Goal: Task Accomplishment & Management: Use online tool/utility

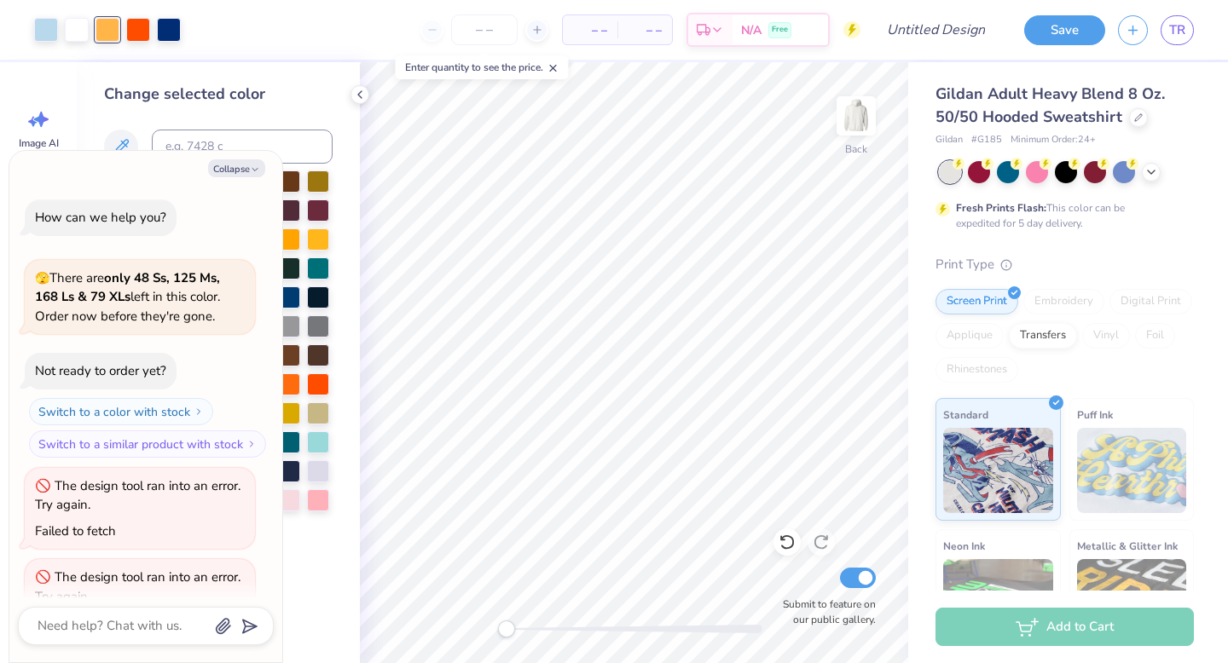
scroll to position [494, 0]
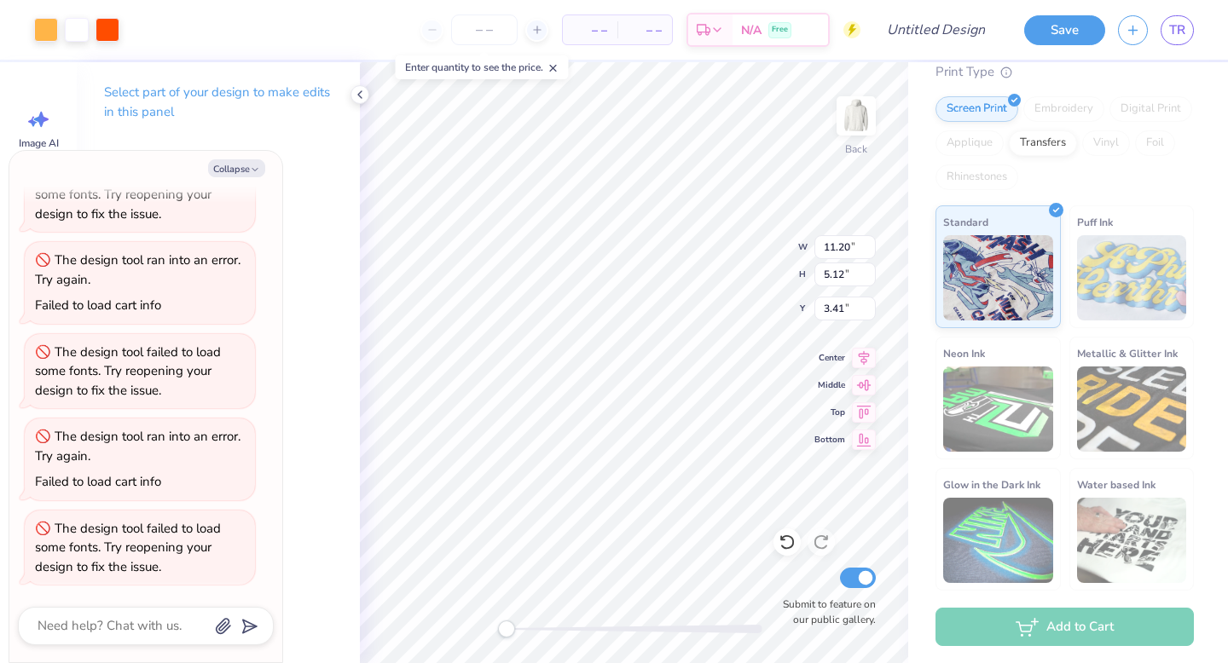
type textarea "x"
click at [861, 580] on input "Submit to feature on our public gallery." at bounding box center [858, 578] width 36 height 20
checkbox input "false"
click at [356, 96] on icon at bounding box center [360, 95] width 14 height 14
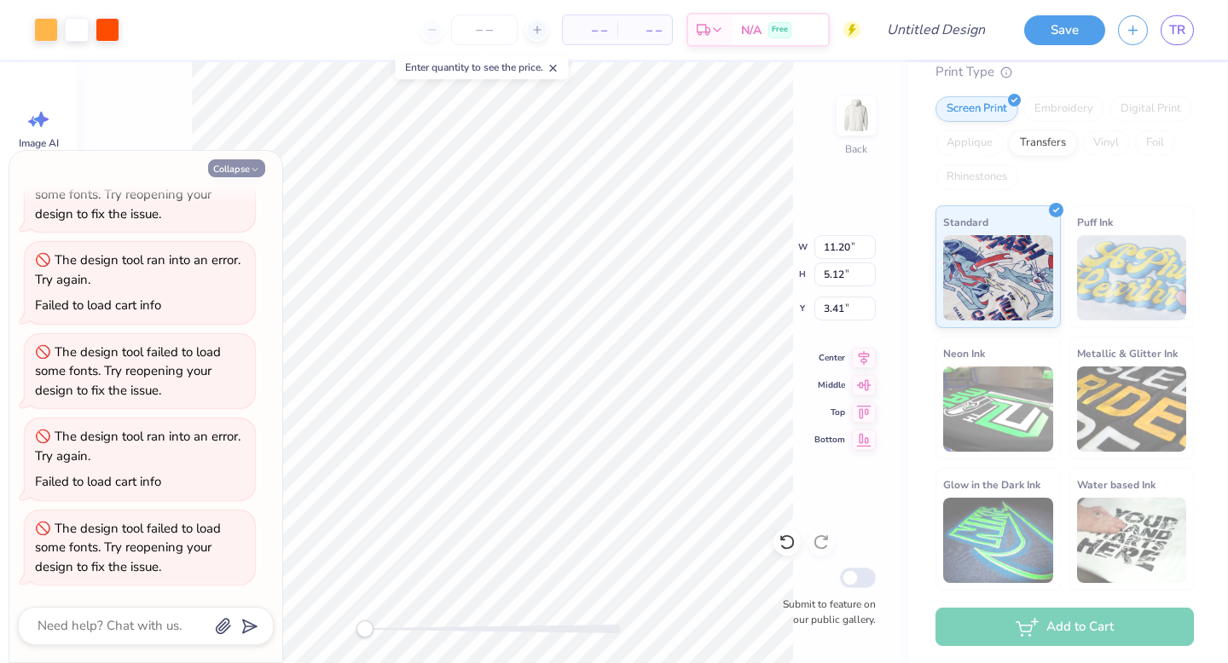
click at [237, 165] on button "Collapse" at bounding box center [236, 168] width 57 height 18
type textarea "x"
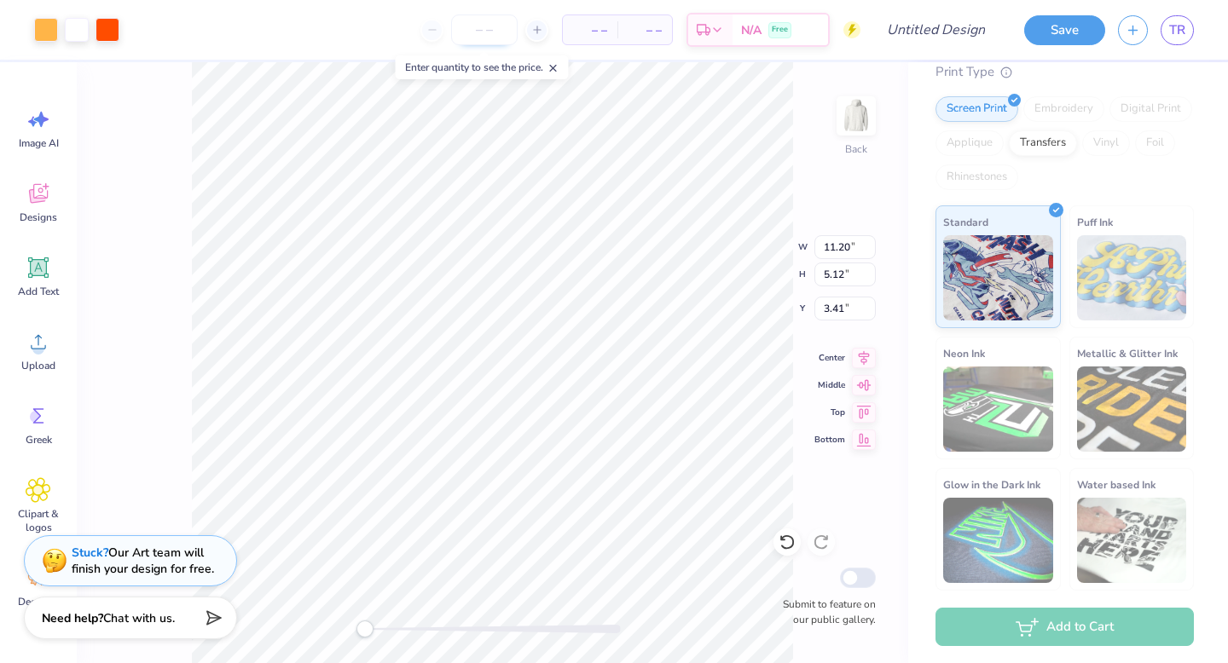
click at [485, 33] on input "number" at bounding box center [484, 29] width 66 height 31
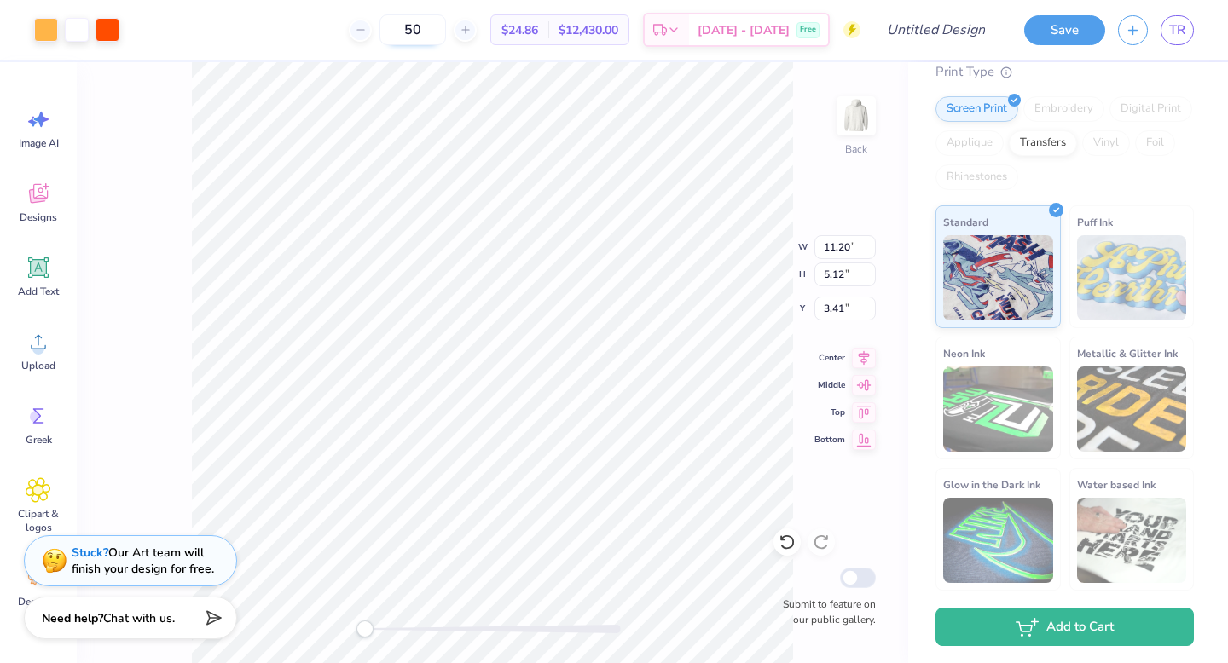
type input "5"
type input "7"
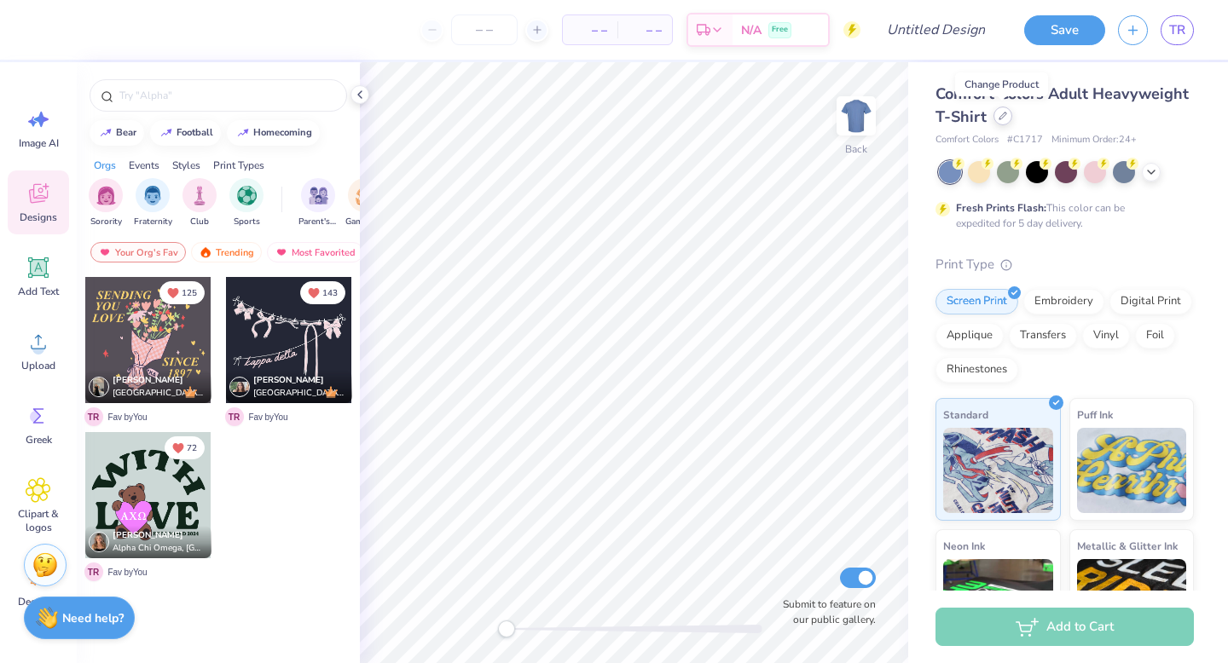
click at [1005, 120] on div at bounding box center [1002, 116] width 19 height 19
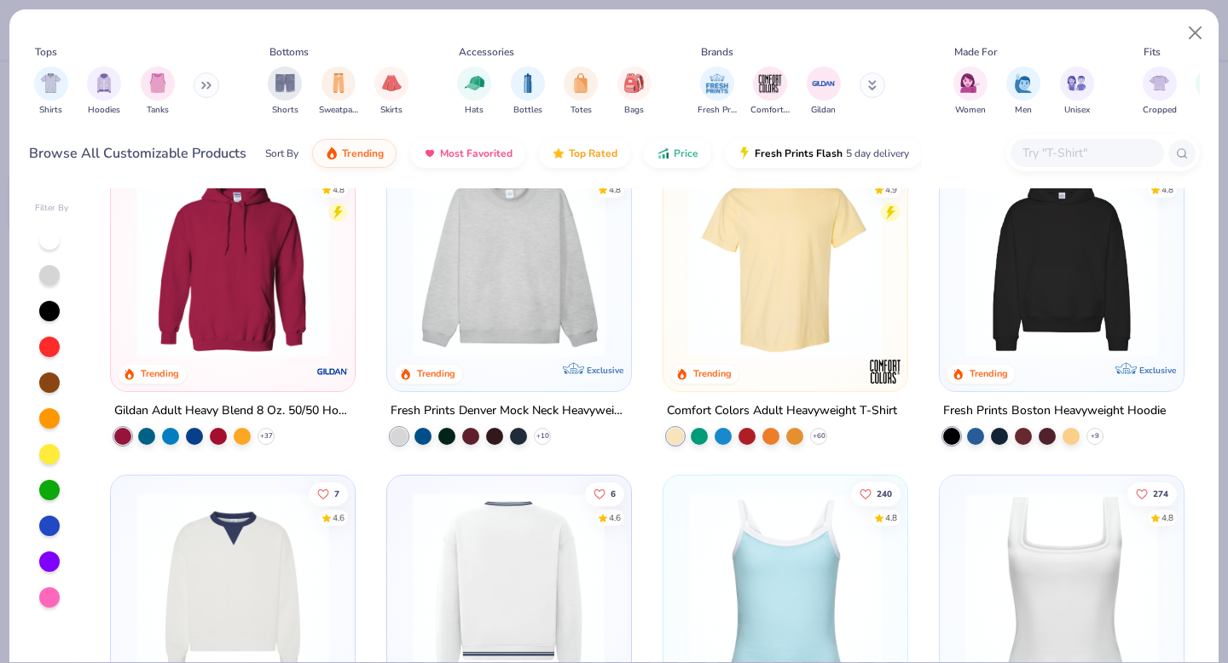
scroll to position [24, 0]
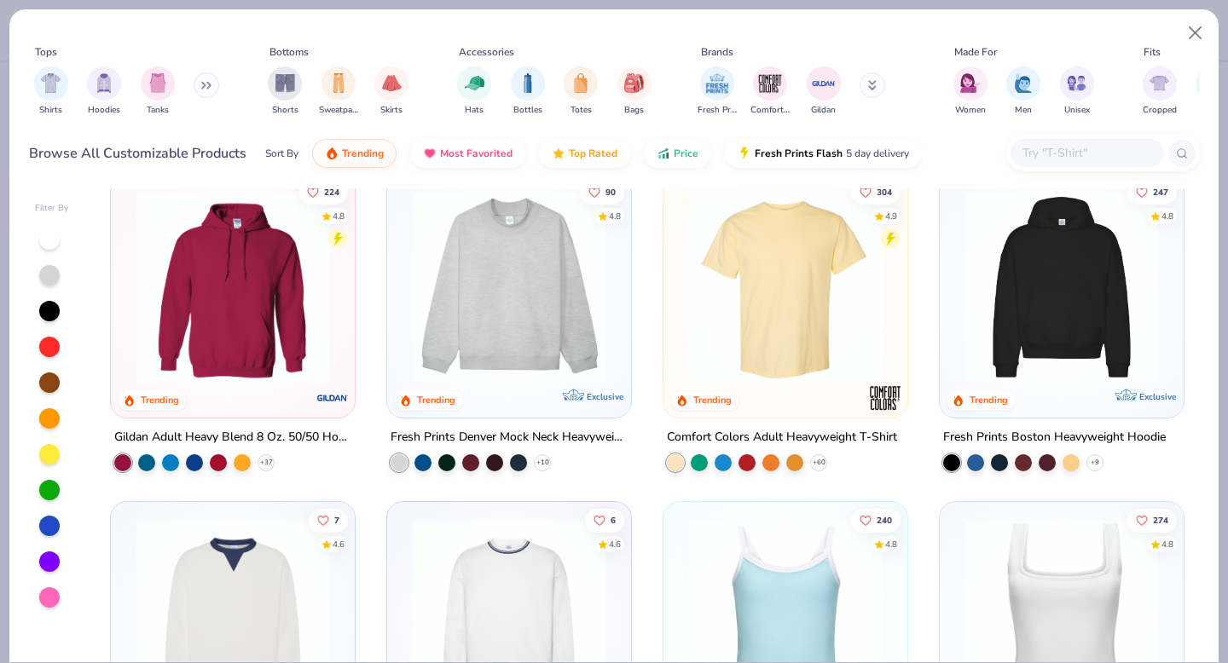
click at [290, 329] on img at bounding box center [233, 287] width 210 height 193
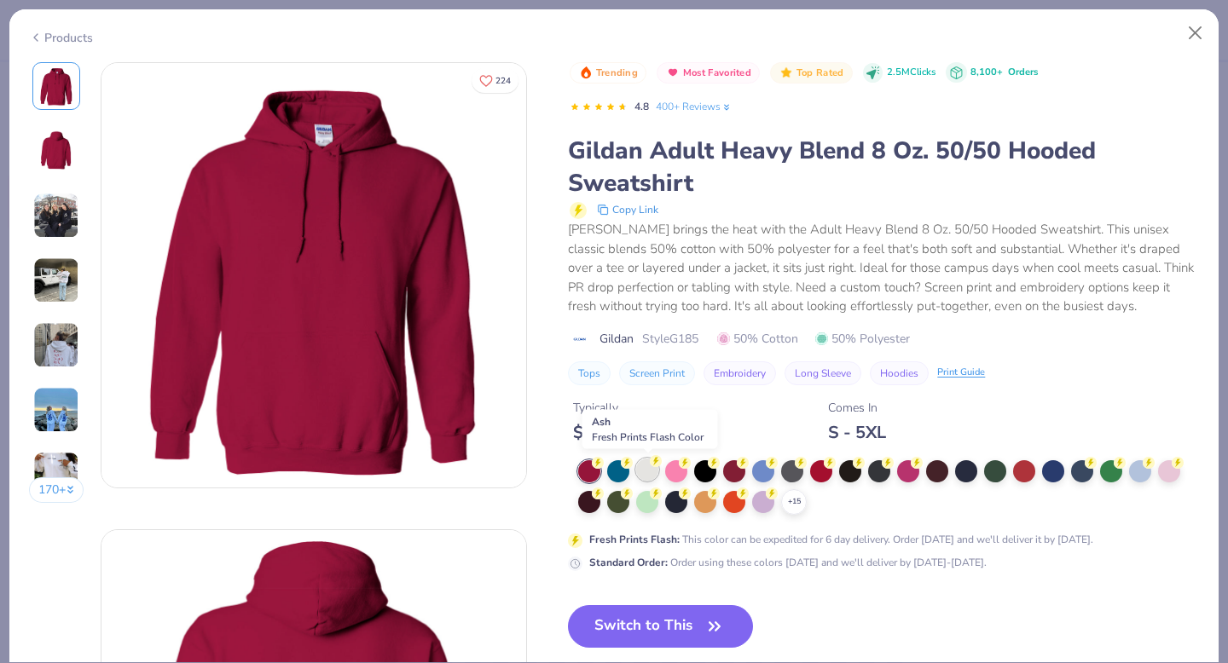
click at [649, 474] on div at bounding box center [647, 470] width 22 height 22
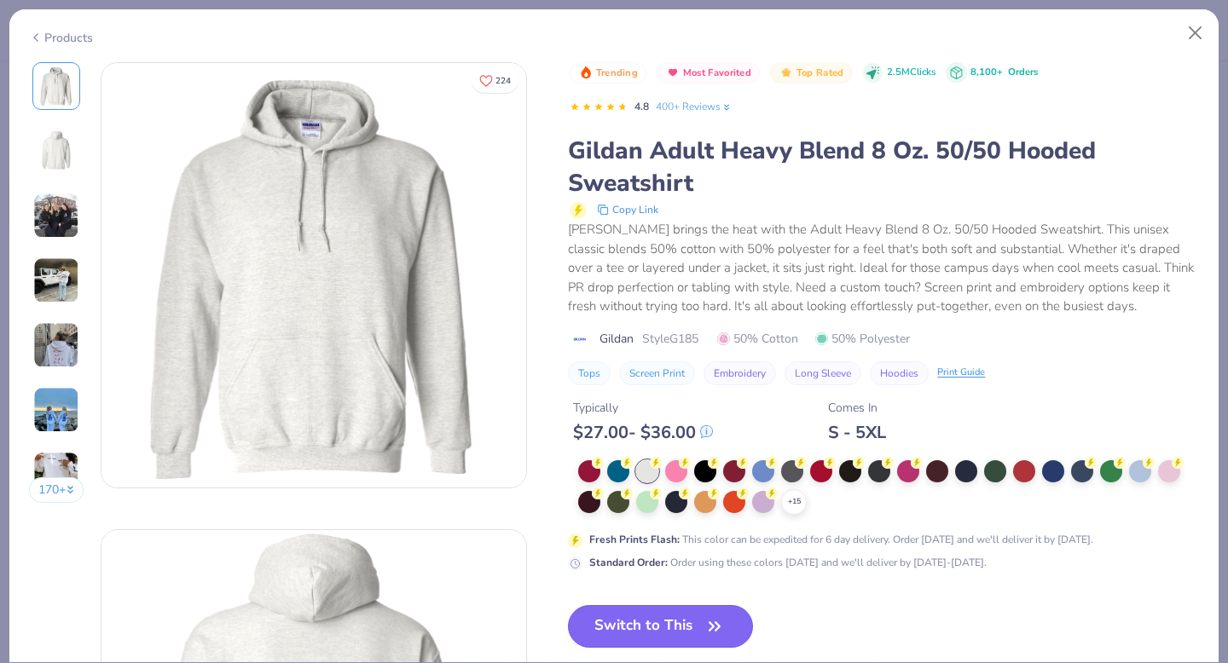
click at [646, 616] on button "Switch to This" at bounding box center [660, 626] width 185 height 43
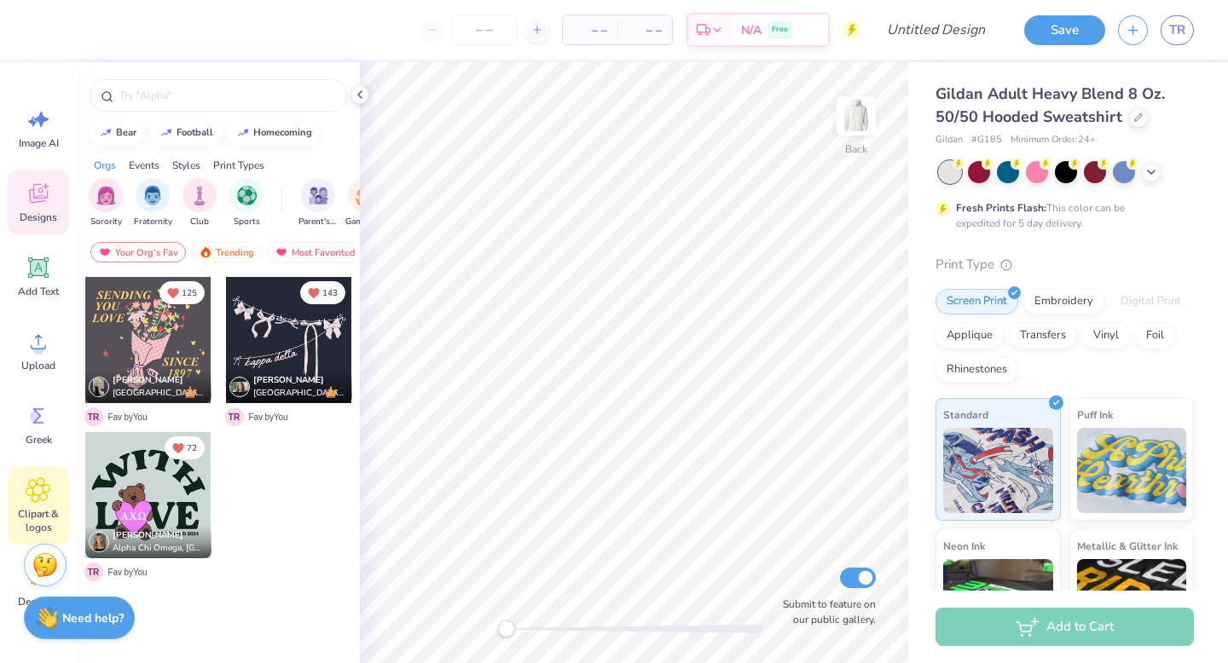
click at [38, 494] on icon at bounding box center [38, 490] width 10 height 10
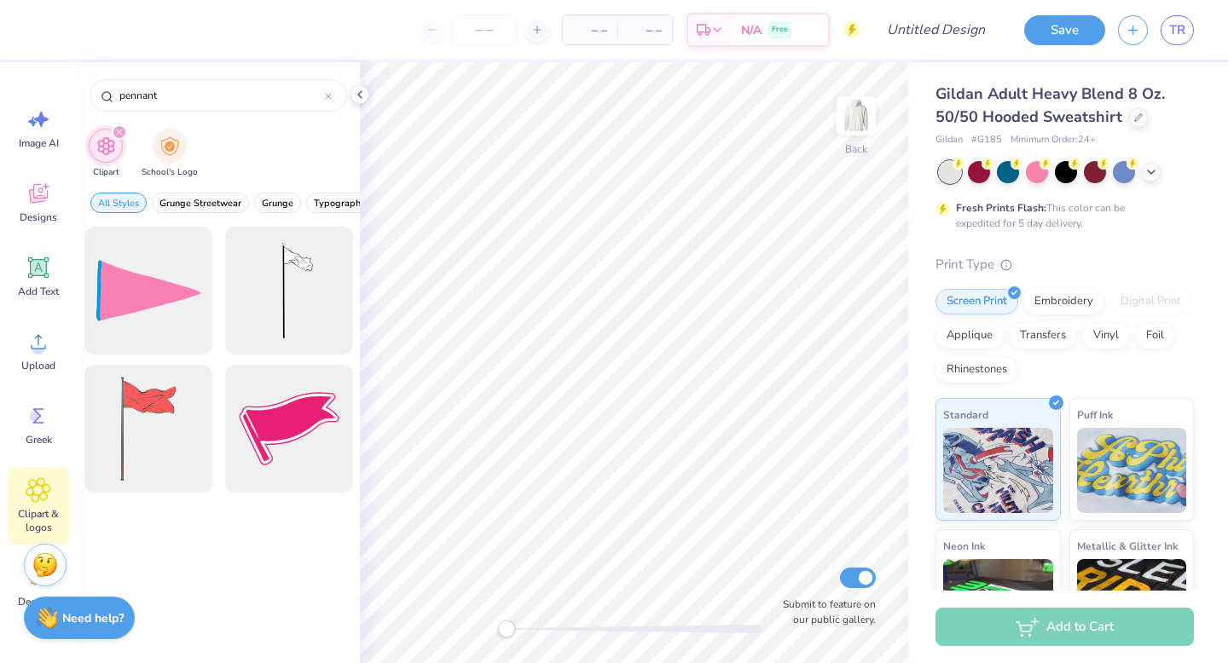
type input "pennant"
click at [119, 134] on icon "filter for Clipart" at bounding box center [119, 132] width 5 height 5
drag, startPoint x: 182, startPoint y: 102, endPoint x: 106, endPoint y: 100, distance: 76.8
click at [106, 100] on div "pennant" at bounding box center [218, 95] width 257 height 32
click at [162, 289] on div at bounding box center [148, 291] width 141 height 141
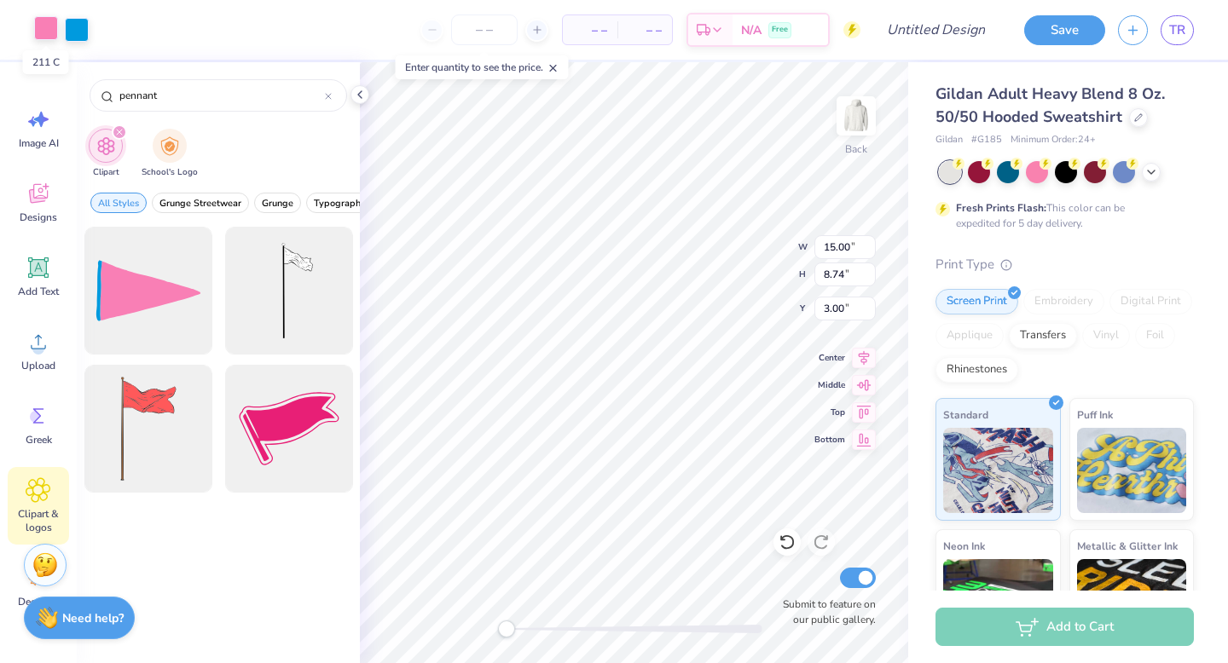
click at [49, 31] on div at bounding box center [46, 28] width 24 height 24
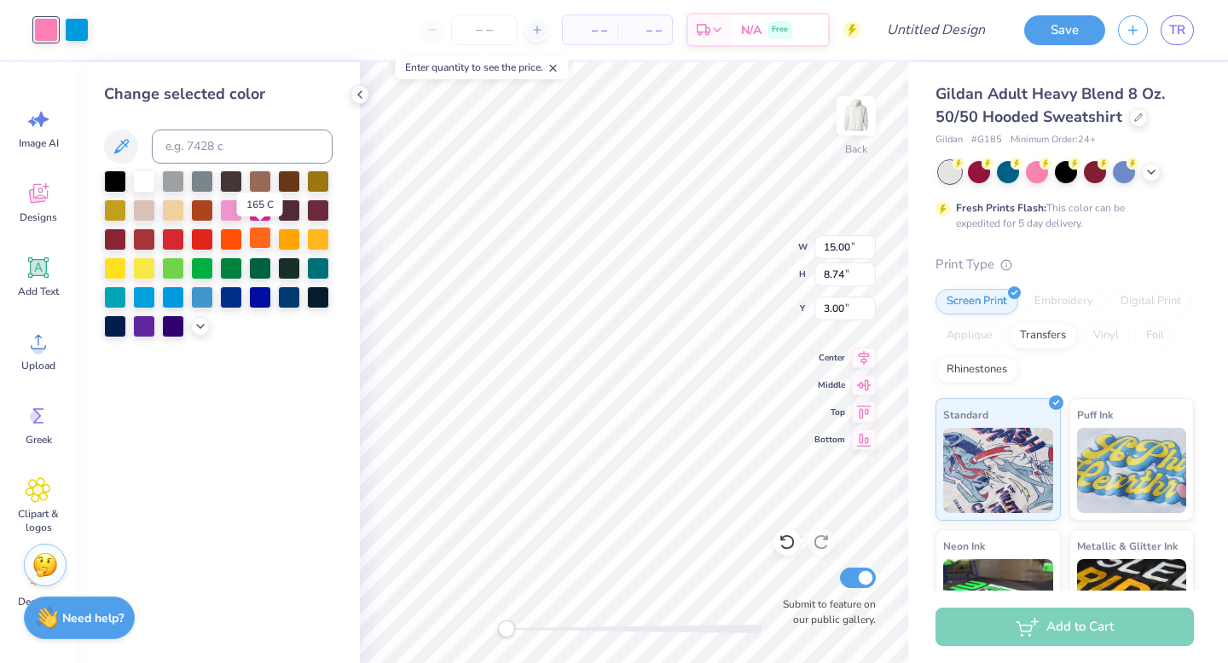
click at [257, 242] on div at bounding box center [260, 238] width 22 height 22
click at [265, 296] on div at bounding box center [260, 296] width 22 height 22
click at [264, 243] on div at bounding box center [260, 238] width 22 height 22
click at [68, 34] on div at bounding box center [77, 28] width 24 height 24
click at [251, 295] on div at bounding box center [260, 296] width 22 height 22
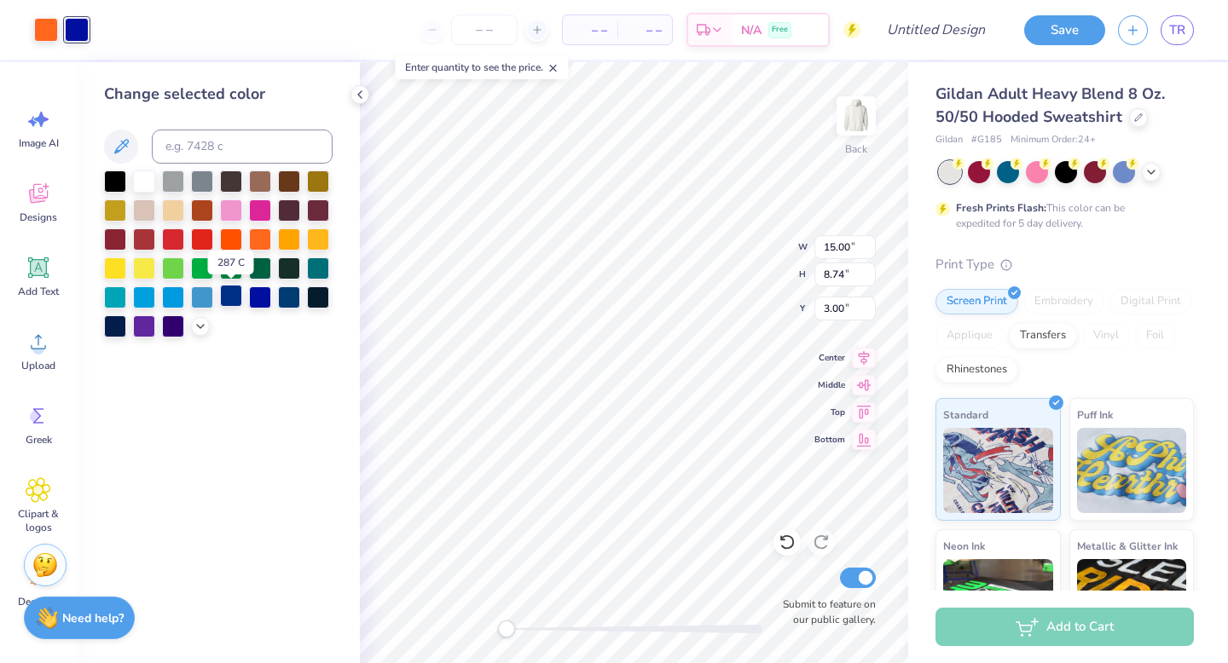
click at [224, 297] on div at bounding box center [231, 296] width 22 height 22
click at [200, 324] on icon at bounding box center [201, 325] width 14 height 14
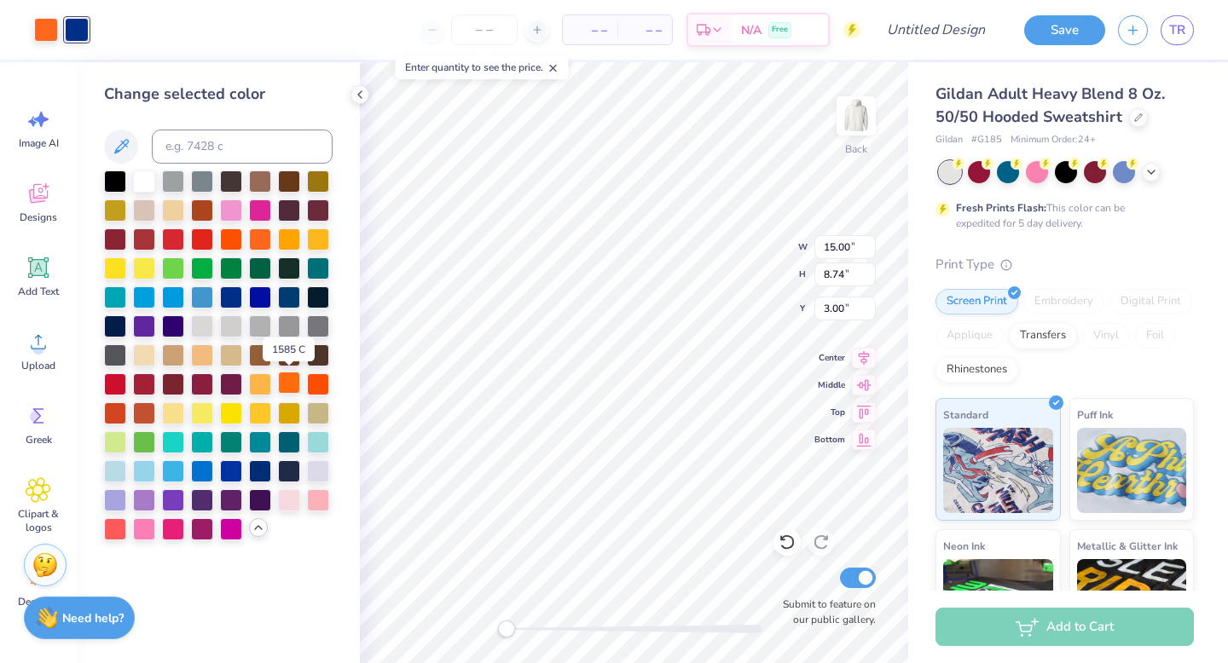
click at [290, 388] on div at bounding box center [289, 383] width 22 height 22
click at [263, 471] on div at bounding box center [260, 470] width 22 height 22
click at [29, 32] on div "Art colors" at bounding box center [44, 30] width 89 height 60
click at [40, 32] on div at bounding box center [46, 28] width 24 height 24
click at [284, 388] on div at bounding box center [289, 383] width 22 height 22
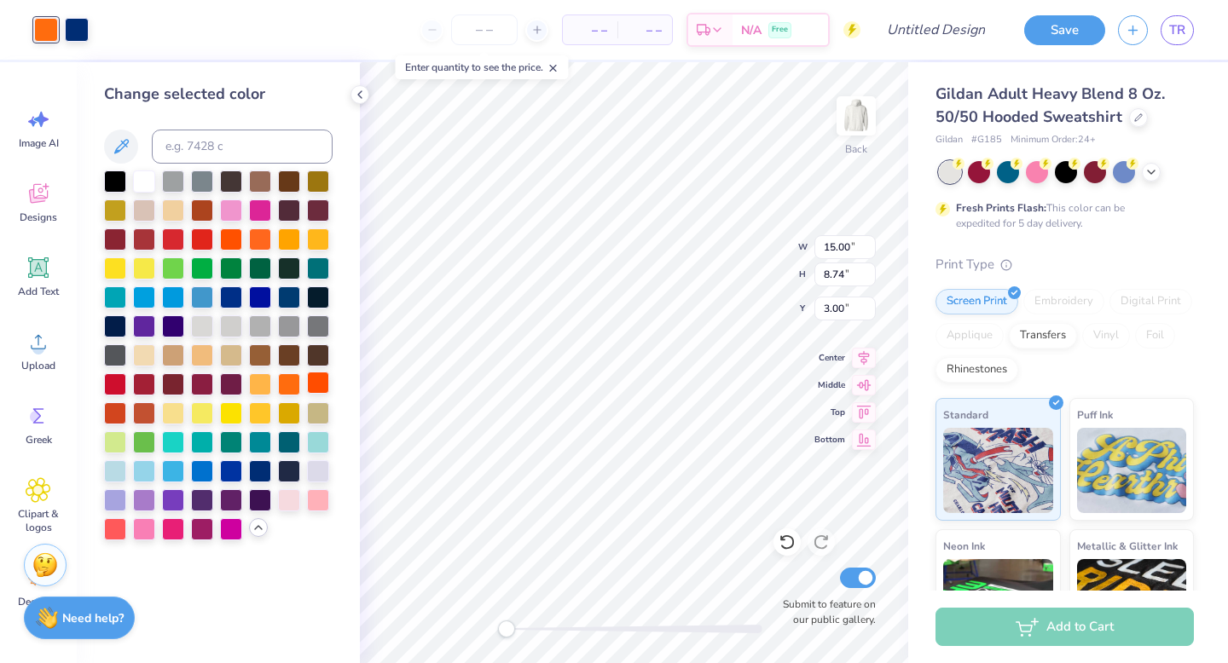
type input "12.72"
type input "7.41"
type input "9.48"
type input "5.52"
type input "4.89"
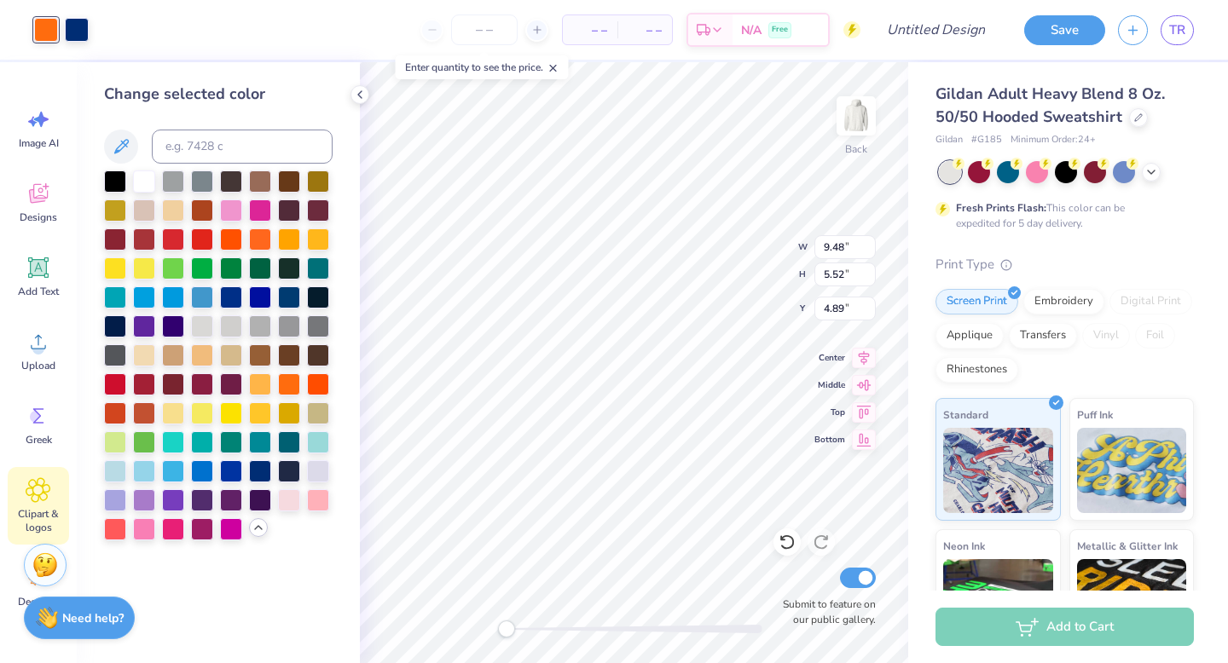
click at [42, 499] on icon at bounding box center [38, 490] width 25 height 26
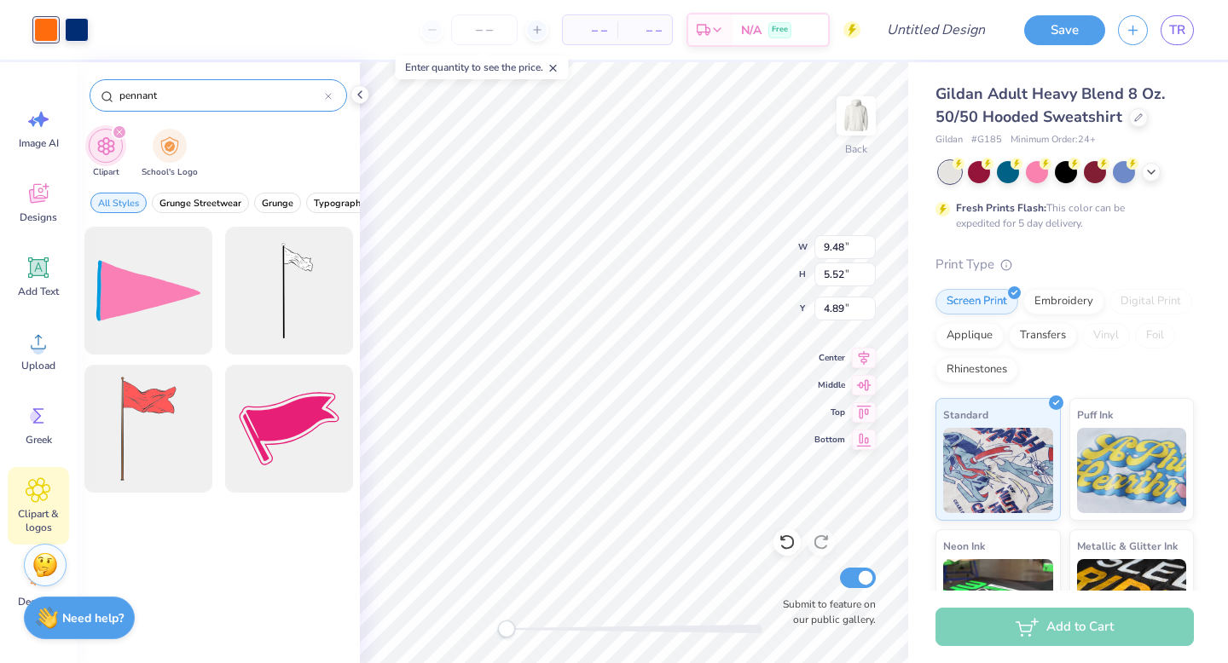
click at [332, 95] on div "pennant" at bounding box center [218, 95] width 257 height 32
click at [326, 98] on icon at bounding box center [328, 96] width 7 height 7
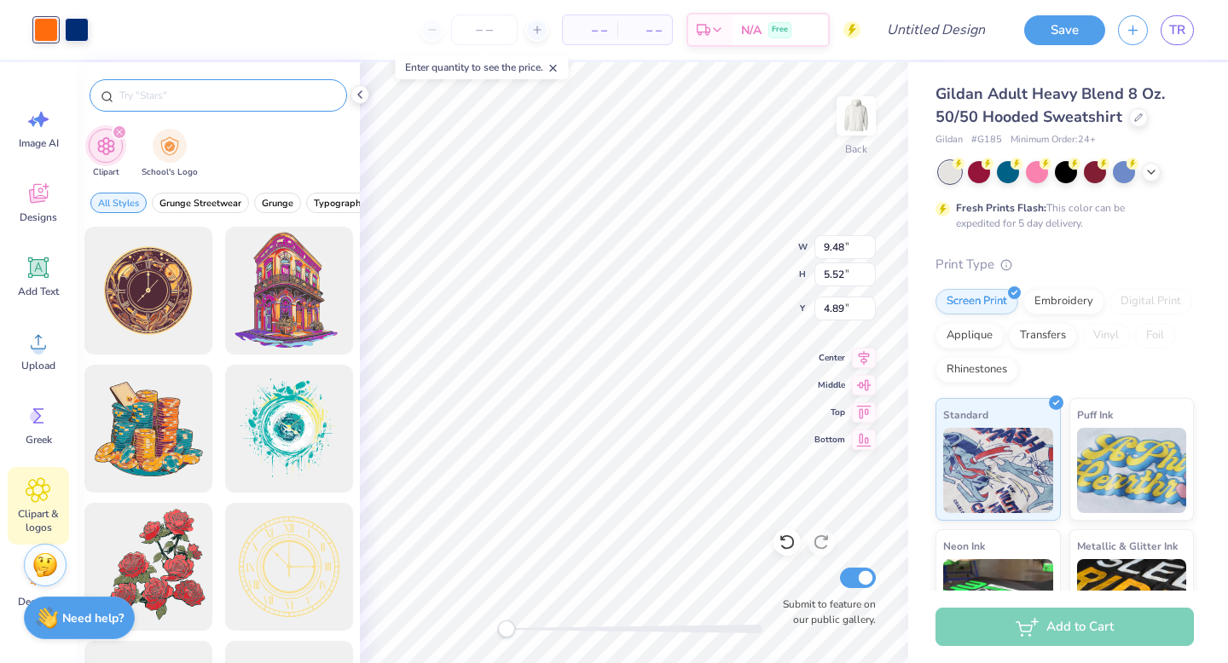
click at [326, 98] on input "text" at bounding box center [227, 95] width 218 height 17
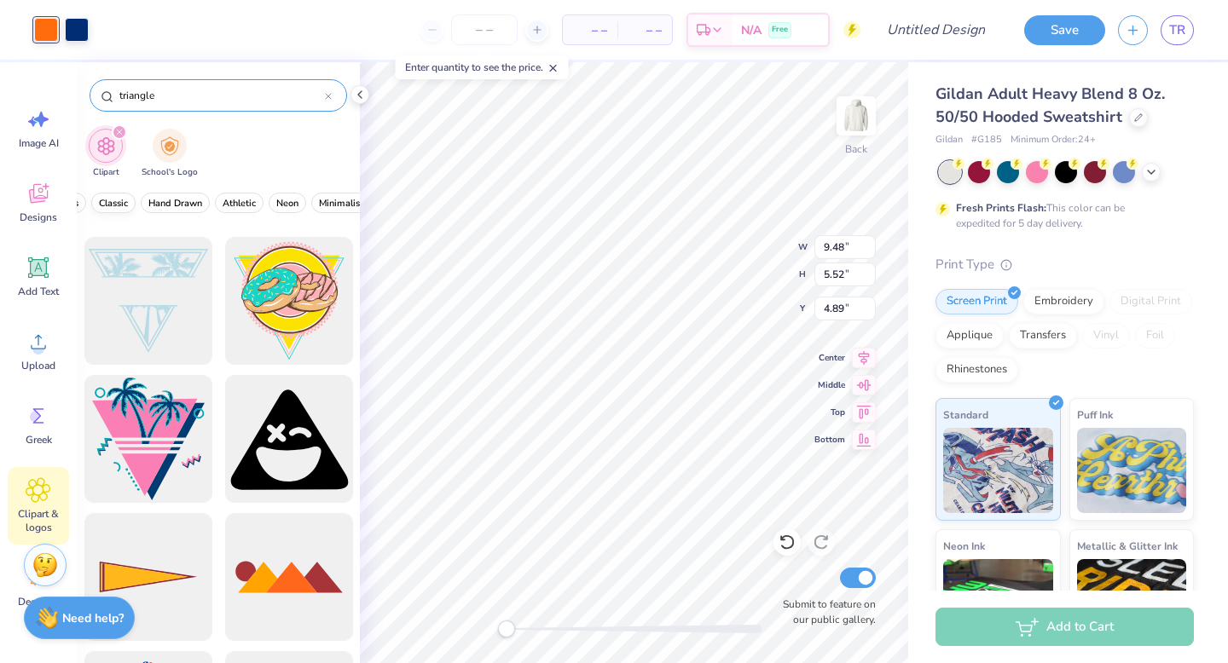
scroll to position [0, 565]
type input "triangle"
click at [119, 203] on span "Classic" at bounding box center [112, 203] width 29 height 13
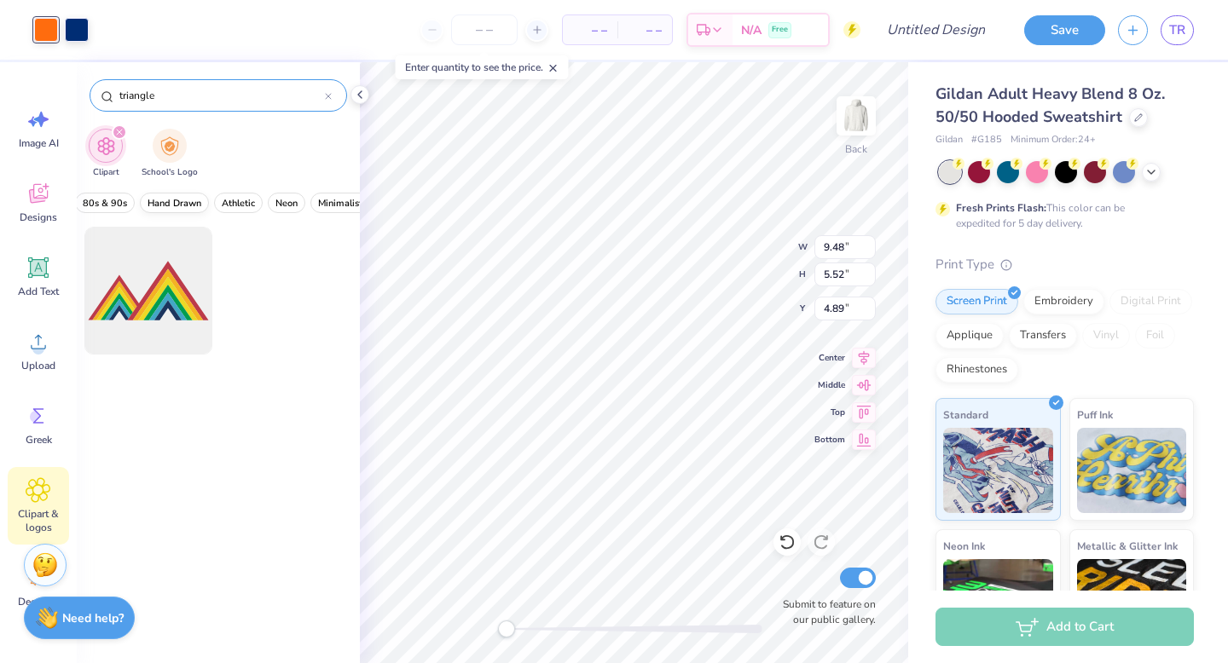
scroll to position [0, 0]
click at [160, 210] on button "Classic" at bounding box center [174, 203] width 44 height 20
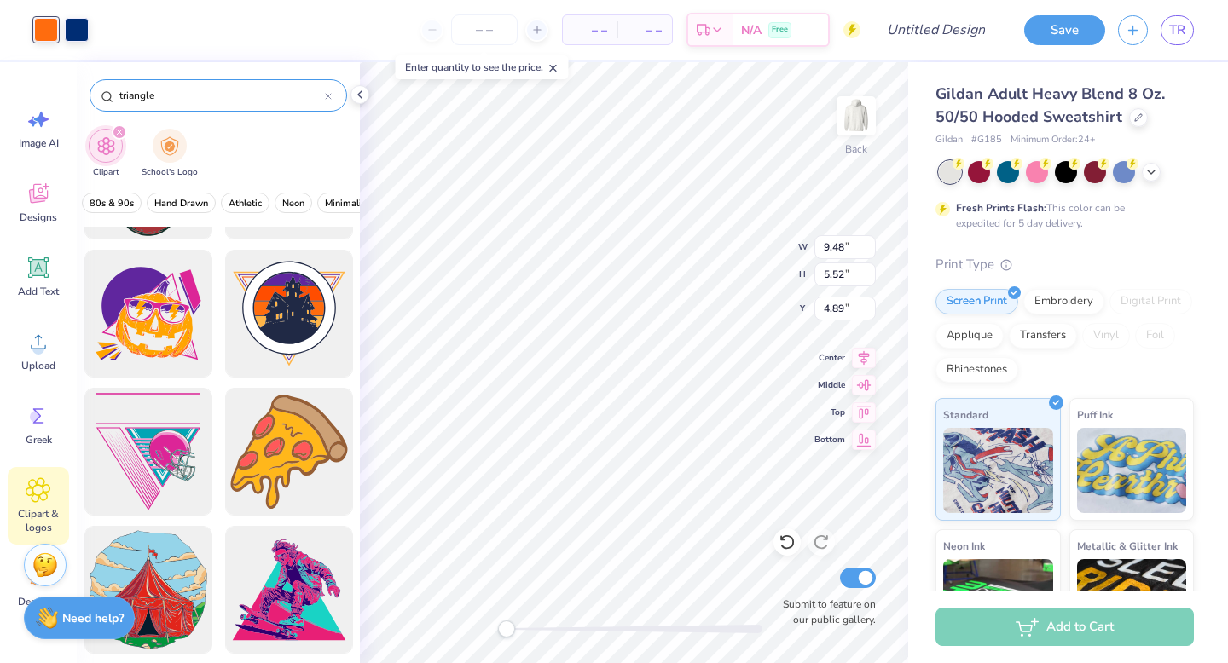
scroll to position [0, 534]
click at [224, 197] on span "Hand Drawn" at bounding box center [206, 203] width 54 height 13
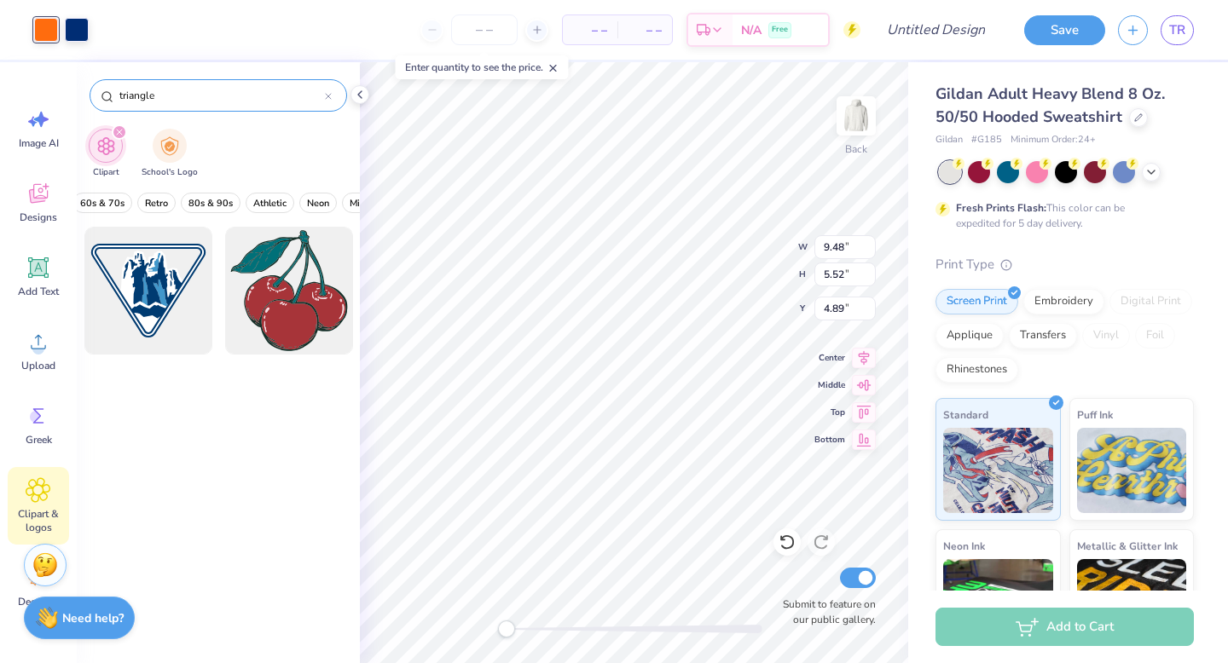
click at [224, 197] on span "80s & 90s" at bounding box center [210, 203] width 44 height 13
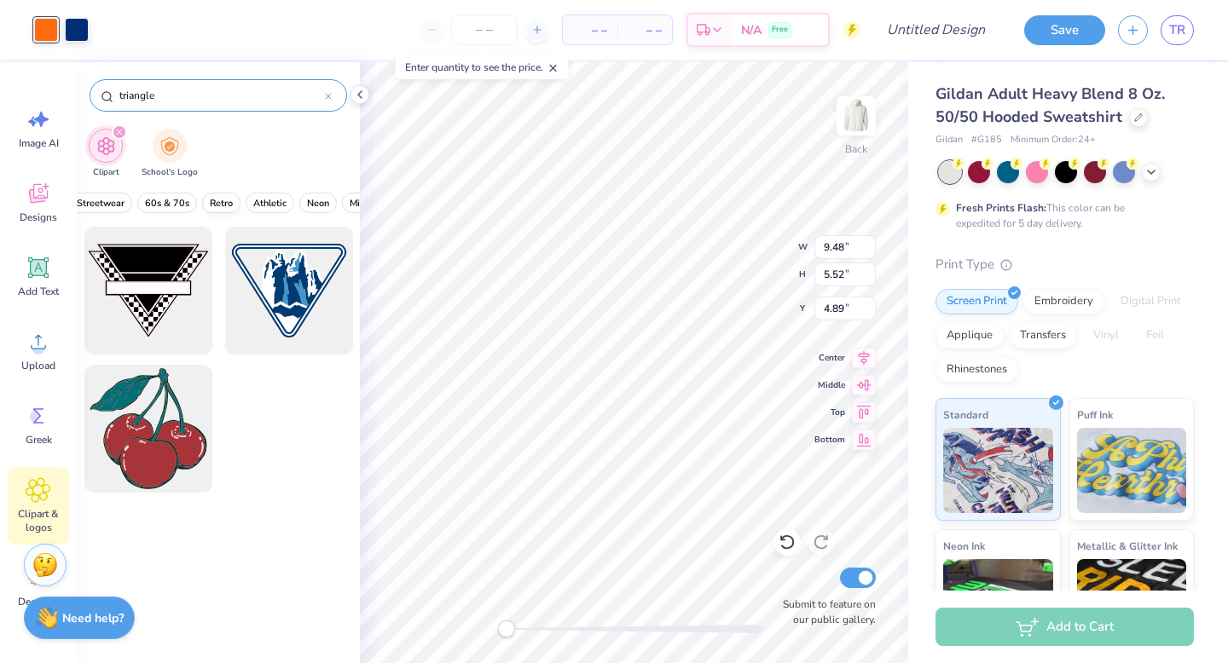
scroll to position [0, 0]
click at [196, 205] on span "Hand Drawn" at bounding box center [186, 203] width 54 height 13
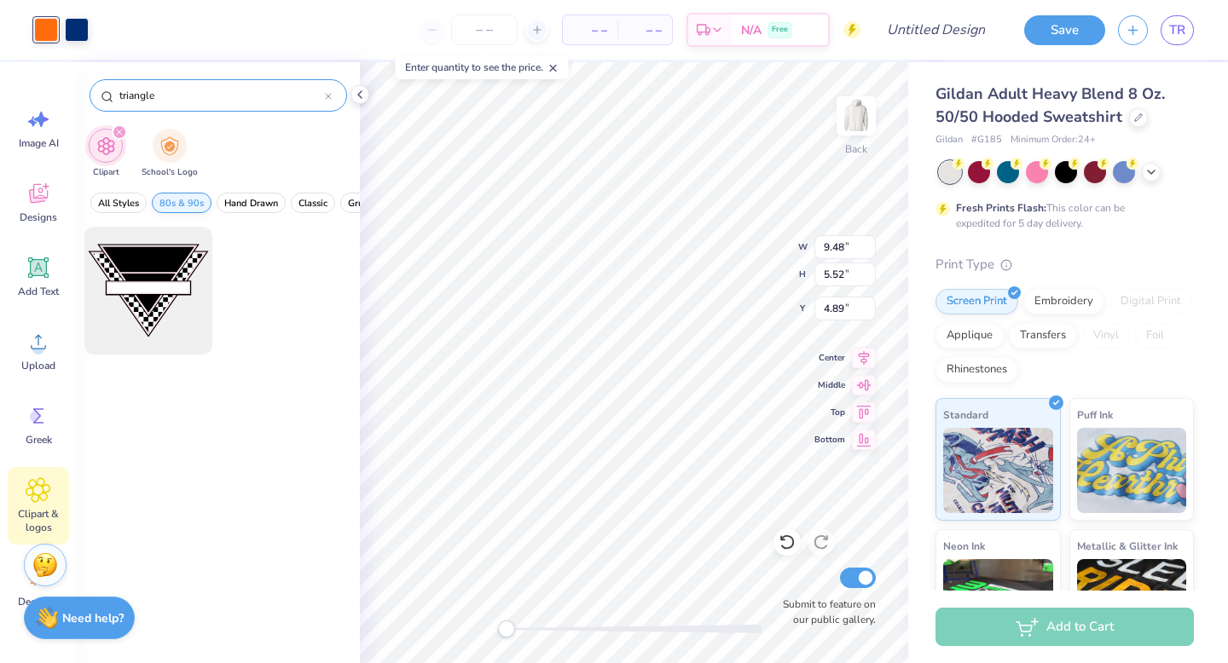
click at [186, 202] on span "80s & 90s" at bounding box center [181, 203] width 44 height 13
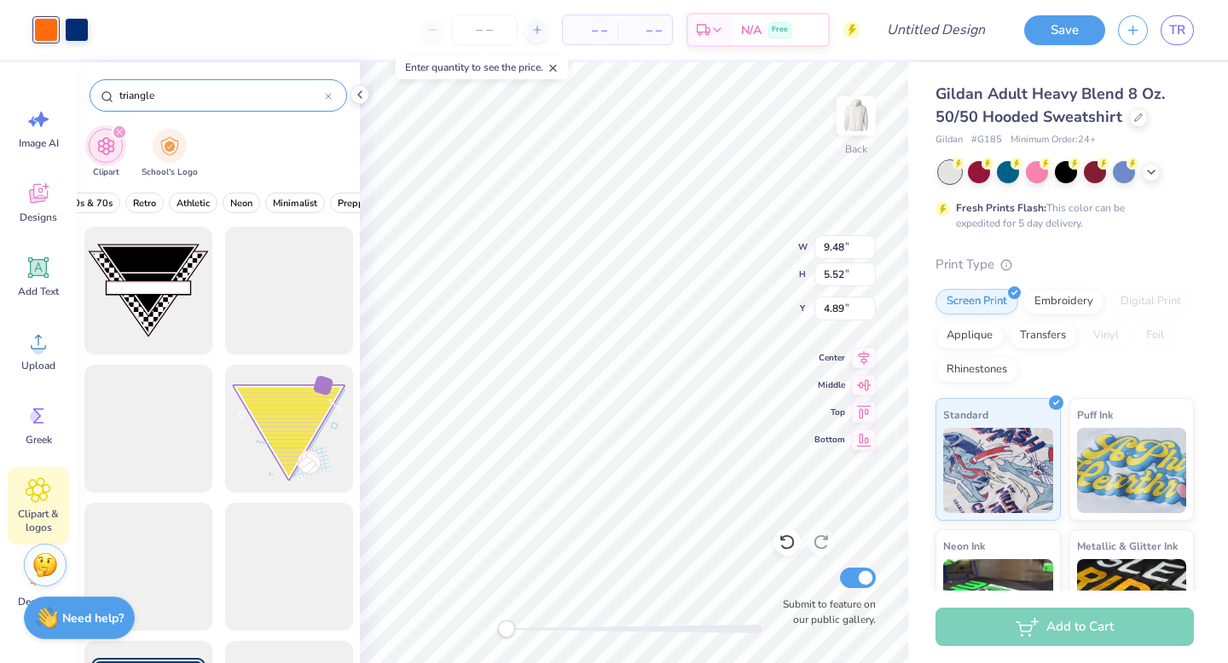
scroll to position [0, 613]
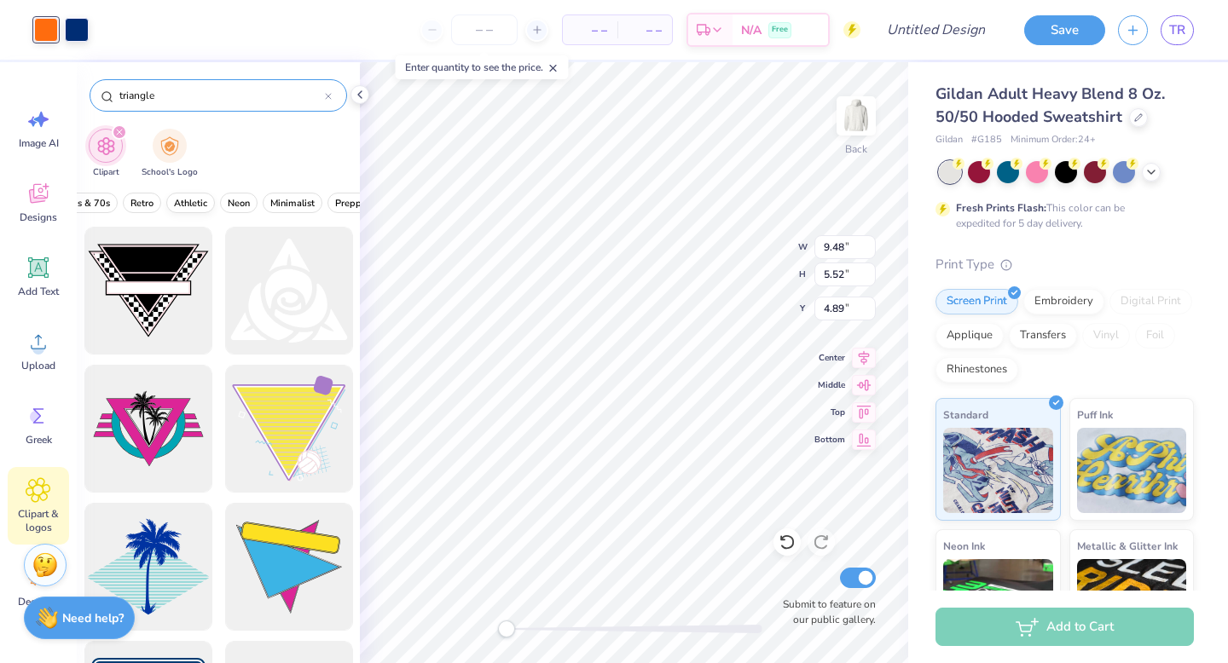
click at [190, 202] on span "Athletic" at bounding box center [190, 203] width 33 height 13
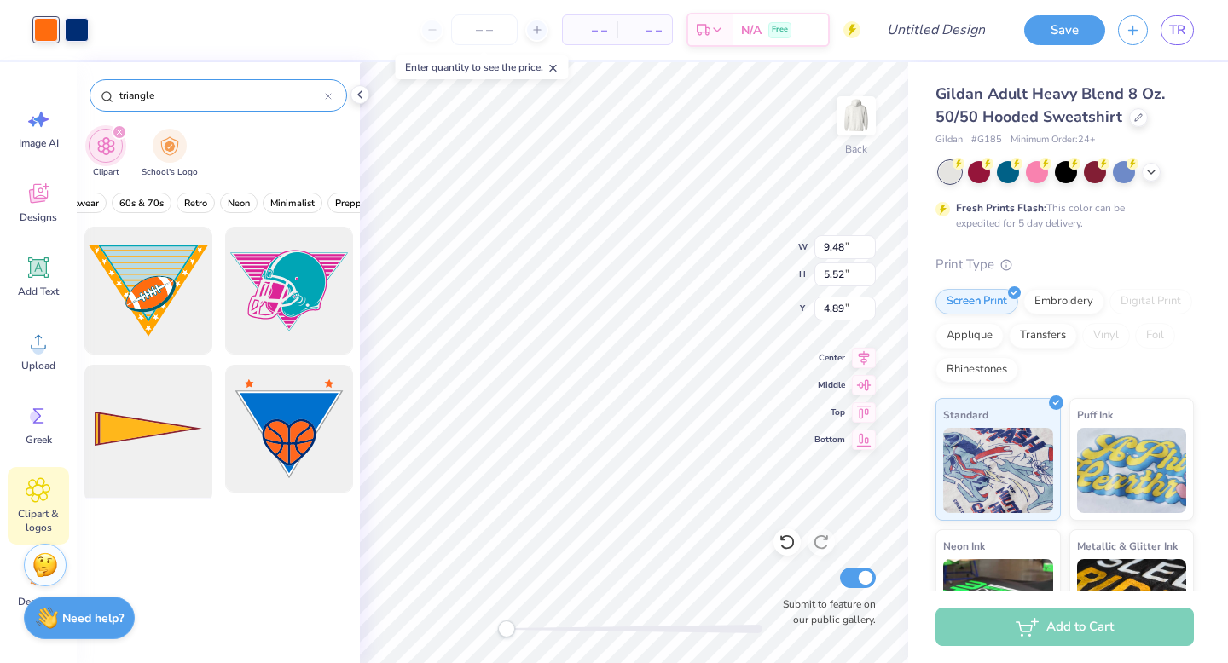
click at [198, 398] on div at bounding box center [148, 429] width 141 height 141
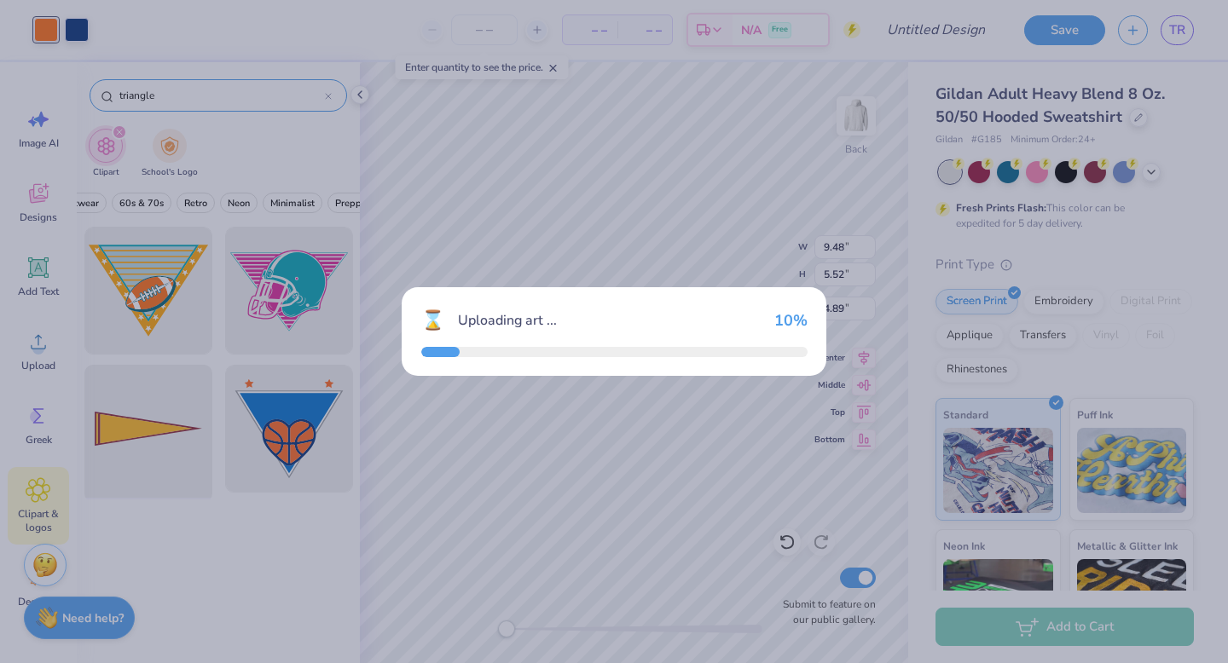
type input "15.00"
type input "4.74"
type input "3.00"
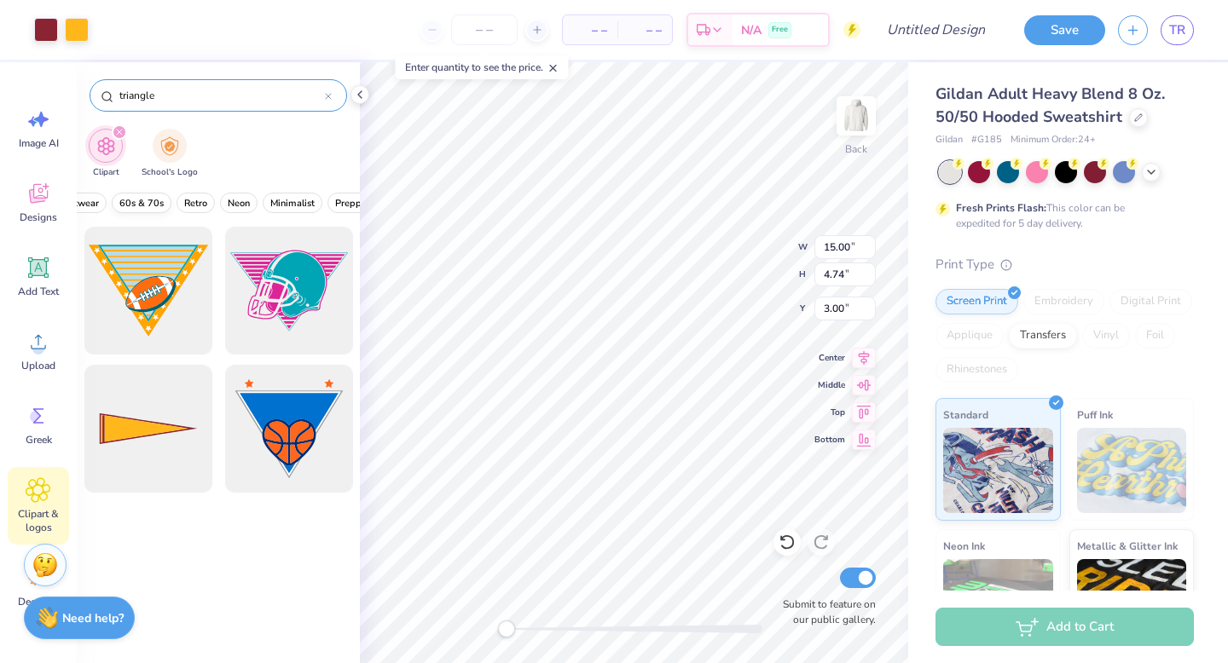
click at [152, 205] on span "60s & 70s" at bounding box center [141, 203] width 44 height 13
click at [199, 201] on span "Retro" at bounding box center [195, 203] width 23 height 13
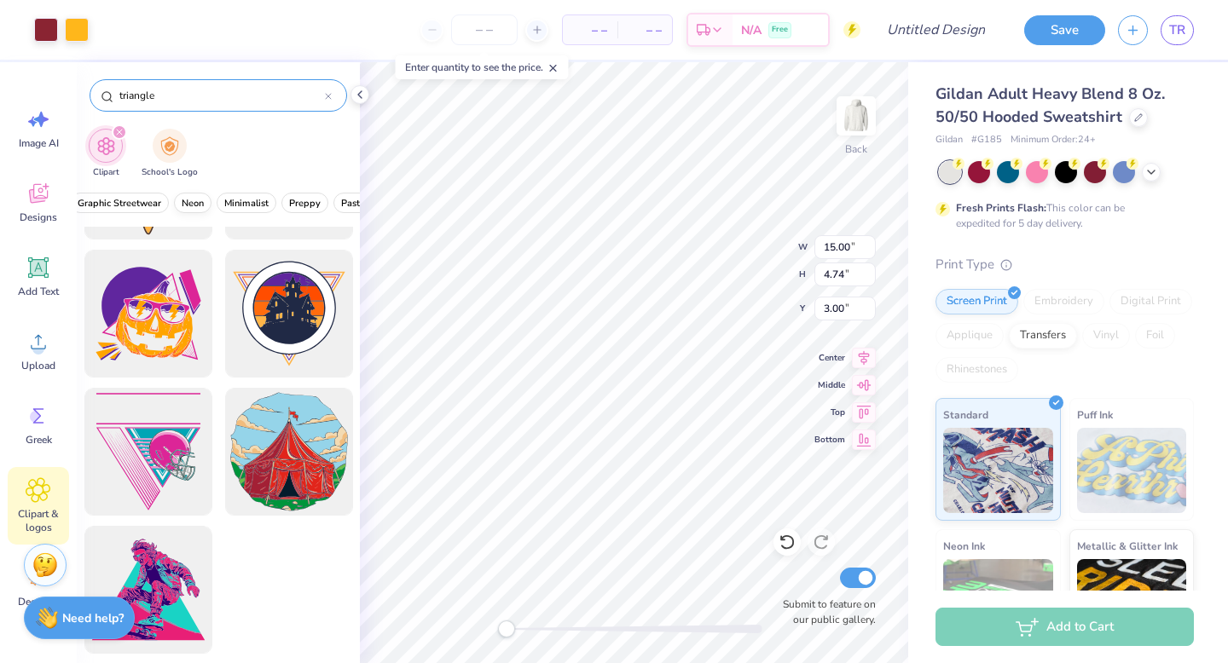
scroll to position [0, 705]
click at [211, 199] on span "Minimalist" at bounding box center [200, 203] width 44 height 13
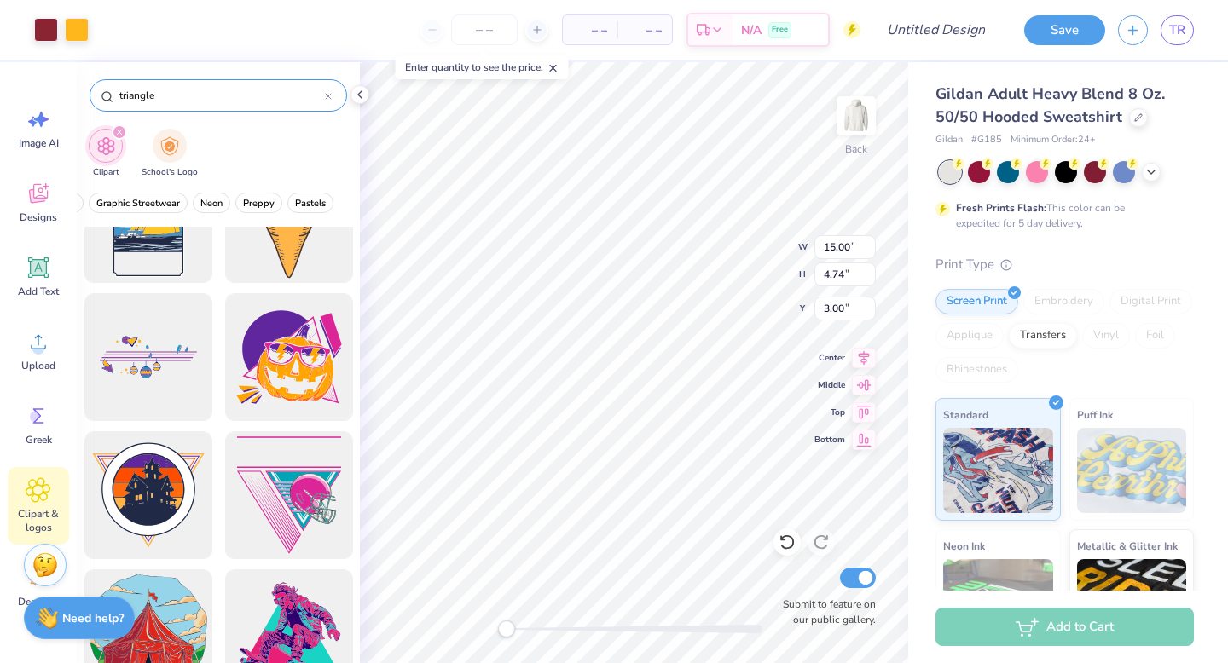
scroll to position [3015, 0]
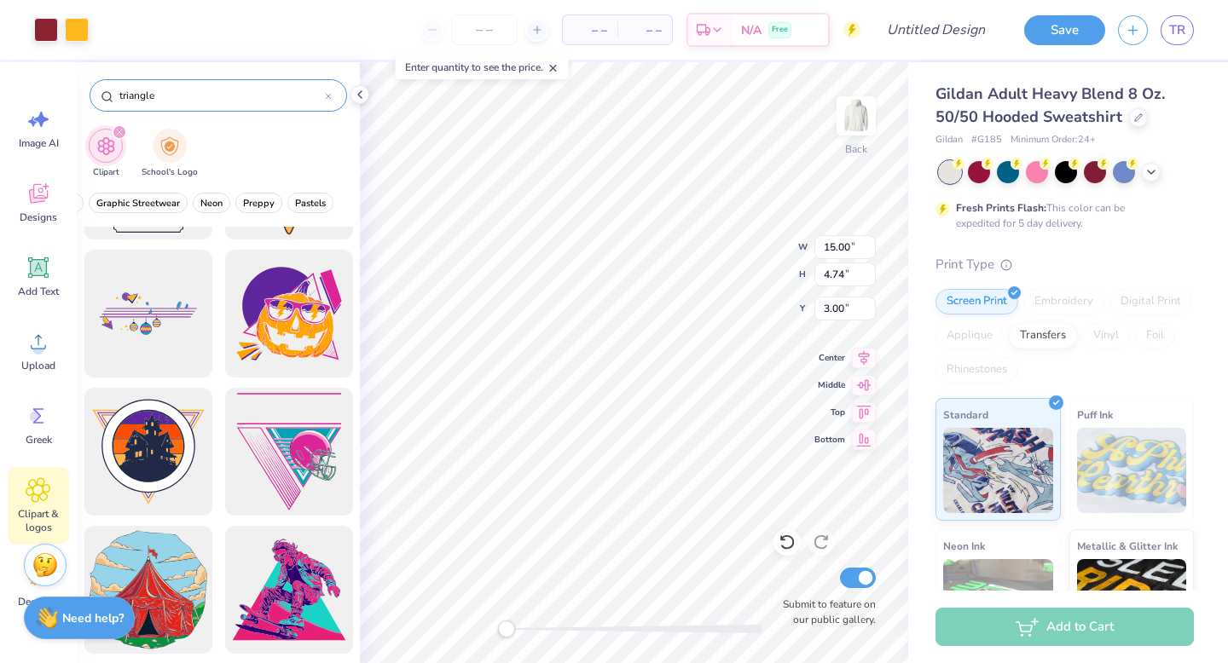
type input "11.25"
type input "3.56"
type input "4.18"
type input "11.39"
type input "3.54"
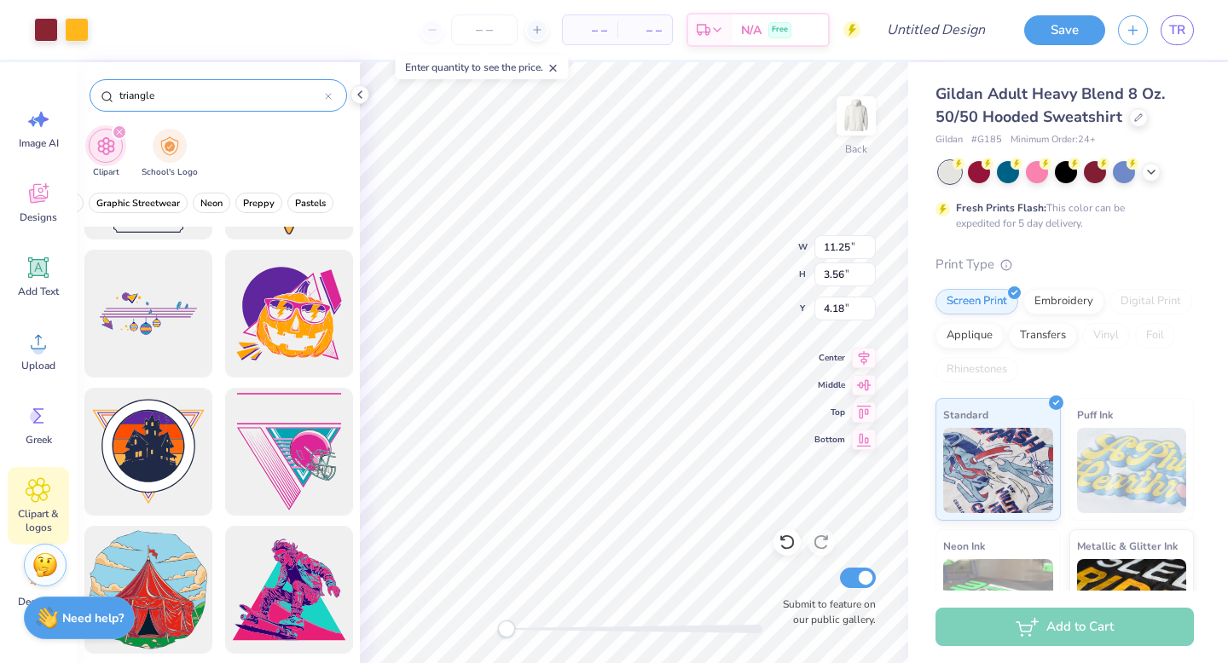
type input "5.05"
click at [326, 95] on icon at bounding box center [328, 96] width 7 height 7
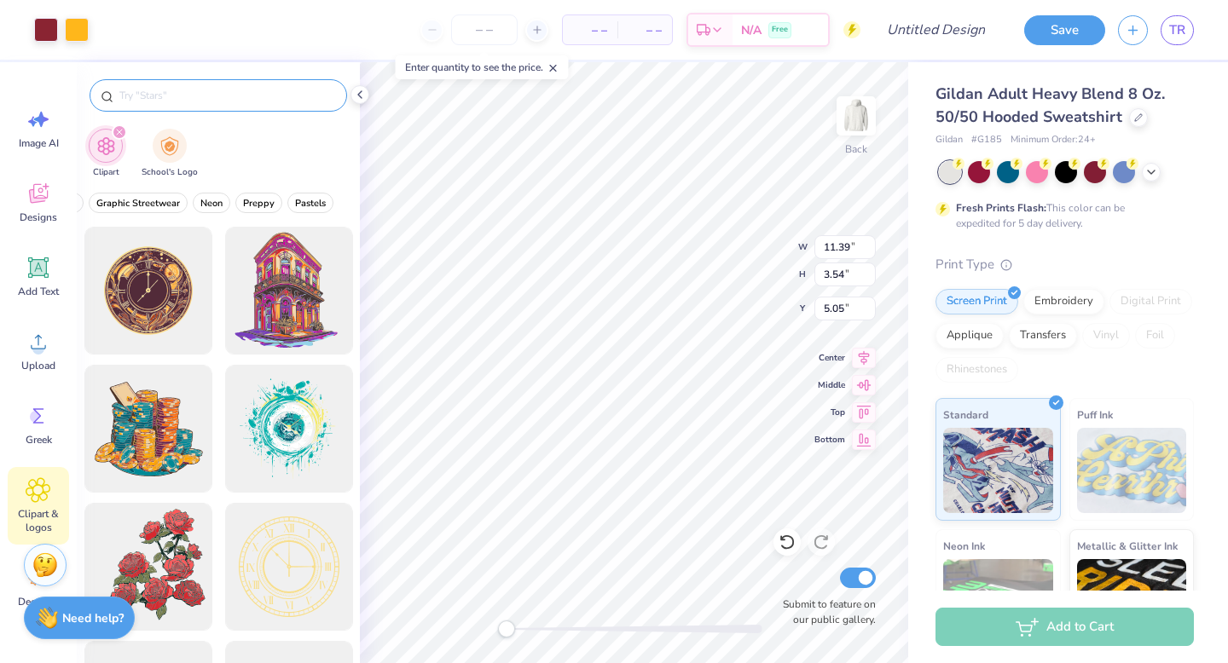
click at [217, 108] on div at bounding box center [218, 95] width 257 height 32
click at [194, 101] on input "text" at bounding box center [227, 95] width 218 height 17
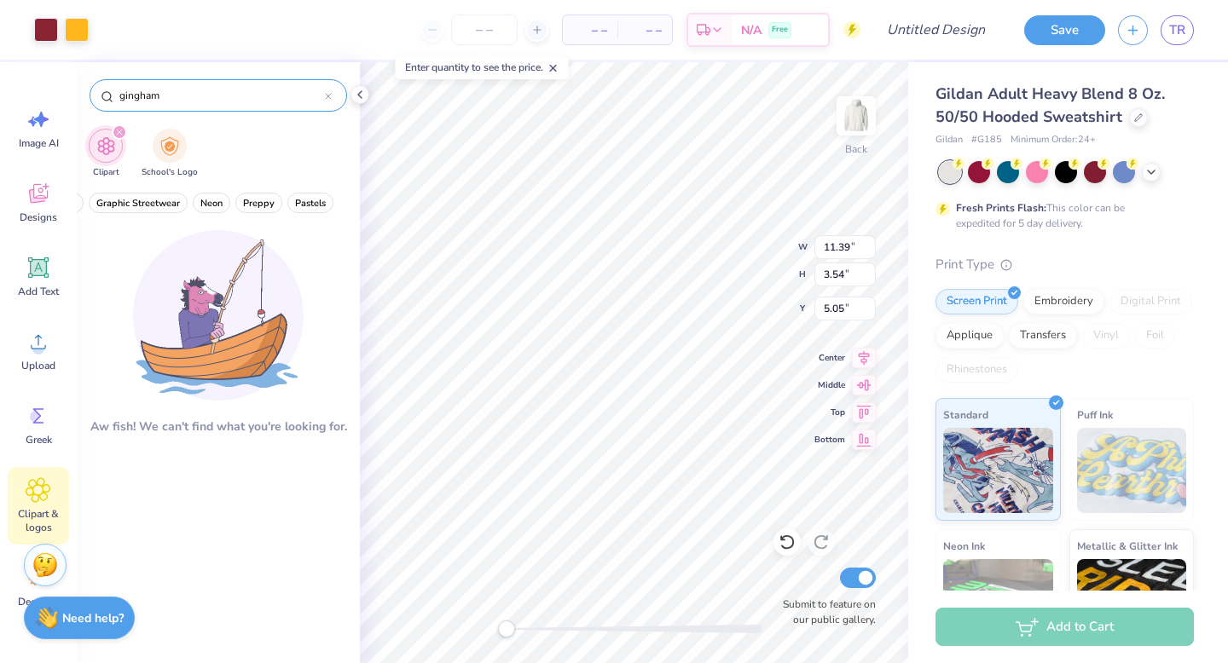
click at [321, 95] on input "gingham" at bounding box center [221, 95] width 207 height 17
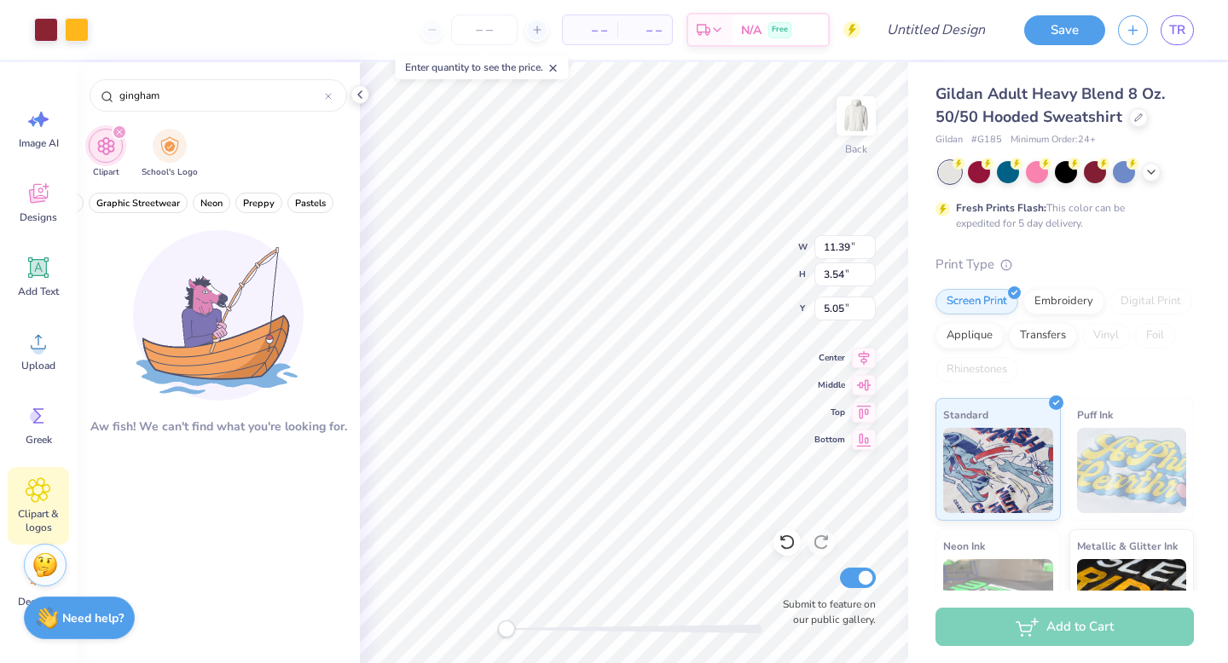
type input "gingham"
click at [118, 136] on icon "filter for Clipart" at bounding box center [119, 132] width 7 height 7
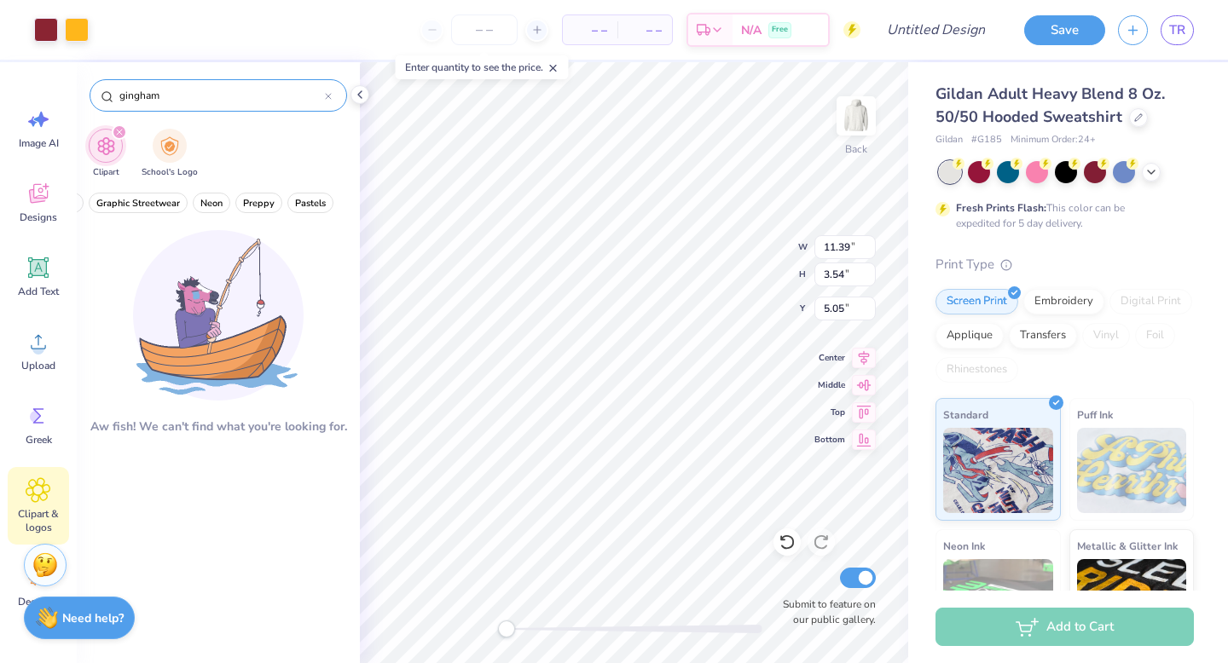
click at [334, 98] on div "gingham" at bounding box center [218, 95] width 257 height 32
click at [331, 97] on div "gingham" at bounding box center [218, 95] width 257 height 32
click at [329, 97] on icon at bounding box center [328, 96] width 5 height 5
click at [153, 145] on div "filter for School's Logo" at bounding box center [170, 144] width 34 height 34
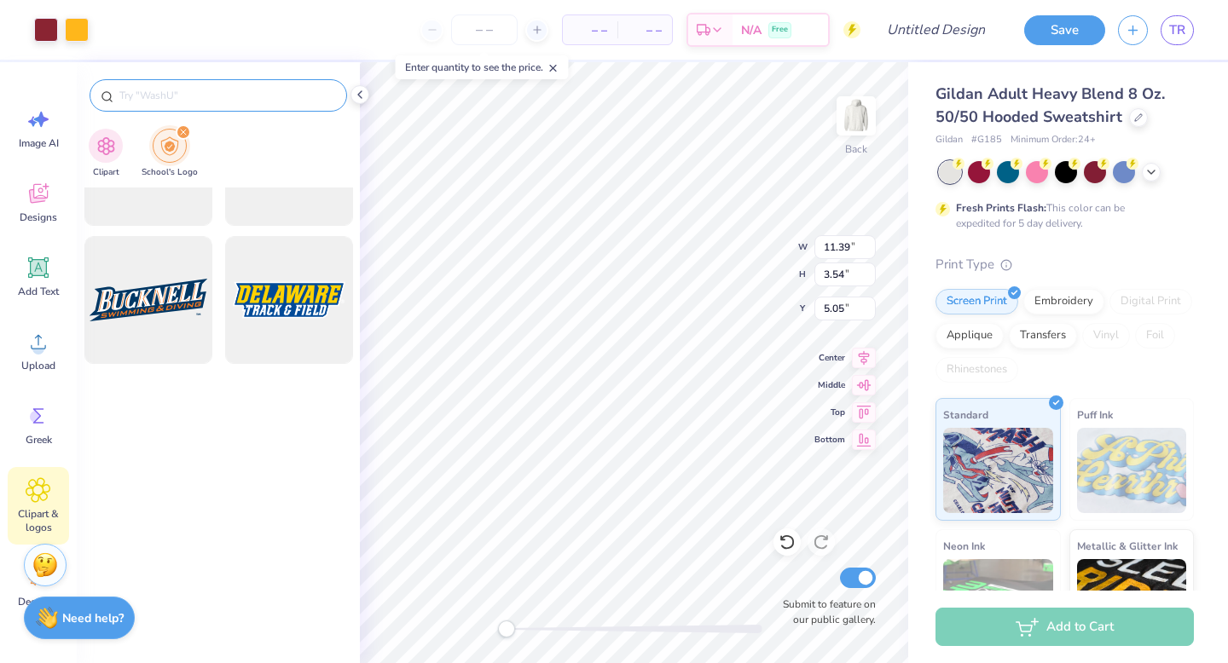
scroll to position [779, 0]
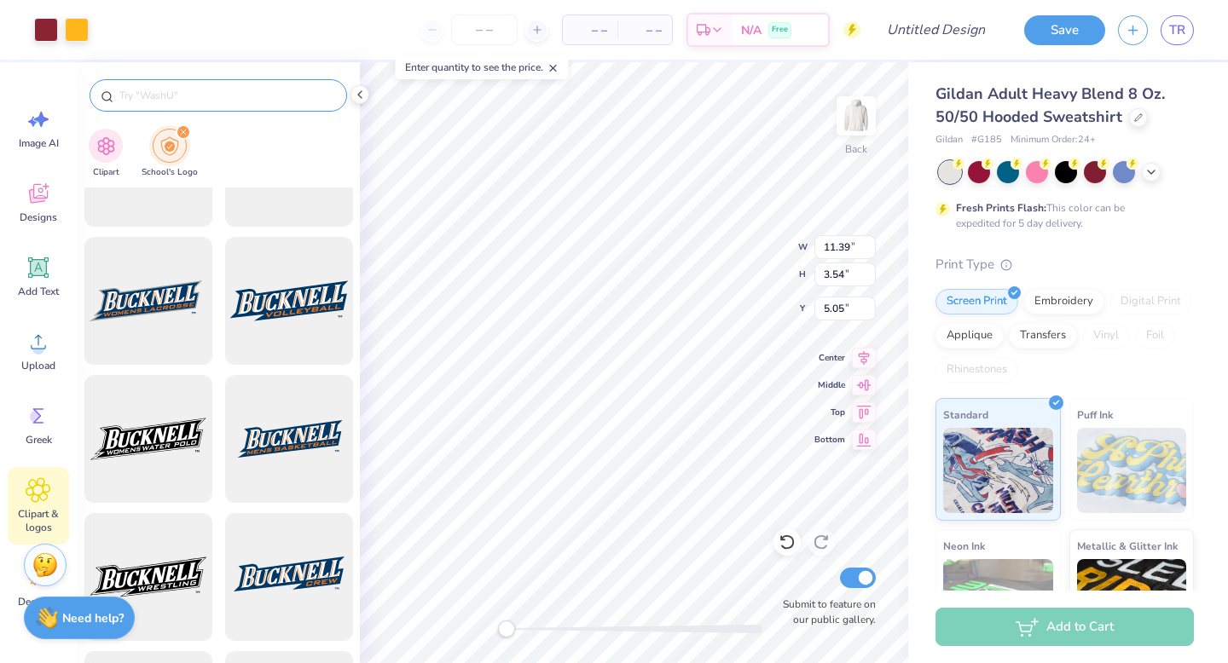
click at [149, 105] on div at bounding box center [218, 95] width 257 height 32
click at [143, 95] on input "text" at bounding box center [227, 95] width 218 height 17
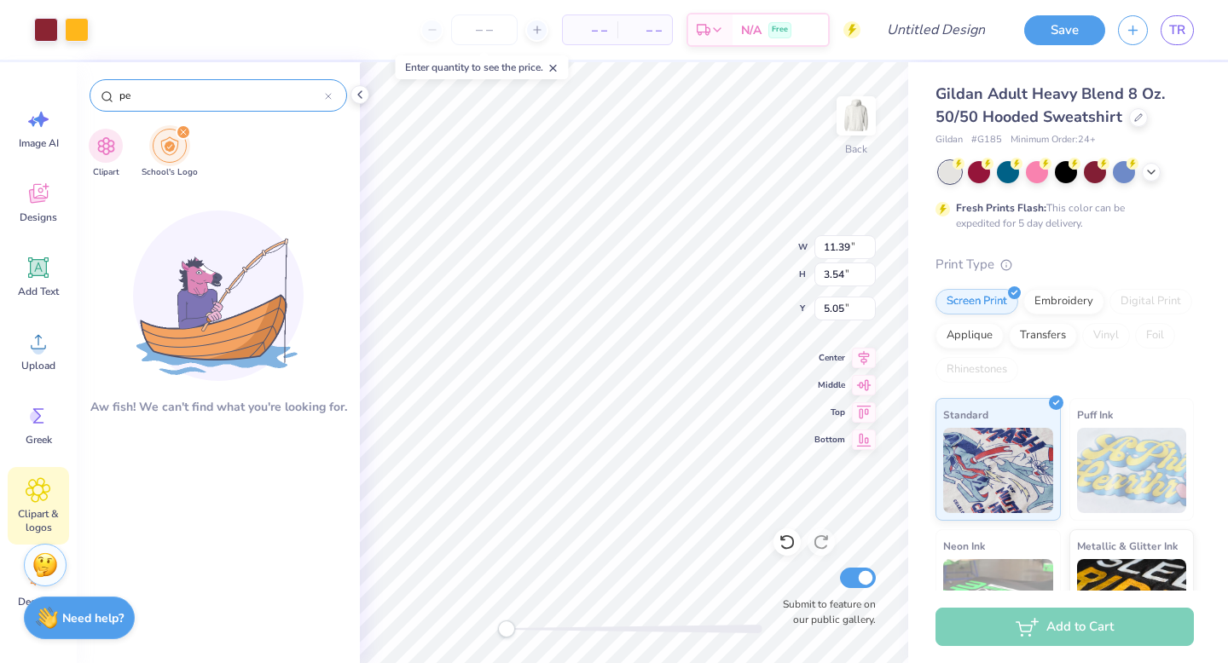
type input "p"
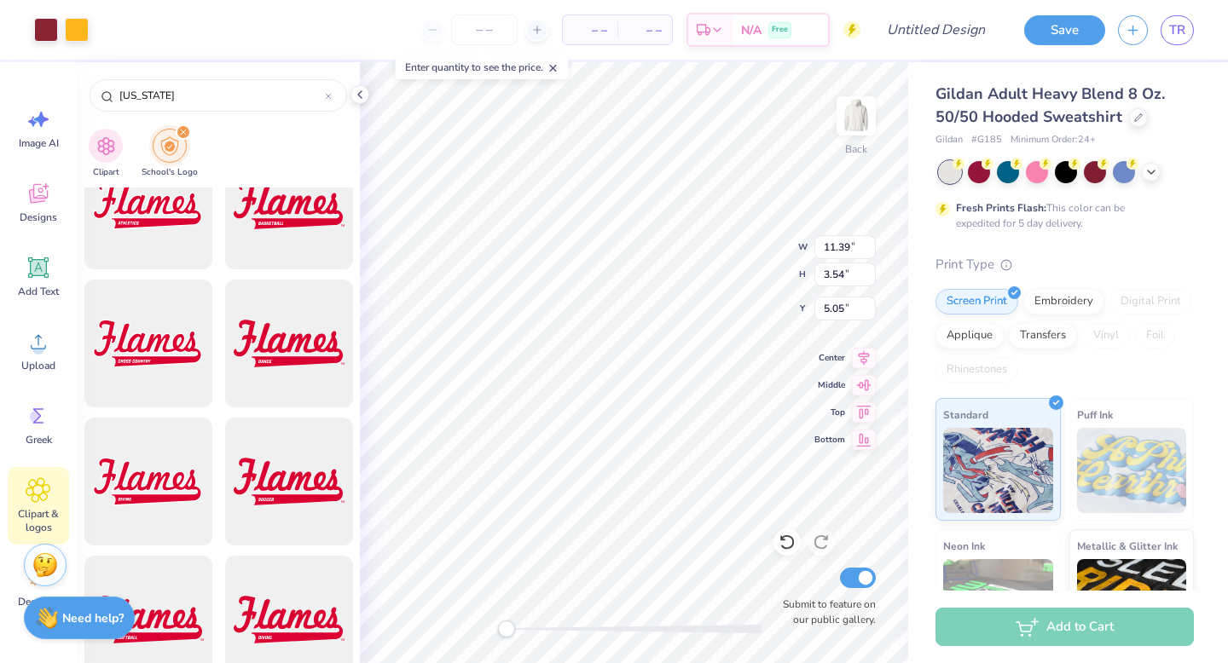
scroll to position [12338, 0]
drag, startPoint x: 159, startPoint y: 100, endPoint x: 96, endPoint y: 94, distance: 63.4
click at [96, 94] on div "[US_STATE]" at bounding box center [218, 95] width 257 height 32
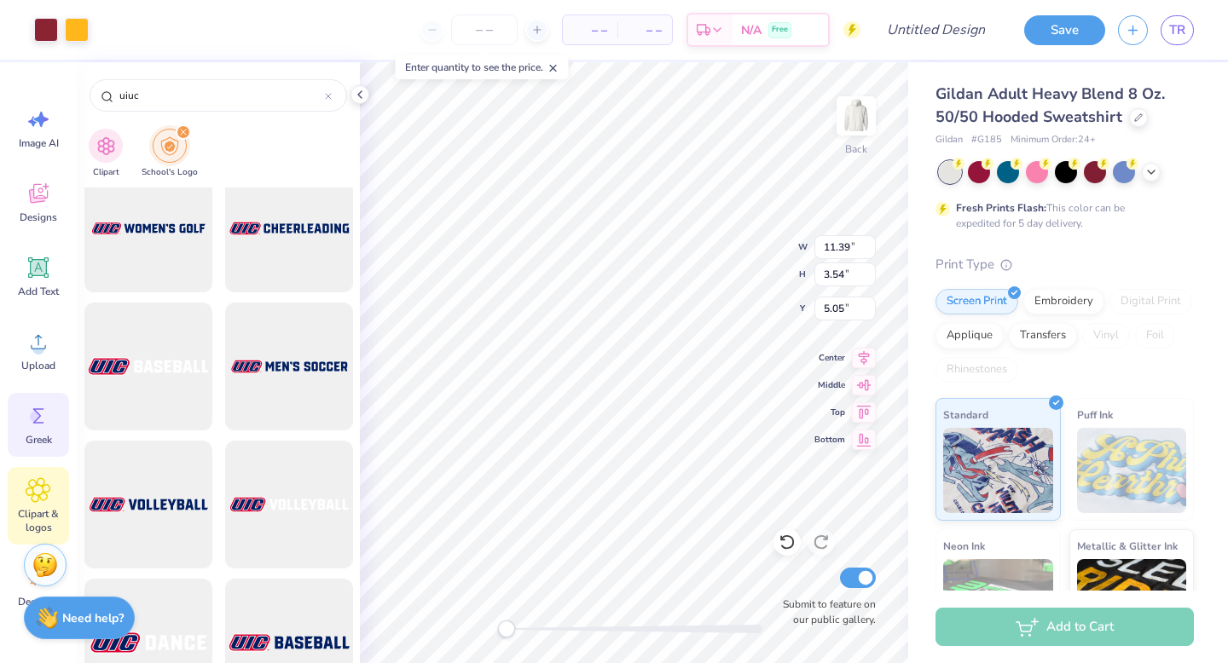
scroll to position [84, 0]
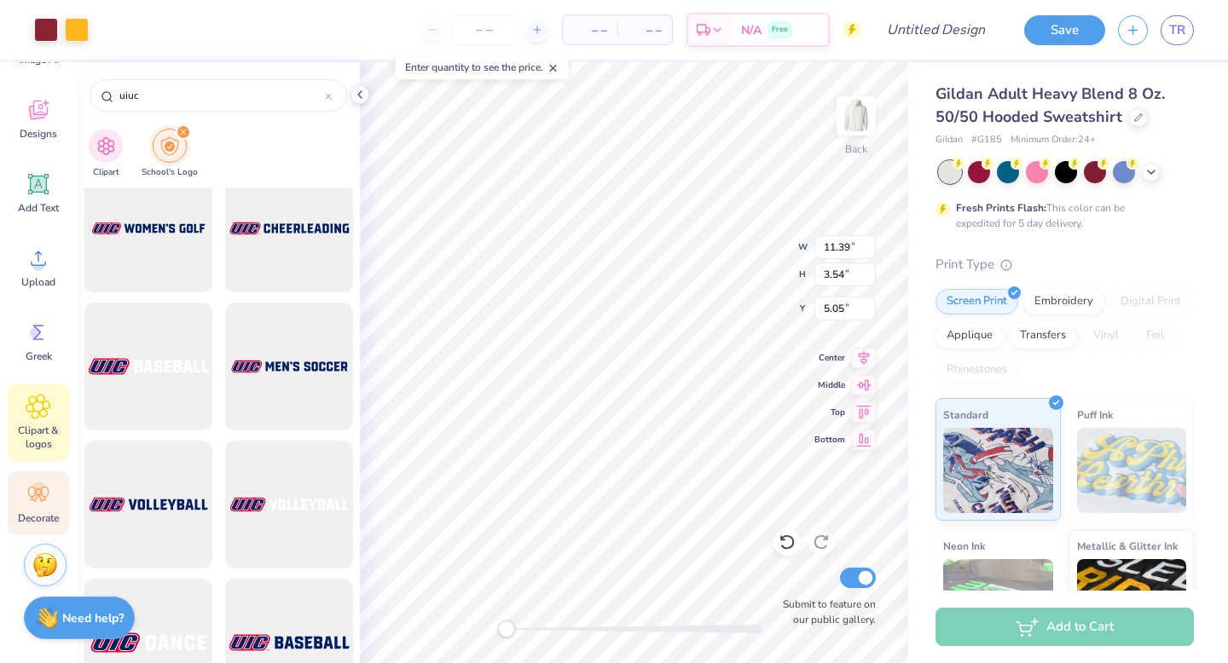
type input "uiuc"
click at [49, 509] on div "Decorate" at bounding box center [38, 503] width 61 height 64
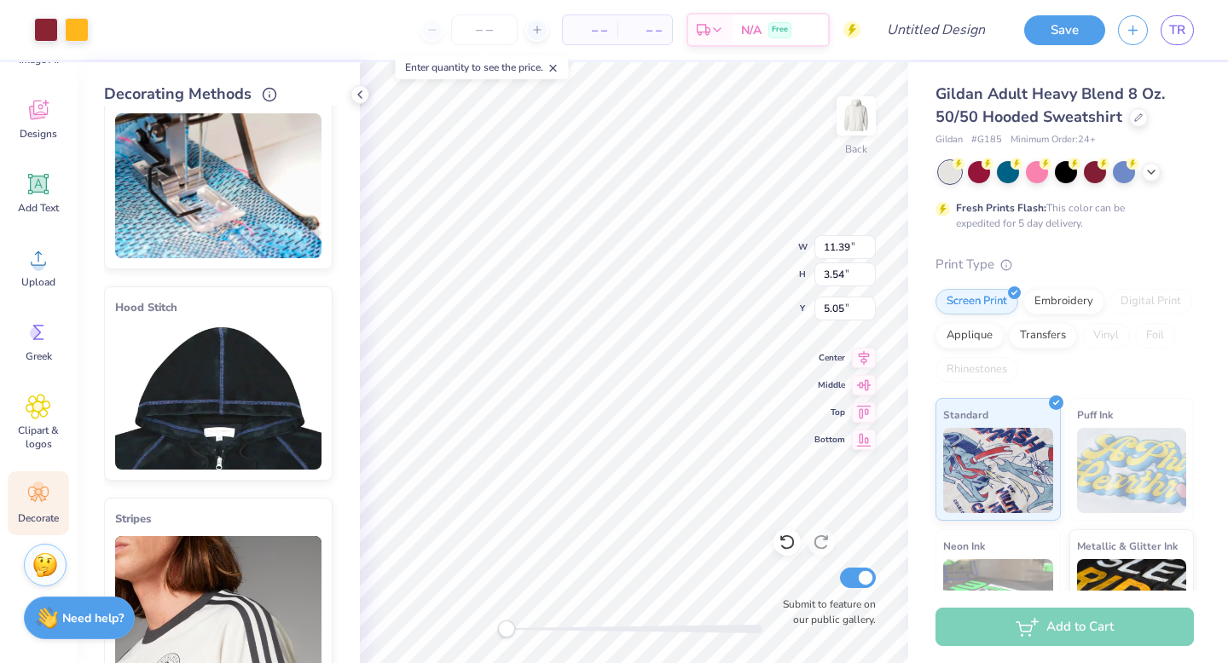
scroll to position [0, 0]
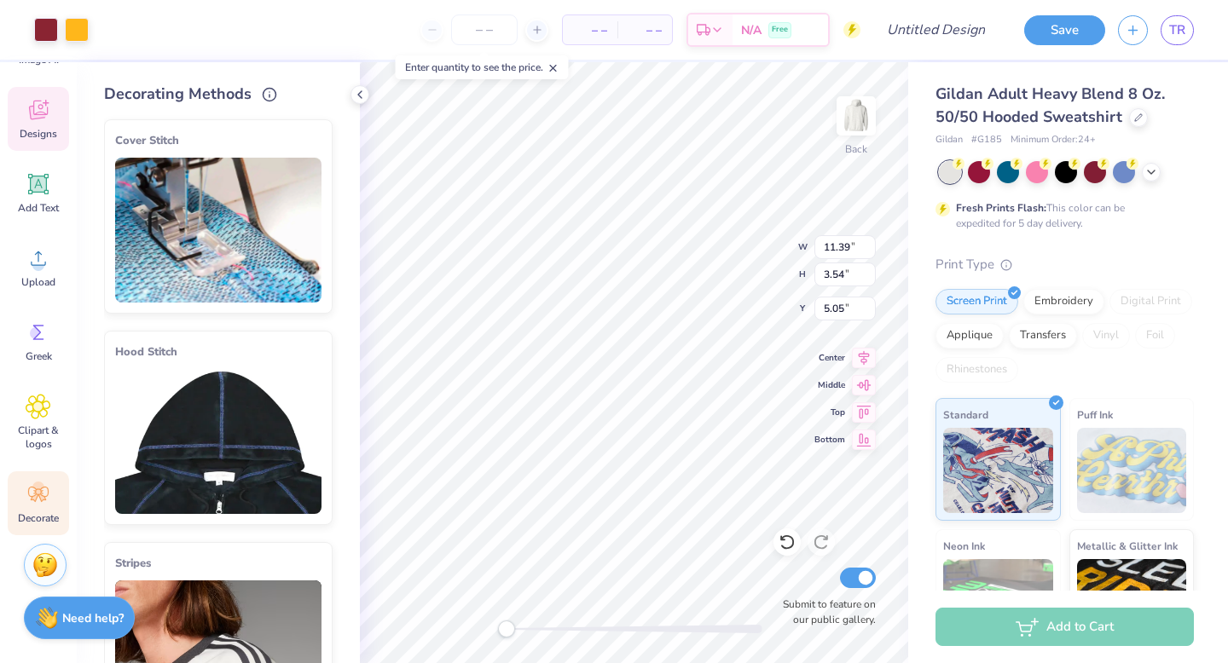
click at [36, 128] on span "Designs" at bounding box center [39, 134] width 38 height 14
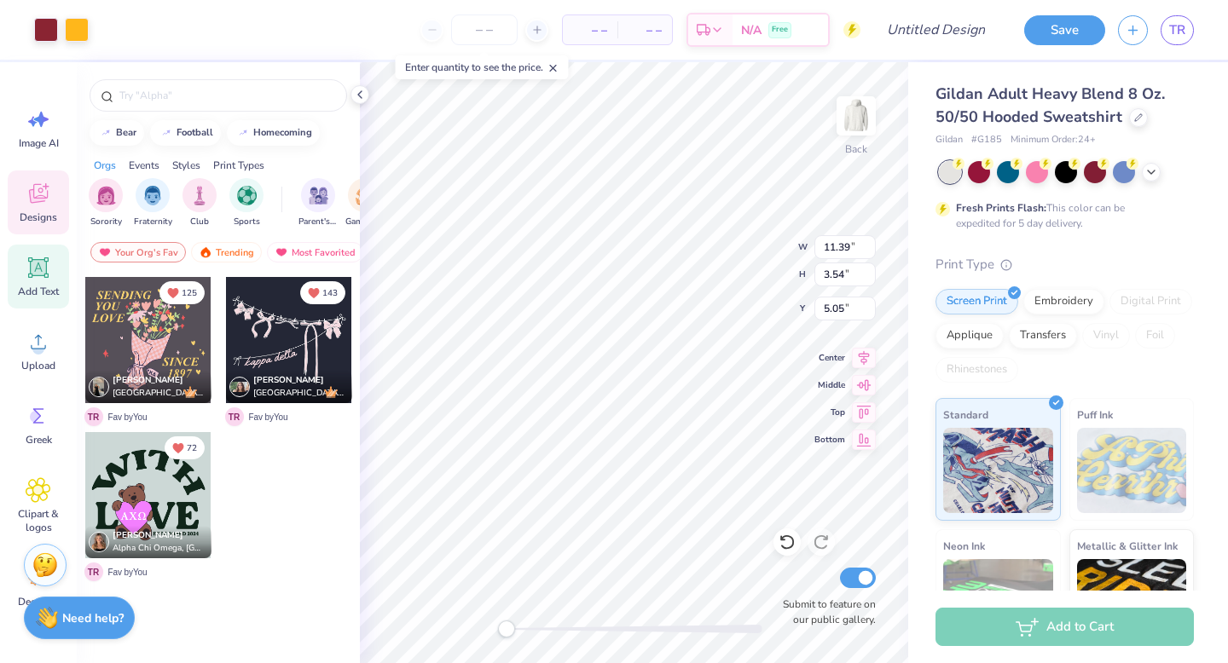
scroll to position [84, 0]
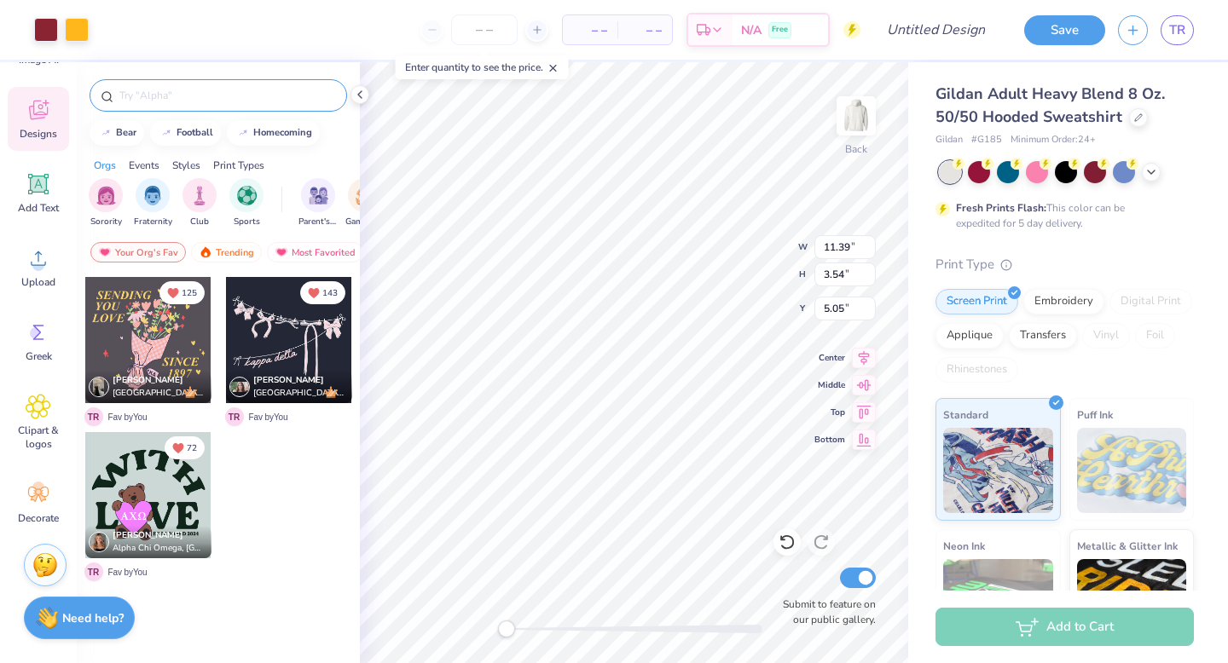
click at [178, 84] on div at bounding box center [218, 95] width 257 height 32
click at [178, 98] on input "text" at bounding box center [227, 95] width 218 height 17
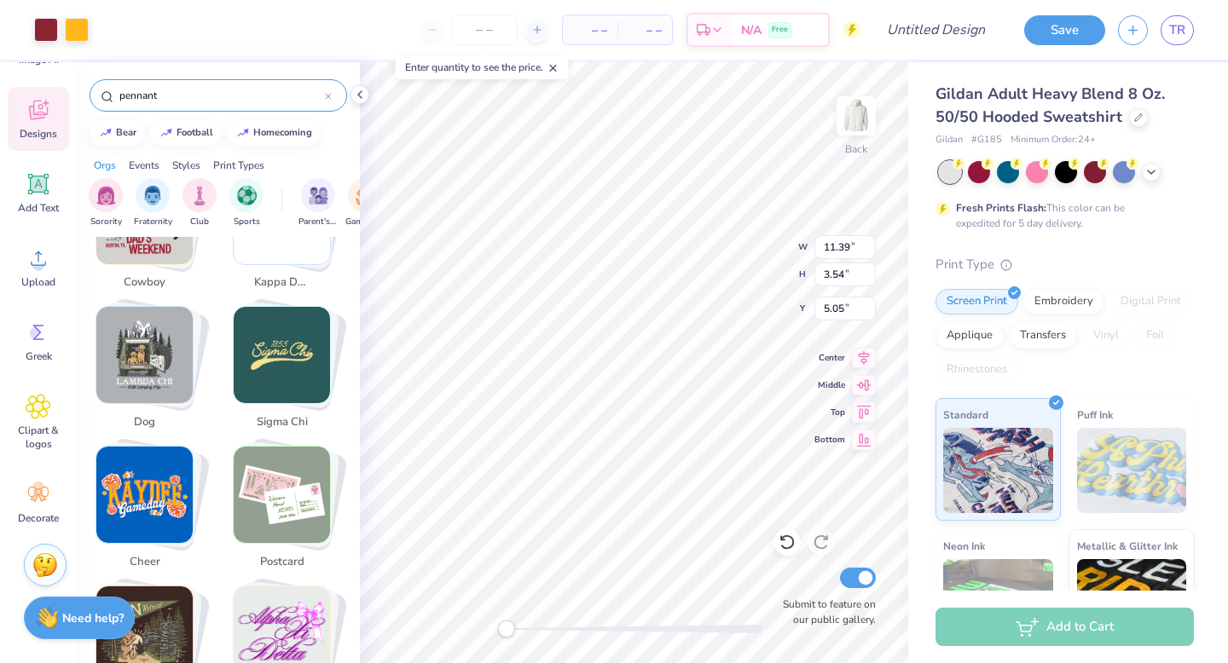
scroll to position [2721, 0]
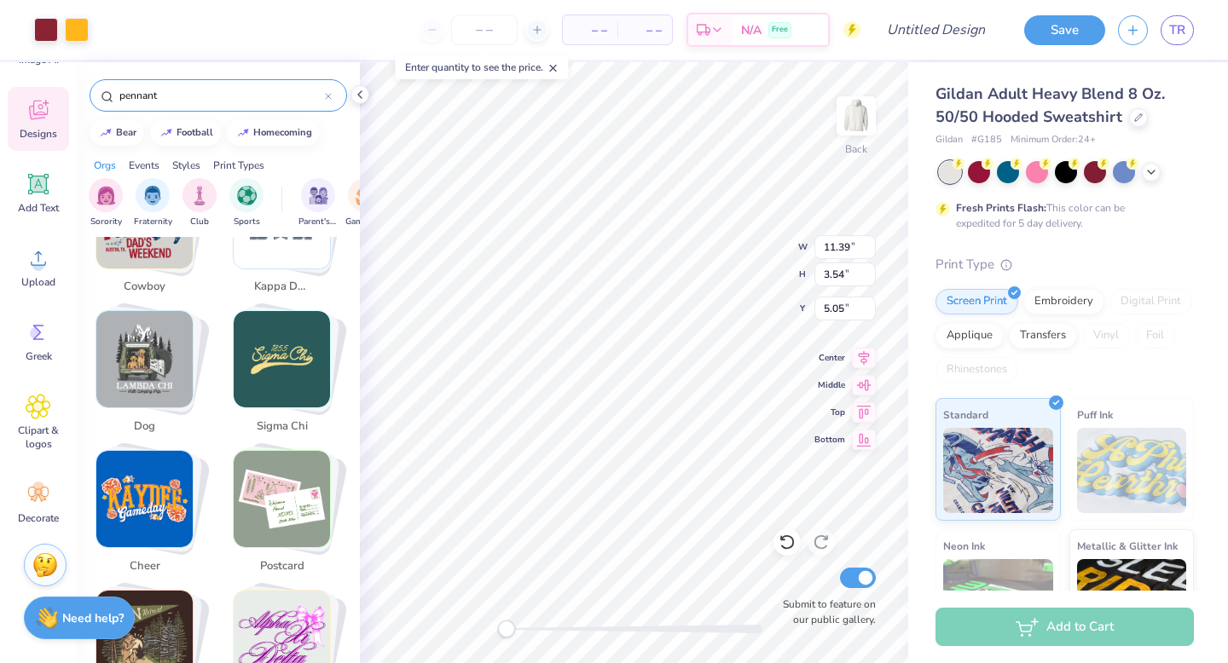
click at [171, 483] on img "Stack Card Button cheer" at bounding box center [144, 499] width 96 height 96
type input "cheer"
click at [171, 483] on img "Stack Card Button cheer" at bounding box center [144, 499] width 96 height 96
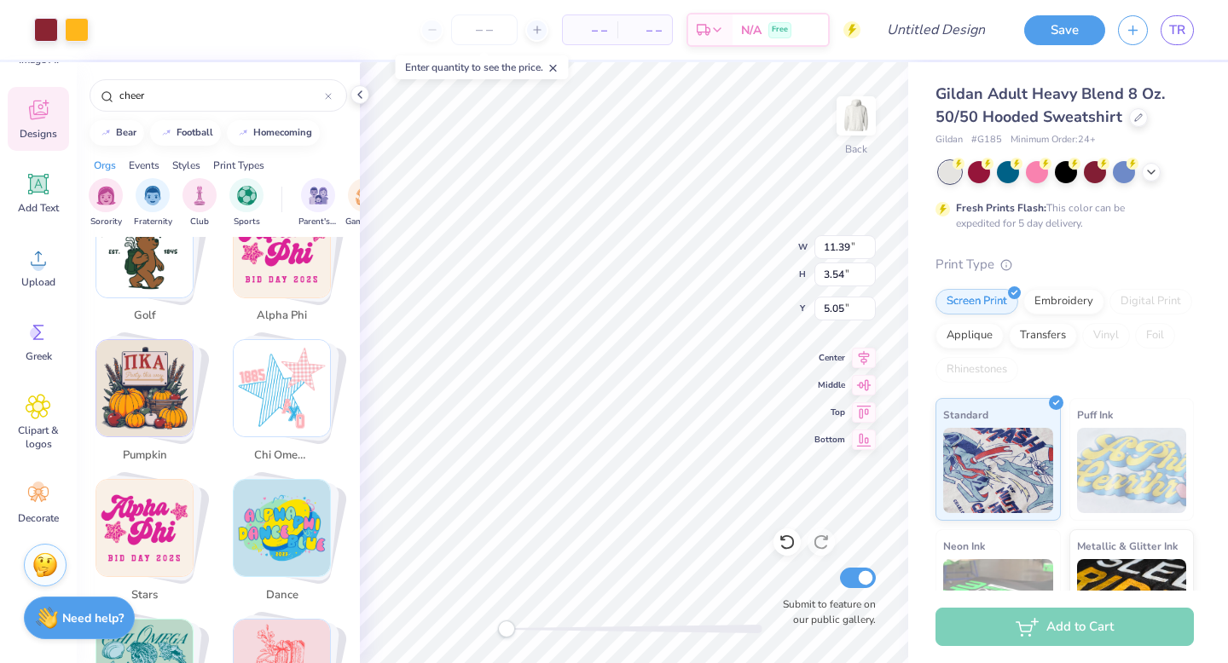
scroll to position [0, 0]
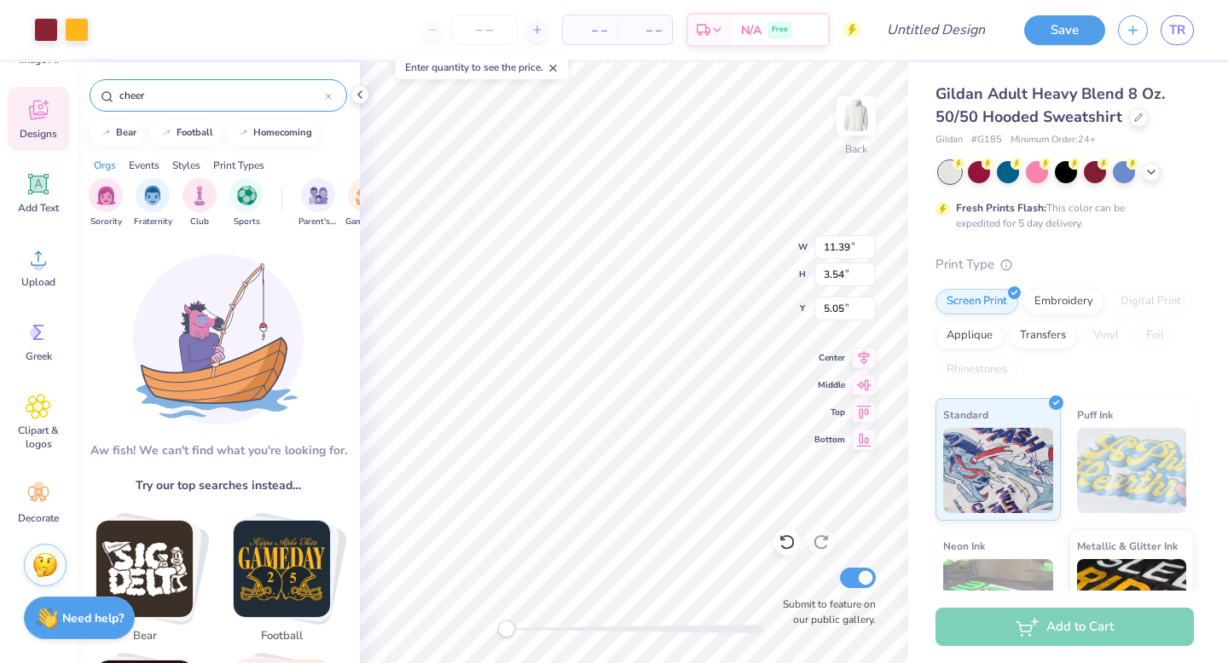
click at [330, 90] on div at bounding box center [328, 95] width 7 height 15
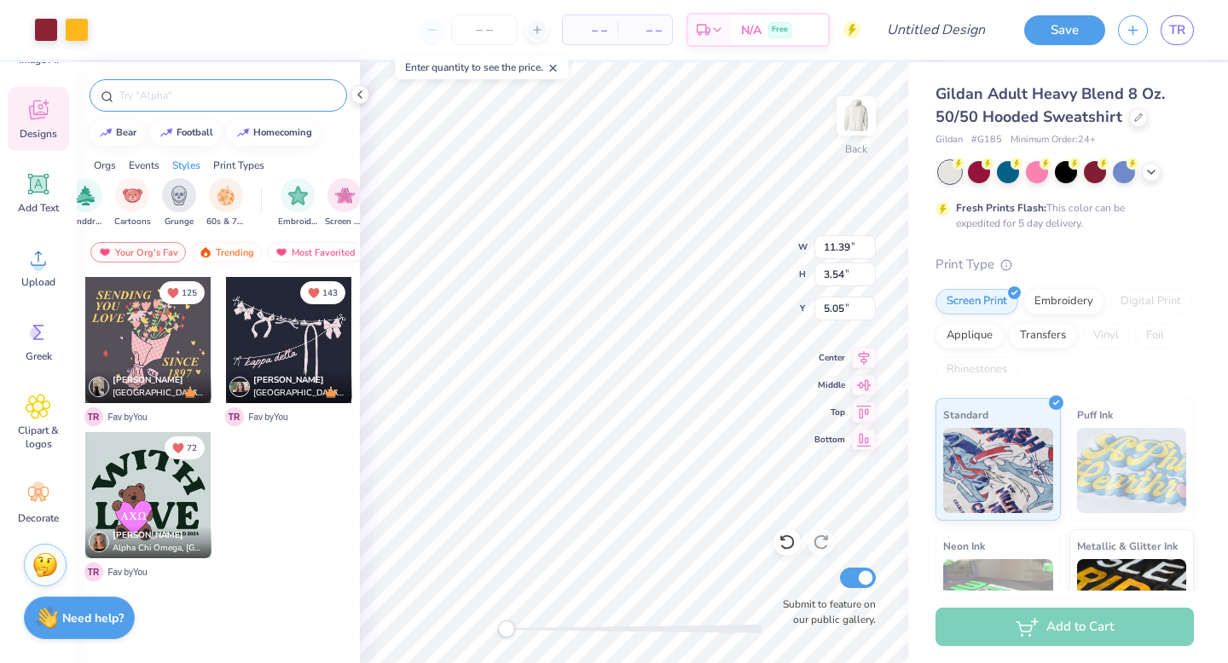
scroll to position [0, 1180]
click at [159, 200] on div "filter for Cartoons" at bounding box center [147, 193] width 34 height 34
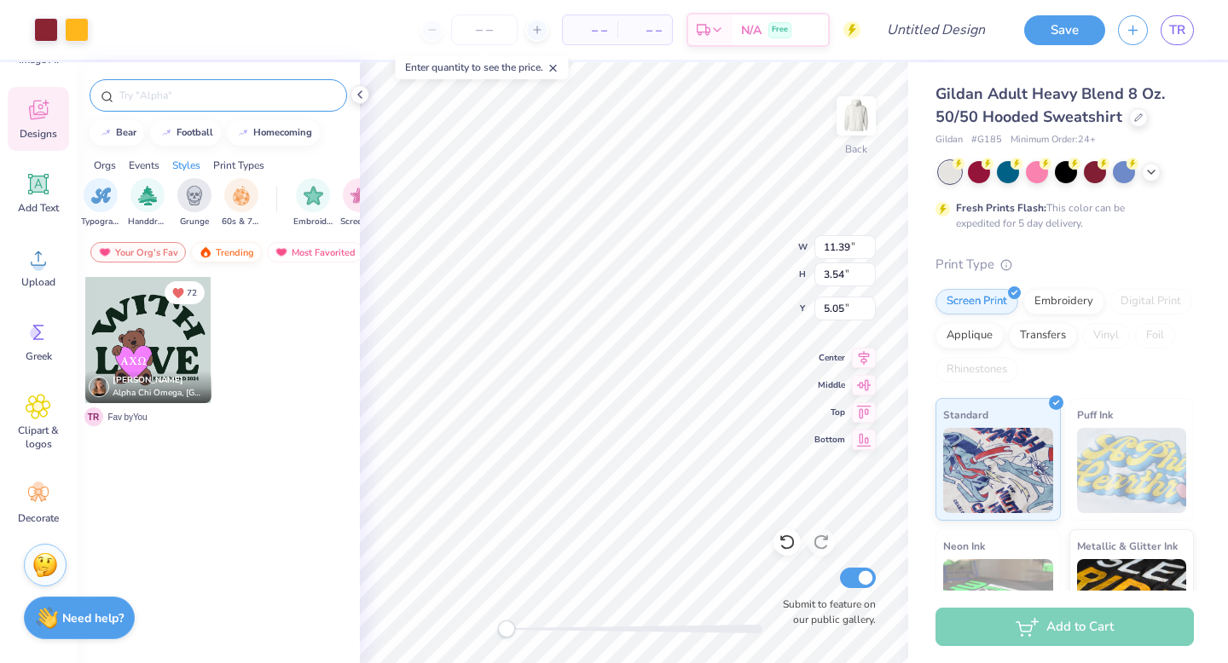
click at [211, 247] on img at bounding box center [206, 252] width 14 height 12
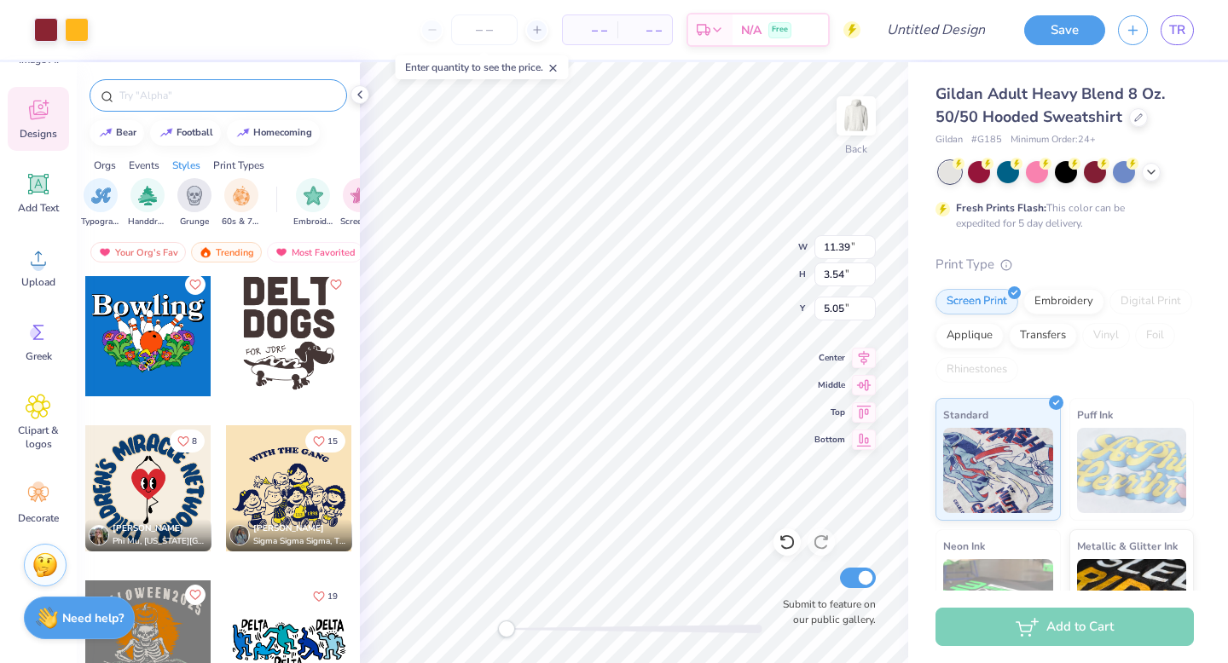
scroll to position [2866, 0]
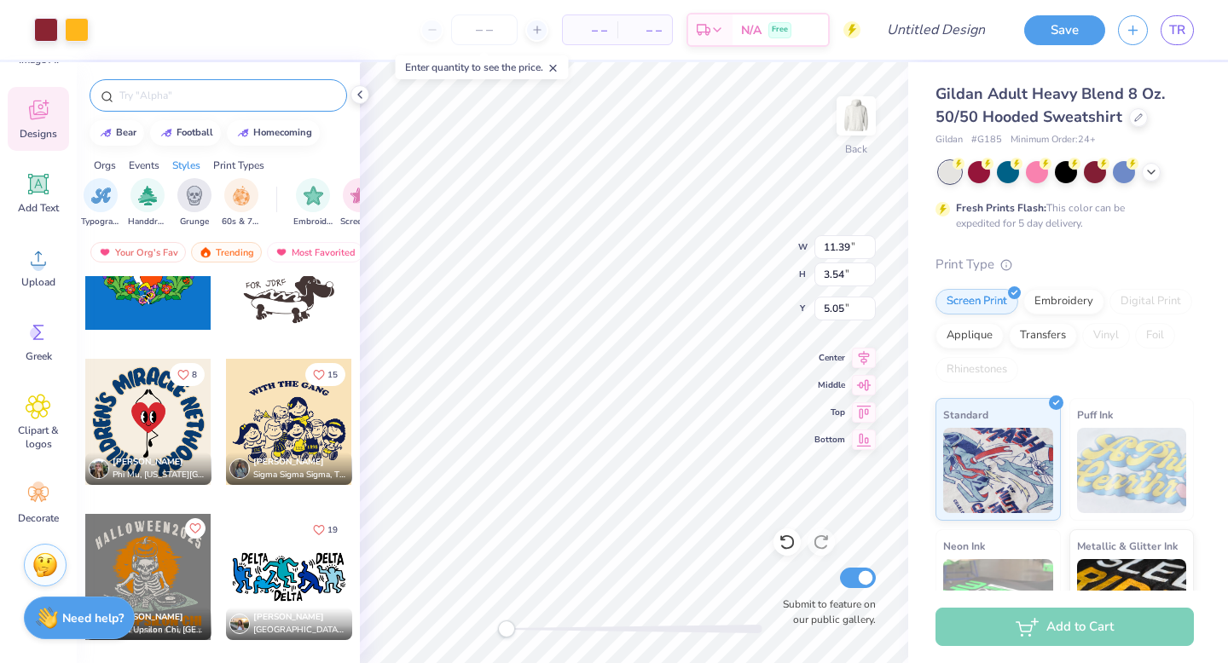
click at [270, 100] on input "text" at bounding box center [227, 95] width 218 height 17
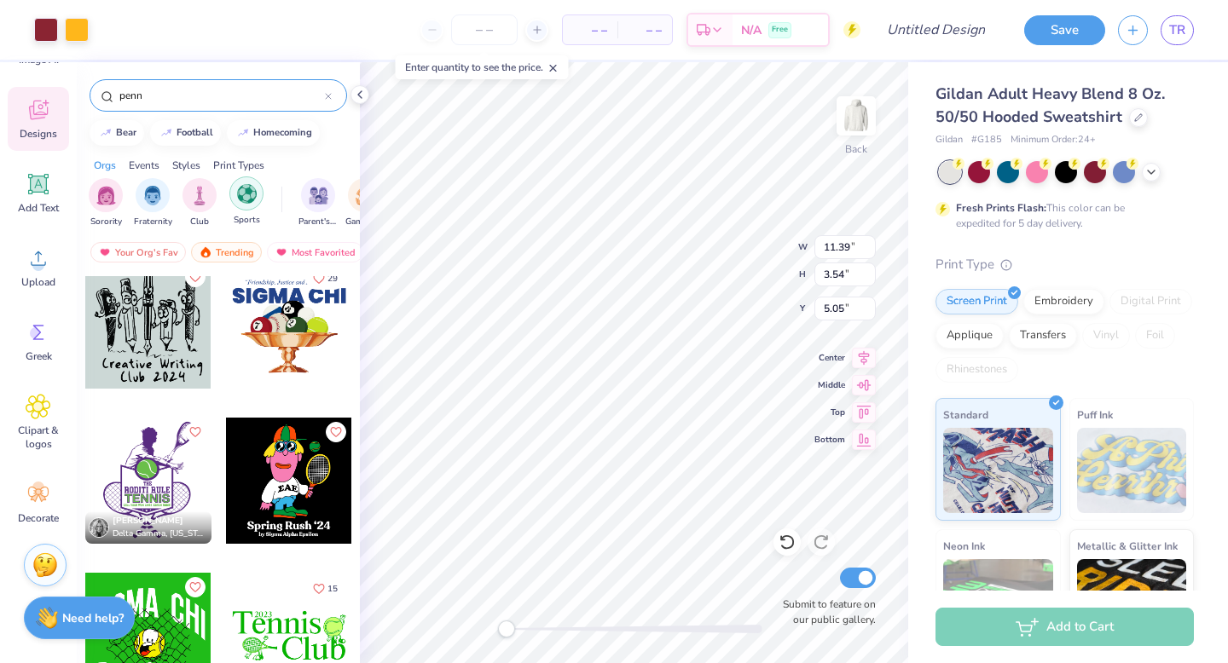
scroll to position [0, 20]
type input "penn"
click at [234, 197] on img "filter for Sports" at bounding box center [227, 194] width 20 height 20
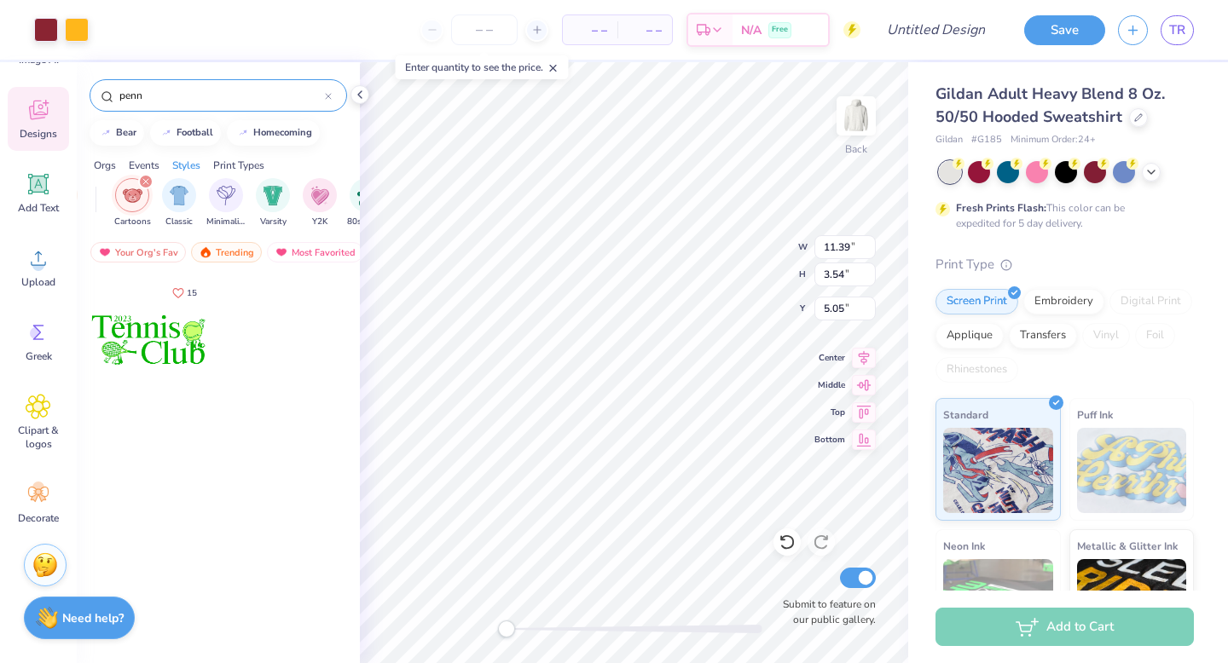
scroll to position [0, 857]
click at [158, 177] on div "filter for Cartoons" at bounding box center [155, 181] width 15 height 15
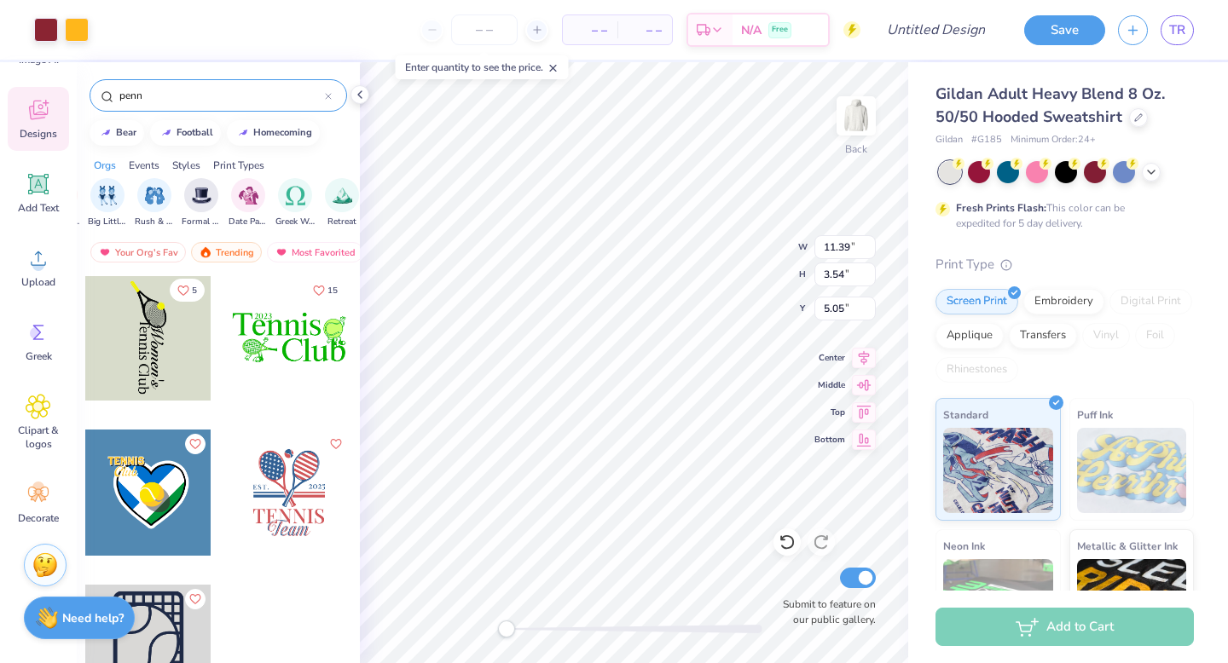
scroll to position [0, 0]
click at [120, 184] on icon "filter for Sports" at bounding box center [119, 181] width 5 height 5
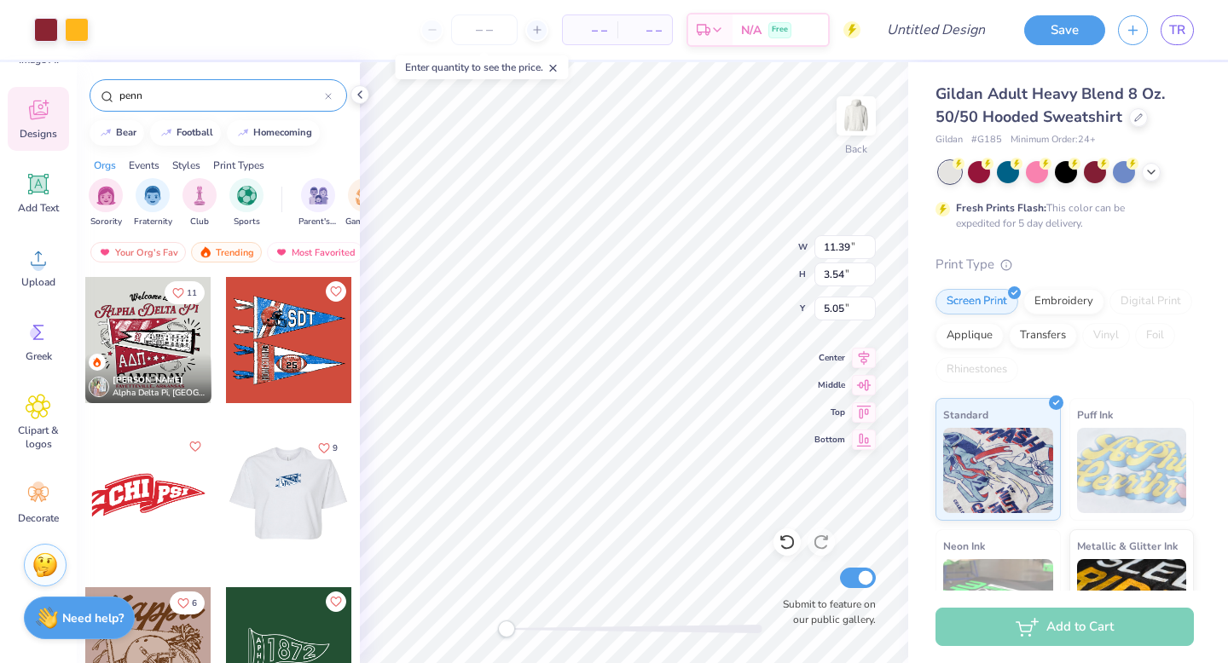
click at [226, 505] on div at bounding box center [163, 495] width 126 height 126
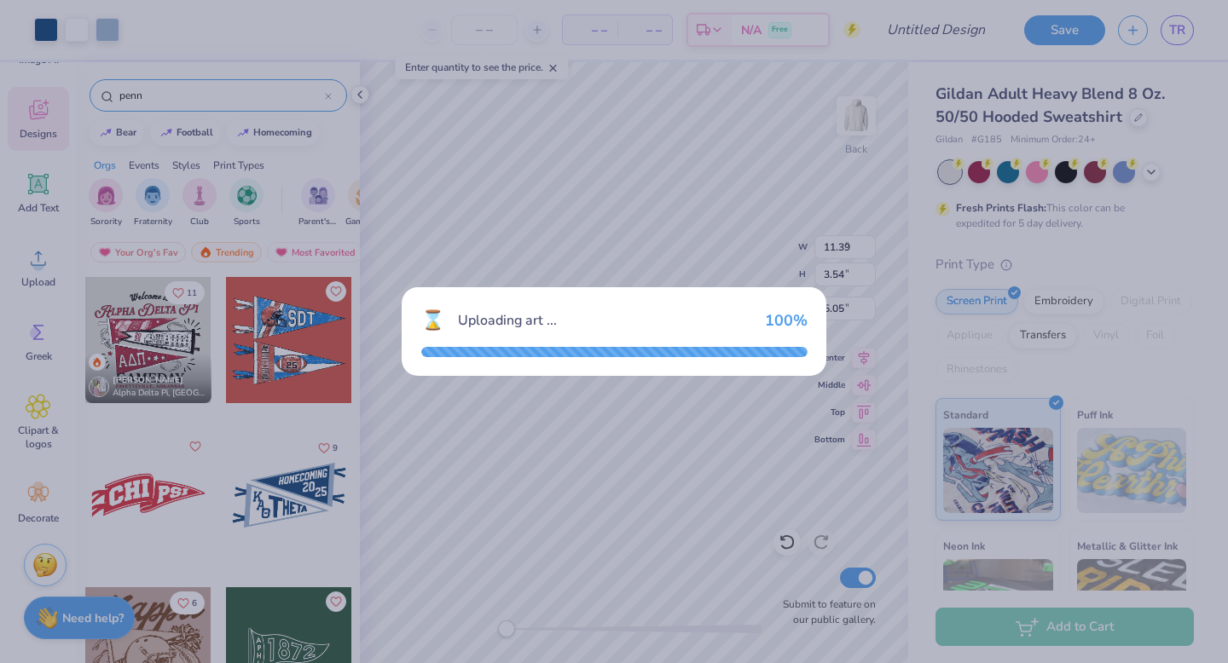
type input "7.15"
type input "4.09"
type input "3.00"
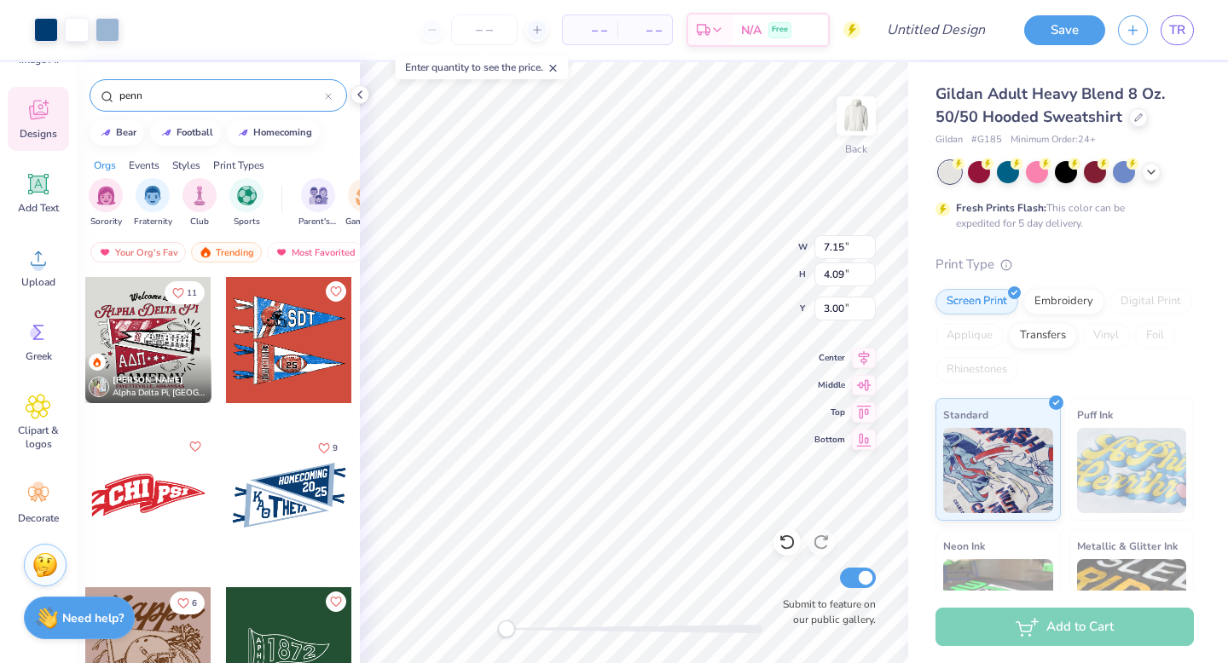
type input "11.39"
type input "3.54"
type input "5.05"
click at [635, 513] on li "Ungroup" at bounding box center [677, 509] width 134 height 33
type input "5.86"
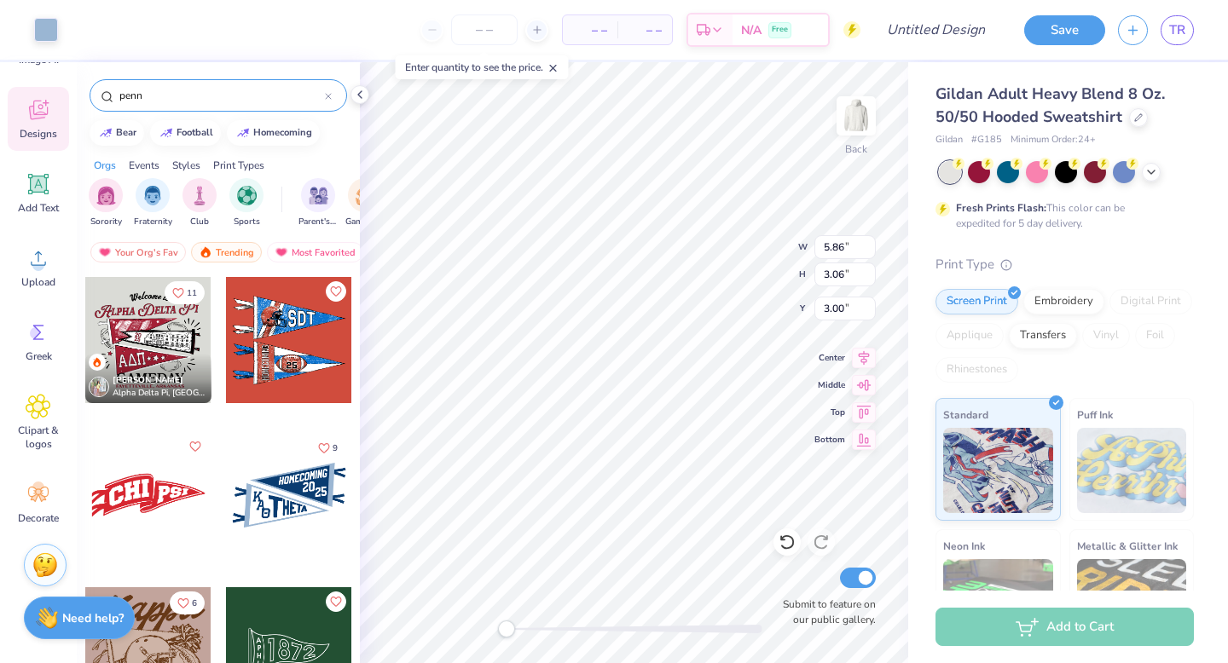
type input "3.06"
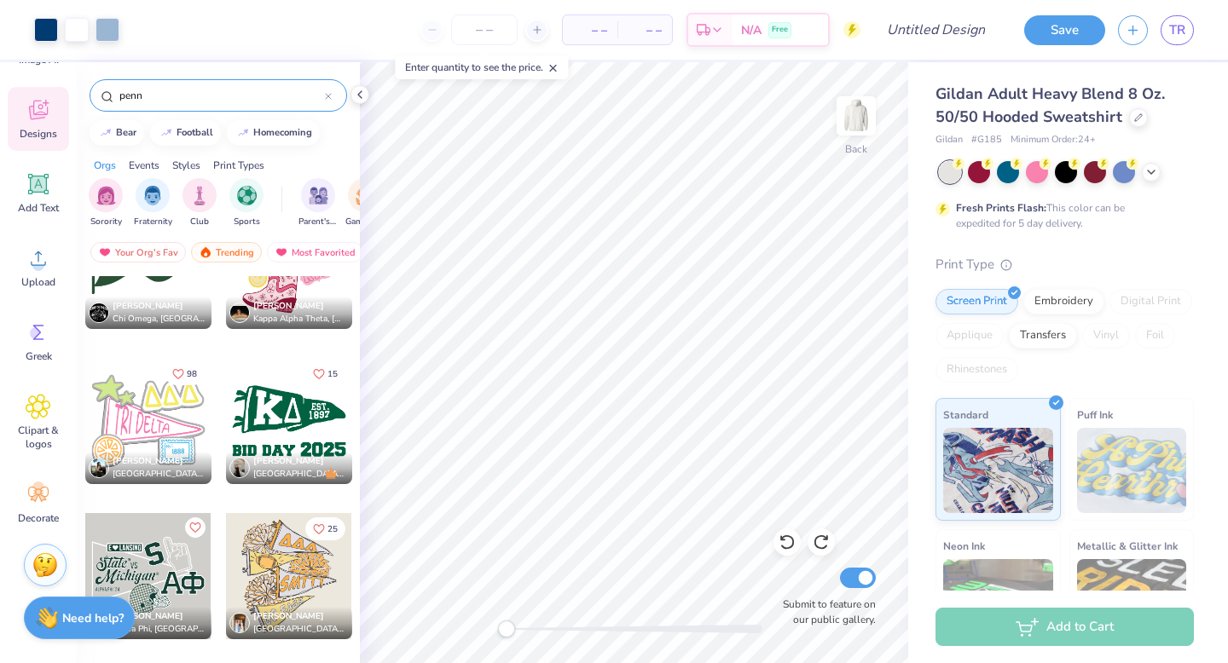
scroll to position [2398, 0]
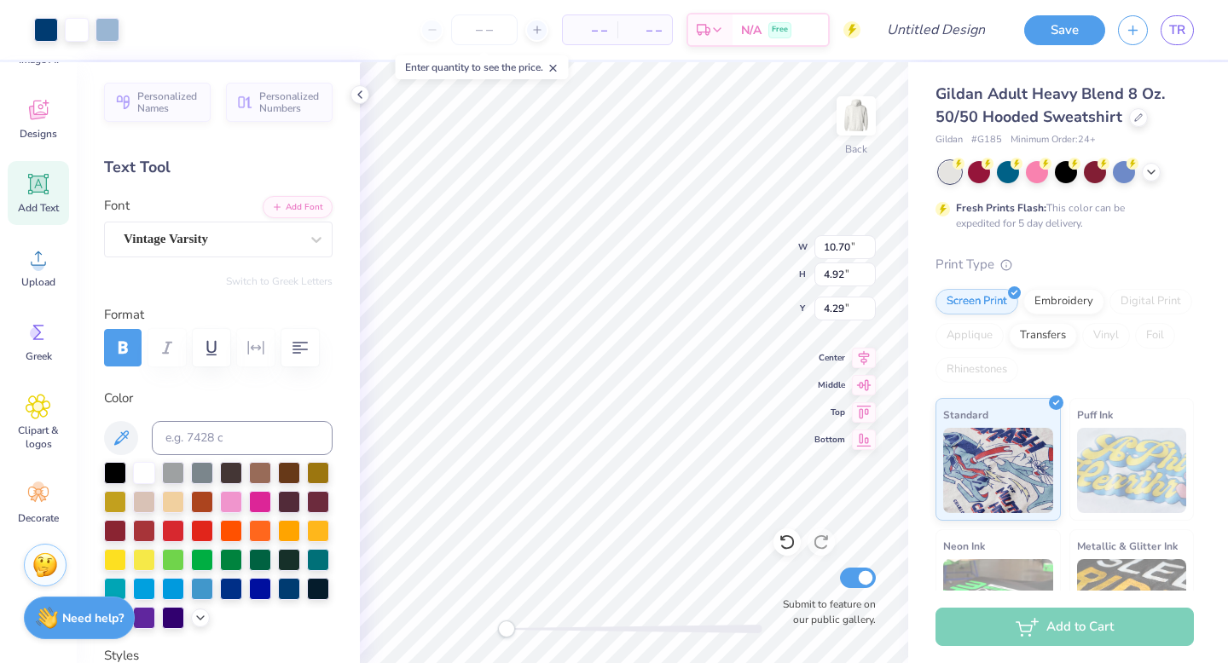
type input "10.70"
type input "4.92"
type input "12.08"
type input "5.55"
type input "3.66"
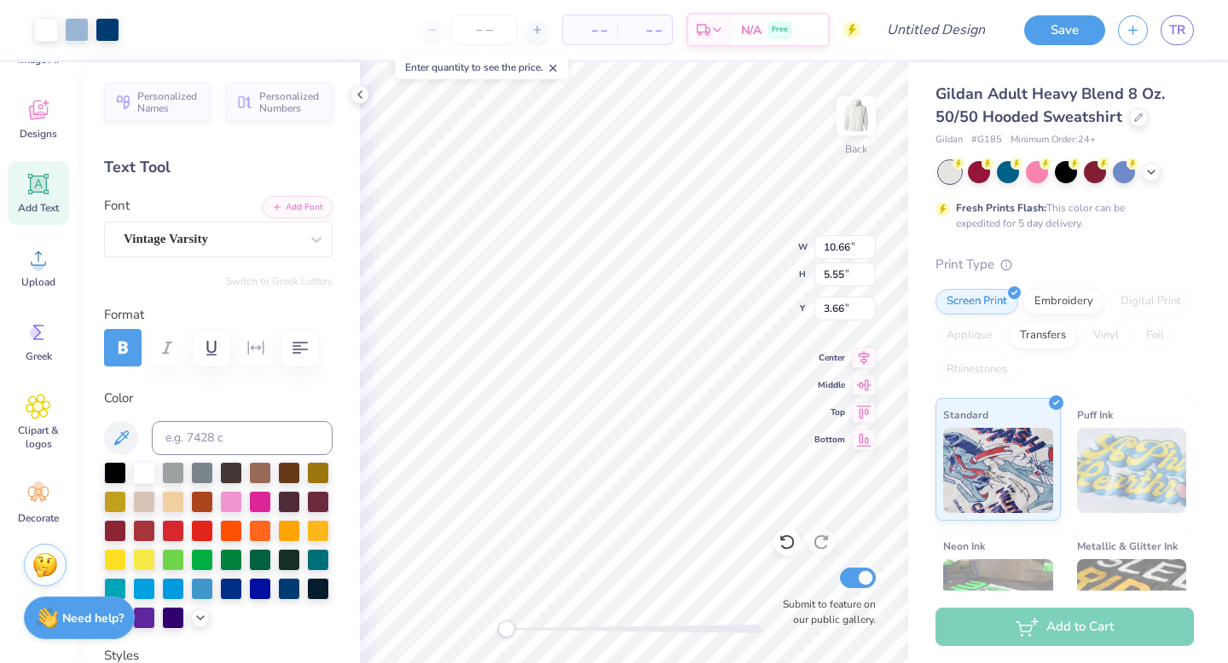
type input "10.86"
type input "5.75"
type input "5.18"
type input "10.61"
type input "5.56"
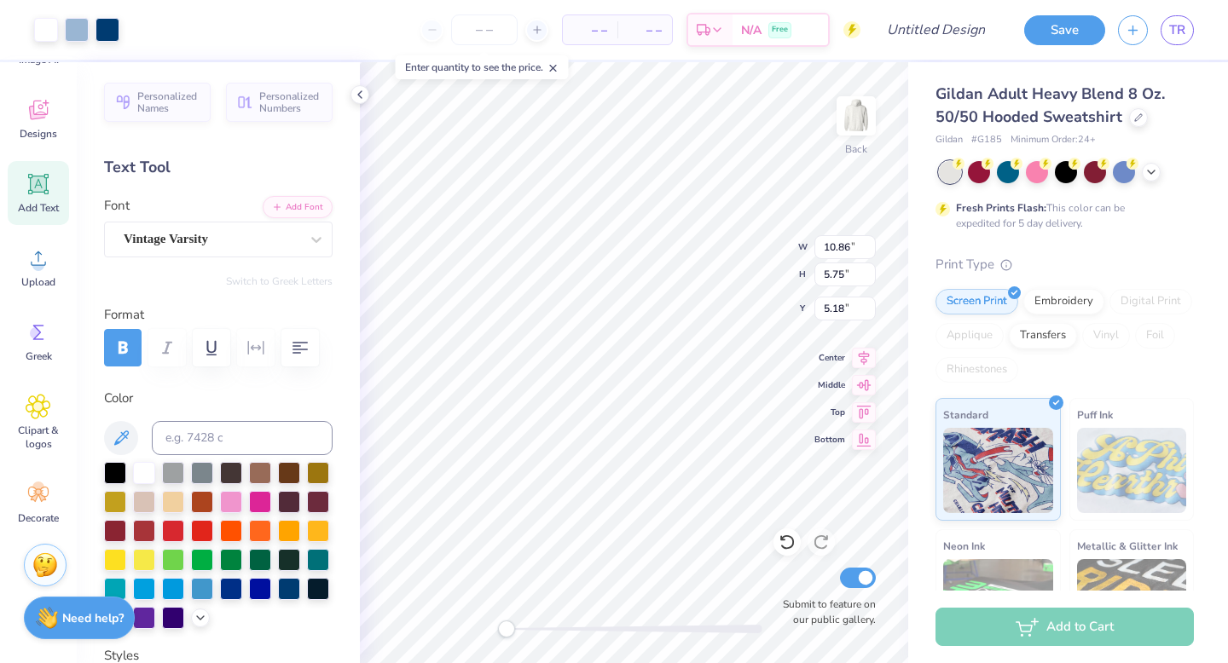
type input "4.21"
type input "0.99"
type input "1.34"
type input "5.89"
type input "1.81"
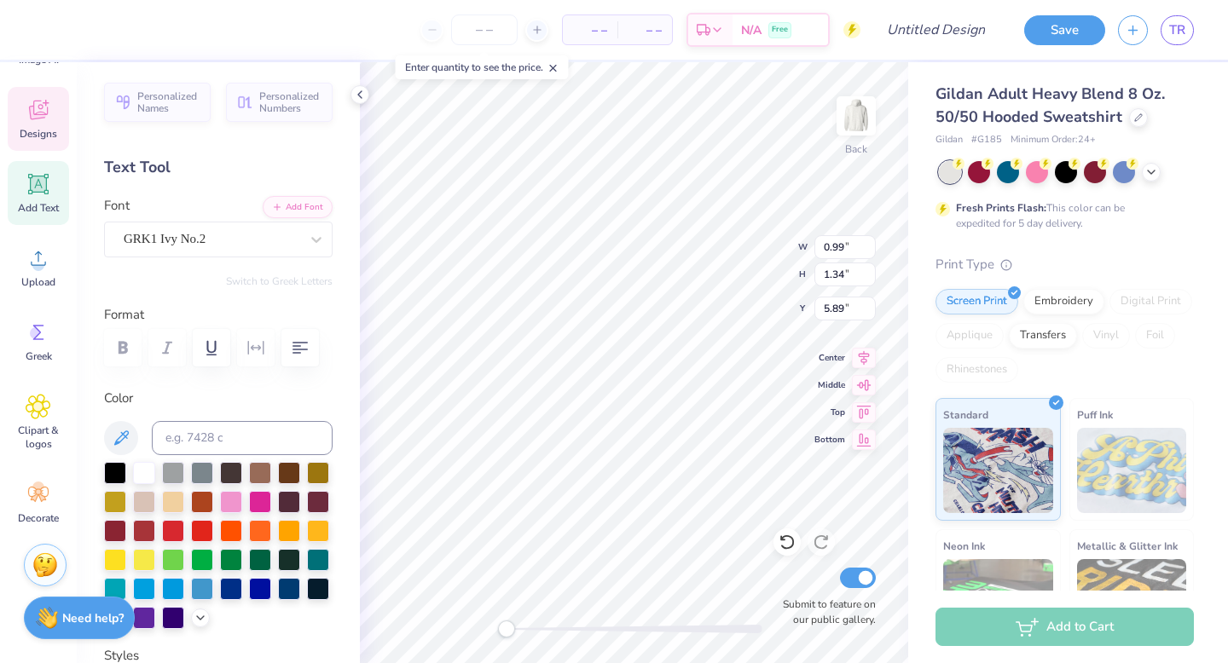
type input "2.74"
type input "5.20"
type input "3.15"
type input "2.11"
type input "5.72"
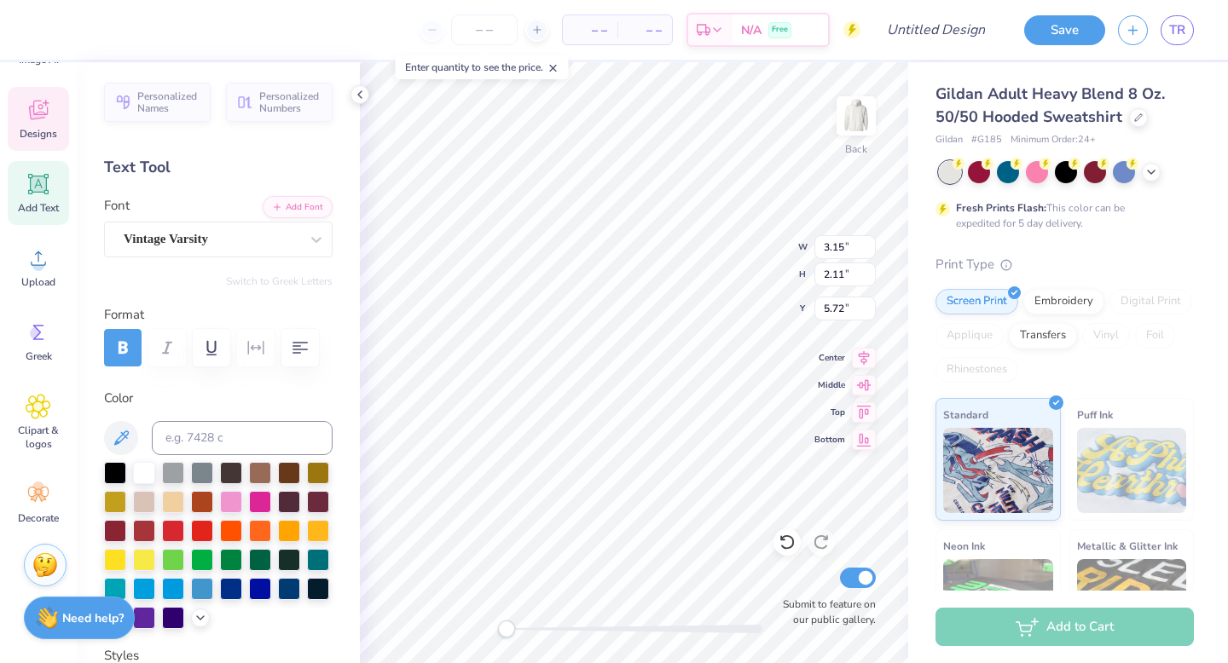
type input "1.81"
type input "2.74"
type input "5.20"
type input "0.99"
type input "1.34"
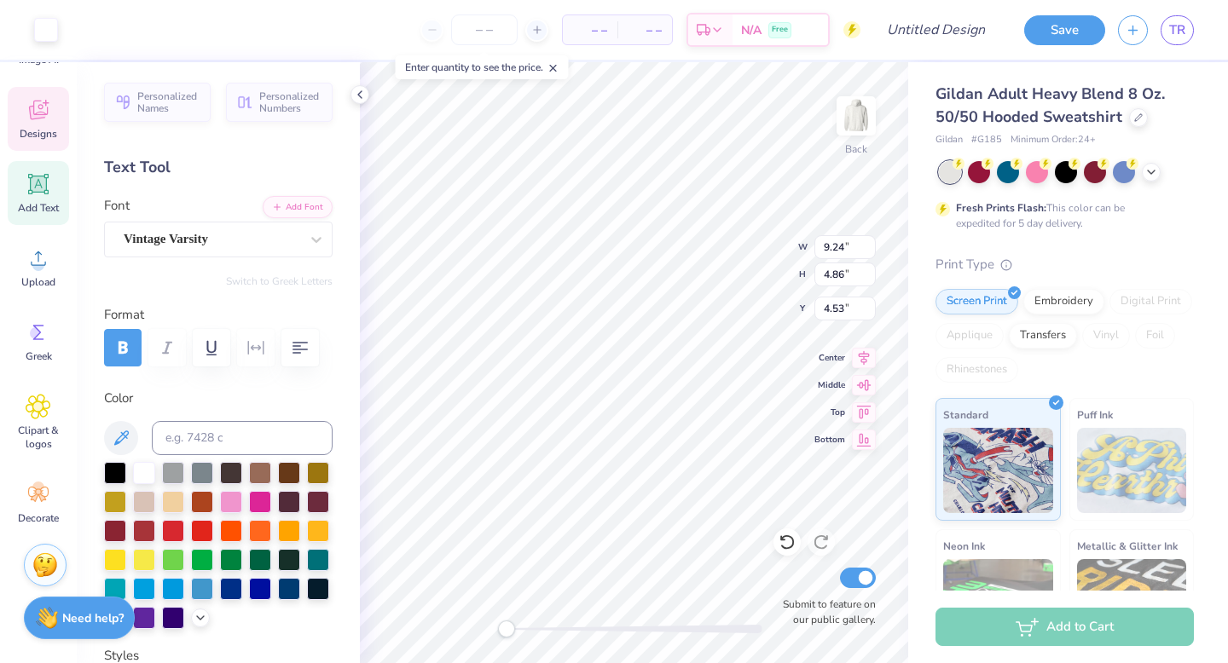
type input "5.89"
type input "1.00"
type input "1.38"
type input "4.83"
type input "1.14"
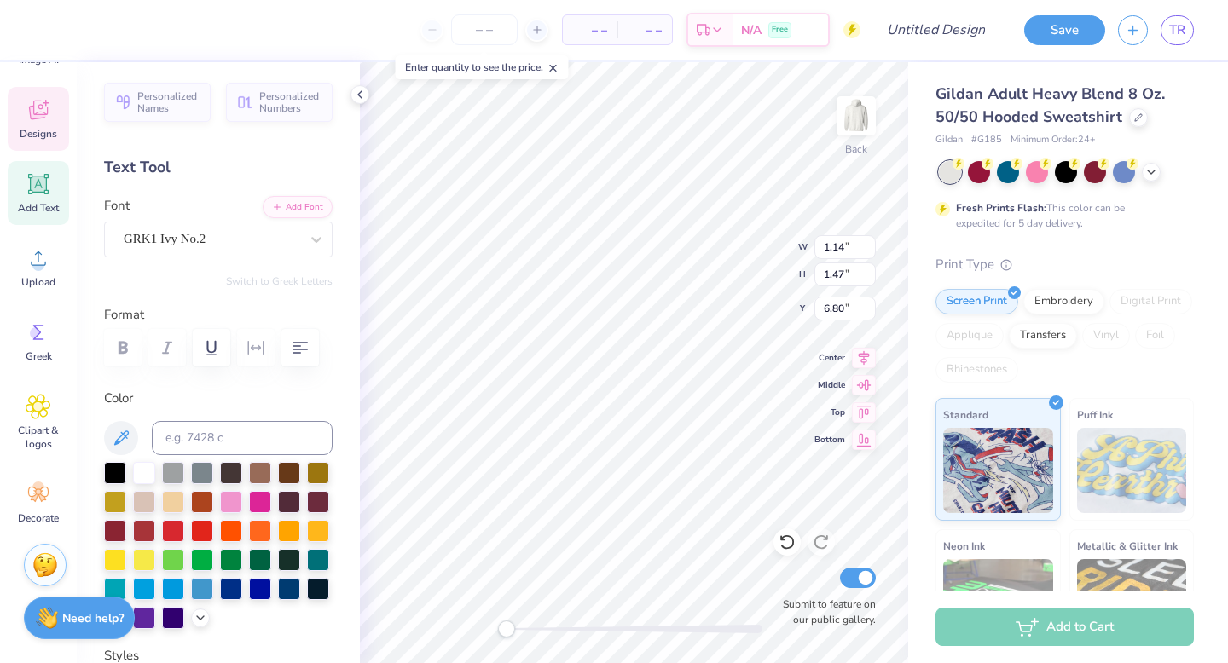
type input "1.47"
type input "6.80"
type textarea "[US_STATE] Panhellenic"
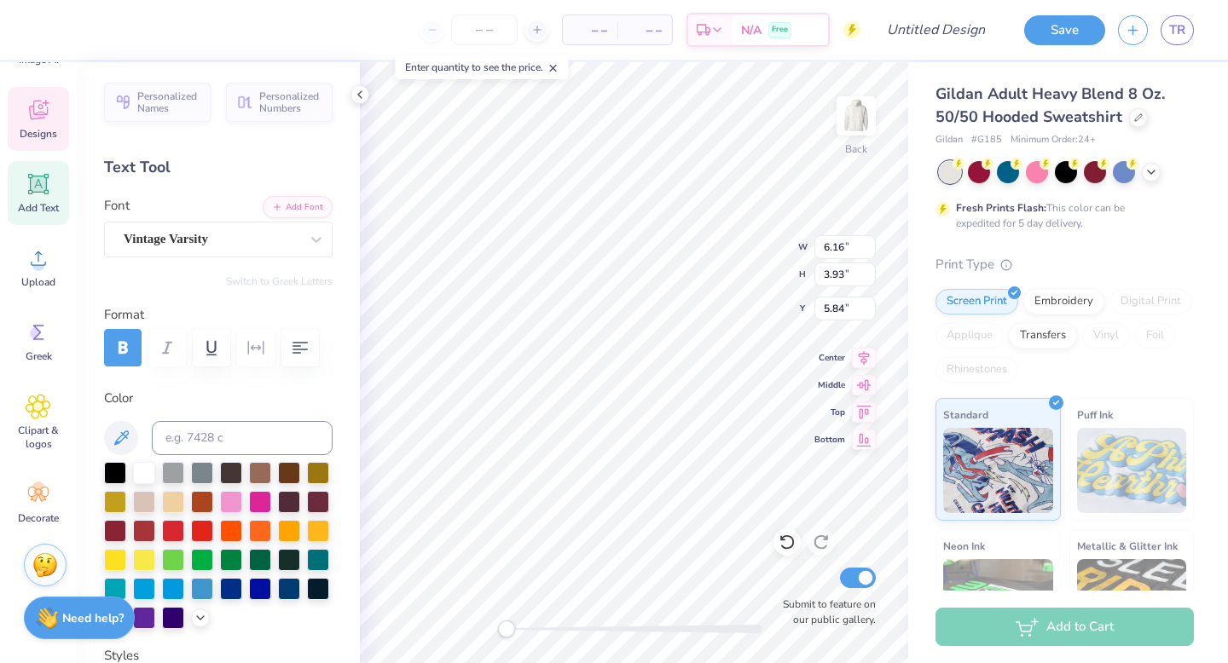
type input "6.16"
type input "3.93"
type input "5.84"
click at [249, 347] on div at bounding box center [218, 348] width 228 height 38
click at [292, 353] on icon "button" at bounding box center [299, 348] width 15 height 12
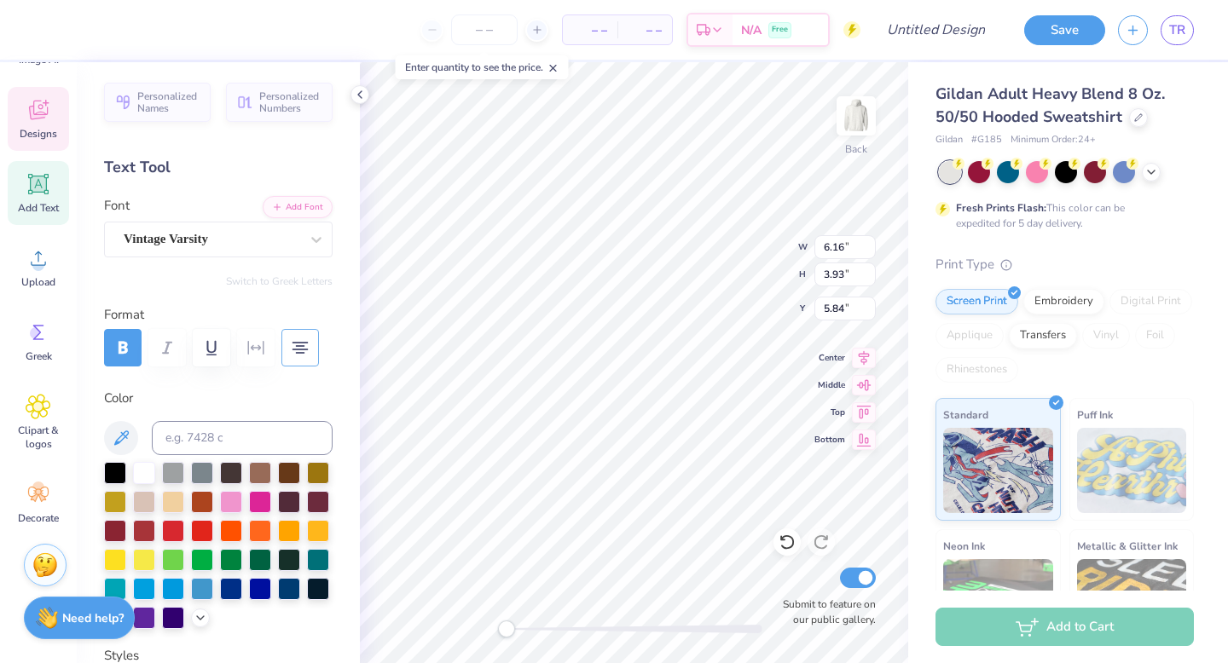
click at [292, 353] on icon "button" at bounding box center [300, 348] width 20 height 20
type input "6.50"
type input "4.15"
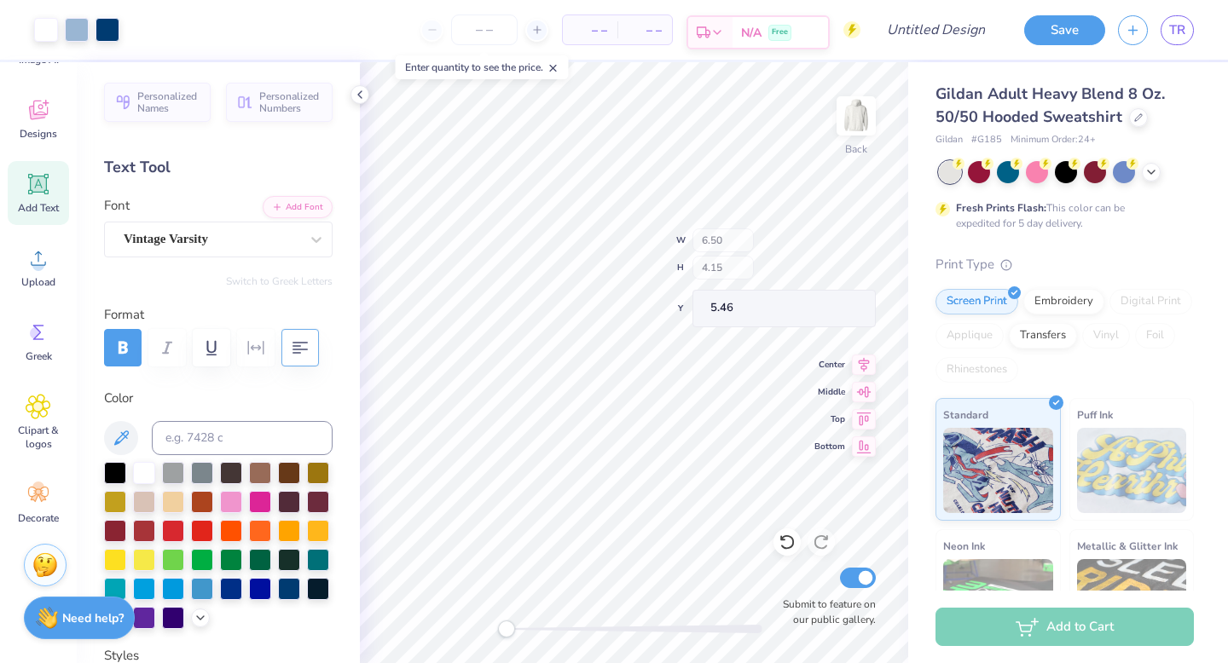
type input "5.46"
type textarea "[US_STATE]"
type input "4.12"
type input "2.61"
type input "5.50"
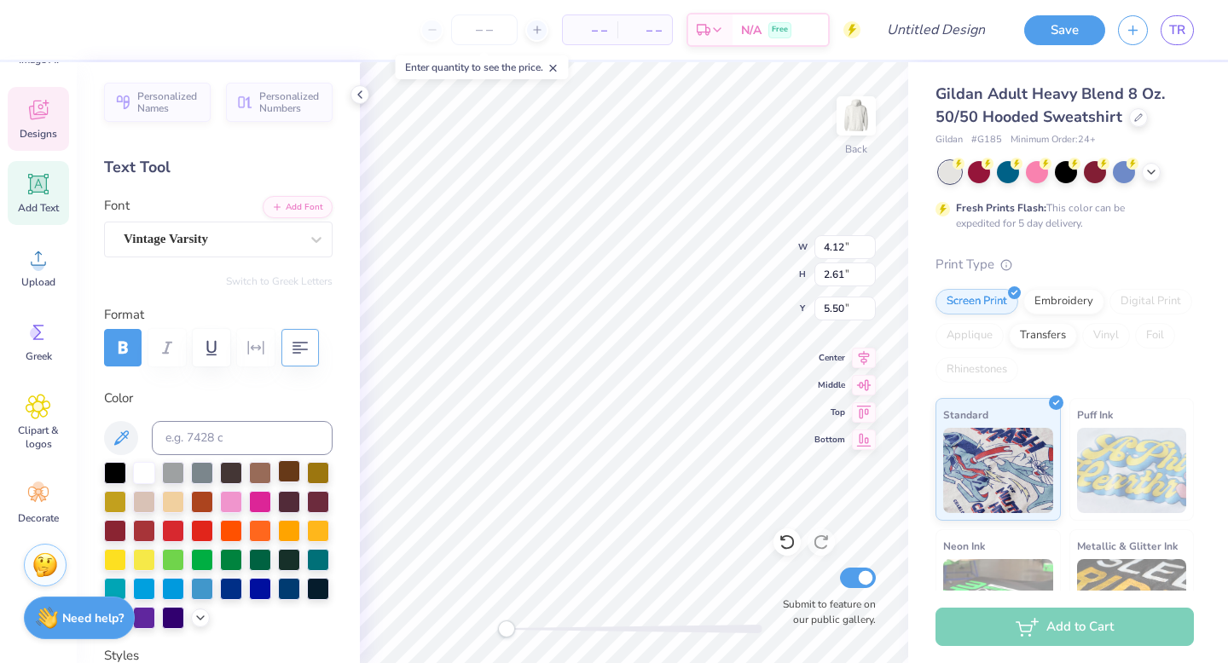
type input "3.44"
type input "2.19"
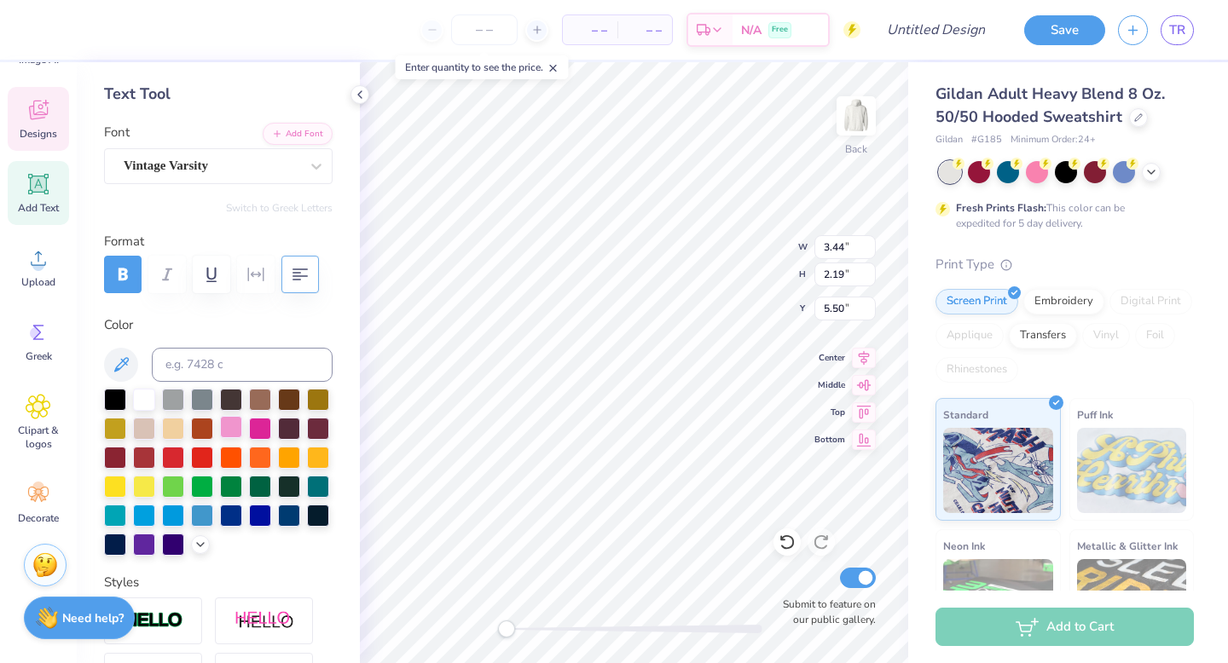
scroll to position [70, 0]
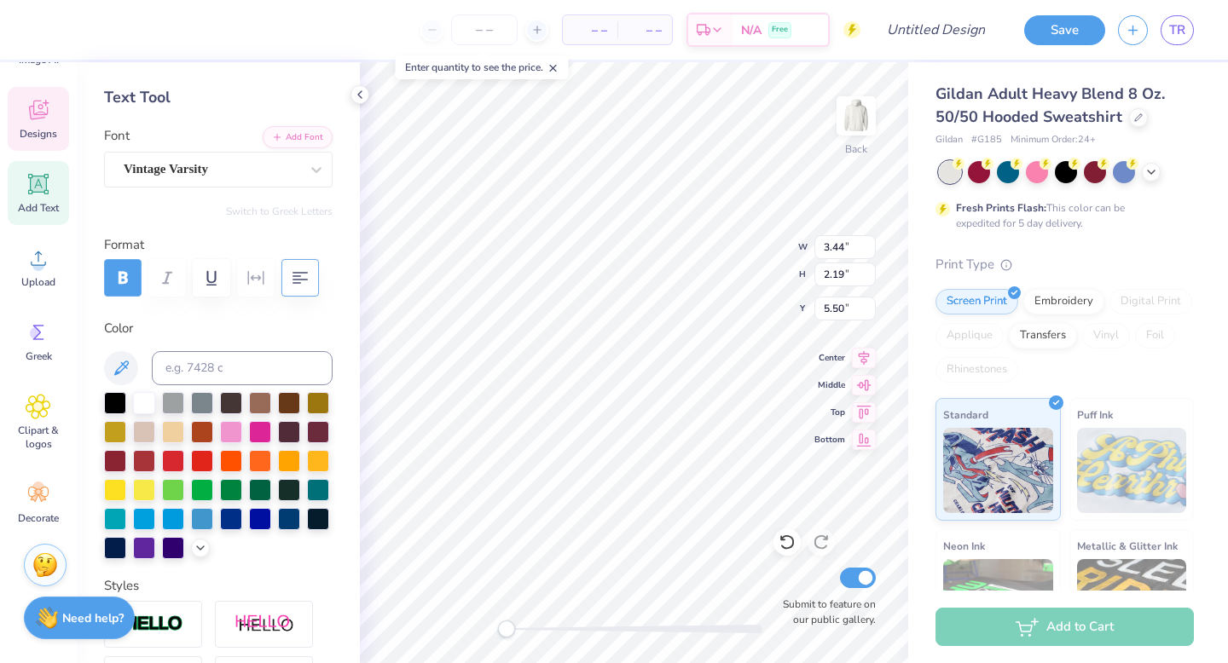
click at [128, 275] on icon "button" at bounding box center [123, 278] width 20 height 20
click at [127, 275] on icon "button" at bounding box center [123, 278] width 20 height 20
click at [124, 281] on icon "button" at bounding box center [122, 278] width 9 height 12
click at [131, 277] on icon "button" at bounding box center [123, 278] width 20 height 20
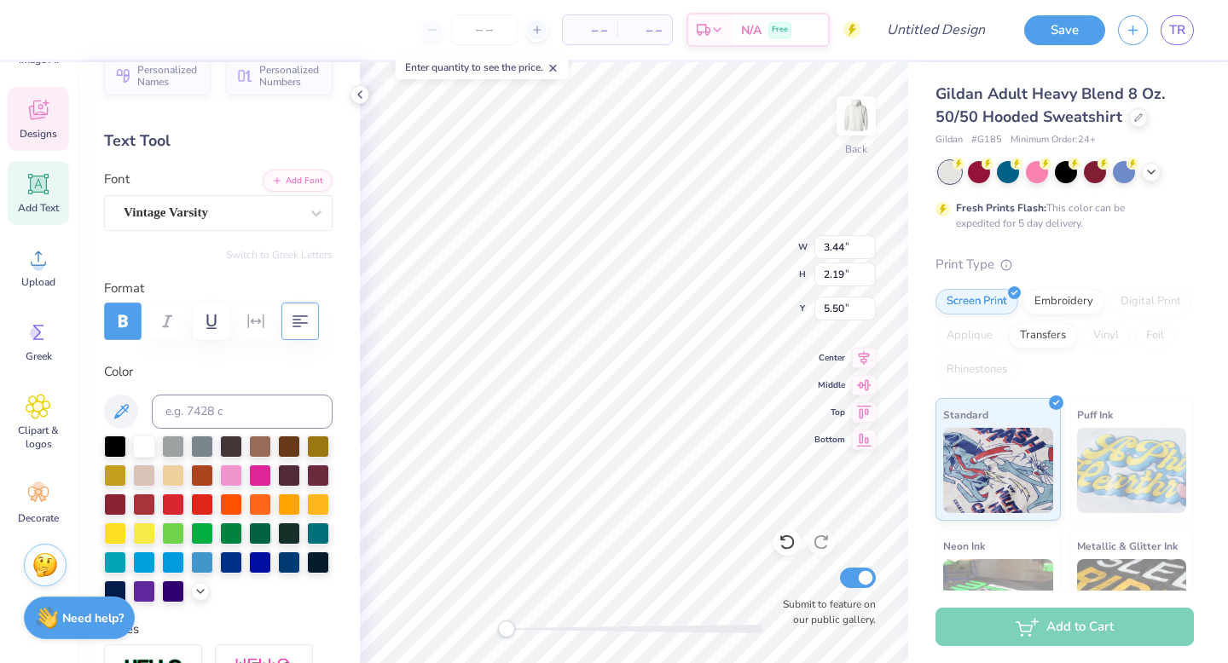
scroll to position [0, 0]
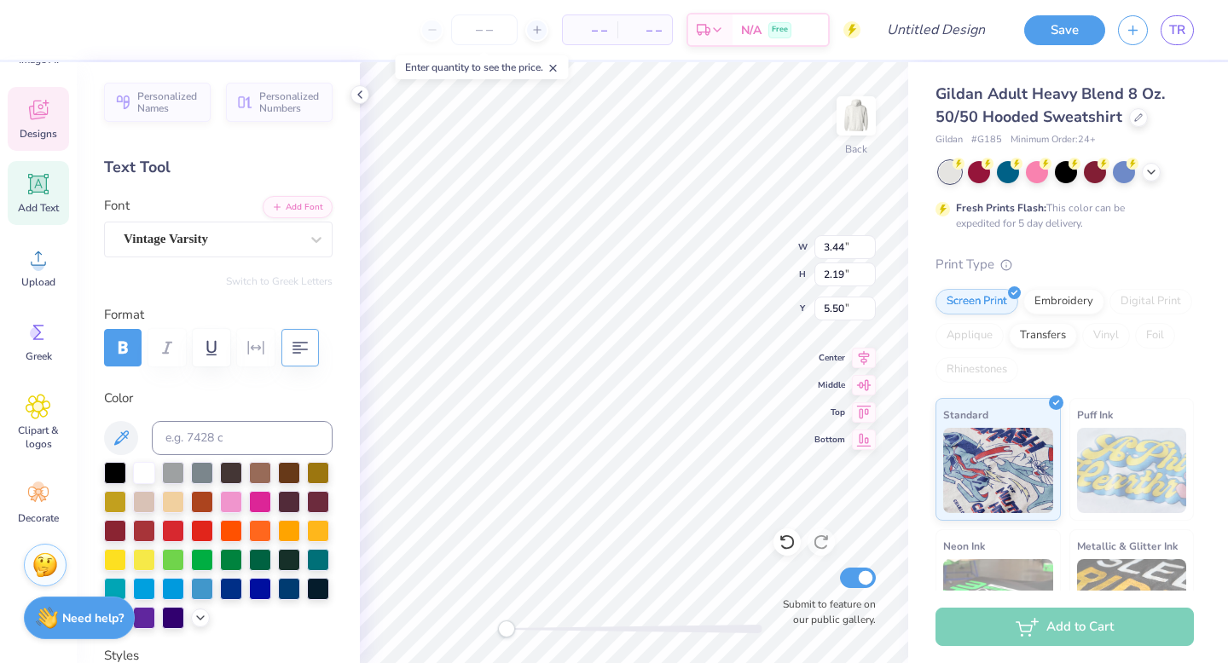
type input "4.30"
type input "2.73"
type input "5.45"
type textarea "[US_STATE] Panhellenic"
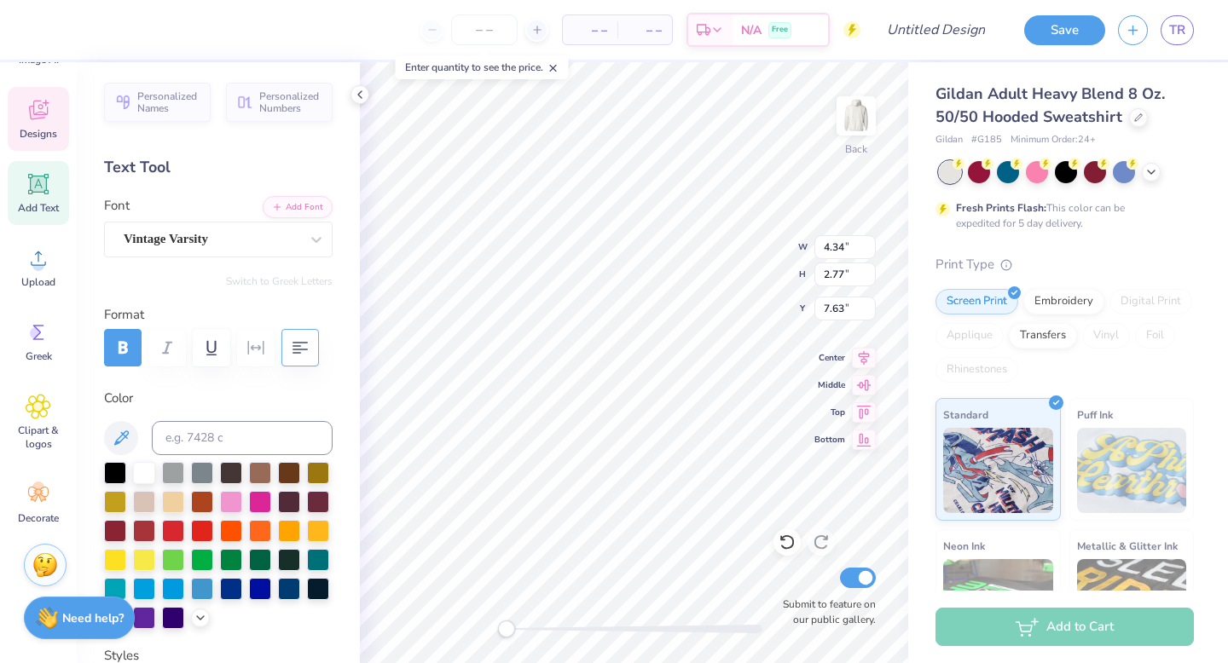
scroll to position [1, 0]
type textarea "I"
type textarea "Panhellenic"
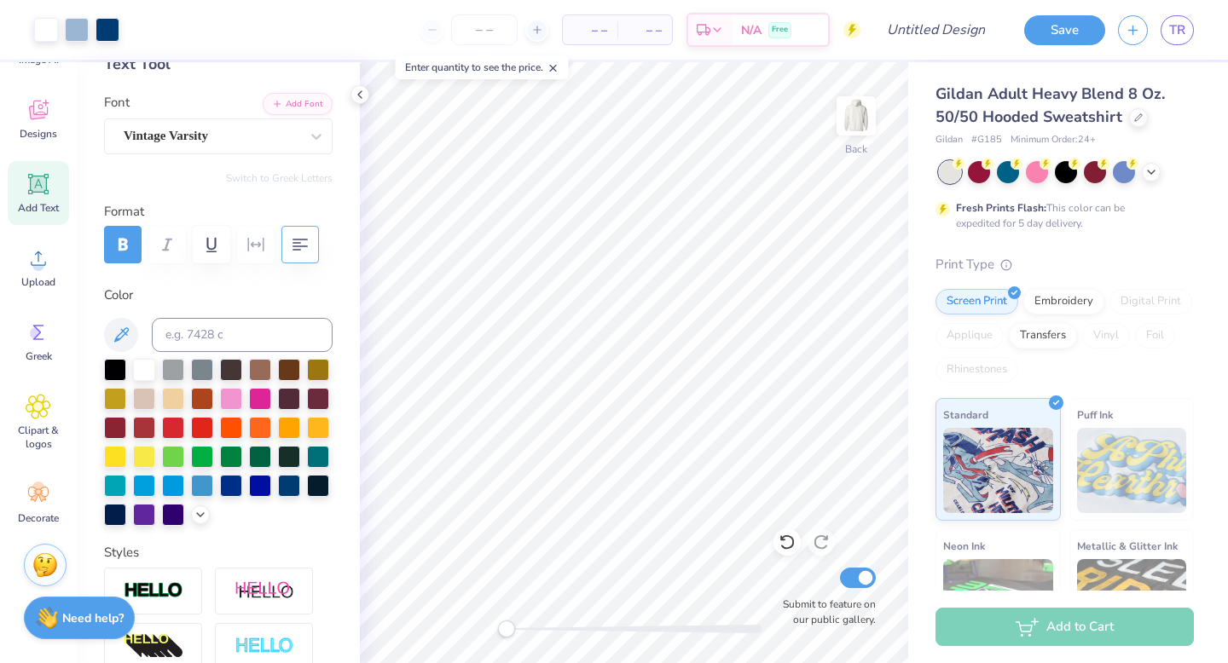
scroll to position [395, 0]
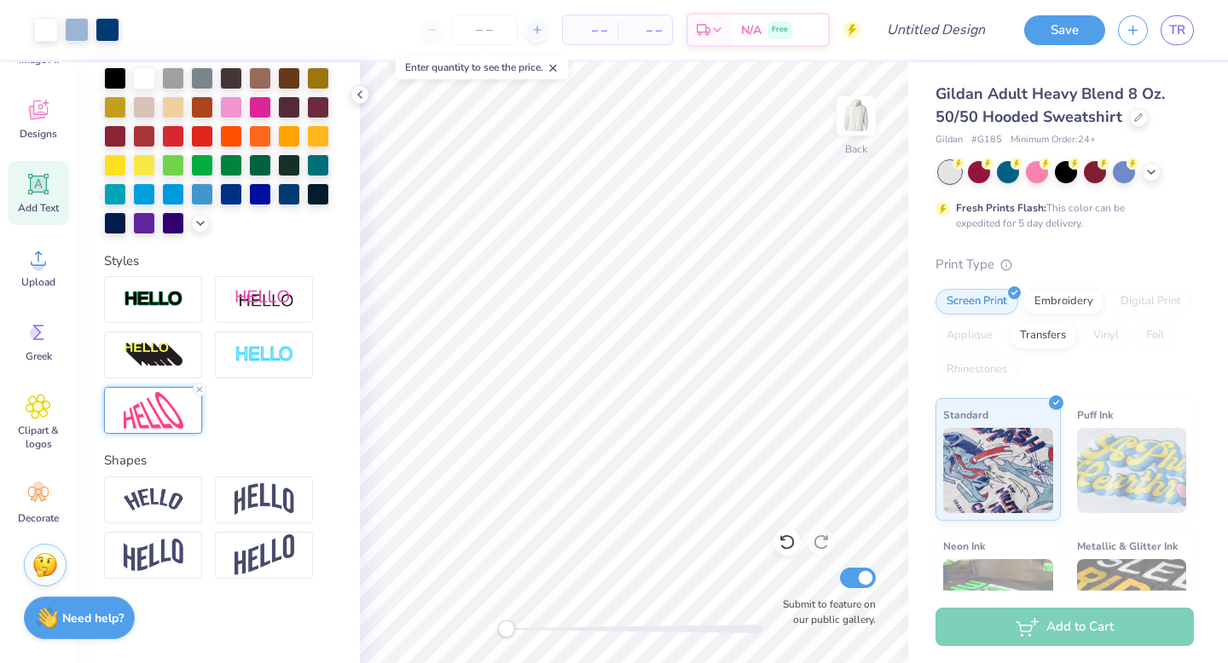
click at [173, 404] on img at bounding box center [154, 410] width 60 height 37
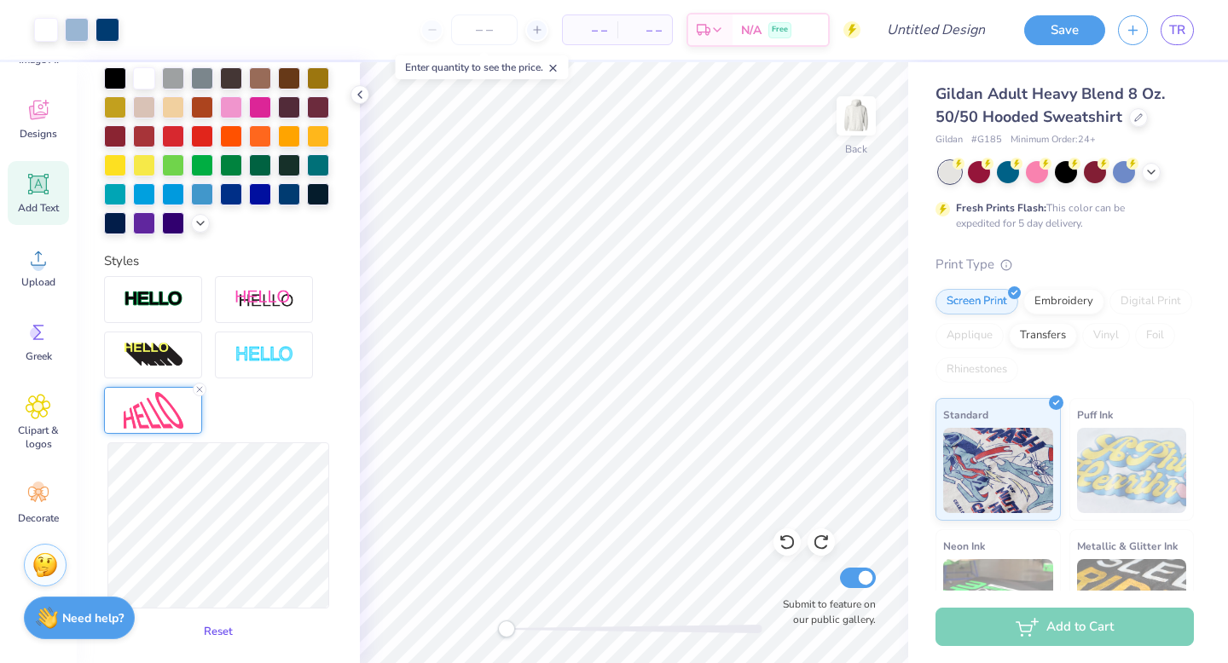
click at [227, 638] on button "Reset" at bounding box center [218, 632] width 44 height 28
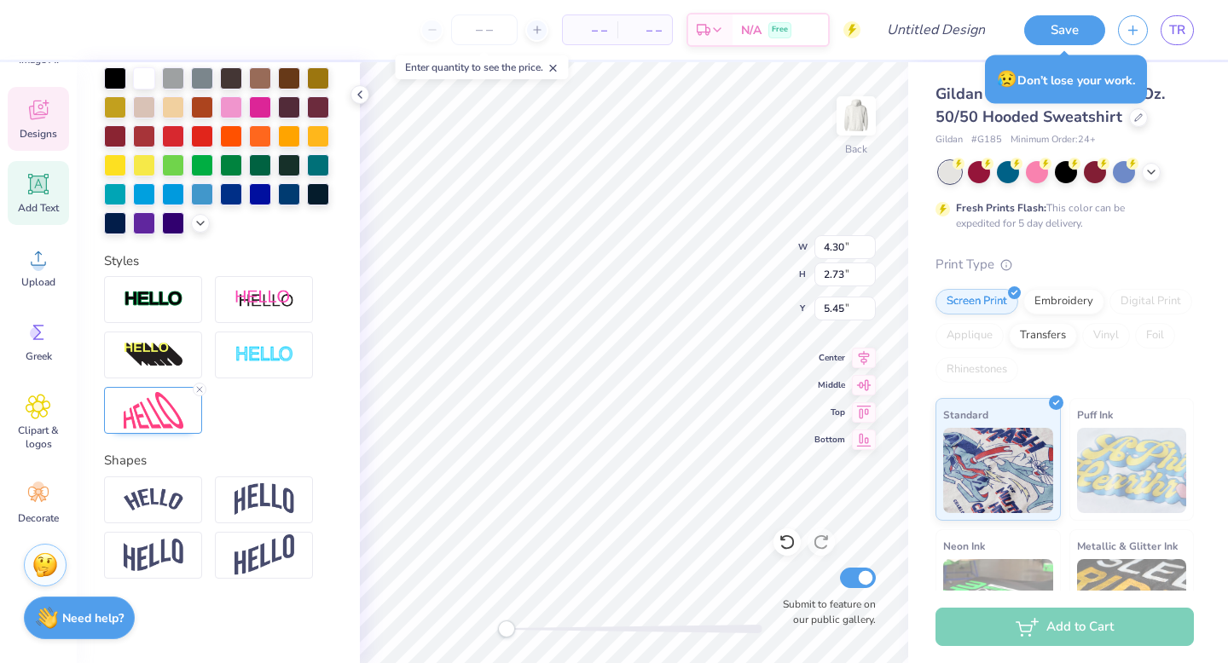
scroll to position [1, 0]
type textarea "[US_STATE] Panhellenic"
click at [144, 431] on div at bounding box center [153, 410] width 98 height 47
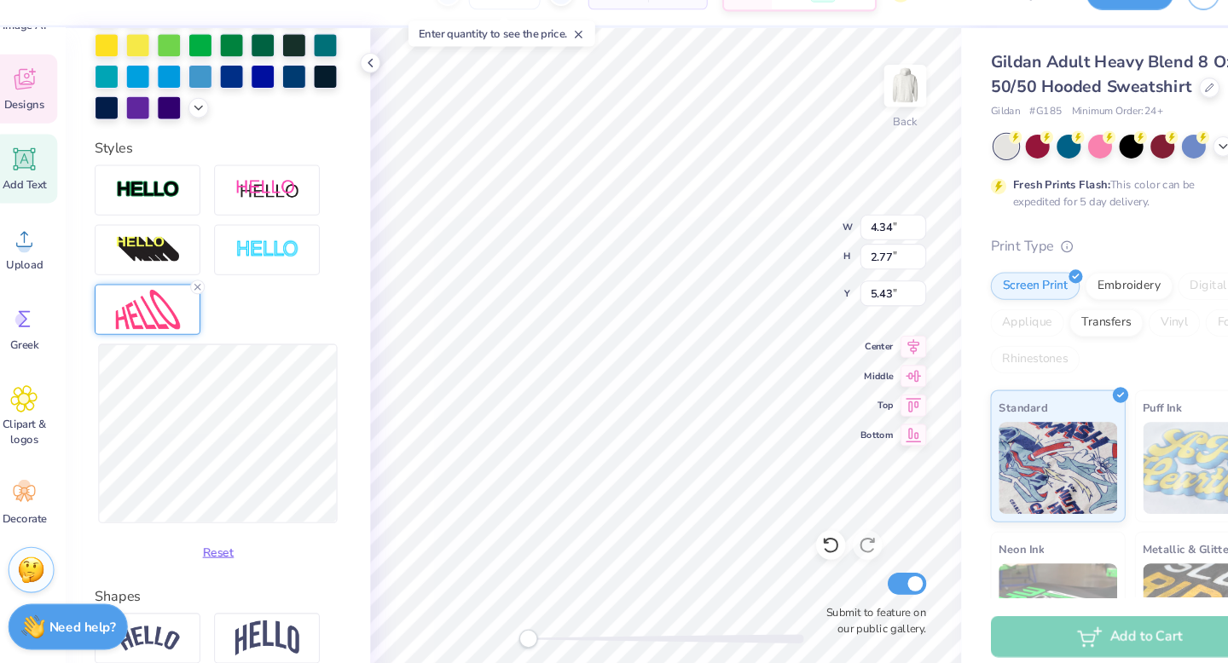
scroll to position [478, 0]
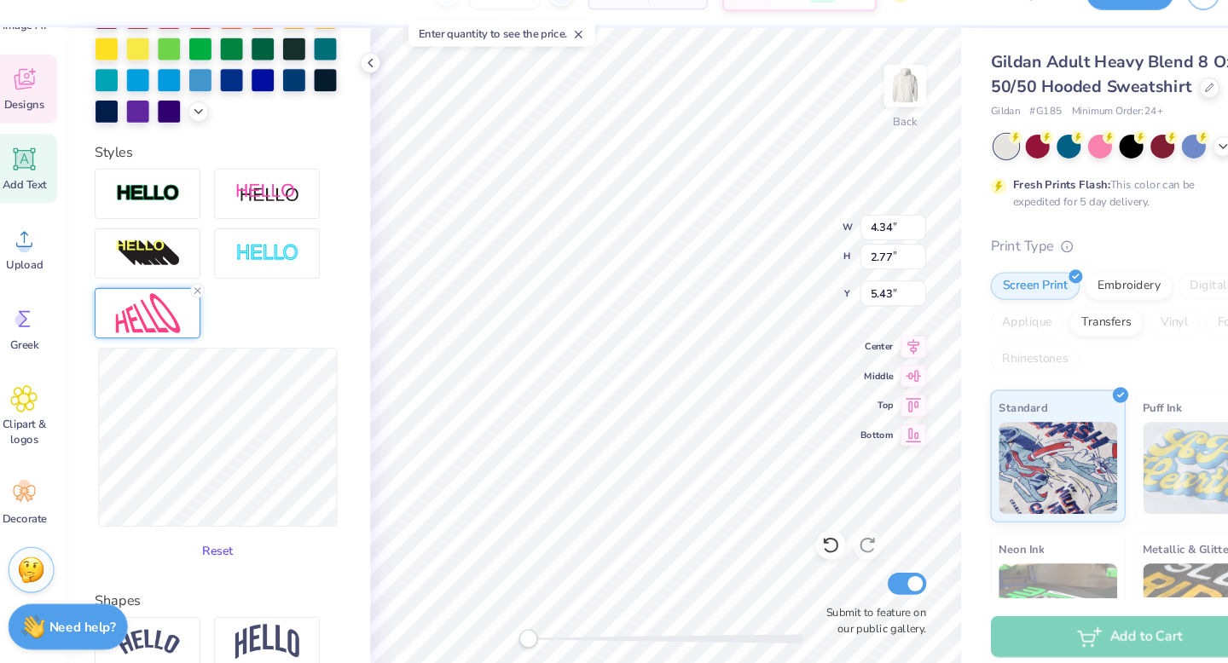
click at [218, 541] on button "Reset" at bounding box center [218, 548] width 44 height 28
type input "11.33"
type input "6.27"
type input "4.89"
type input "10.59"
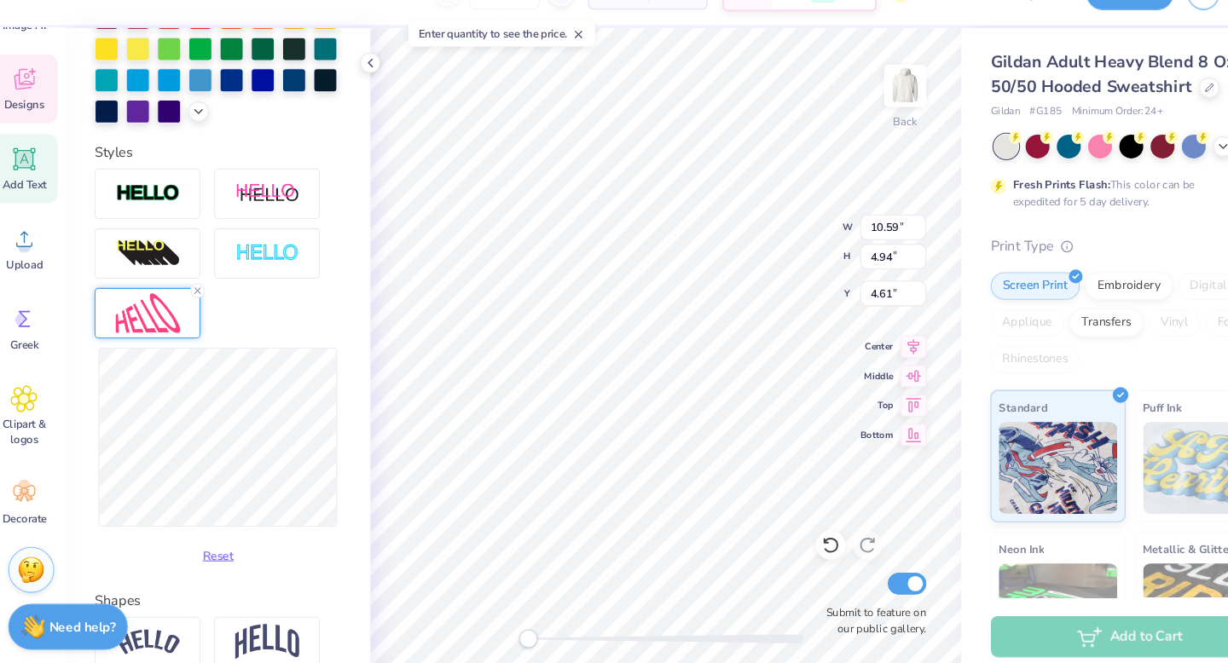
type input "4.94"
type input "4.61"
type input "7.78"
type input "3.26"
type input "5.60"
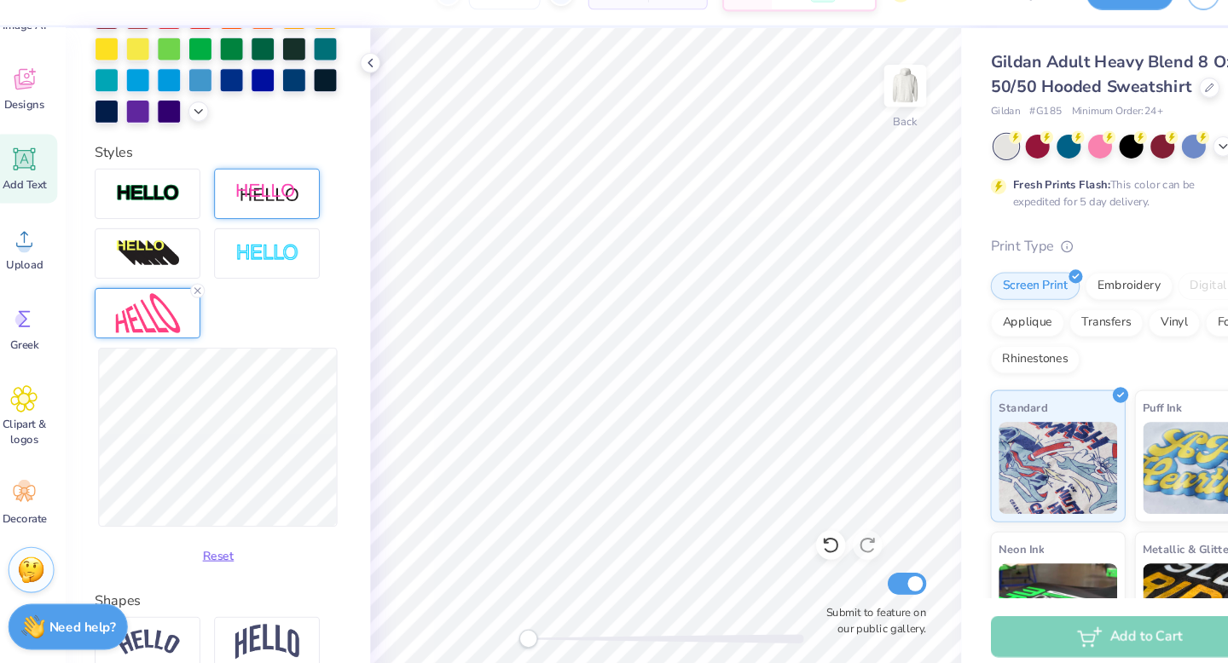
scroll to position [0, 0]
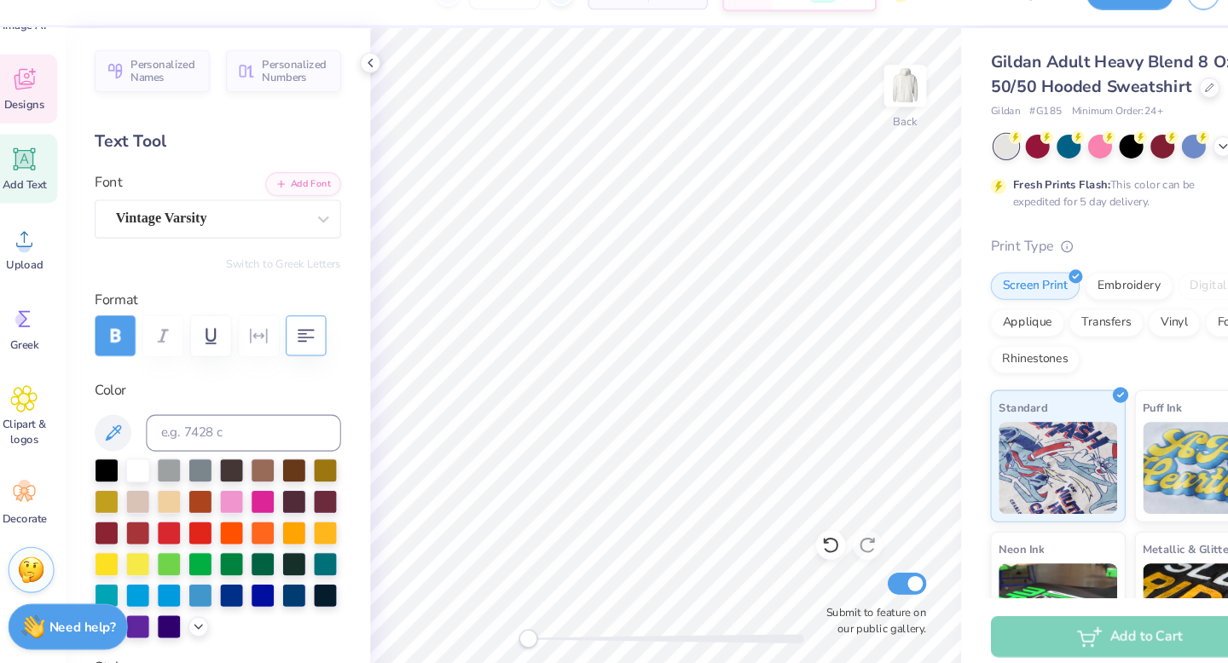
click at [43, 103] on icon at bounding box center [39, 110] width 26 height 26
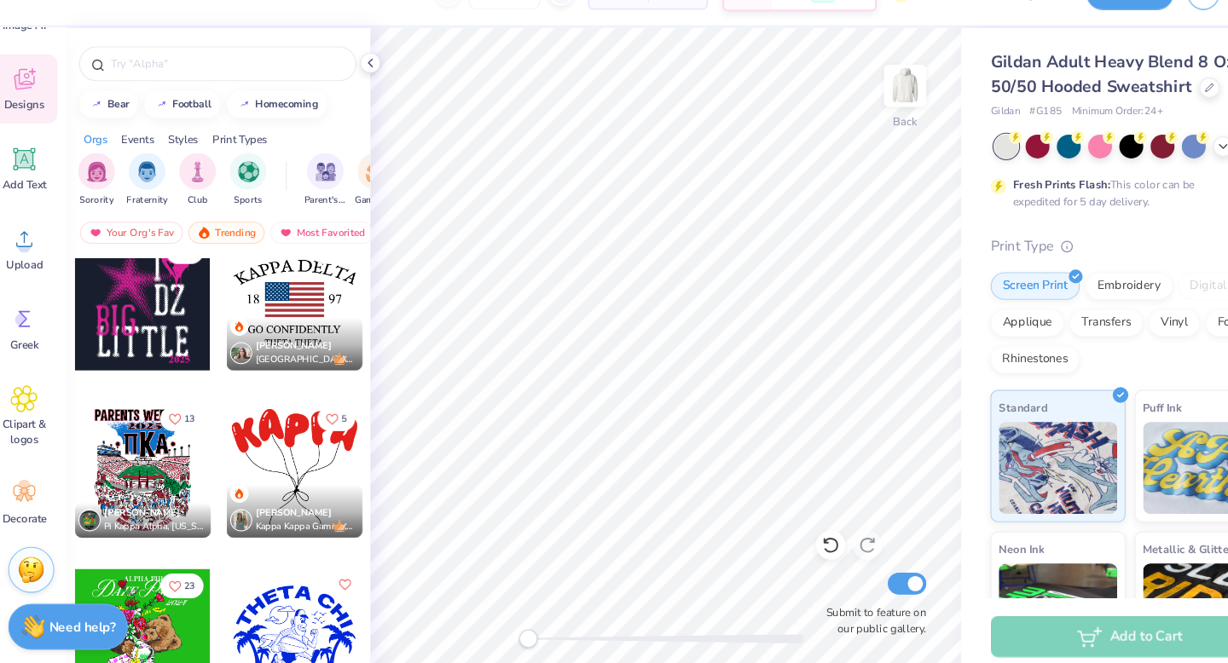
scroll to position [10764, 0]
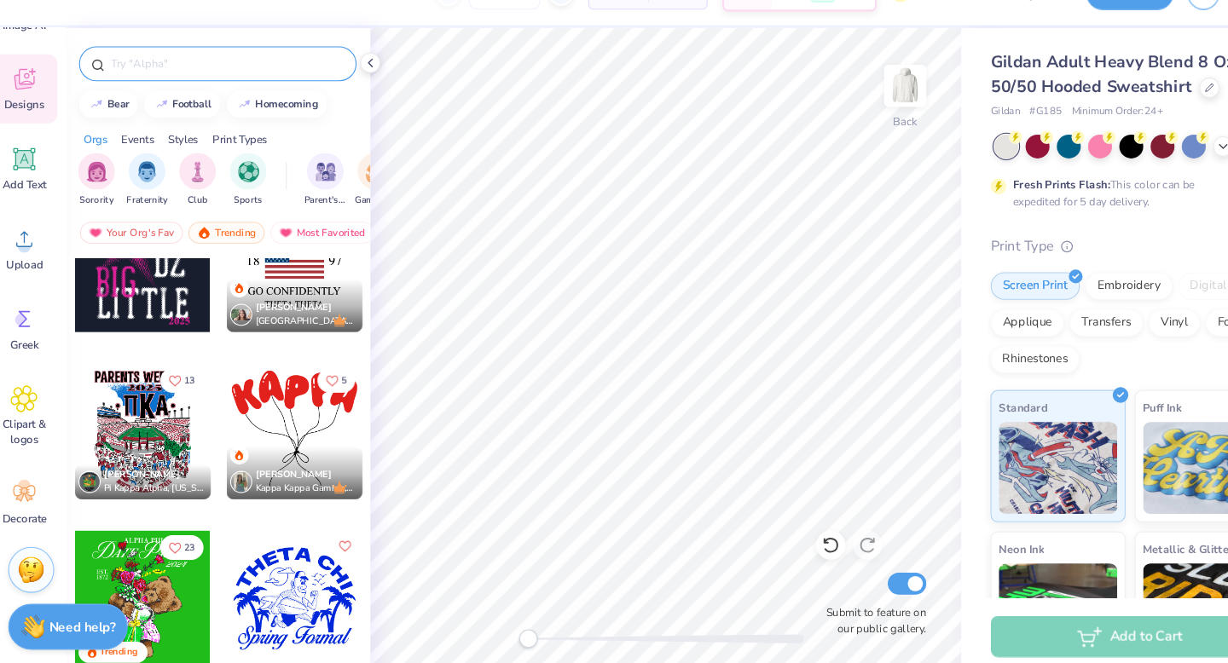
click at [191, 92] on input "text" at bounding box center [227, 95] width 218 height 17
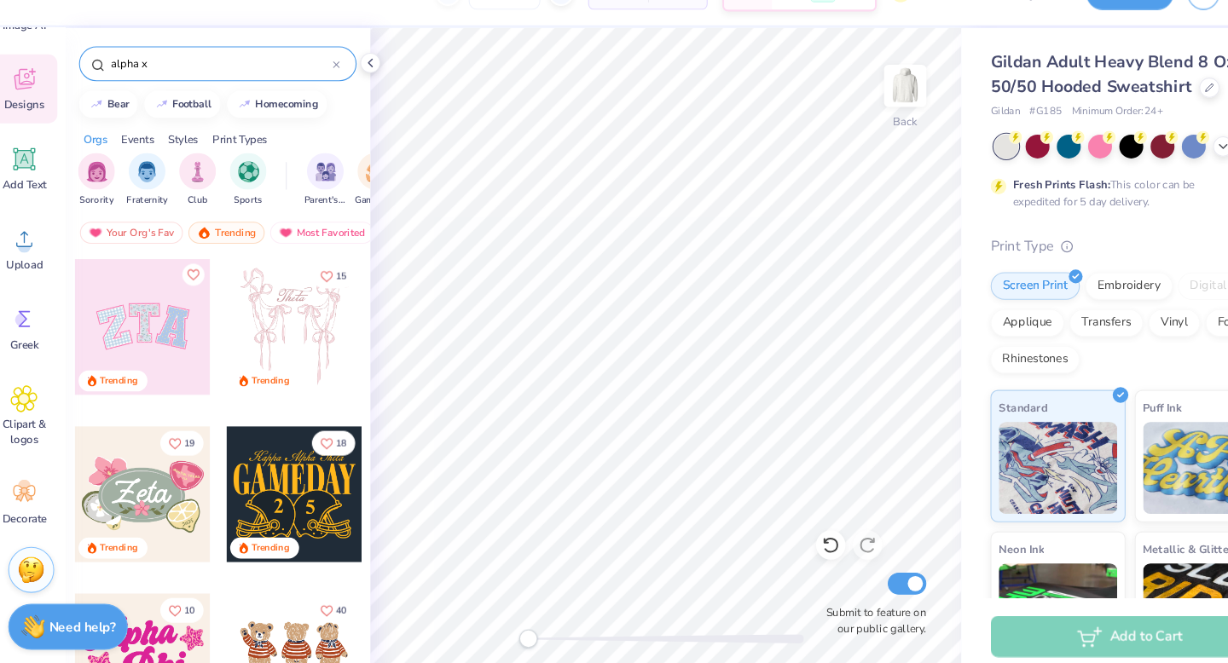
type input "alpha xi"
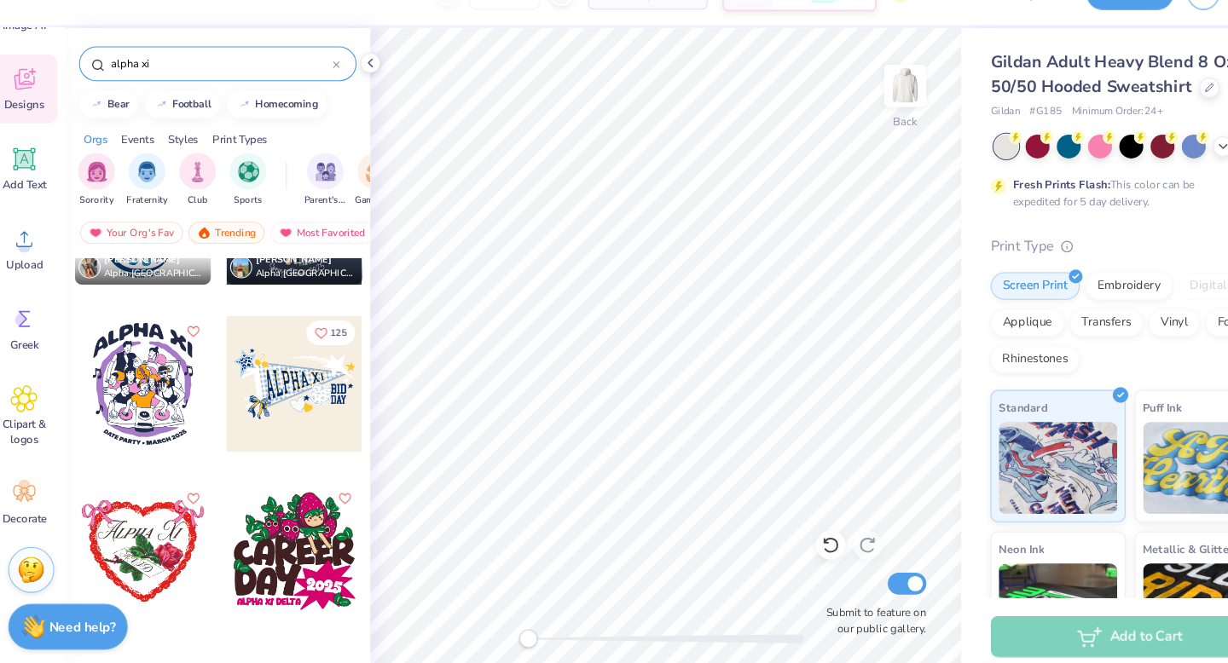
scroll to position [5310, 0]
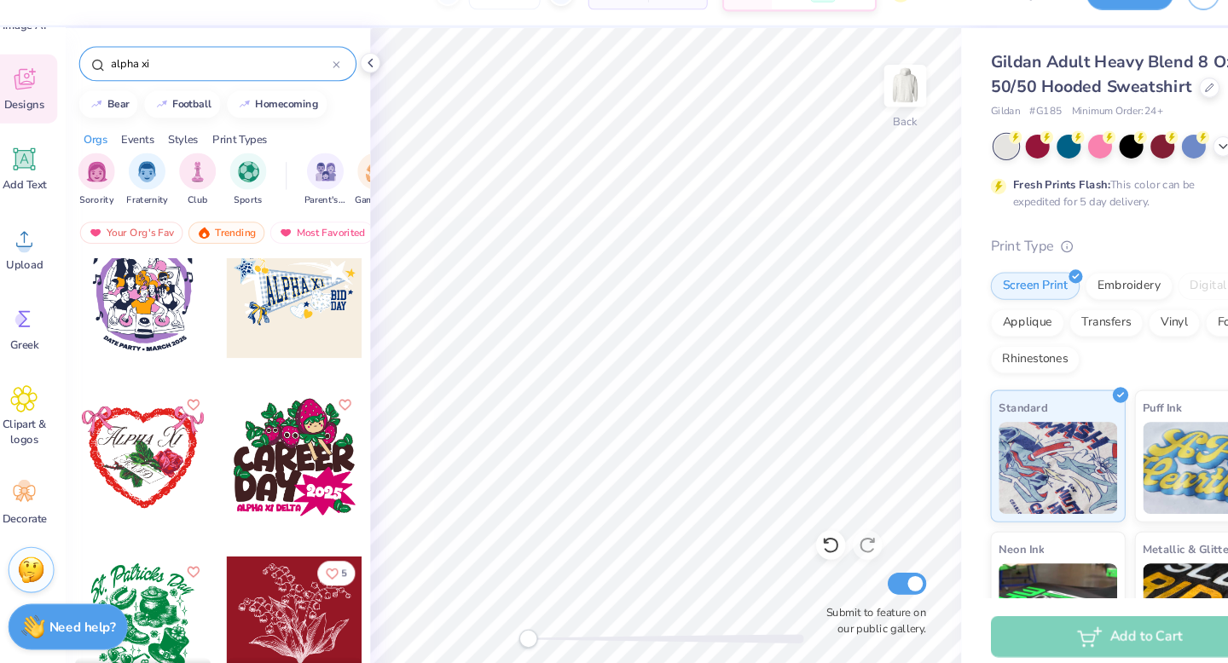
click at [319, 95] on input "alpha xi" at bounding box center [221, 95] width 207 height 17
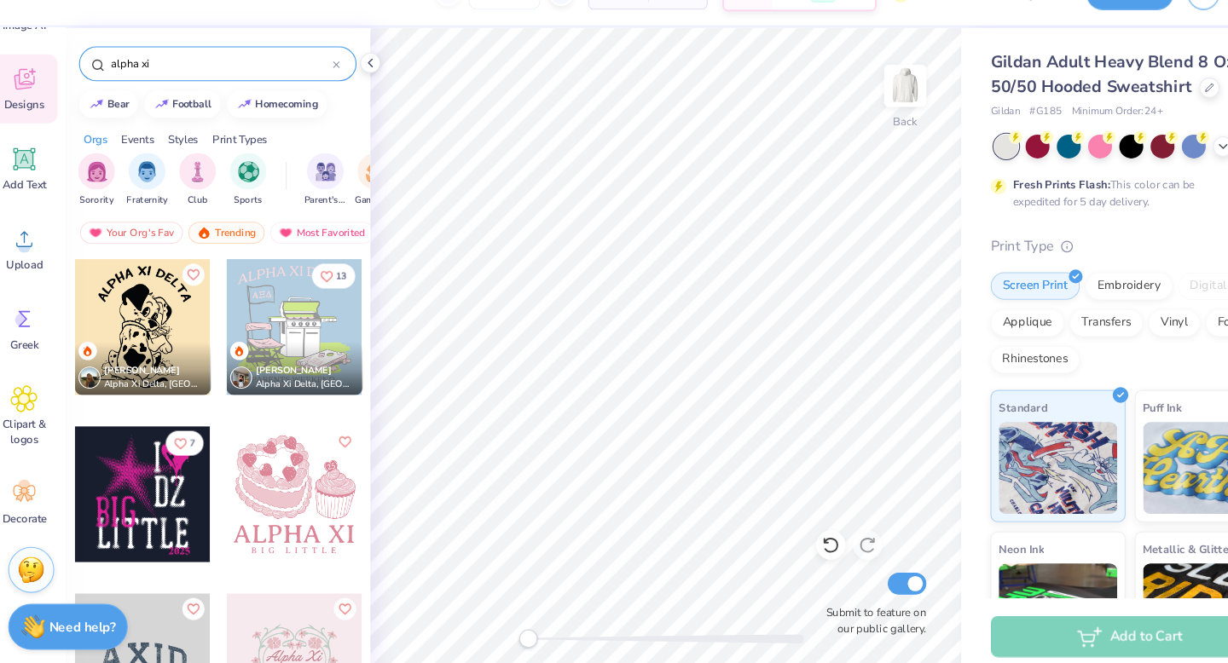
click at [328, 97] on icon at bounding box center [328, 96] width 7 height 7
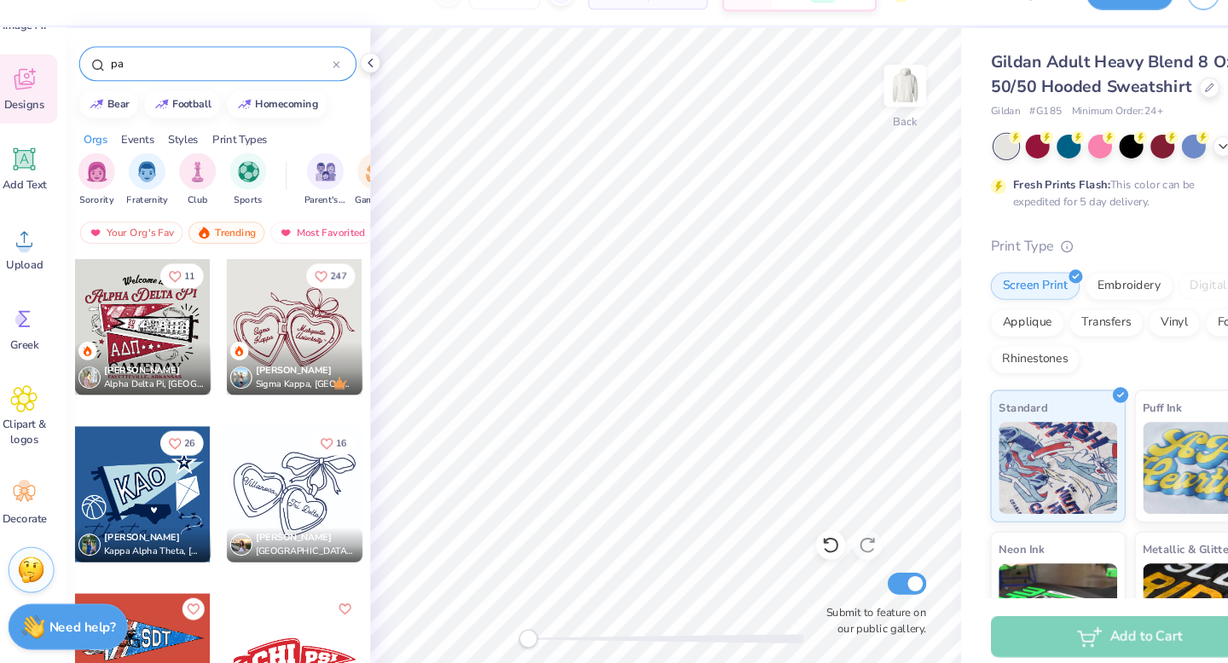
type input "pan"
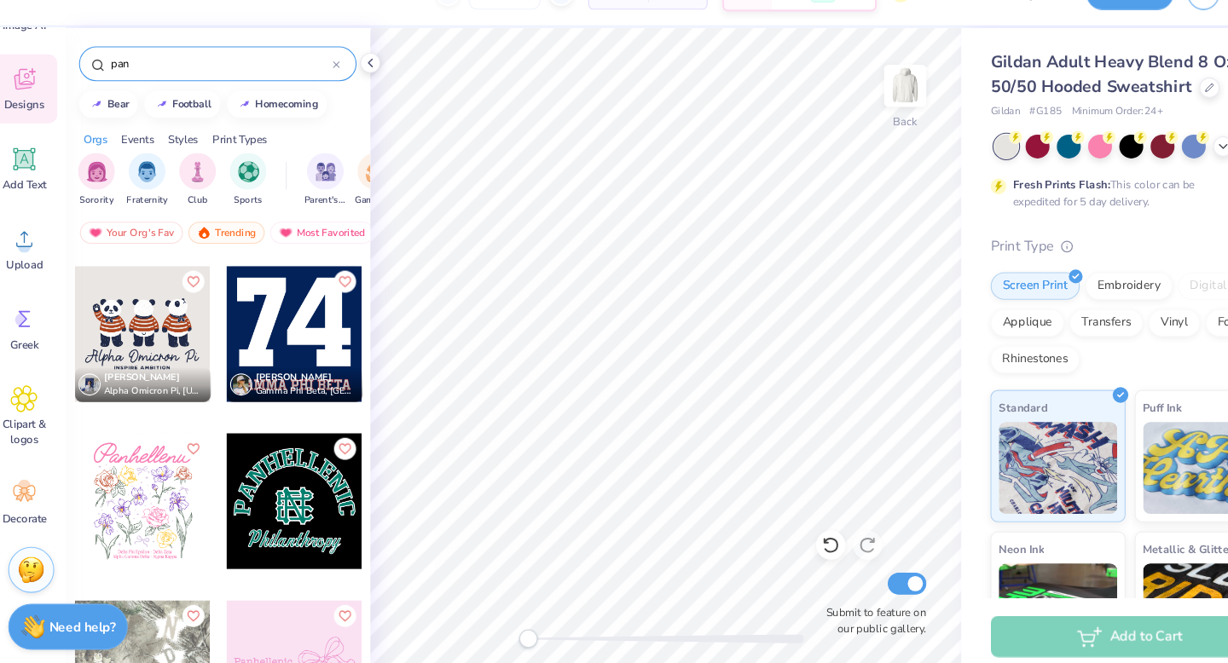
scroll to position [0, 0]
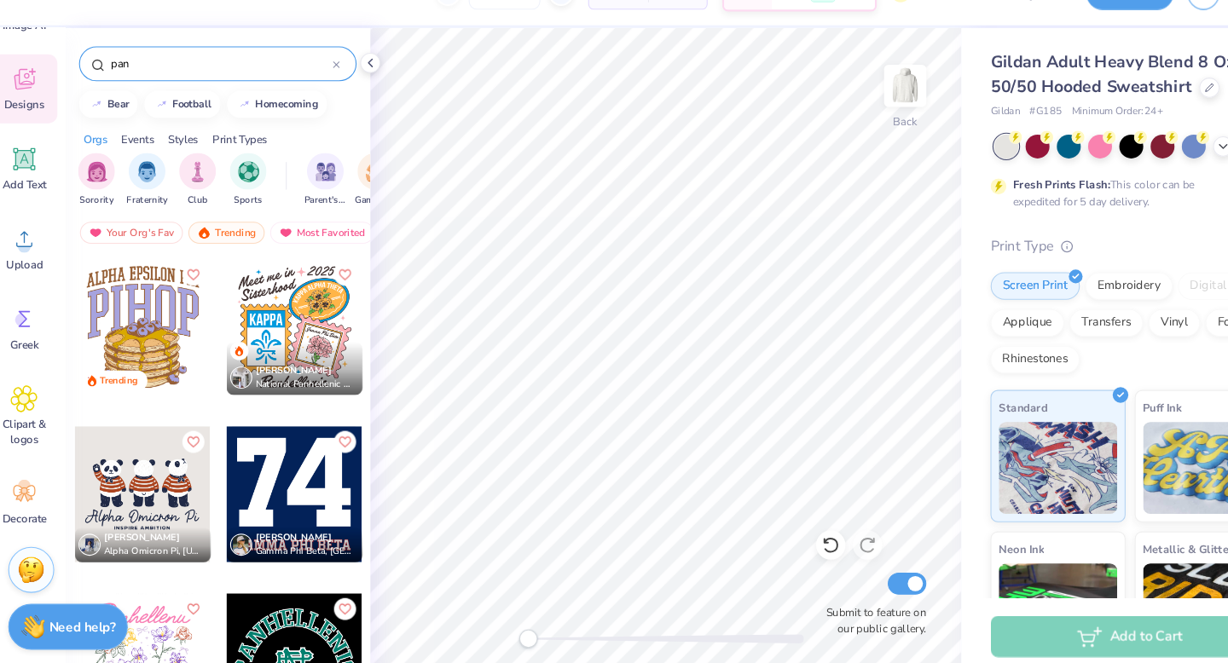
click at [326, 90] on div at bounding box center [328, 95] width 7 height 15
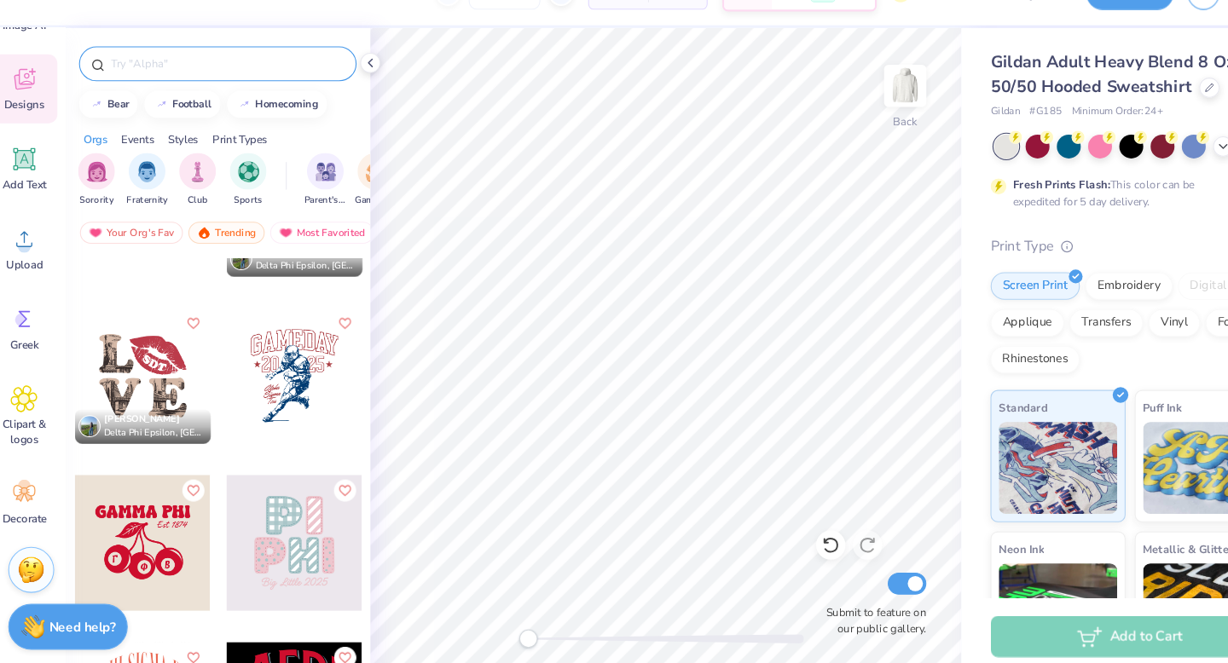
scroll to position [11595, 0]
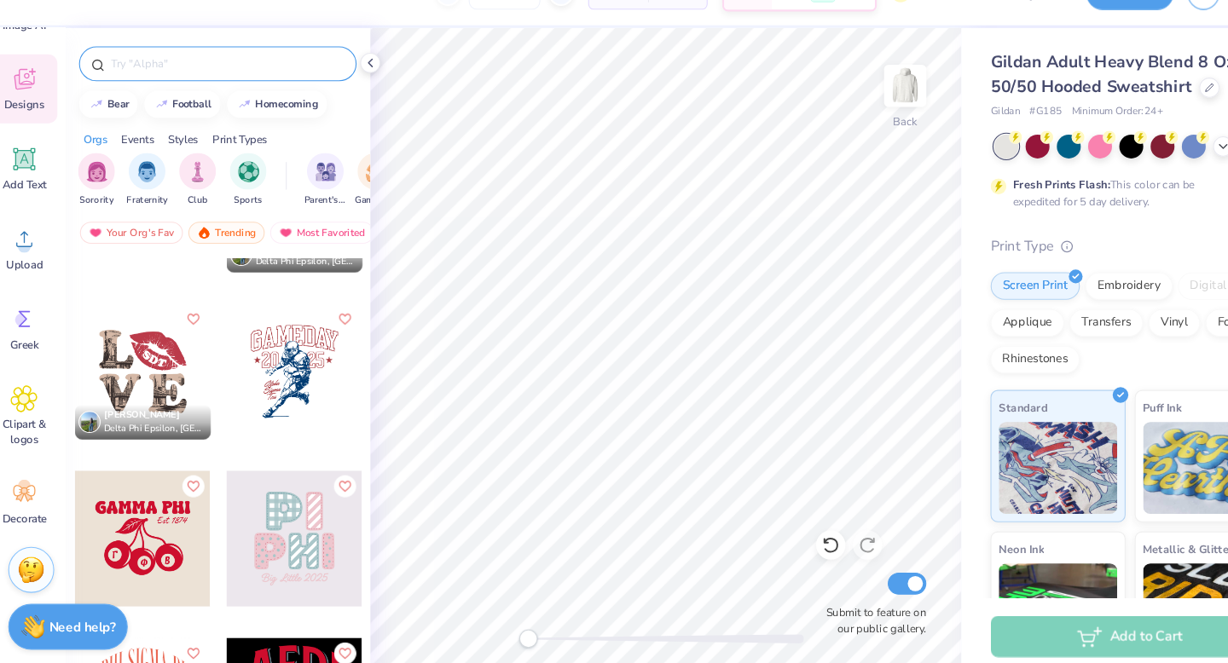
click at [166, 90] on input "text" at bounding box center [227, 95] width 218 height 17
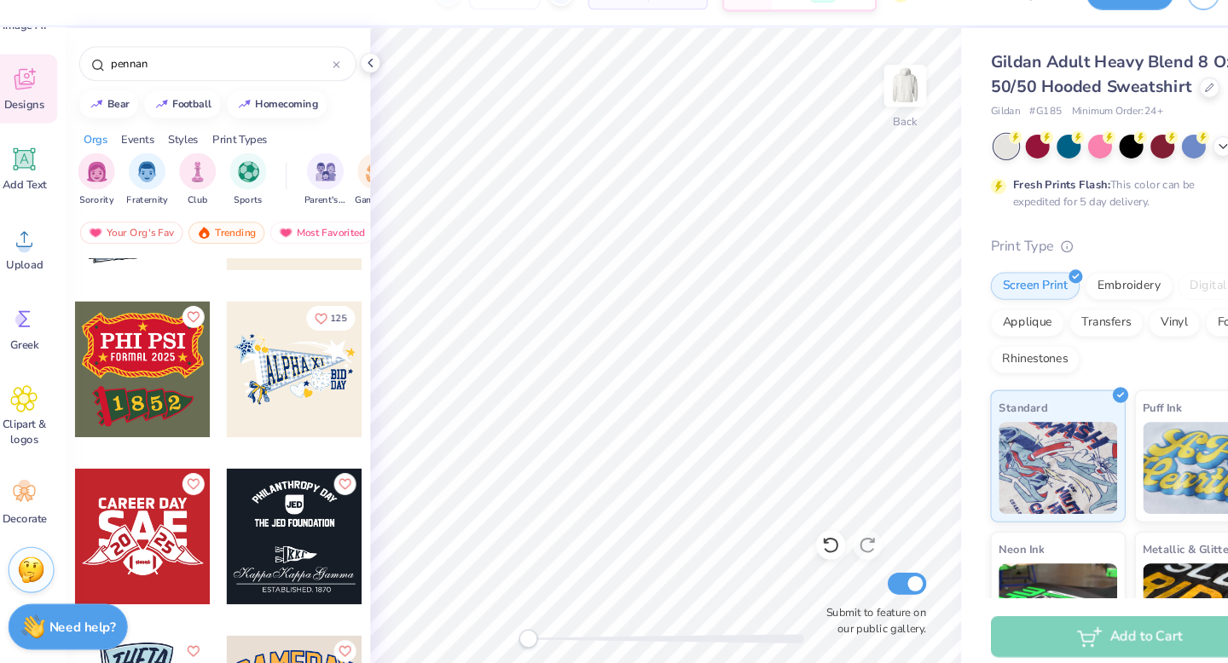
scroll to position [1652, 0]
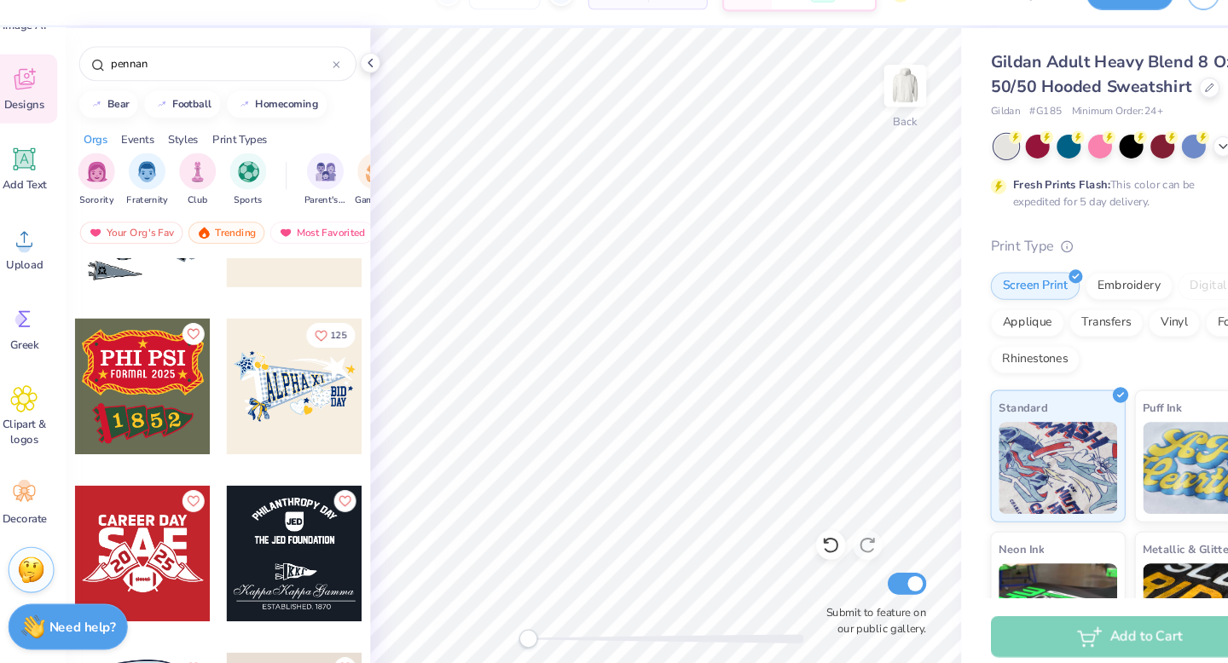
type input "pennan"
click at [280, 407] on div at bounding box center [289, 395] width 126 height 126
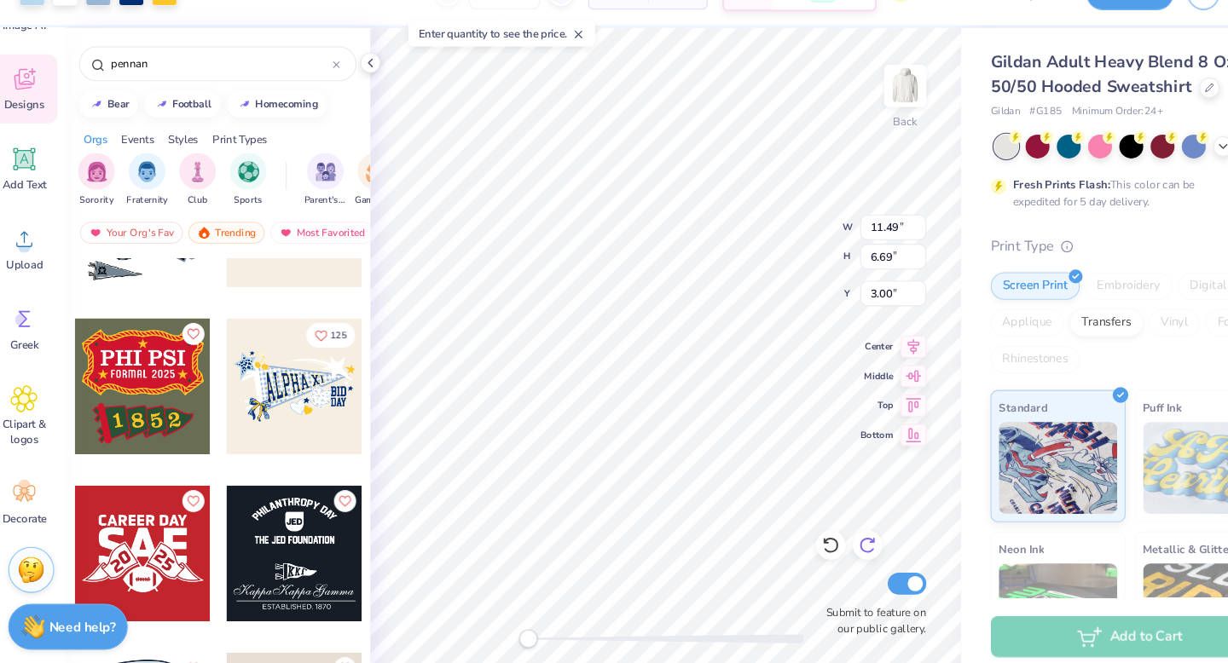
click at [822, 544] on icon at bounding box center [820, 542] width 17 height 17
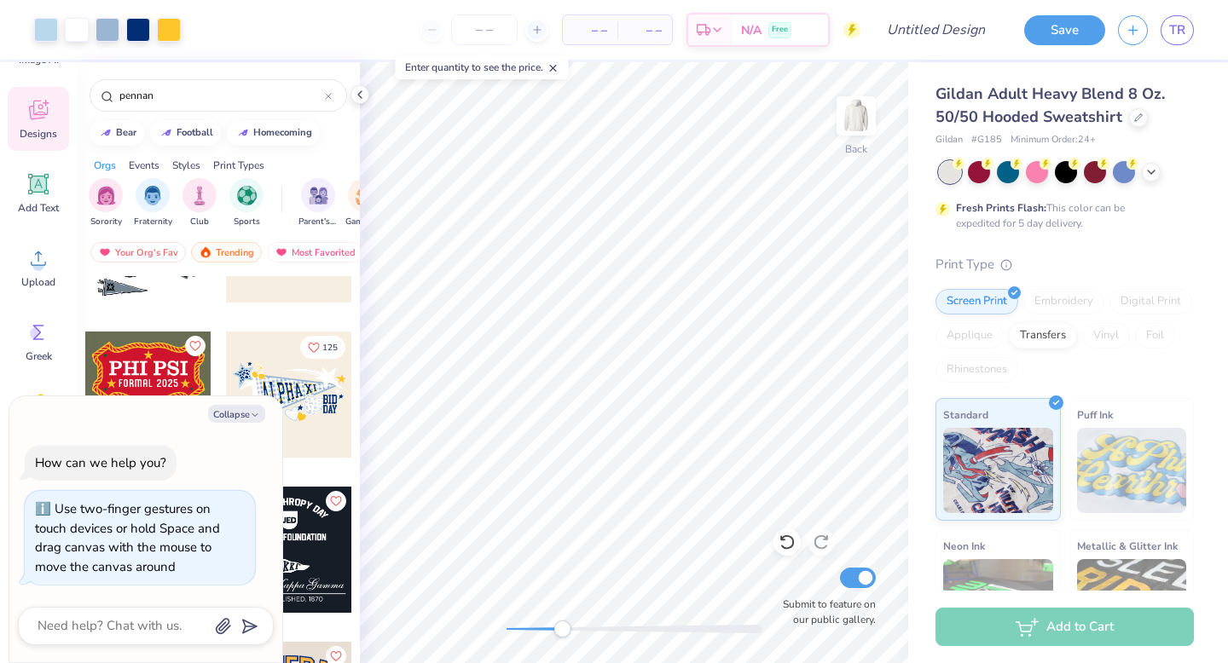
drag, startPoint x: 509, startPoint y: 631, endPoint x: 562, endPoint y: 632, distance: 52.9
click at [562, 632] on div "Accessibility label" at bounding box center [561, 629] width 17 height 17
drag, startPoint x: 563, startPoint y: 624, endPoint x: 547, endPoint y: 624, distance: 16.2
click at [547, 624] on div "Accessibility label" at bounding box center [547, 629] width 17 height 17
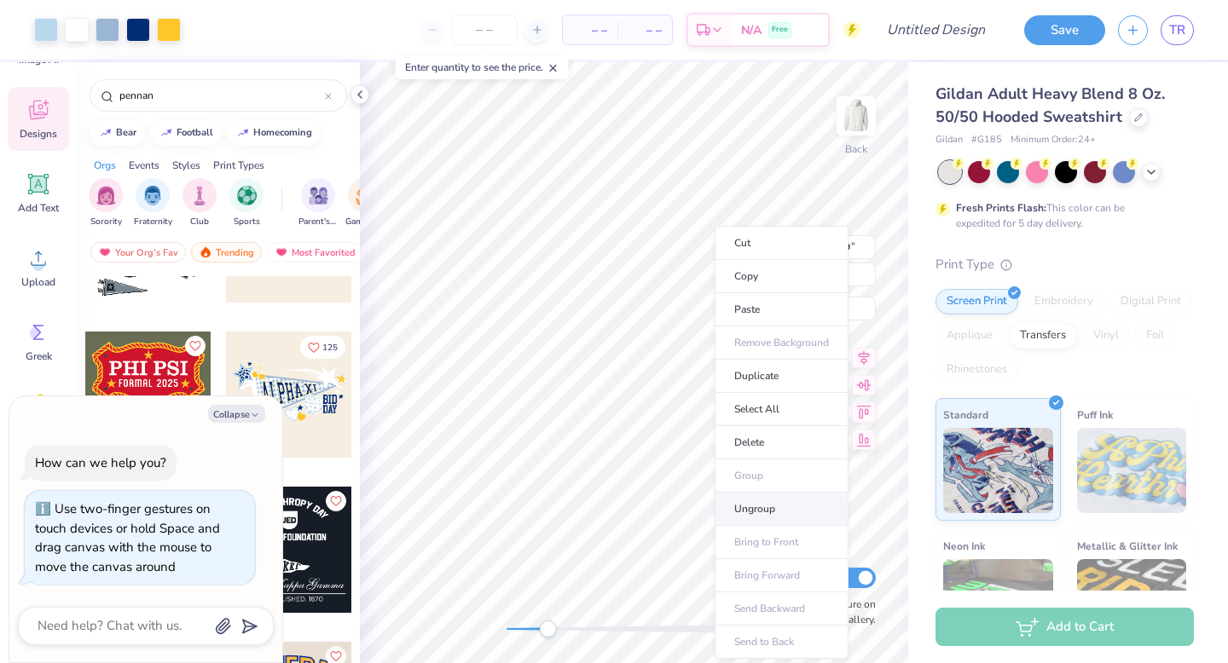
click at [764, 499] on li "Ungroup" at bounding box center [781, 509] width 134 height 33
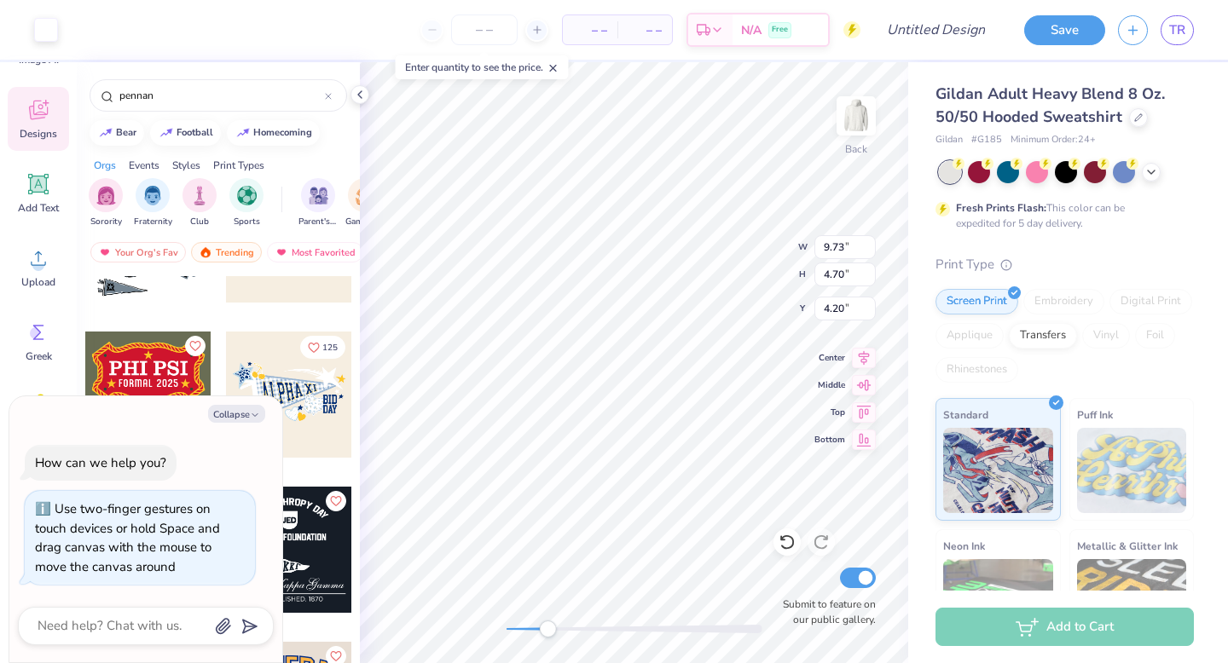
type textarea "x"
type input "5.58"
type input "3.04"
type input "4.93"
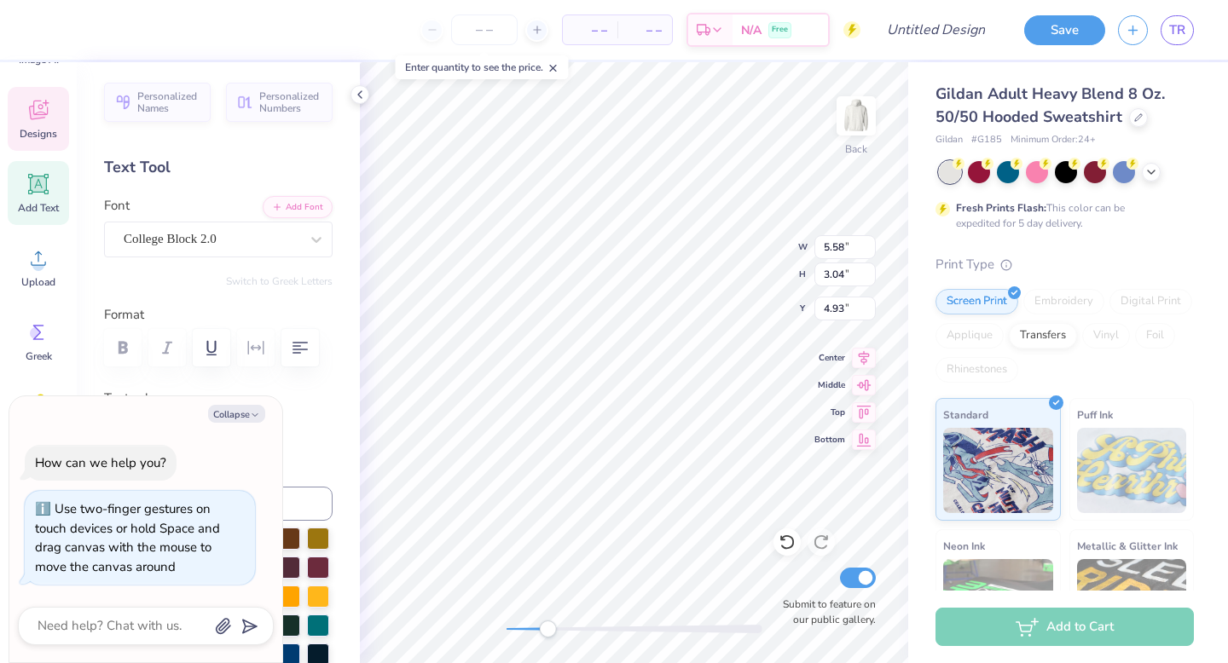
type textarea "x"
type textarea "I"
type textarea "x"
type textarea "Il"
type textarea "x"
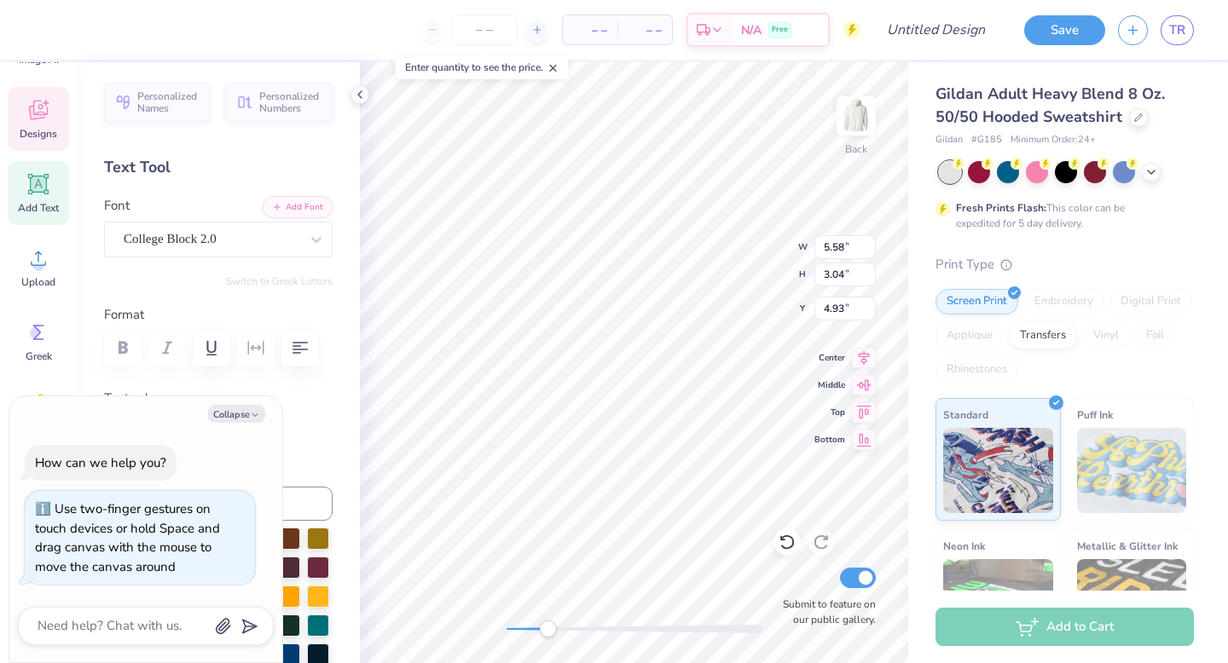
type textarea "Ill"
type textarea "x"
type textarea "Illi"
type textarea "x"
type textarea "Illin"
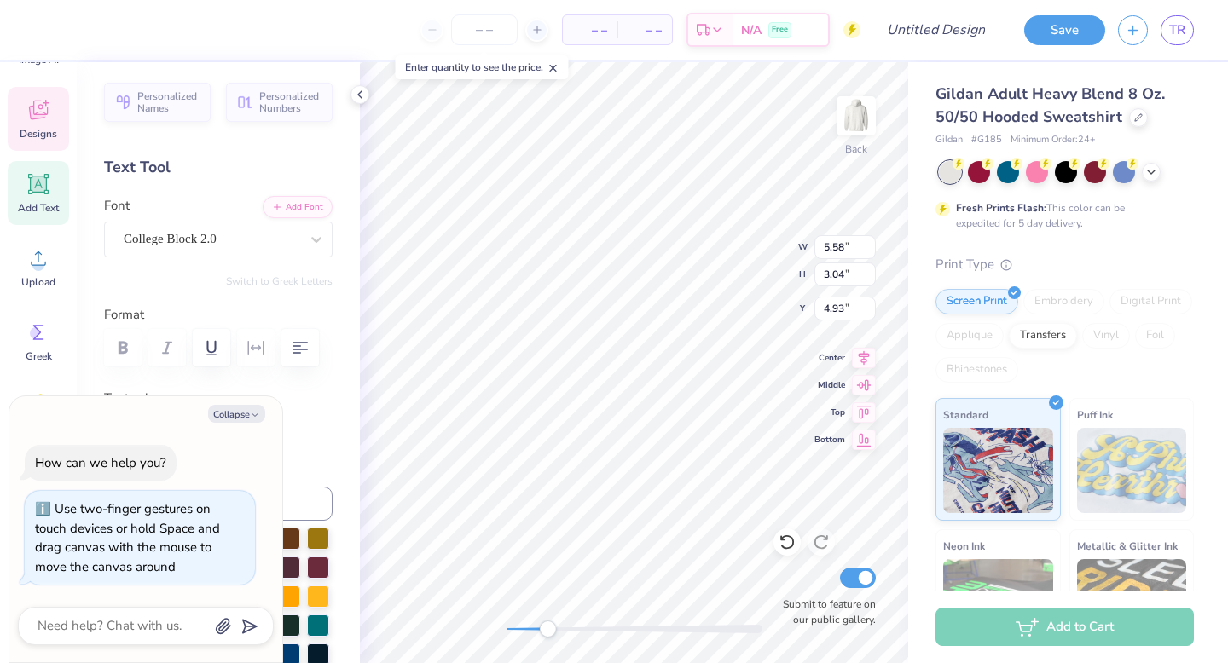
type textarea "x"
type textarea "Illinoi"
type textarea "x"
type textarea "[US_STATE]"
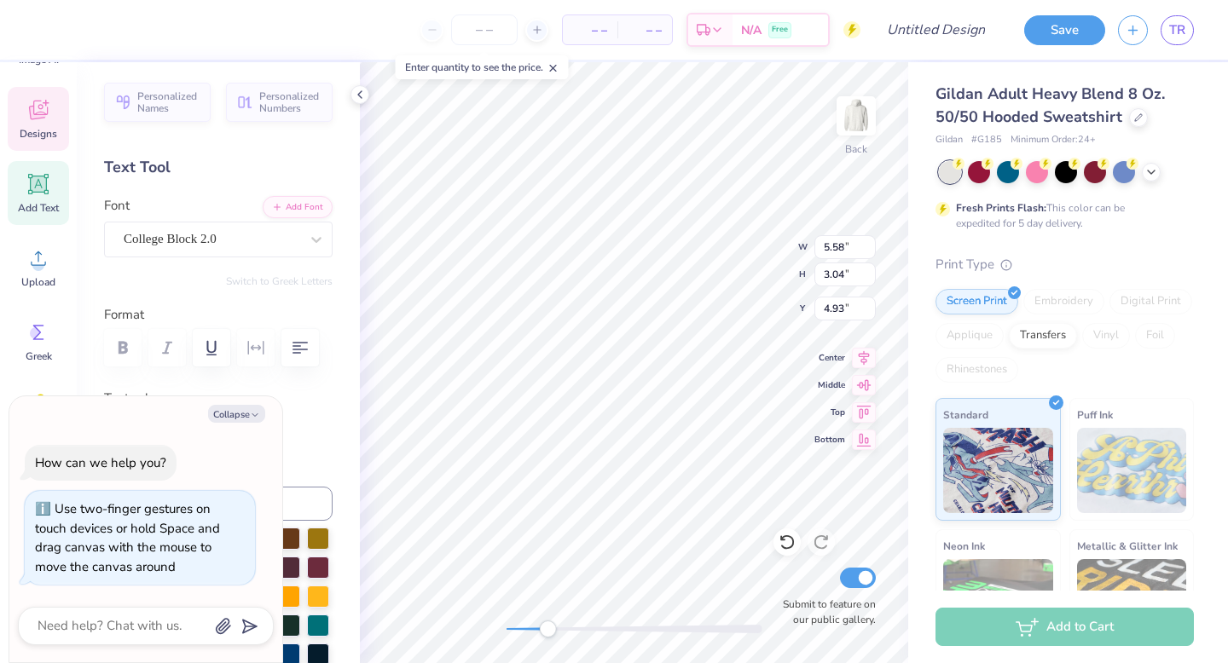
type textarea "x"
type textarea "[US_STATE]"
type textarea "x"
type textarea "[US_STATE]"
type textarea "x"
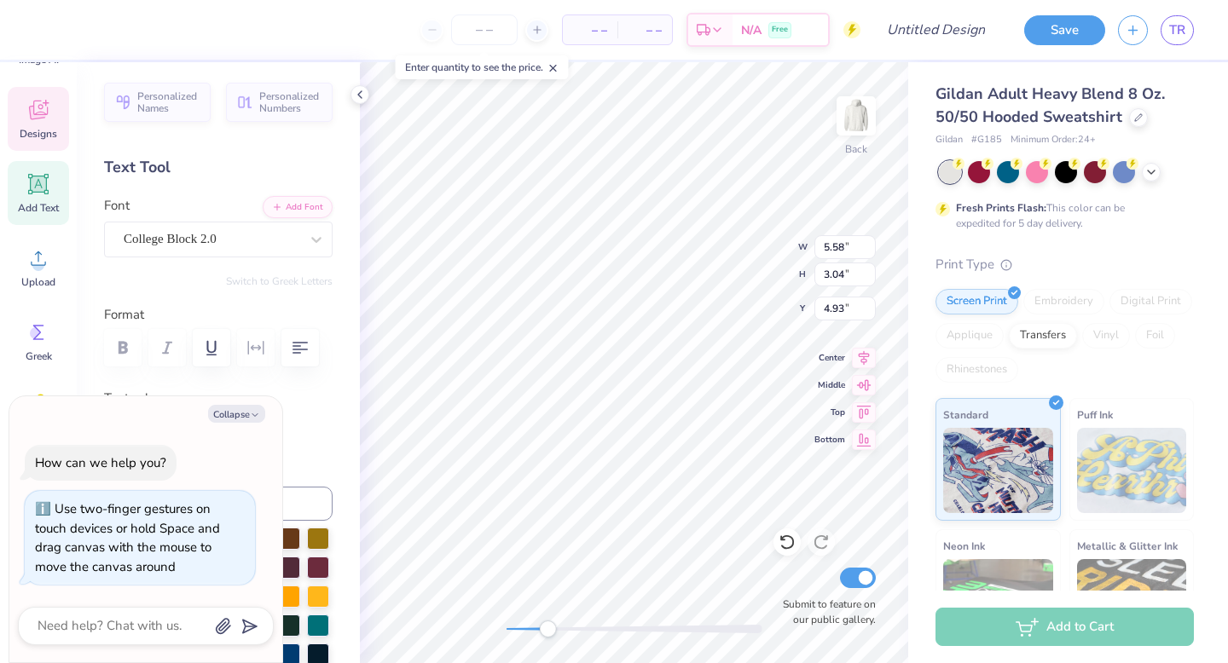
type textarea "[US_STATE]"
type textarea "x"
type textarea "[US_STATE] P"
type textarea "x"
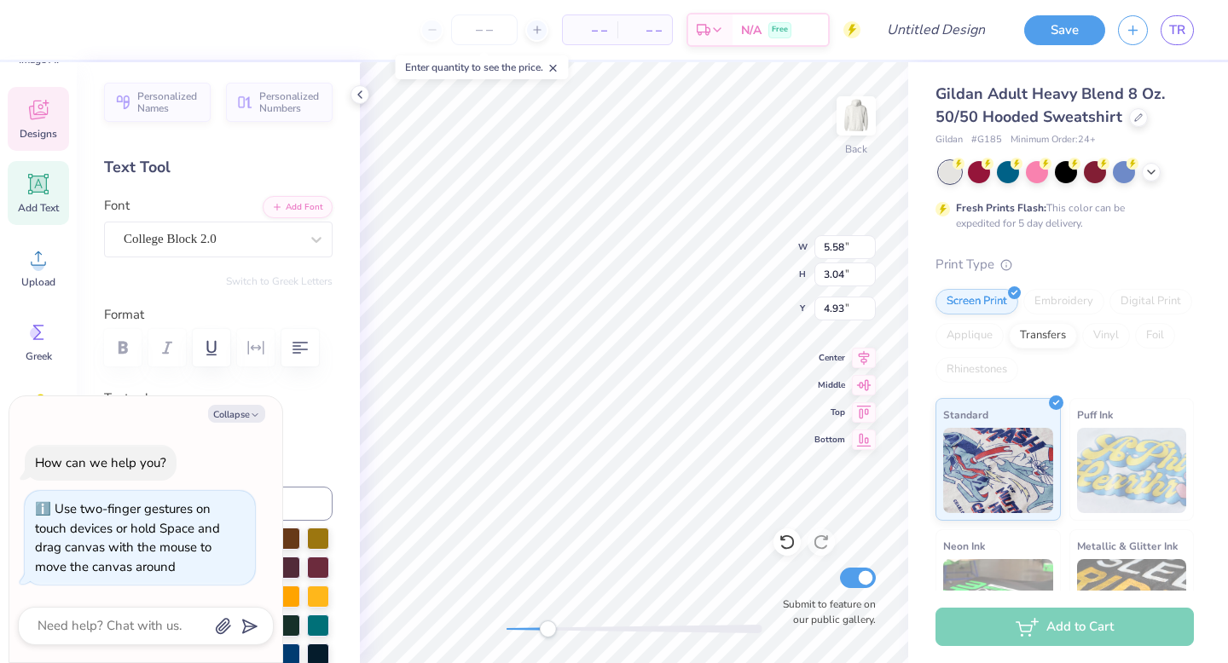
type textarea "[US_STATE] Pa"
type textarea "x"
type textarea "[US_STATE] Pan"
type textarea "x"
type textarea "[US_STATE] Panh"
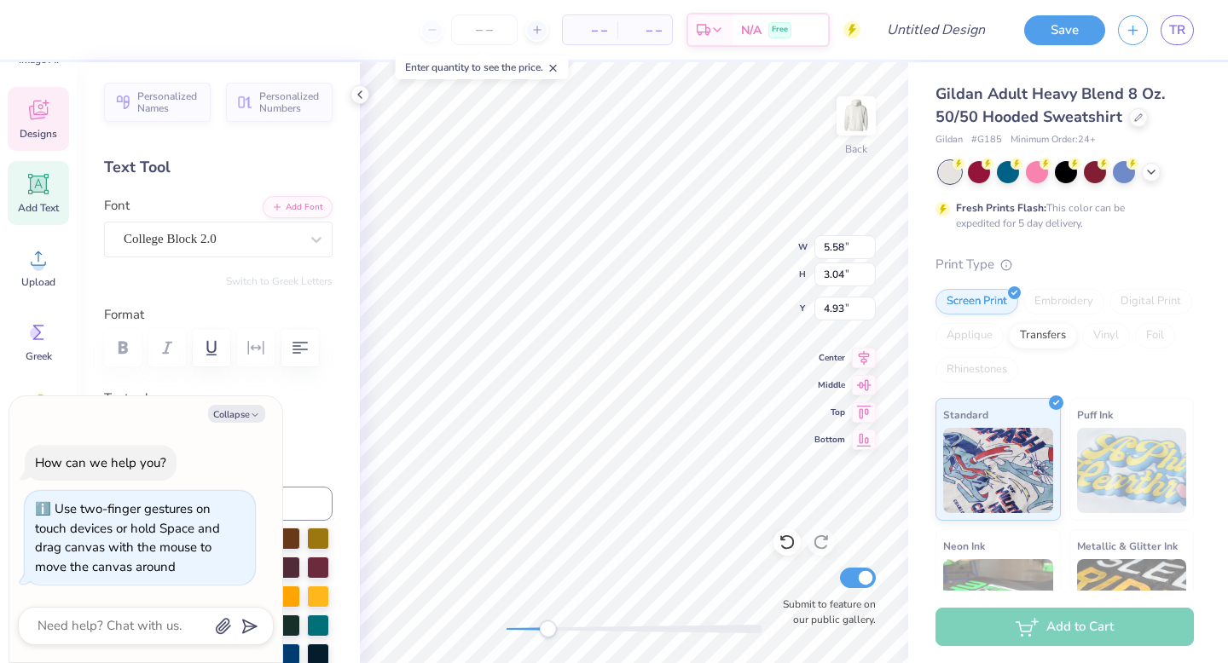
type textarea "x"
type textarea "[US_STATE] Panhel"
type textarea "x"
type textarea "[US_STATE] Panhell"
type textarea "x"
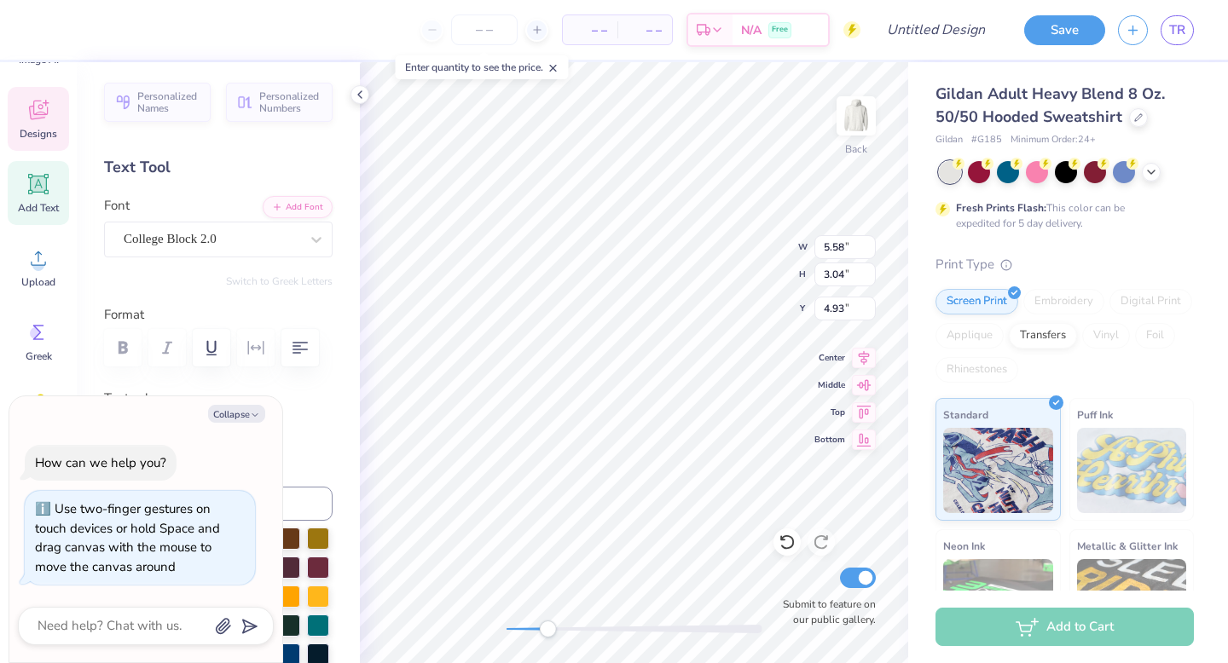
type textarea "[US_STATE] Panhelle"
type textarea "x"
type textarea "[US_STATE] Panhellen"
type textarea "x"
type textarea "[US_STATE] Panhelleni"
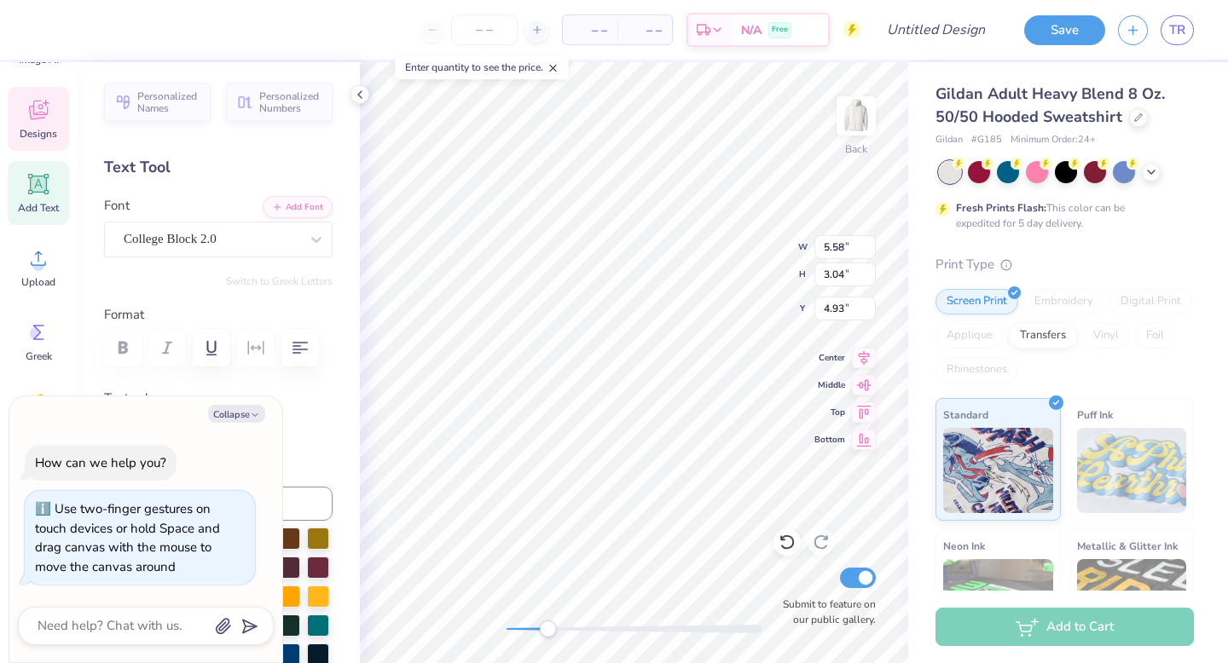
type textarea "x"
type textarea "[US_STATE] Panhellenic"
type textarea "x"
type textarea "[US_STATE] Panhellenic"
type textarea "x"
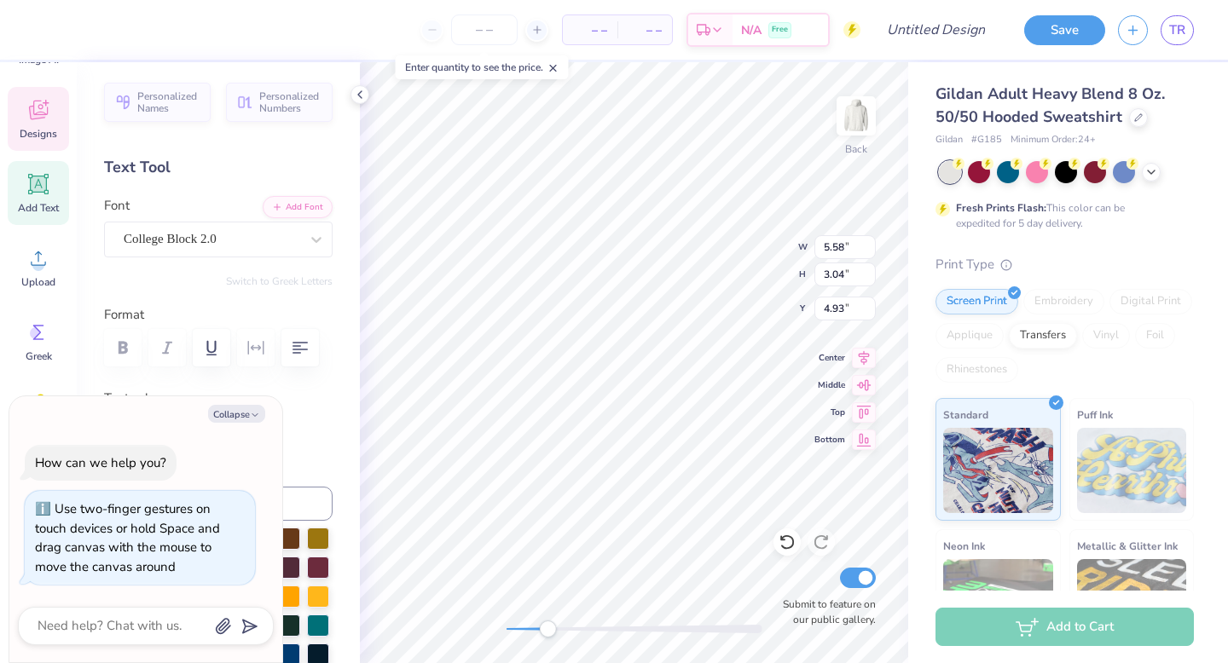
type textarea "[US_STATE] Panhellenic"
type textarea "x"
type input "6.20"
type input "3.23"
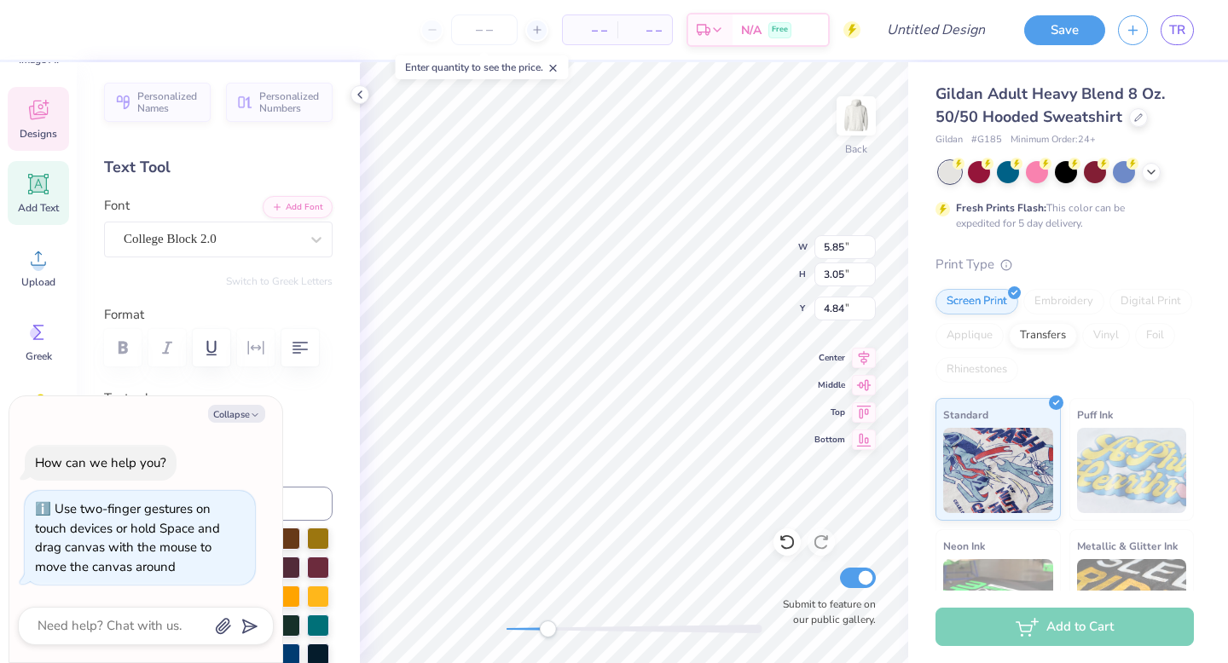
type input "4.60"
type textarea "x"
type input "6.63"
type input "3.46"
type input "4.75"
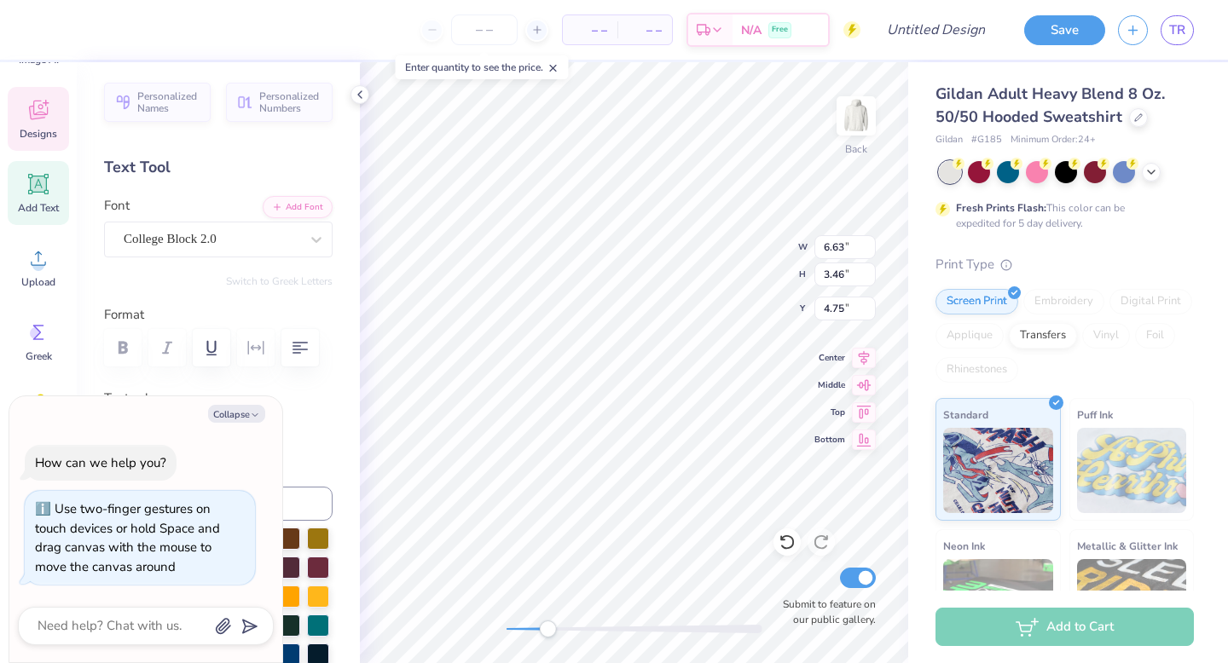
click at [361, 97] on icon at bounding box center [360, 95] width 14 height 14
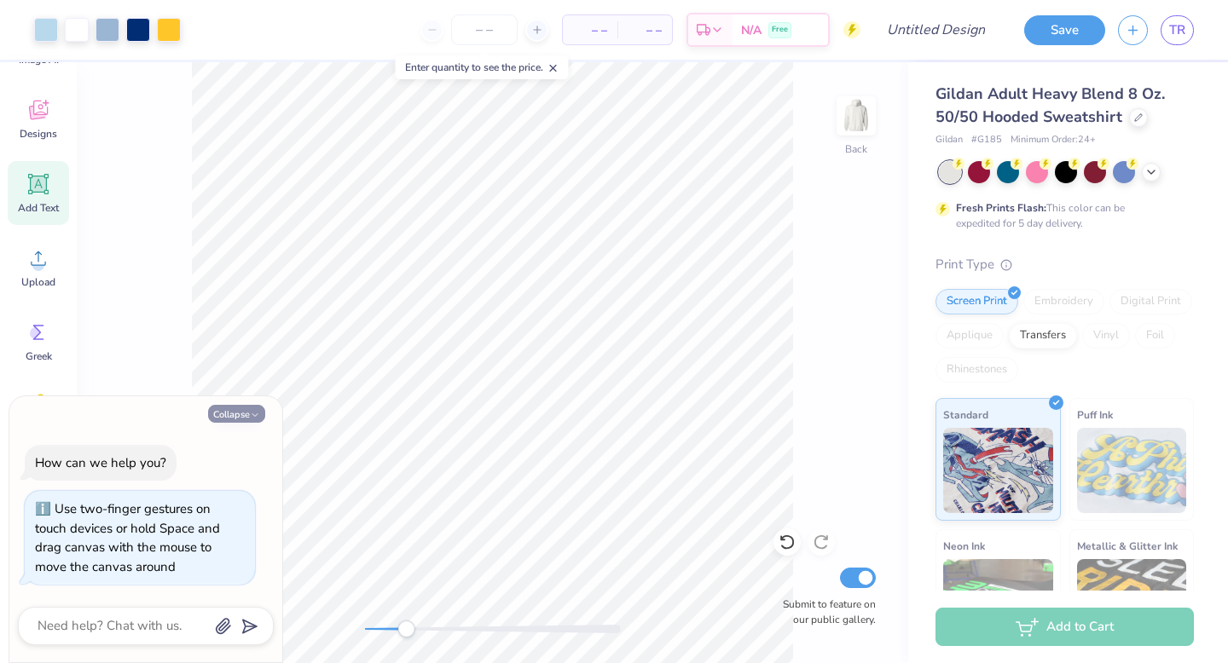
click at [246, 417] on button "Collapse" at bounding box center [236, 414] width 57 height 18
type textarea "x"
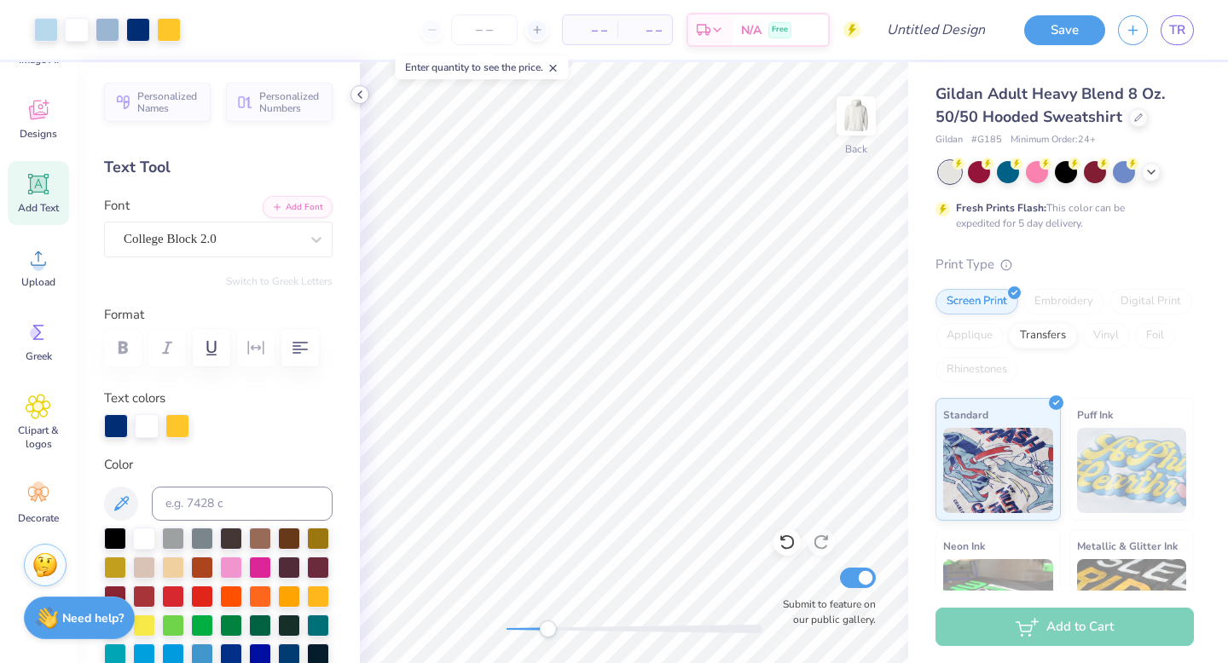
click at [361, 91] on icon at bounding box center [360, 95] width 14 height 14
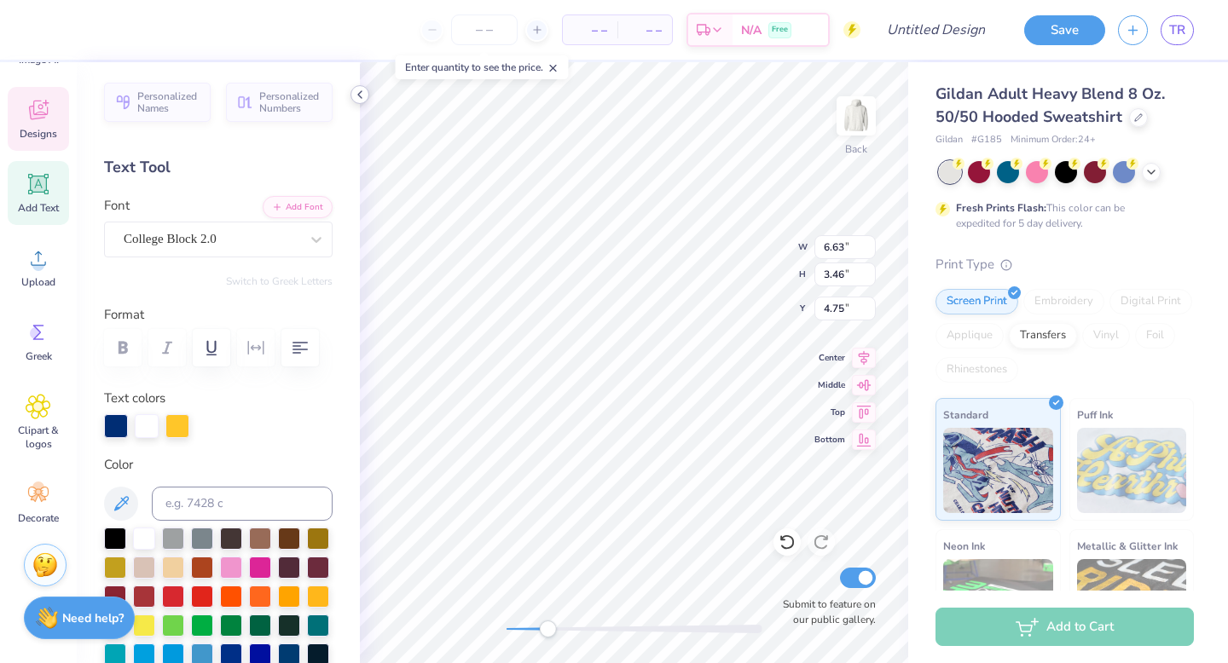
type input "9.73"
type input "4.70"
type input "4.20"
click at [352, 392] on div "Personalized Names Personalized Numbers Text Tool Add Font Font College Block 2…" at bounding box center [218, 362] width 283 height 601
click at [38, 26] on div at bounding box center [46, 28] width 24 height 24
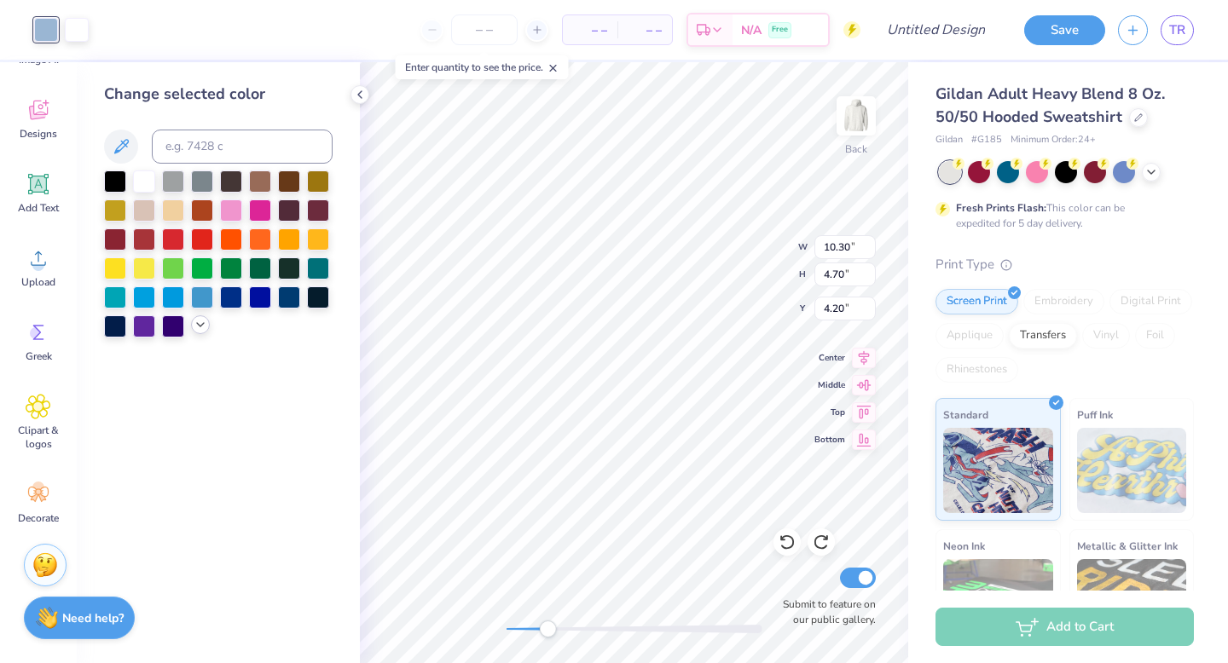
click at [203, 327] on icon at bounding box center [201, 325] width 14 height 14
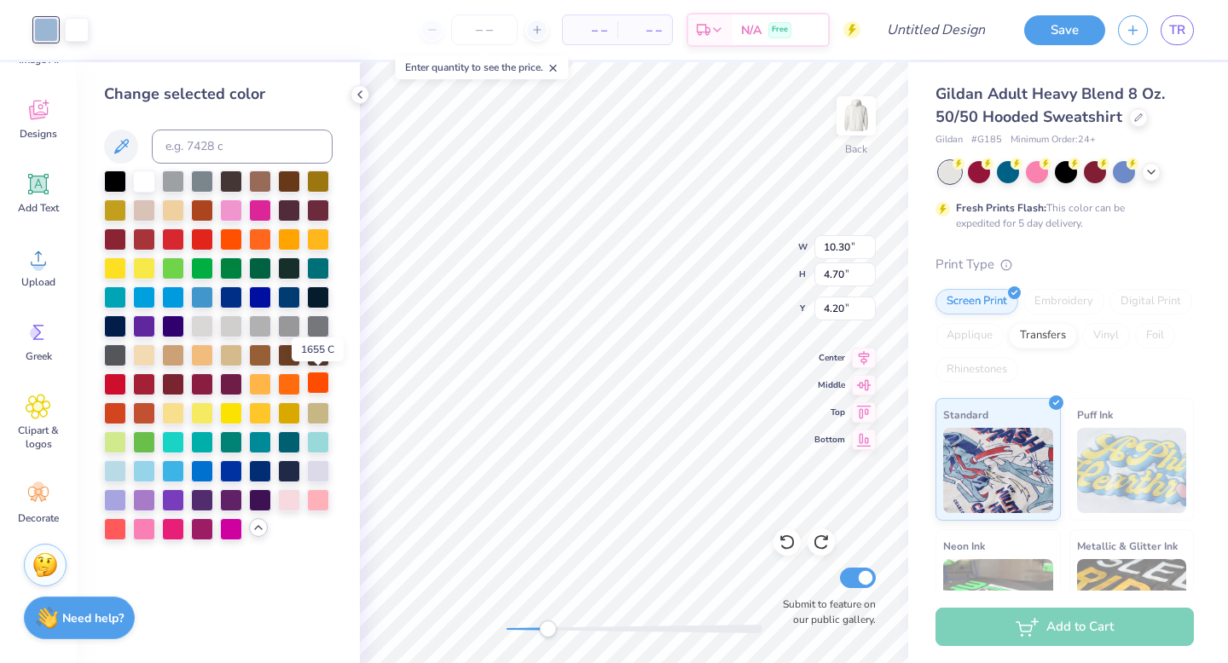
click at [313, 388] on div at bounding box center [318, 383] width 22 height 22
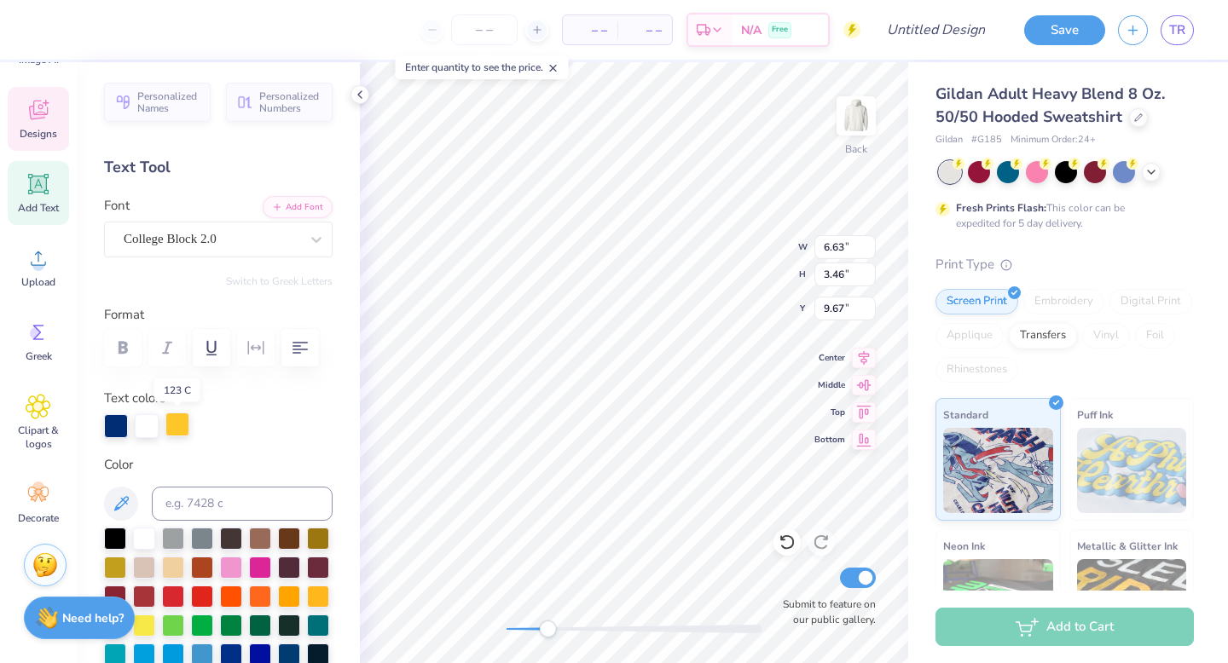
click at [173, 427] on div at bounding box center [177, 425] width 24 height 24
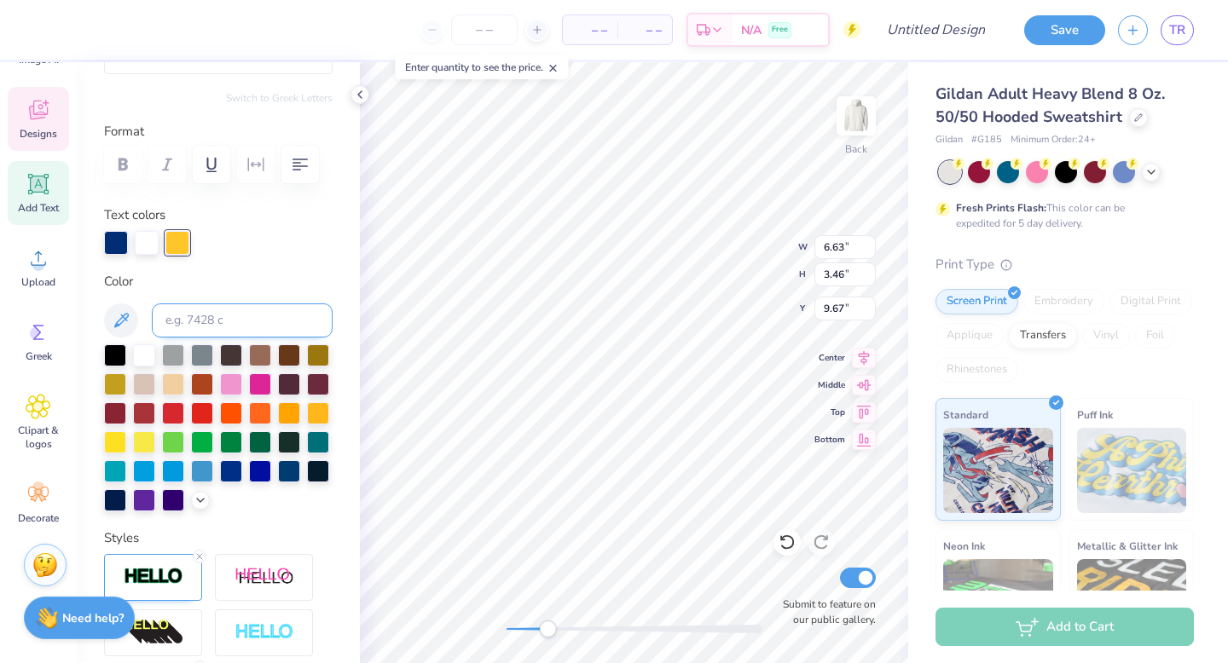
scroll to position [196, 0]
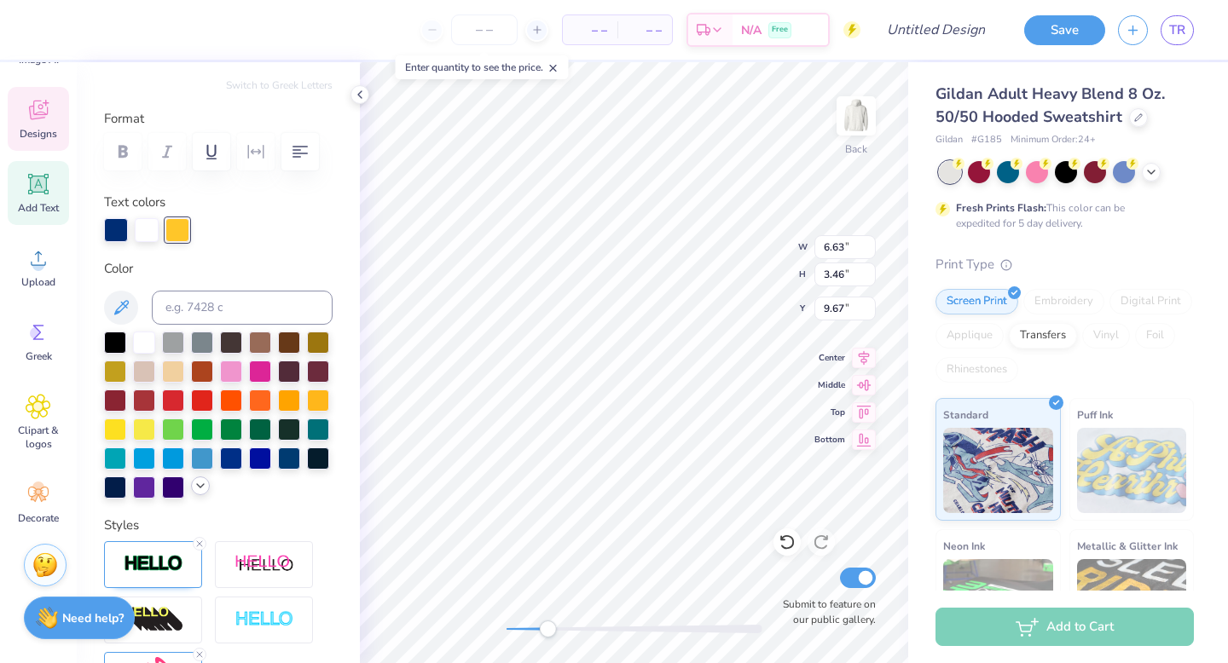
click at [204, 484] on polyline at bounding box center [200, 485] width 7 height 3
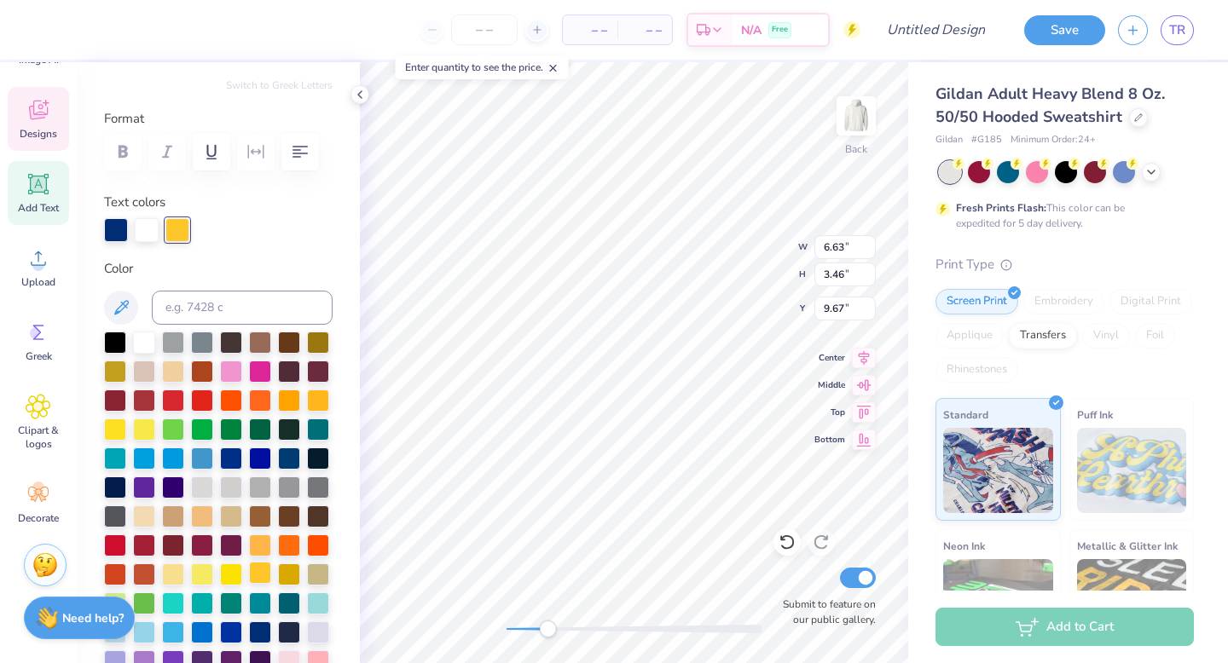
scroll to position [219, 0]
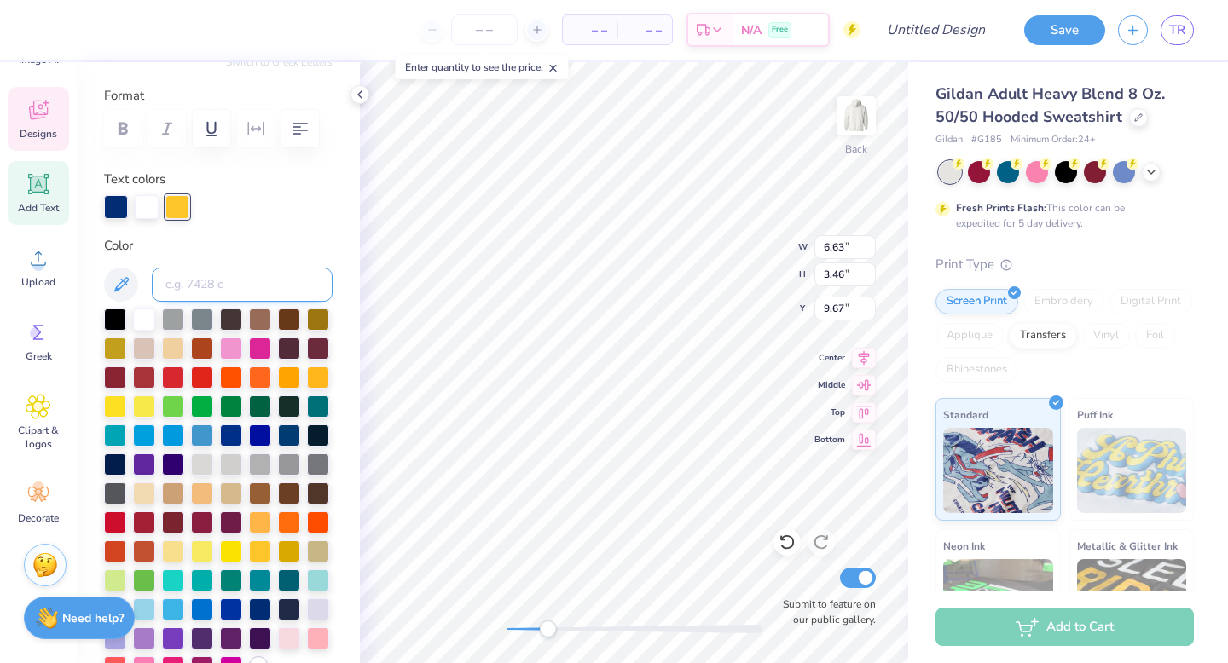
click at [234, 282] on input at bounding box center [242, 285] width 181 height 34
type input "n"
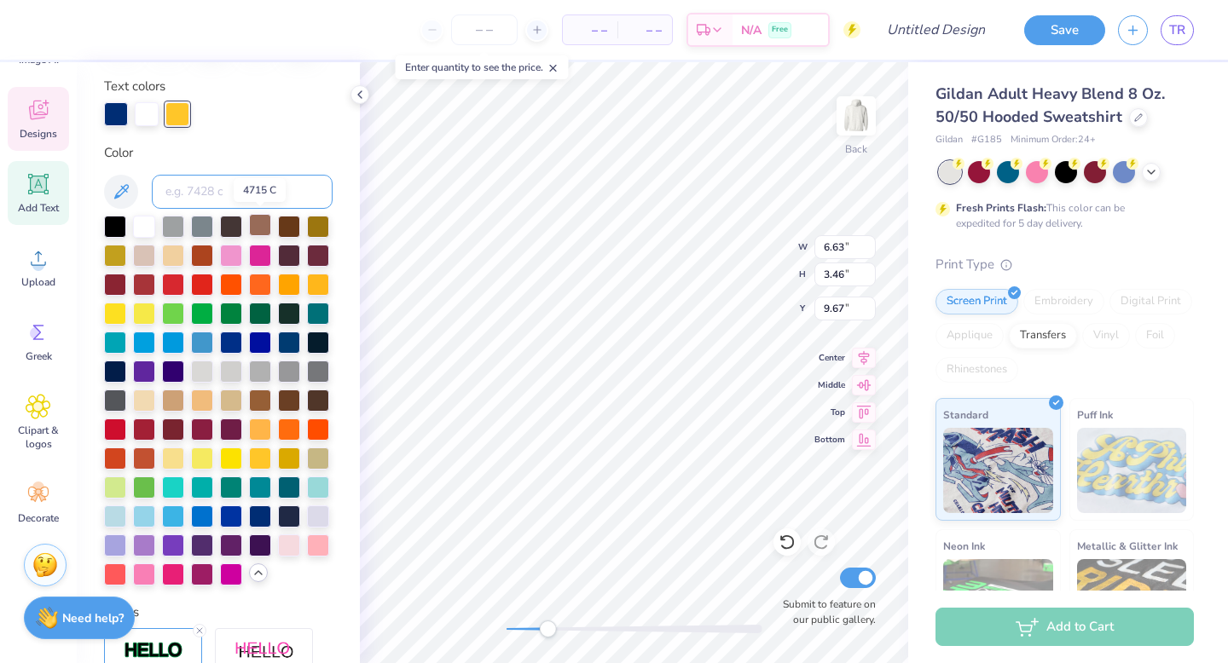
scroll to position [315, 0]
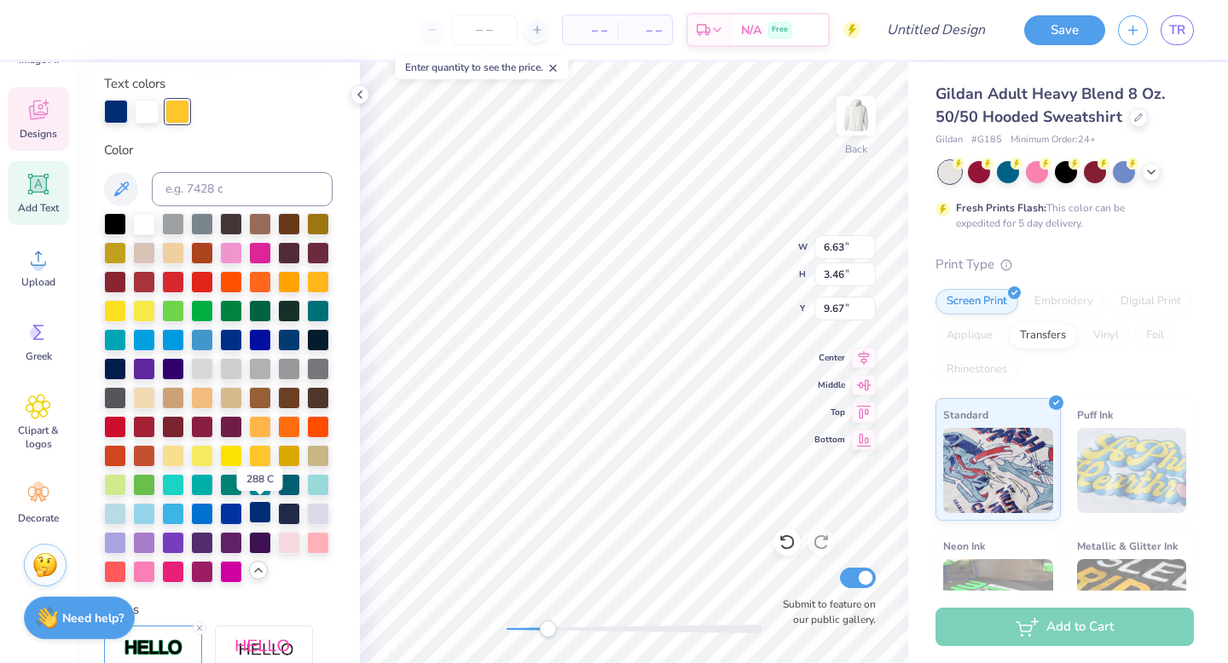
click at [262, 515] on div at bounding box center [260, 512] width 22 height 22
type input "4.63"
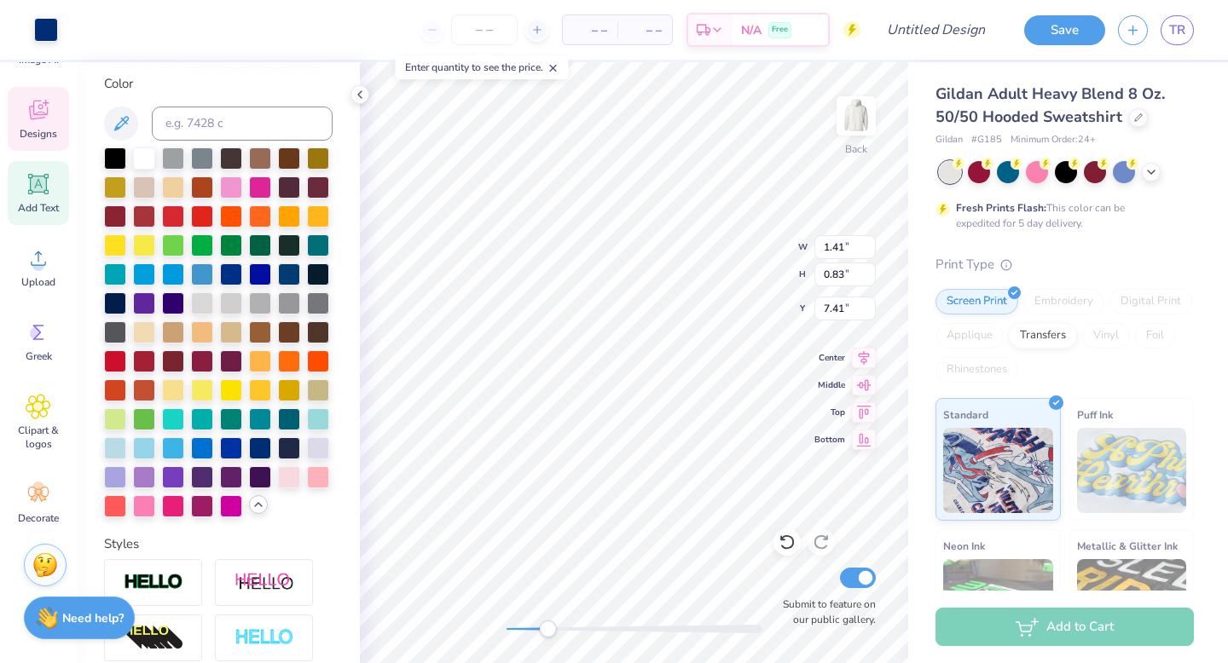
scroll to position [248, 0]
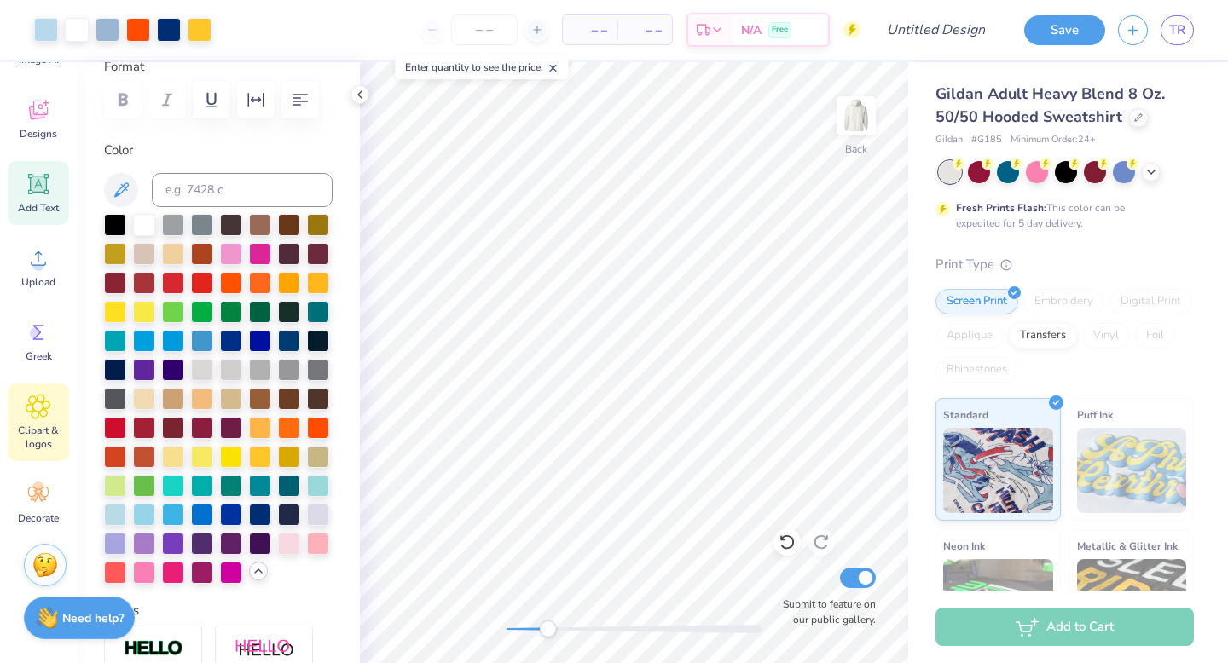
click at [46, 426] on span "Clipart & logos" at bounding box center [38, 437] width 56 height 27
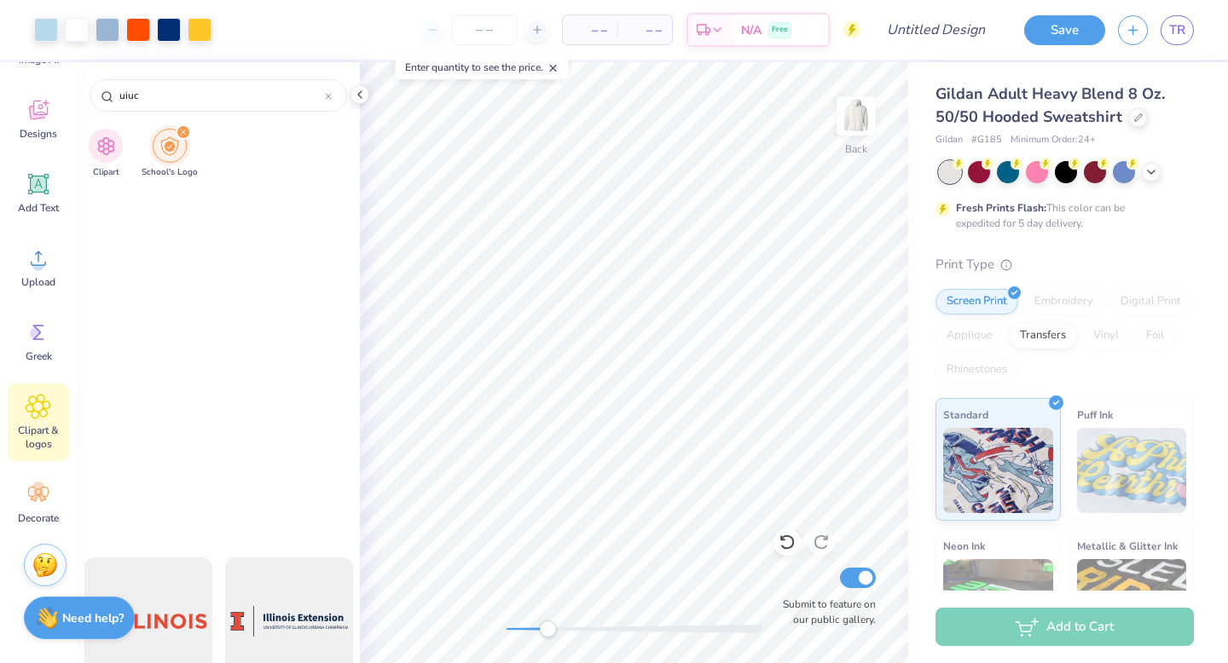
scroll to position [0, 0]
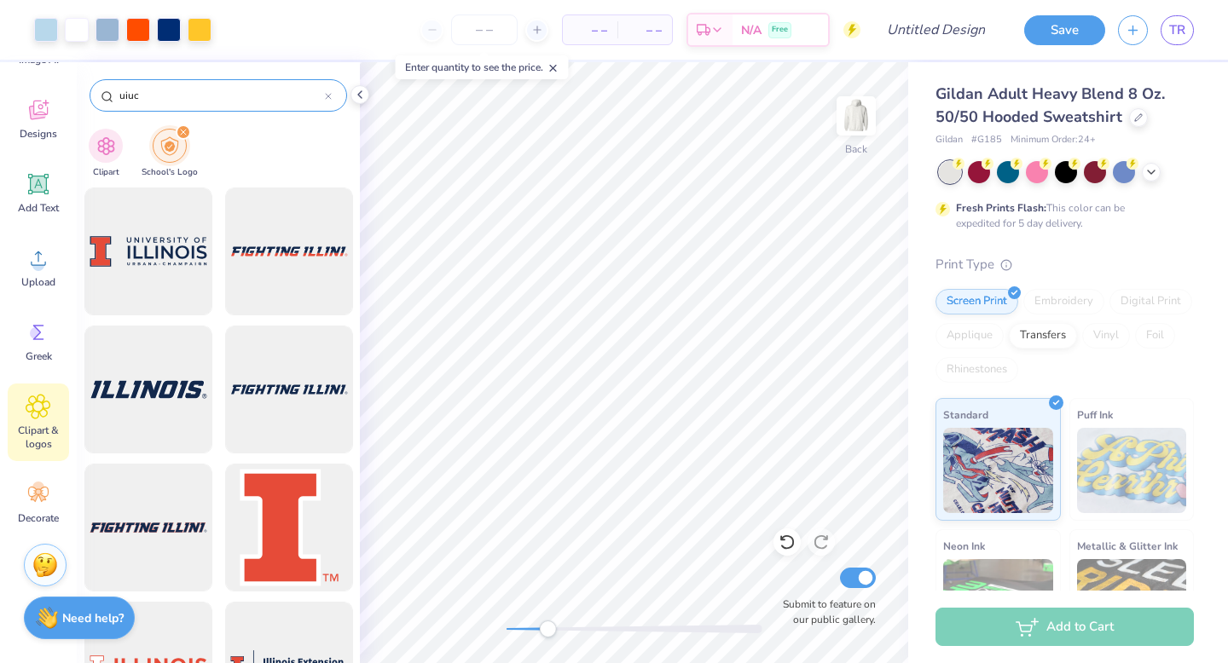
click at [331, 100] on div at bounding box center [328, 95] width 7 height 15
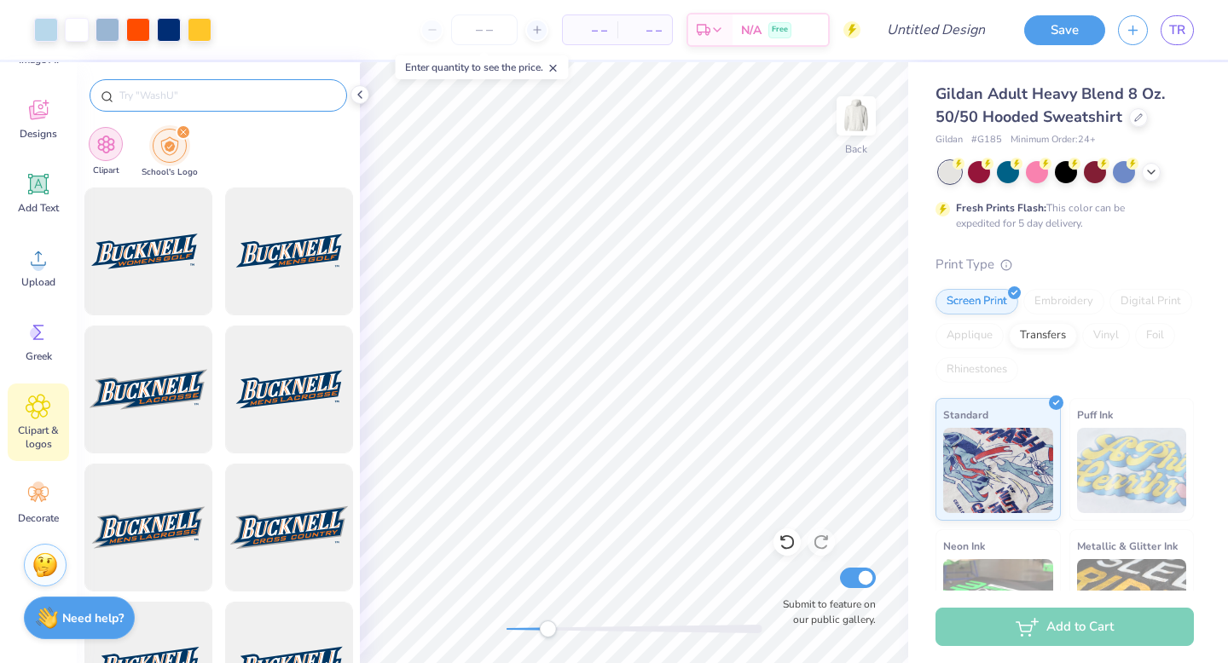
click at [115, 150] on div "filter for Clipart" at bounding box center [106, 144] width 34 height 34
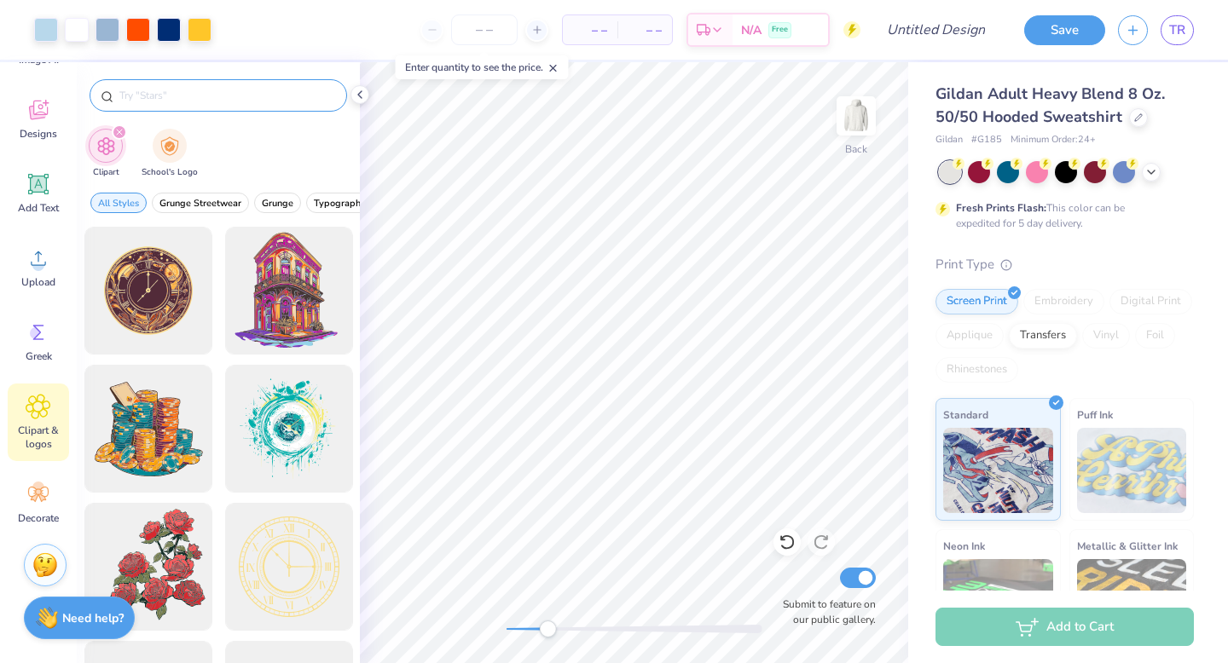
click at [181, 96] on input "text" at bounding box center [227, 95] width 218 height 17
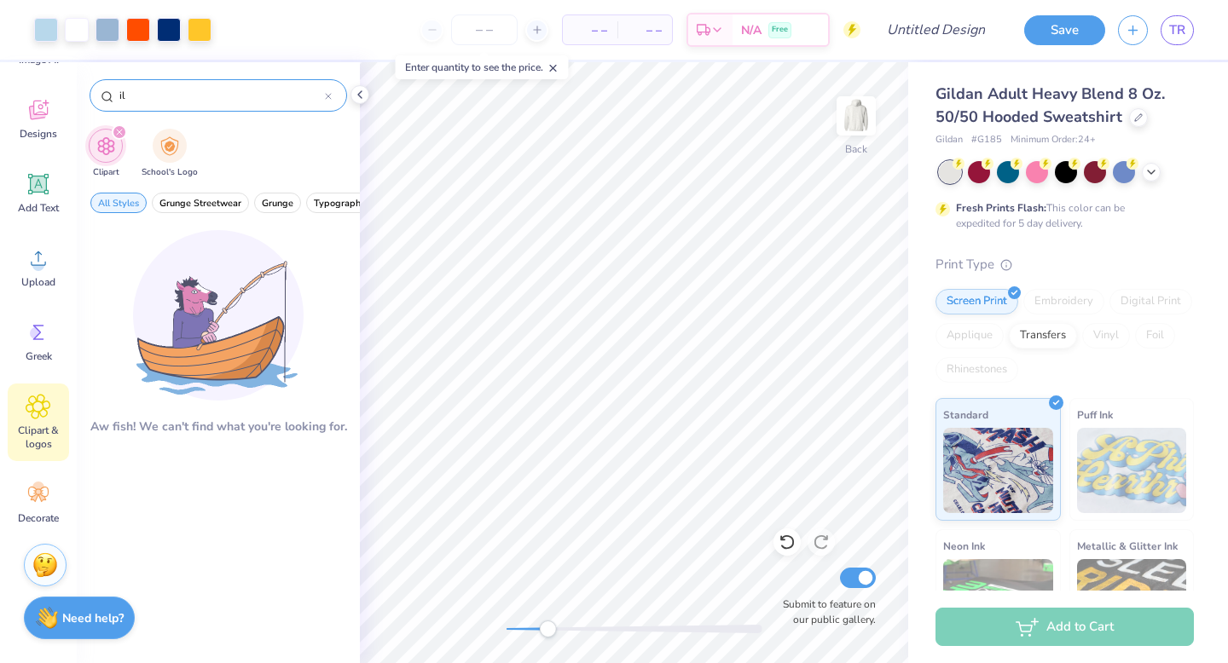
type input "i"
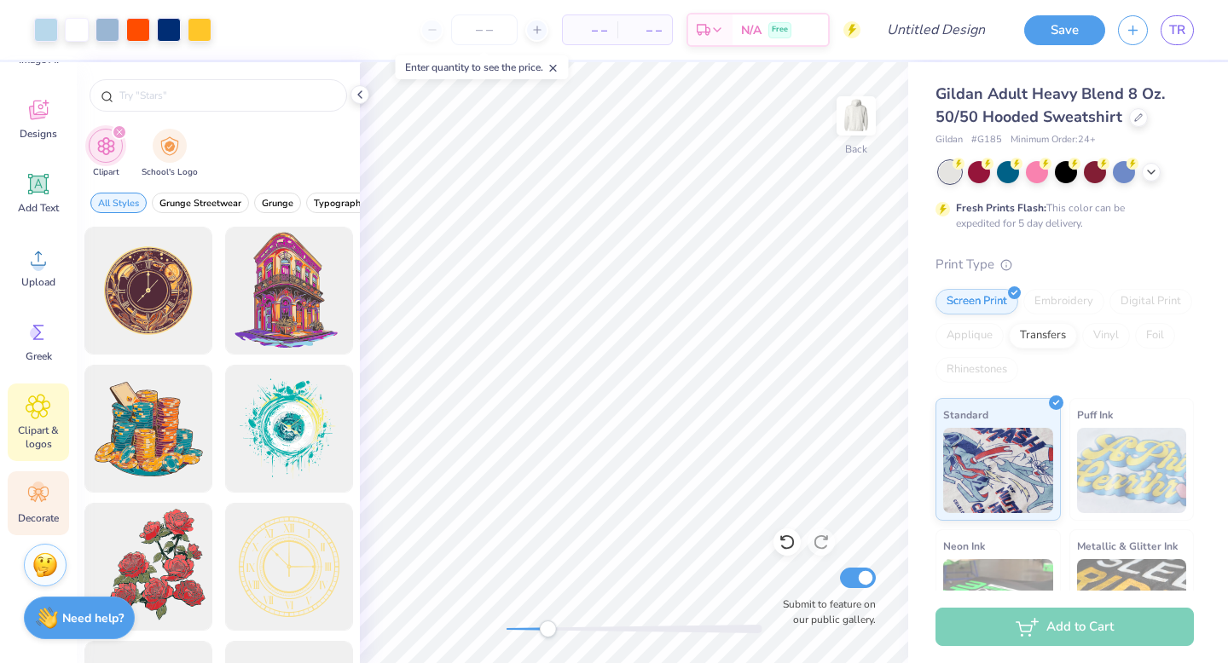
click at [51, 484] on div "Decorate" at bounding box center [38, 503] width 61 height 64
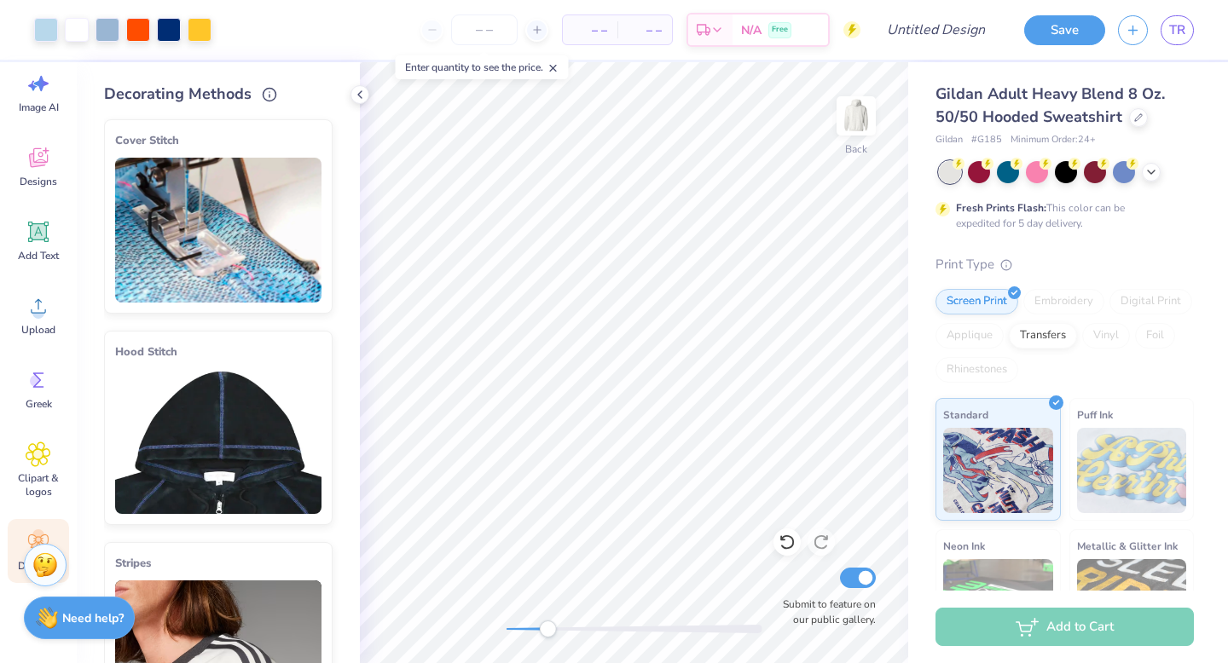
scroll to position [84, 0]
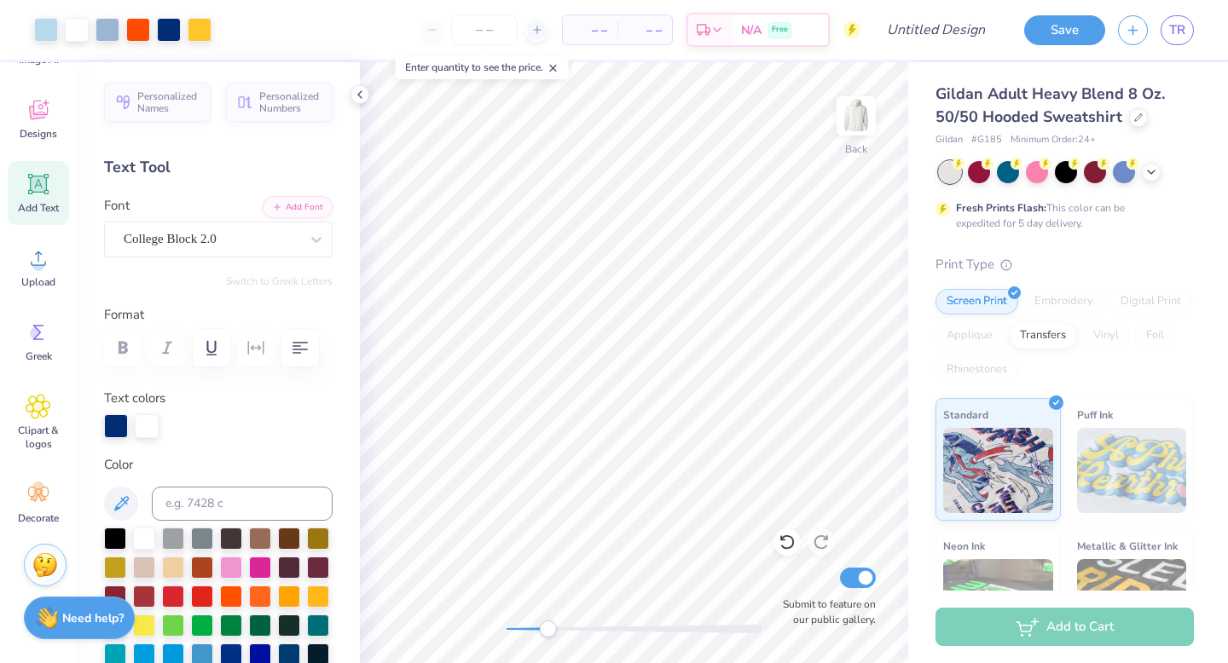
click at [587, 32] on span "– –" at bounding box center [590, 30] width 34 height 18
click at [600, 34] on span "– –" at bounding box center [590, 30] width 34 height 18
click at [488, 31] on input "number" at bounding box center [484, 29] width 66 height 31
type input "500"
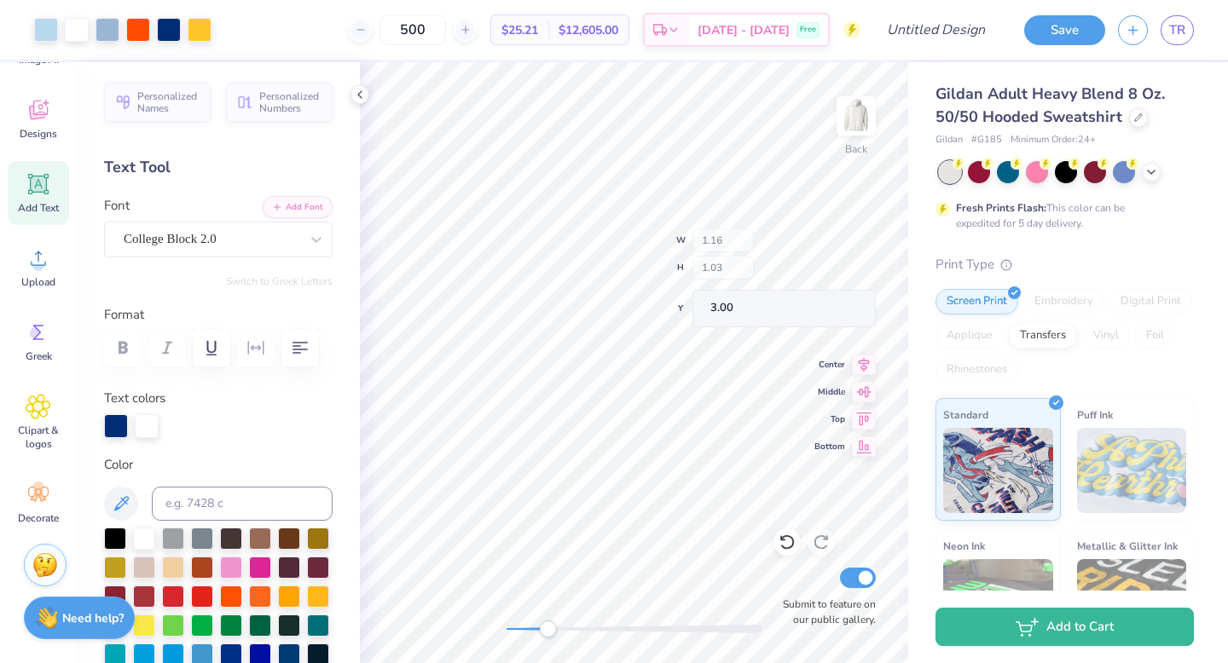
type input "1.16"
type input "1.03"
type input "4.20"
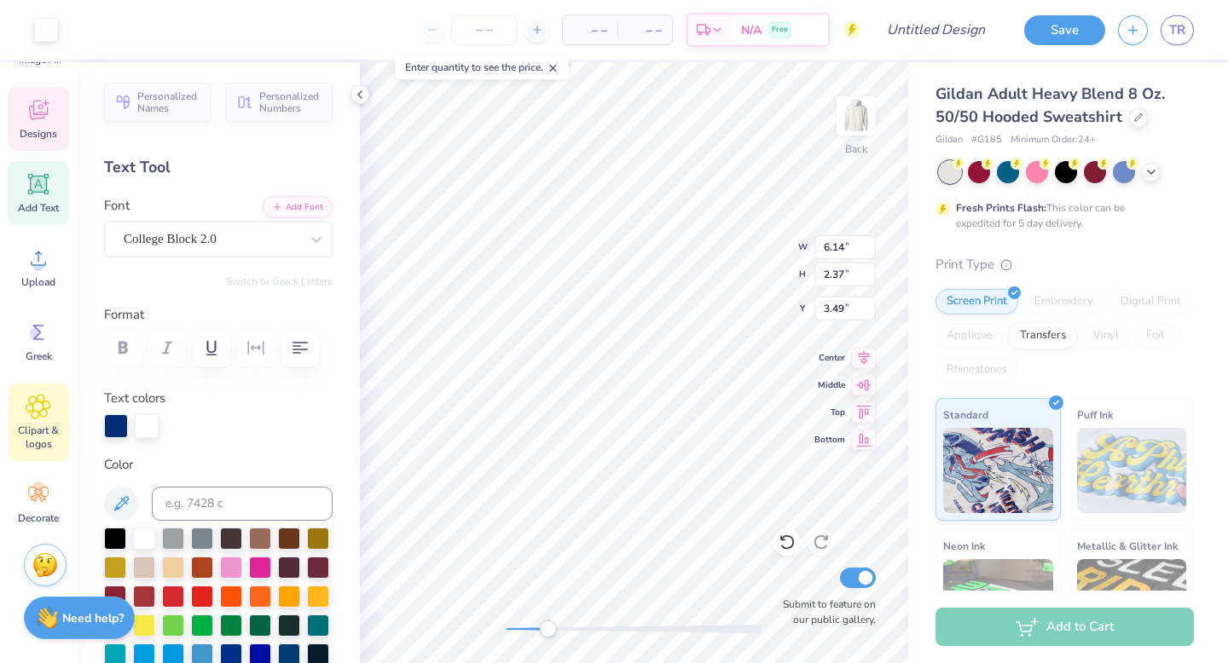
click at [38, 419] on div "Clipart & logos" at bounding box center [38, 423] width 61 height 78
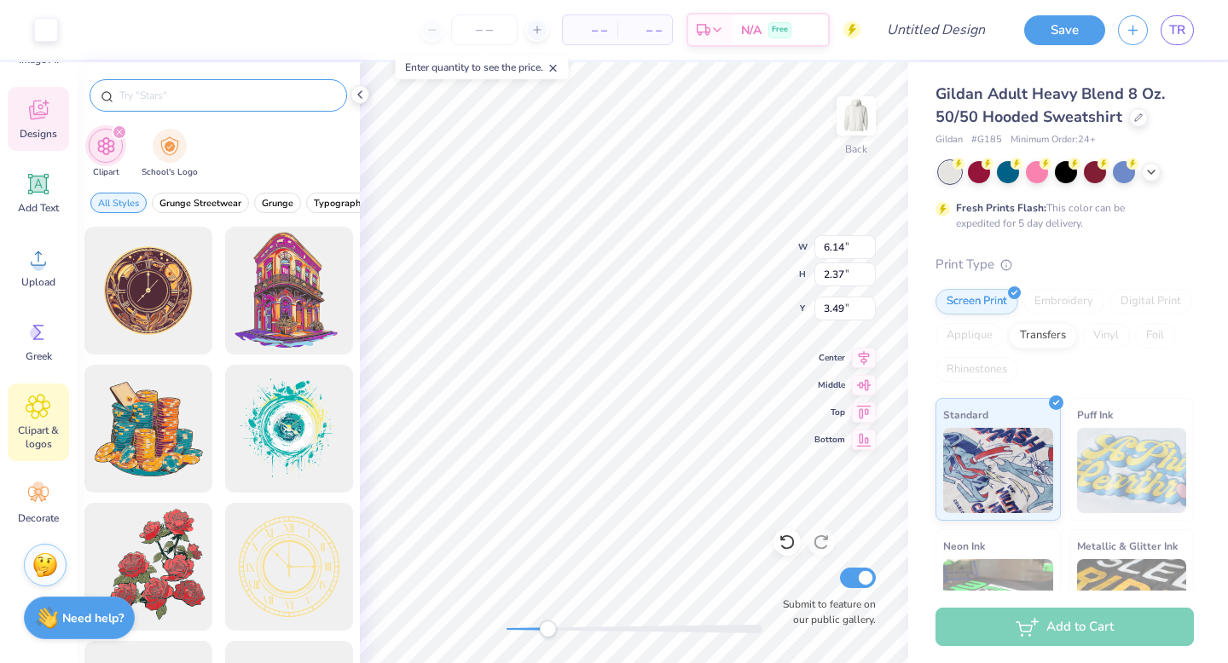
click at [202, 104] on div at bounding box center [218, 95] width 257 height 32
click at [194, 101] on input "text" at bounding box center [227, 95] width 218 height 17
type input "star"
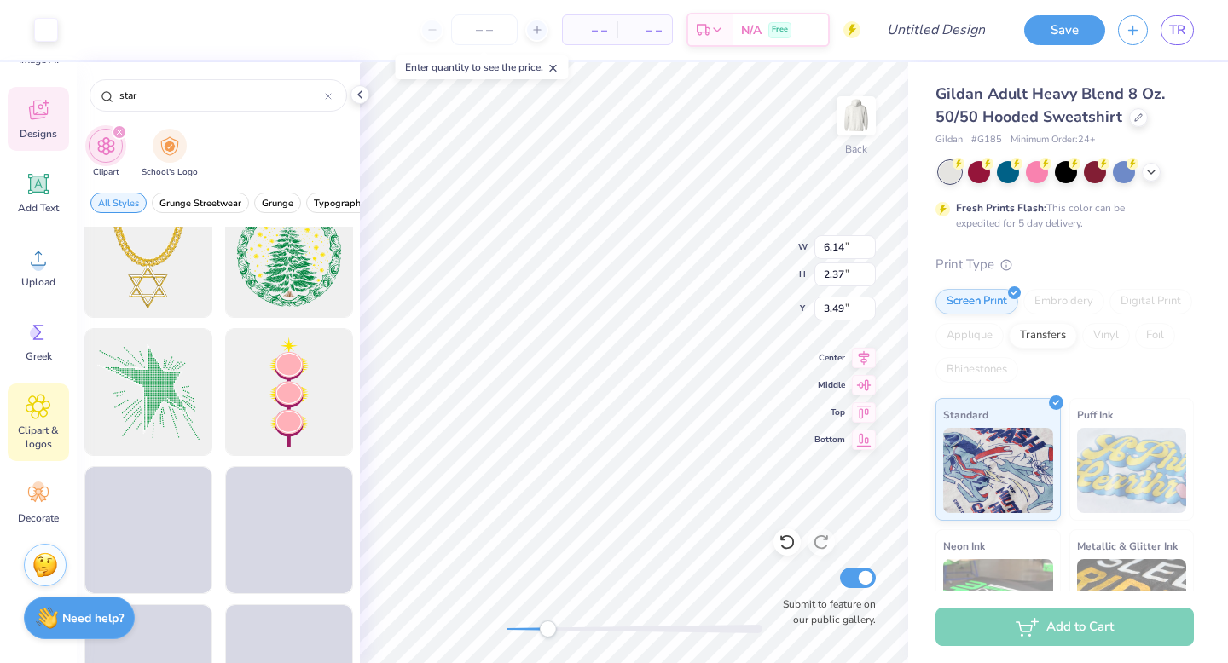
scroll to position [5561, 0]
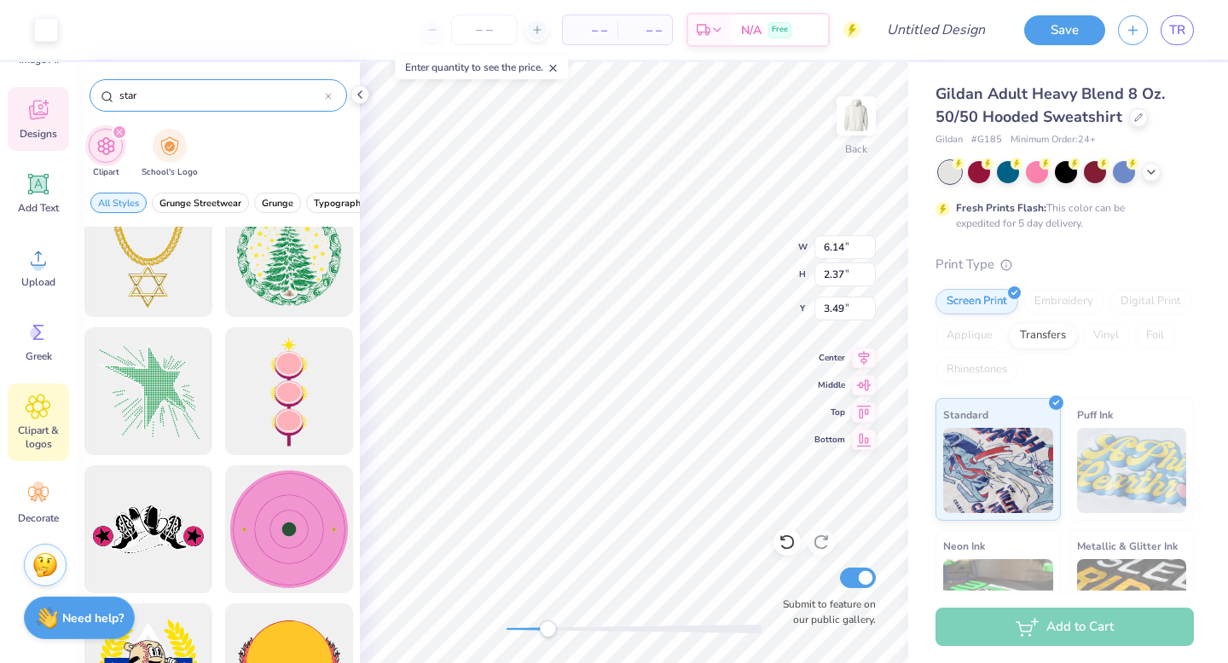
click at [328, 93] on icon at bounding box center [328, 96] width 7 height 7
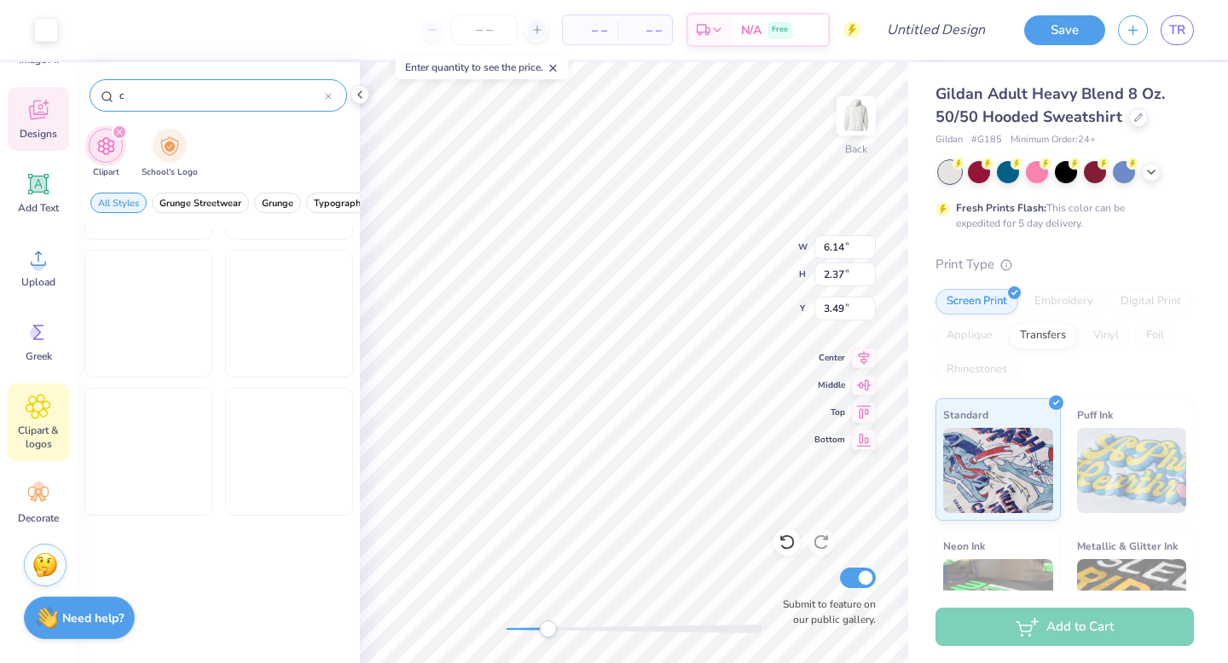
scroll to position [1772, 0]
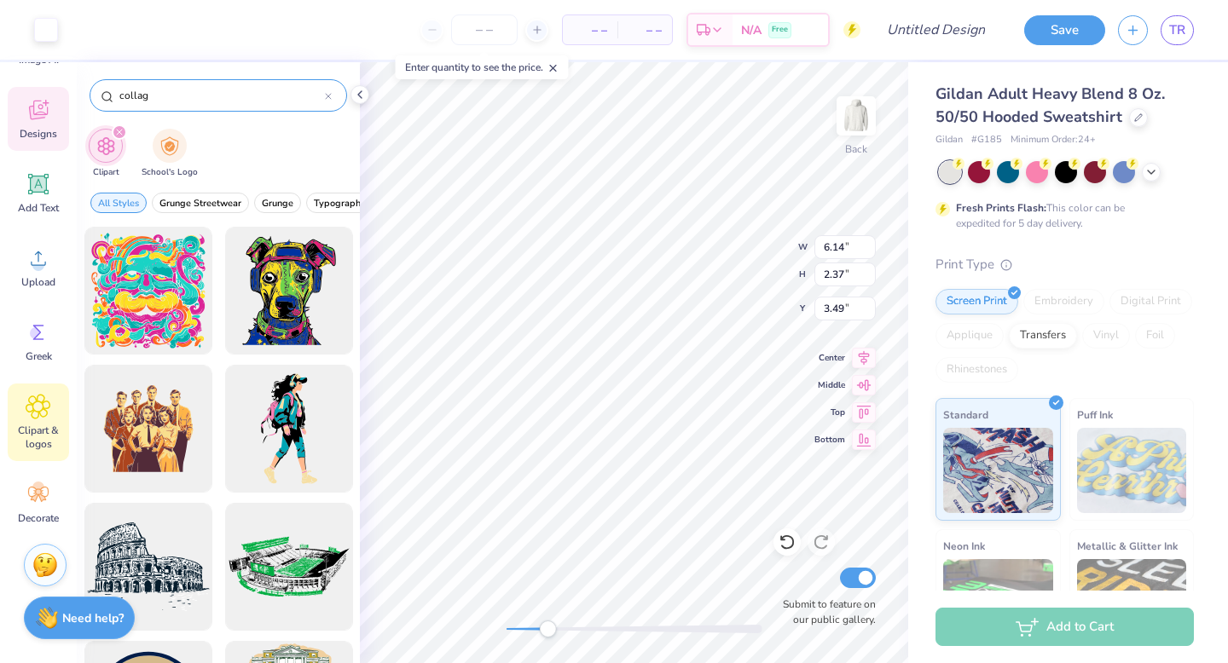
type input "collage"
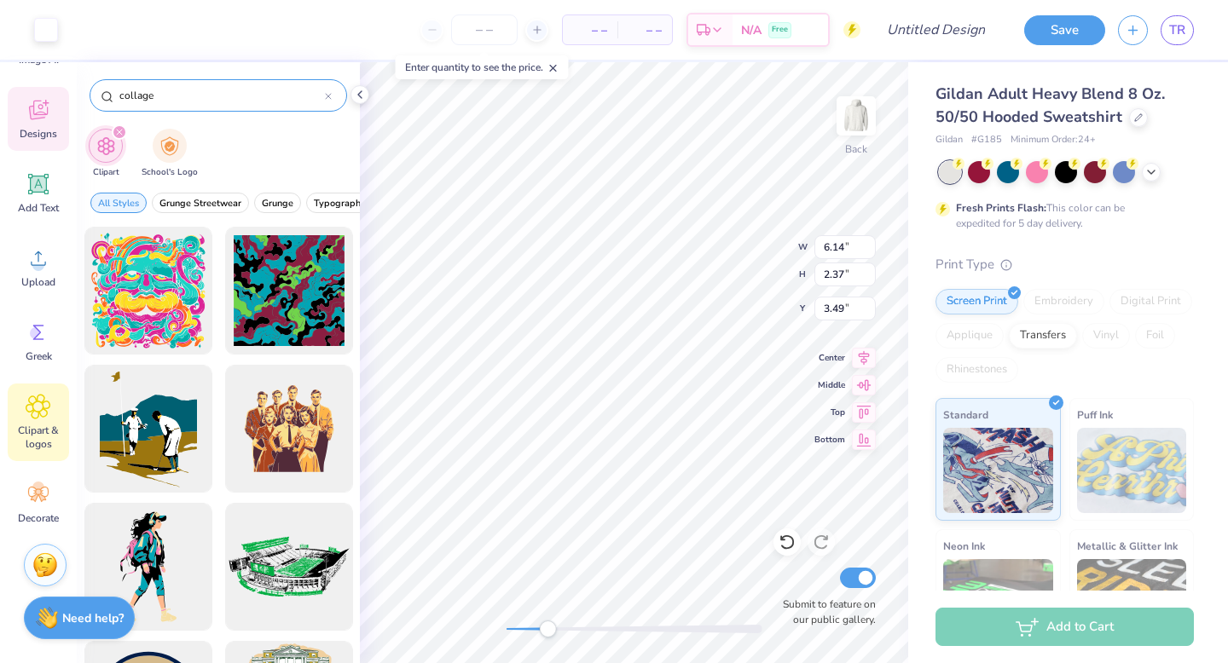
click at [330, 99] on icon at bounding box center [328, 96] width 5 height 5
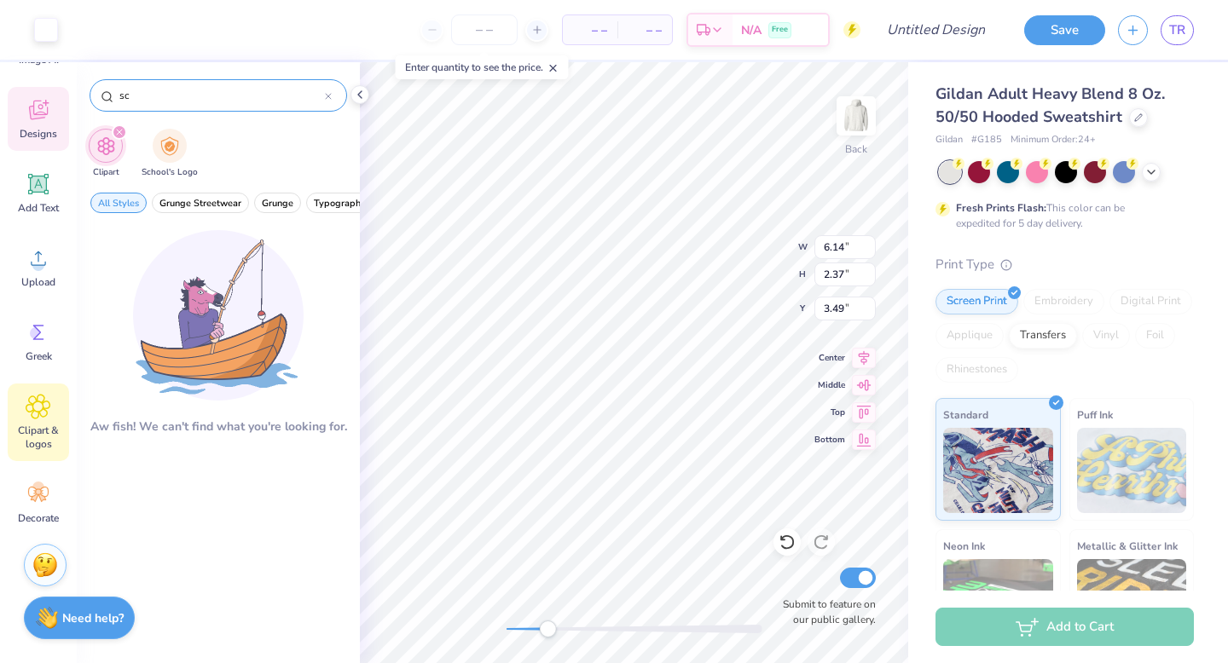
type input "s"
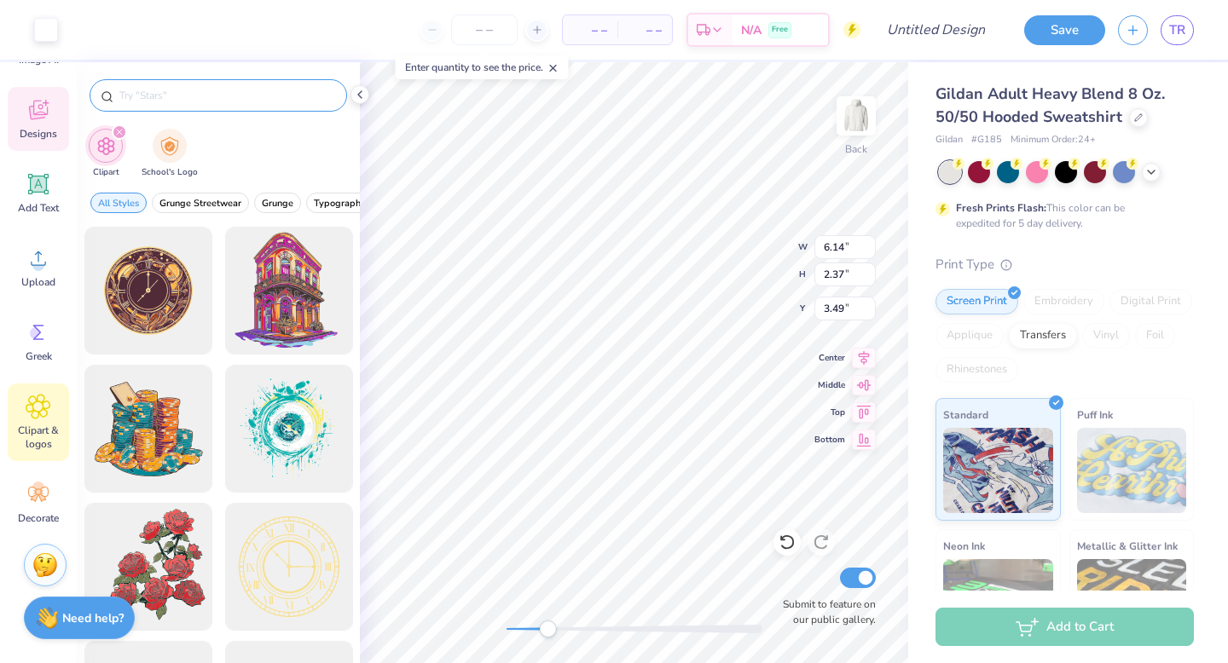
click at [42, 428] on span "Clipart & logos" at bounding box center [38, 437] width 56 height 27
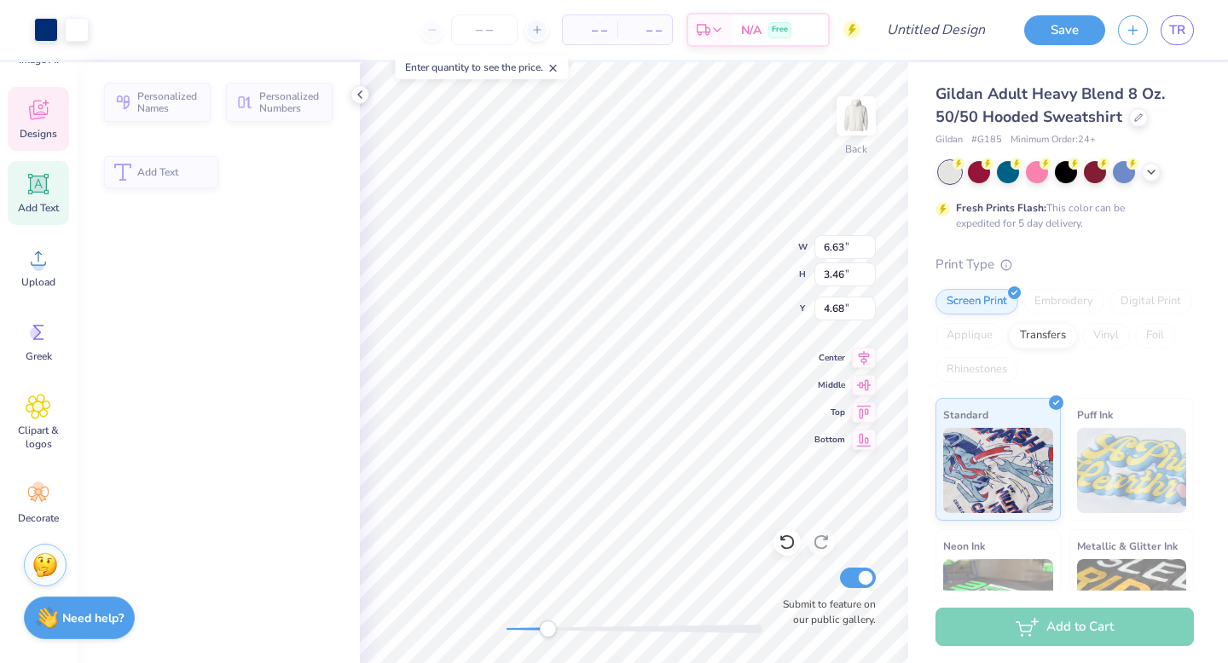
type input "6.63"
type input "3.46"
type input "4.68"
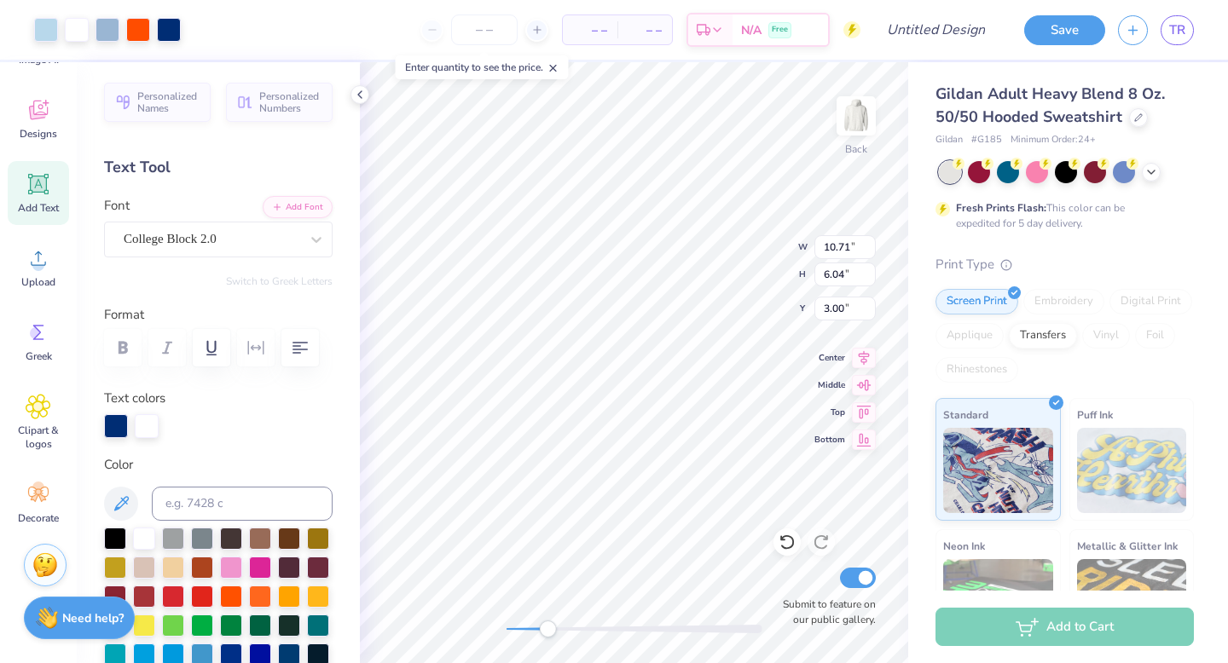
type input "1.34"
type input "10.30"
type input "4.70"
type input "2.54"
click at [54, 25] on div at bounding box center [46, 28] width 24 height 24
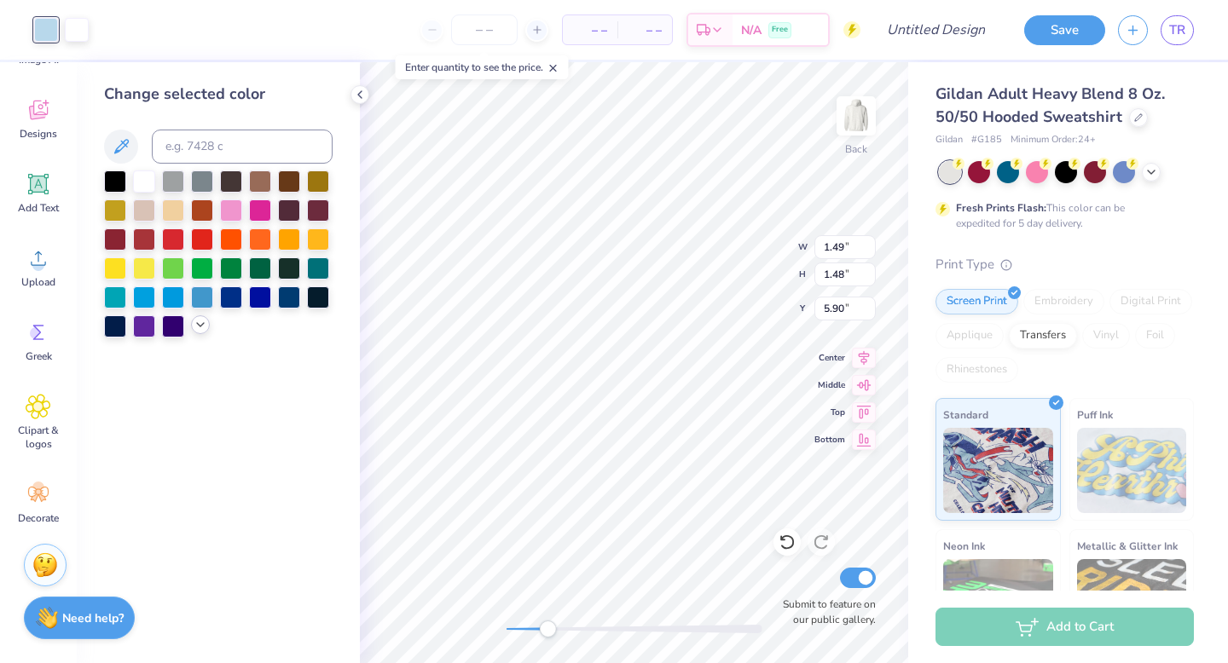
click at [201, 321] on icon at bounding box center [201, 325] width 14 height 14
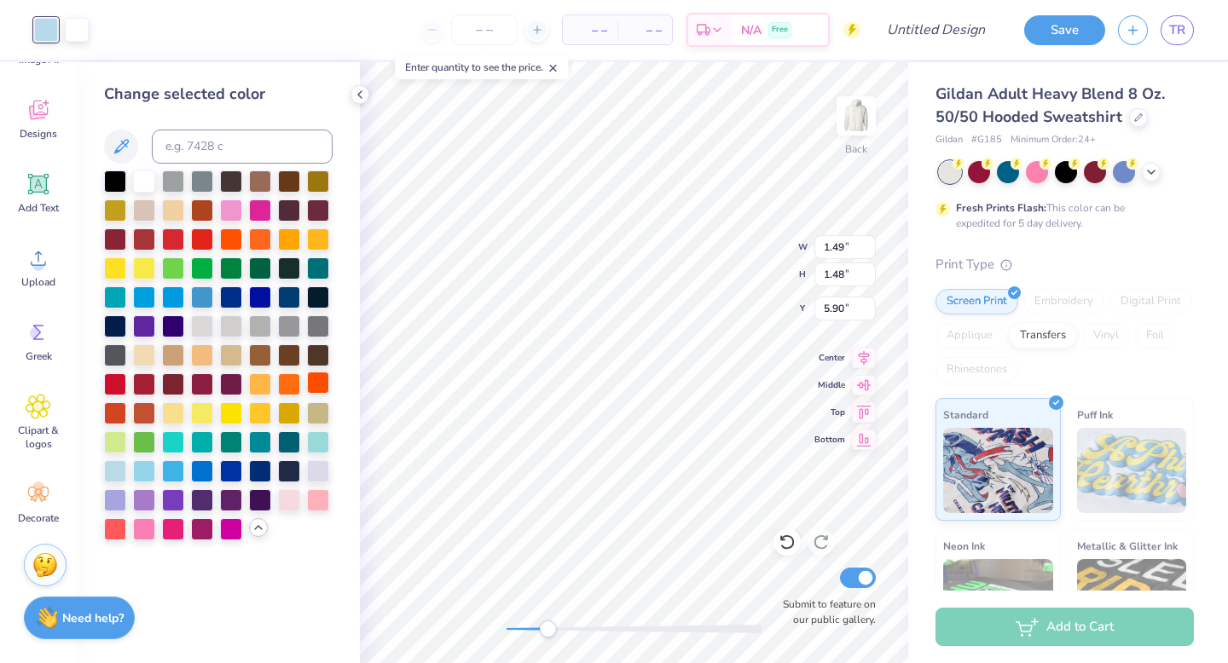
click at [316, 390] on div at bounding box center [318, 383] width 22 height 22
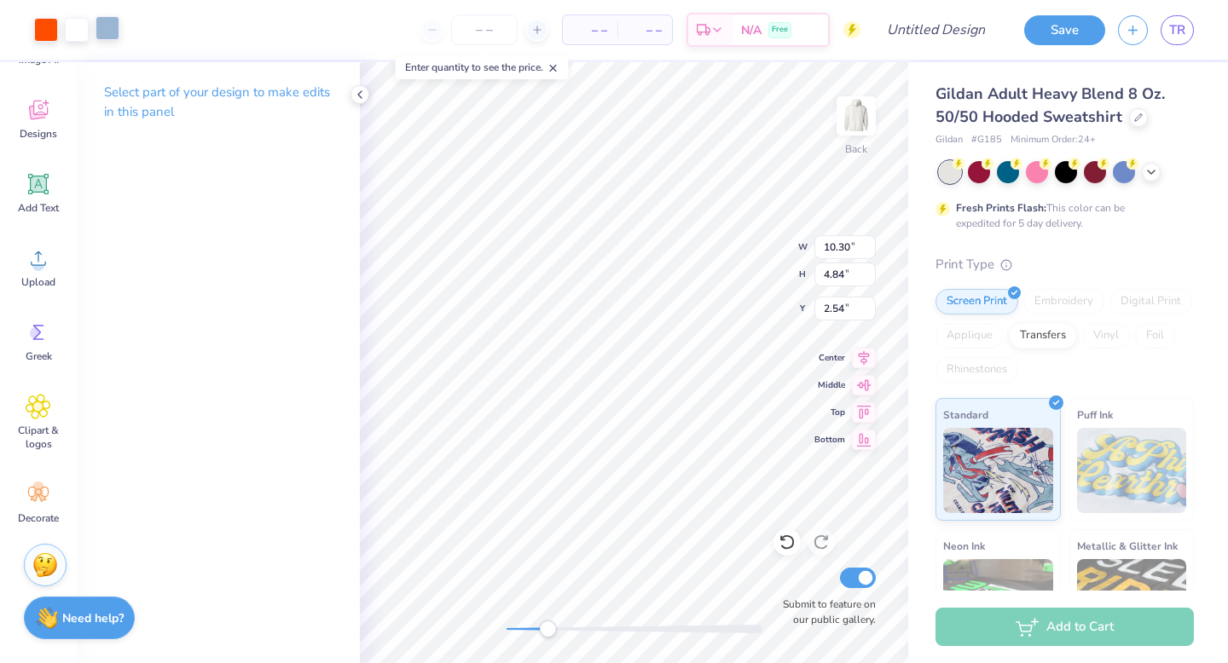
click at [107, 23] on div at bounding box center [107, 28] width 24 height 24
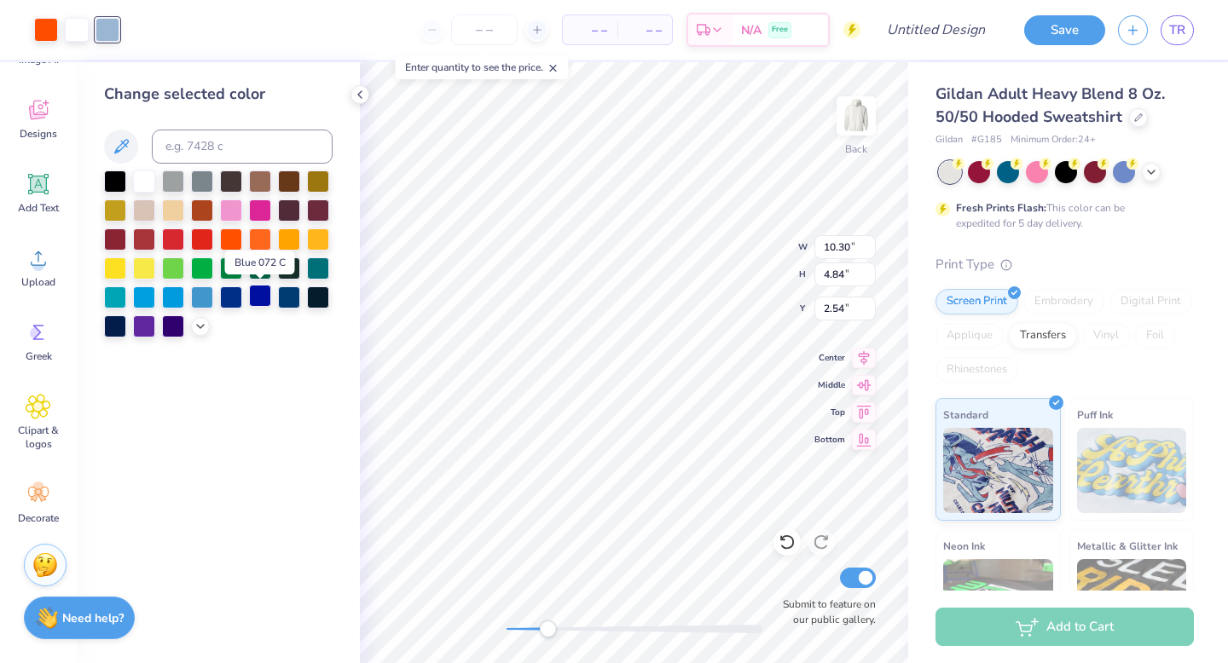
click at [256, 296] on div at bounding box center [260, 296] width 22 height 22
click at [195, 331] on icon at bounding box center [201, 325] width 14 height 14
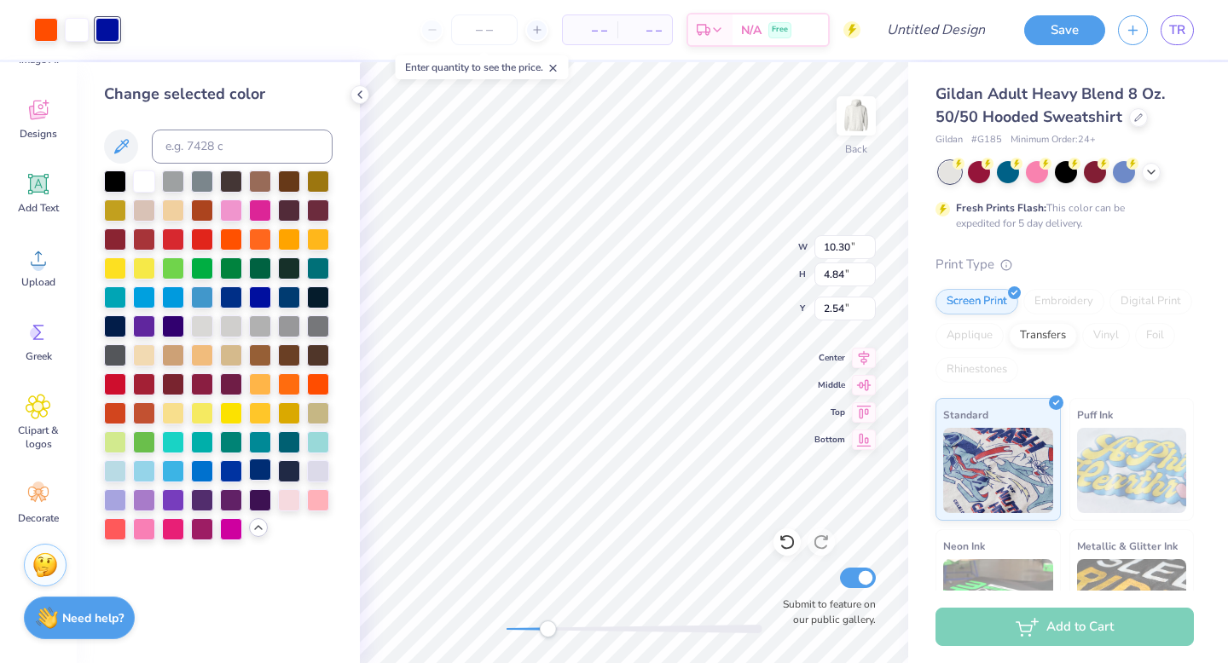
click at [255, 476] on div at bounding box center [260, 470] width 22 height 22
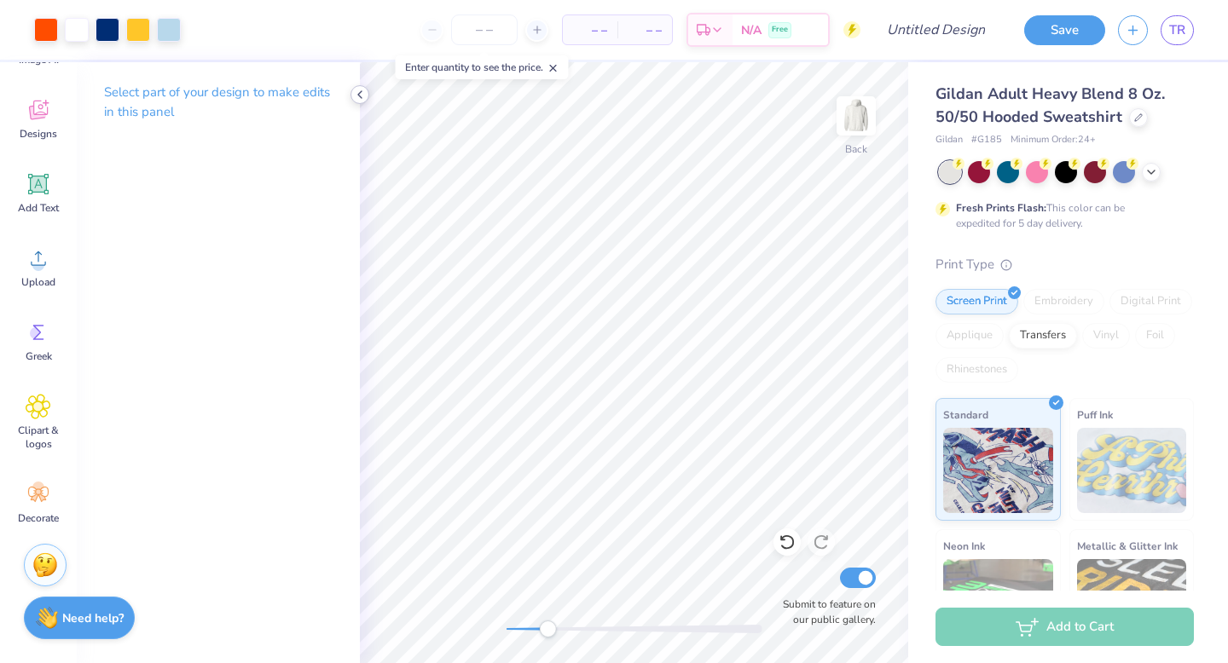
click at [363, 97] on icon at bounding box center [360, 95] width 14 height 14
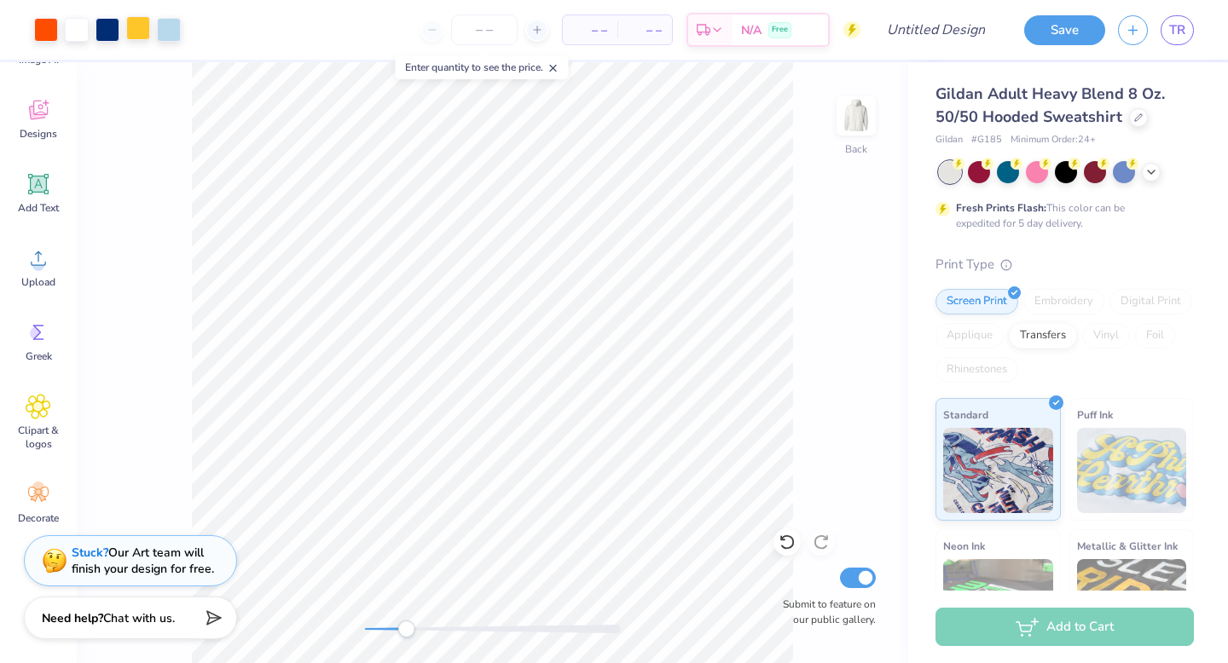
click at [144, 23] on div at bounding box center [138, 28] width 24 height 24
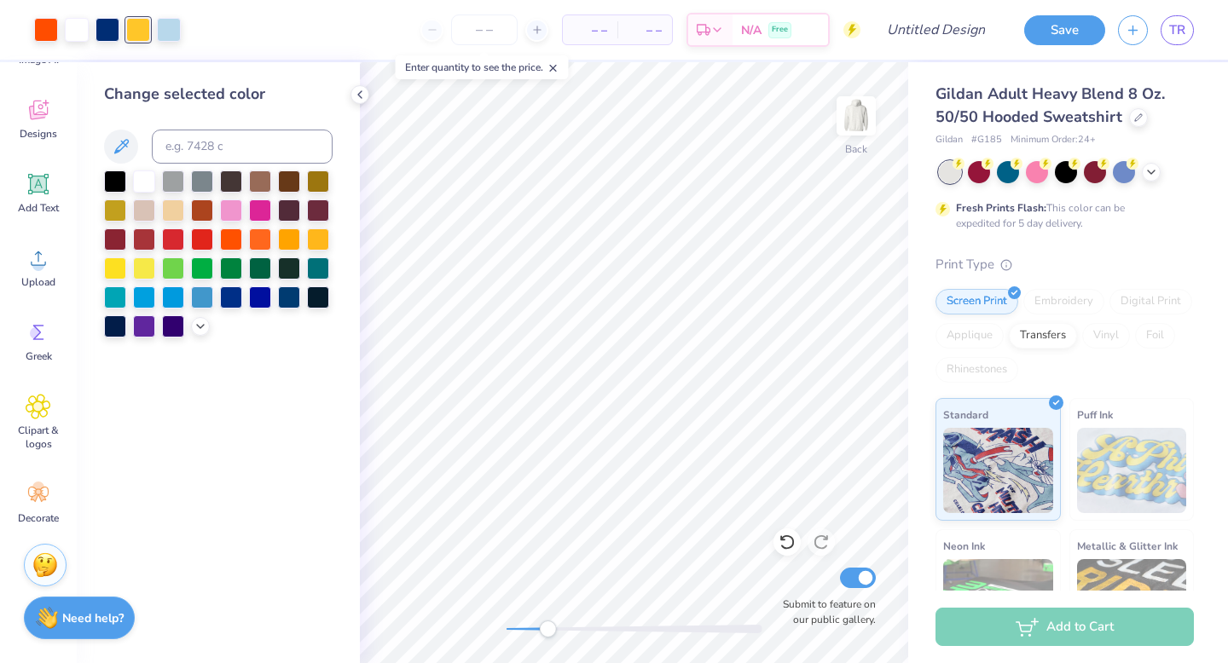
click at [202, 336] on div at bounding box center [218, 253] width 228 height 167
click at [201, 328] on icon at bounding box center [201, 325] width 14 height 14
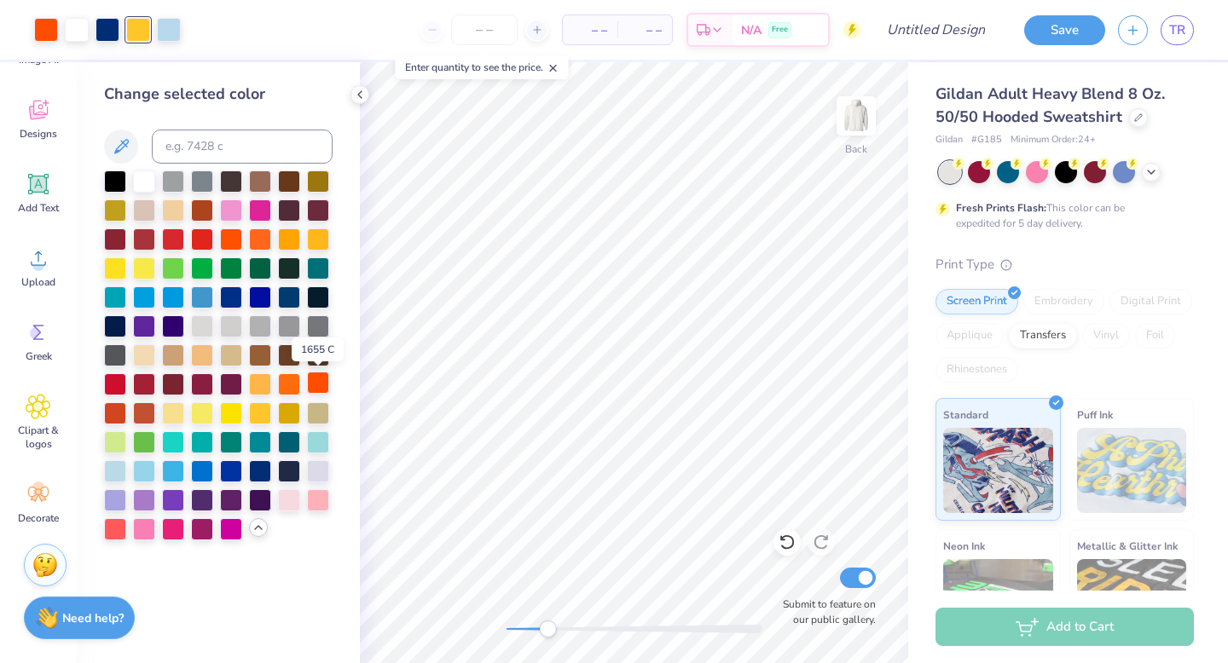
click at [316, 383] on div at bounding box center [318, 383] width 22 height 22
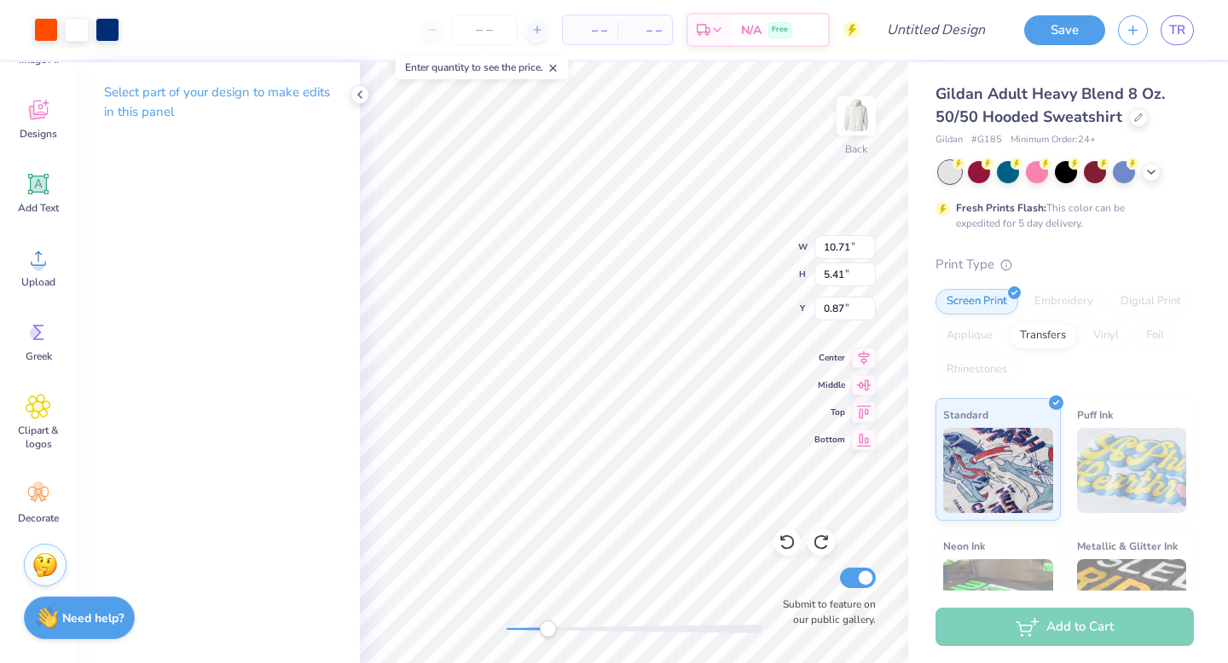
type input "1.84"
click at [780, 541] on icon at bounding box center [786, 542] width 17 height 17
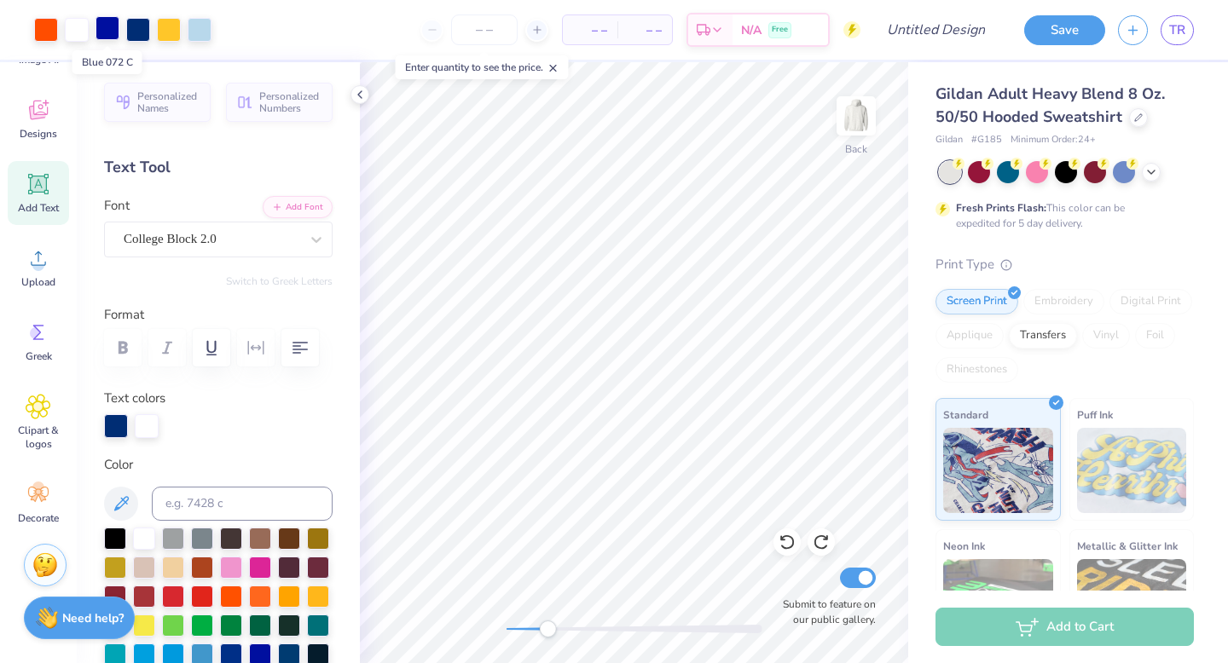
click at [110, 31] on div at bounding box center [107, 28] width 24 height 24
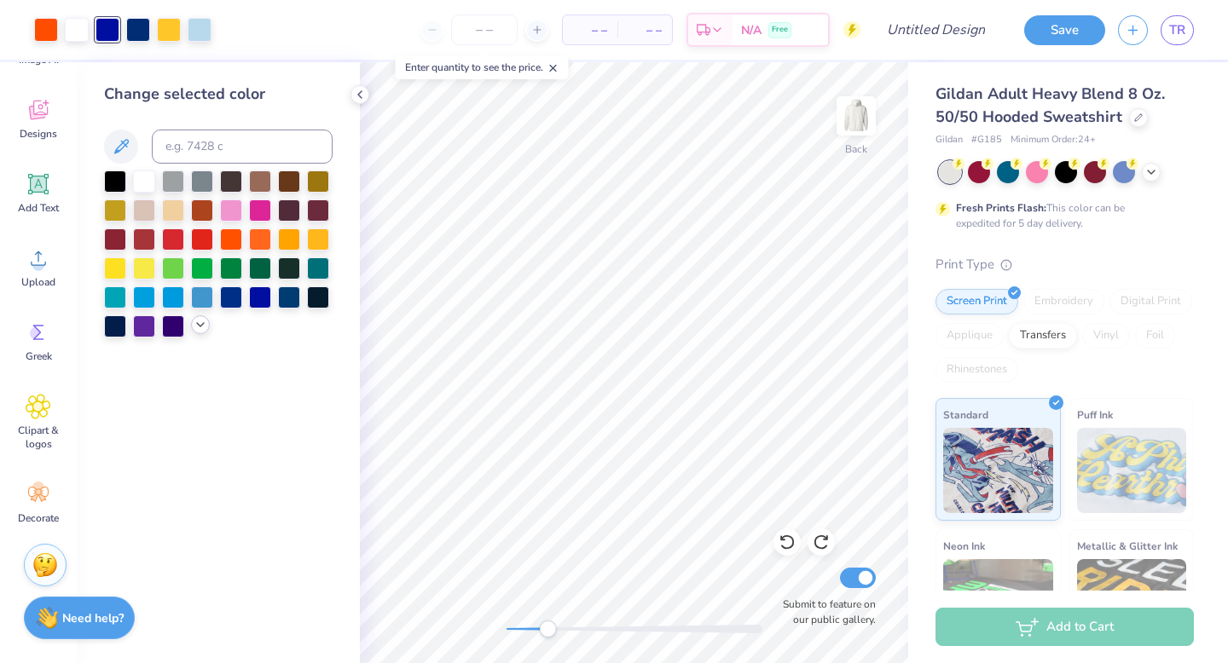
click at [202, 324] on polyline at bounding box center [200, 324] width 7 height 3
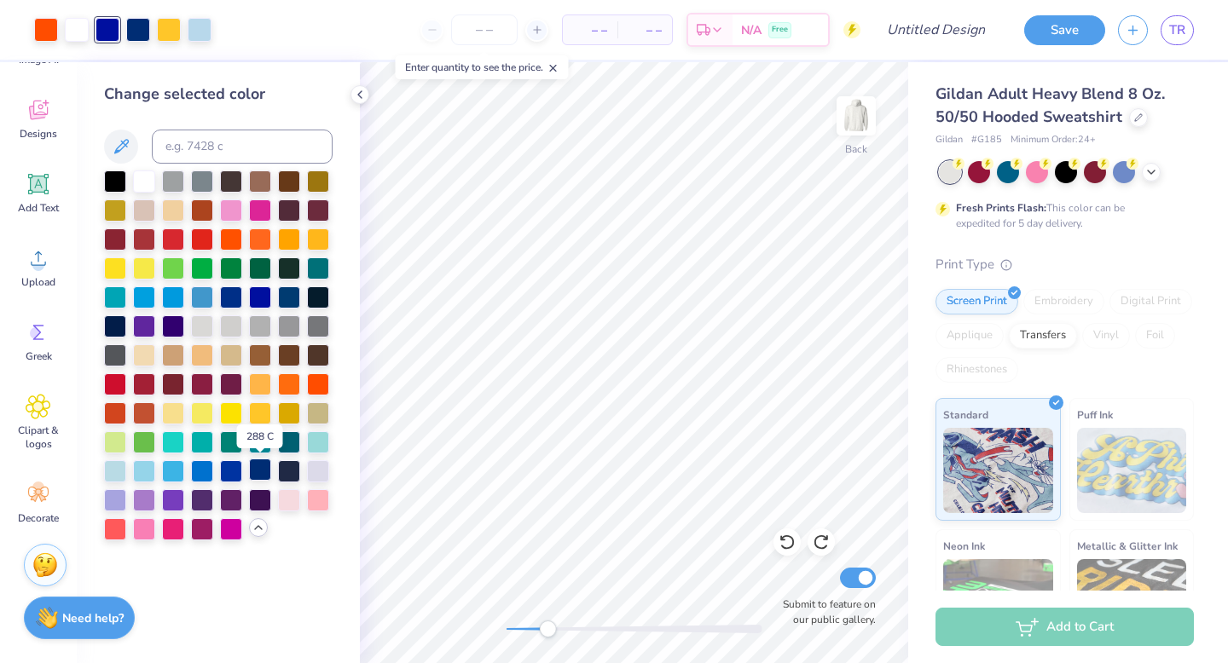
click at [261, 465] on div at bounding box center [260, 470] width 22 height 22
click at [135, 31] on div at bounding box center [138, 28] width 24 height 24
click at [313, 383] on div at bounding box center [318, 383] width 22 height 22
click at [265, 472] on div at bounding box center [260, 470] width 22 height 22
click at [783, 546] on icon at bounding box center [786, 542] width 17 height 17
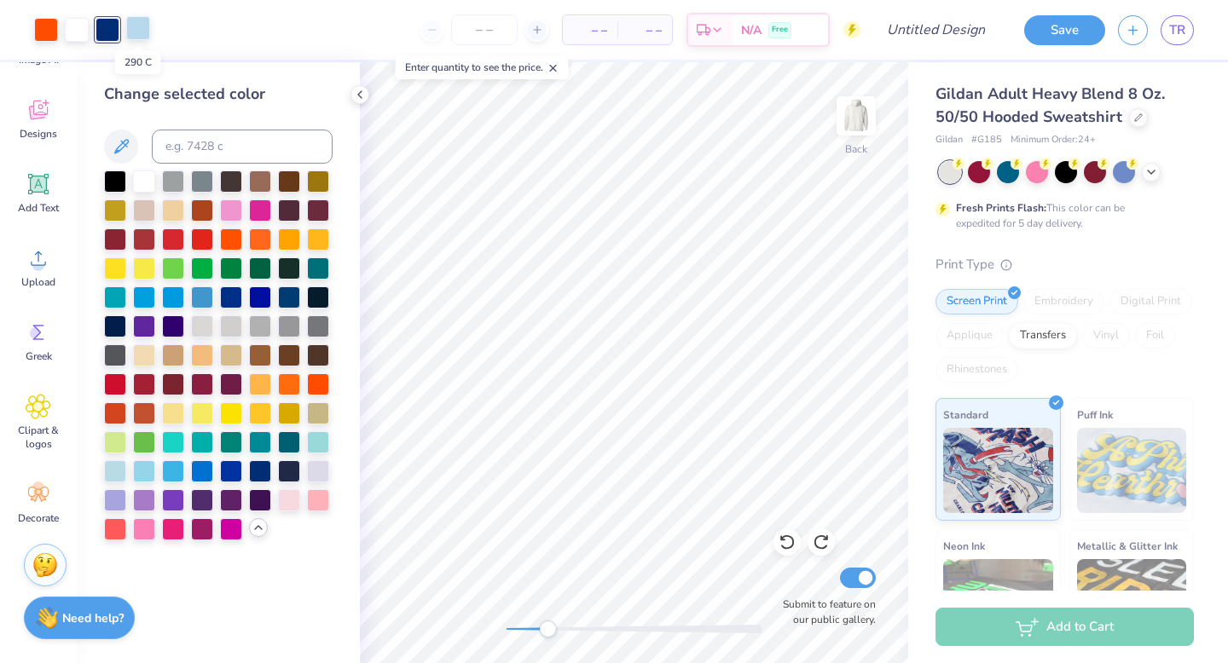
click at [133, 33] on div at bounding box center [138, 28] width 24 height 24
click at [259, 474] on div at bounding box center [260, 470] width 22 height 22
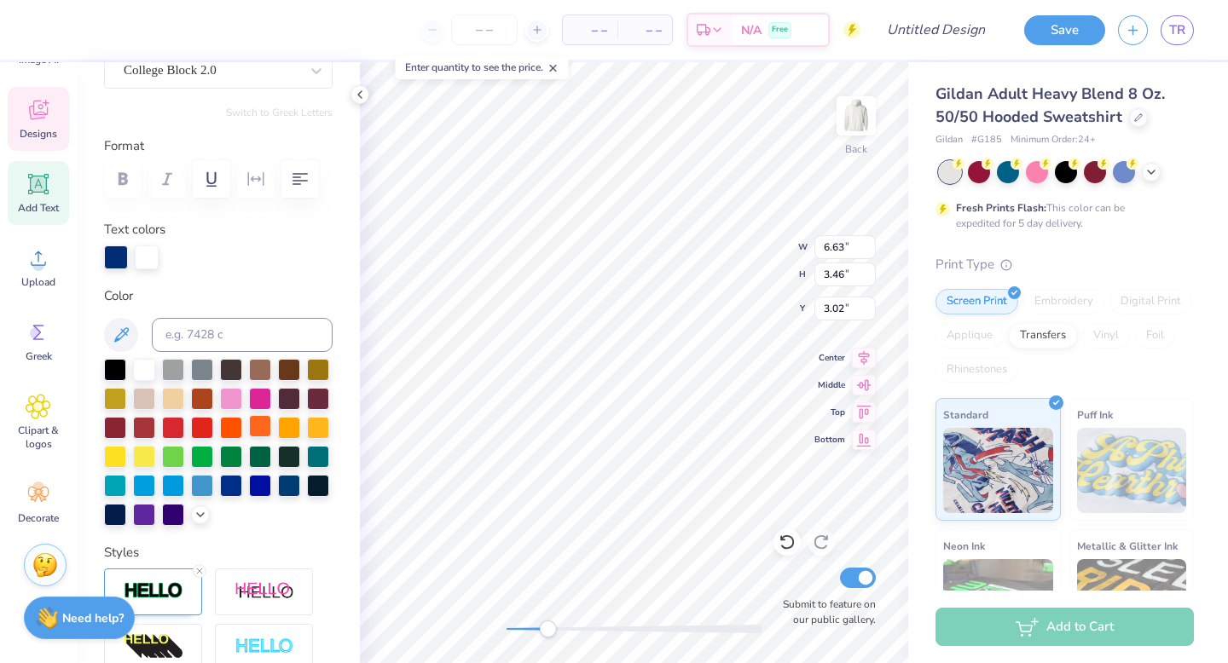
scroll to position [173, 0]
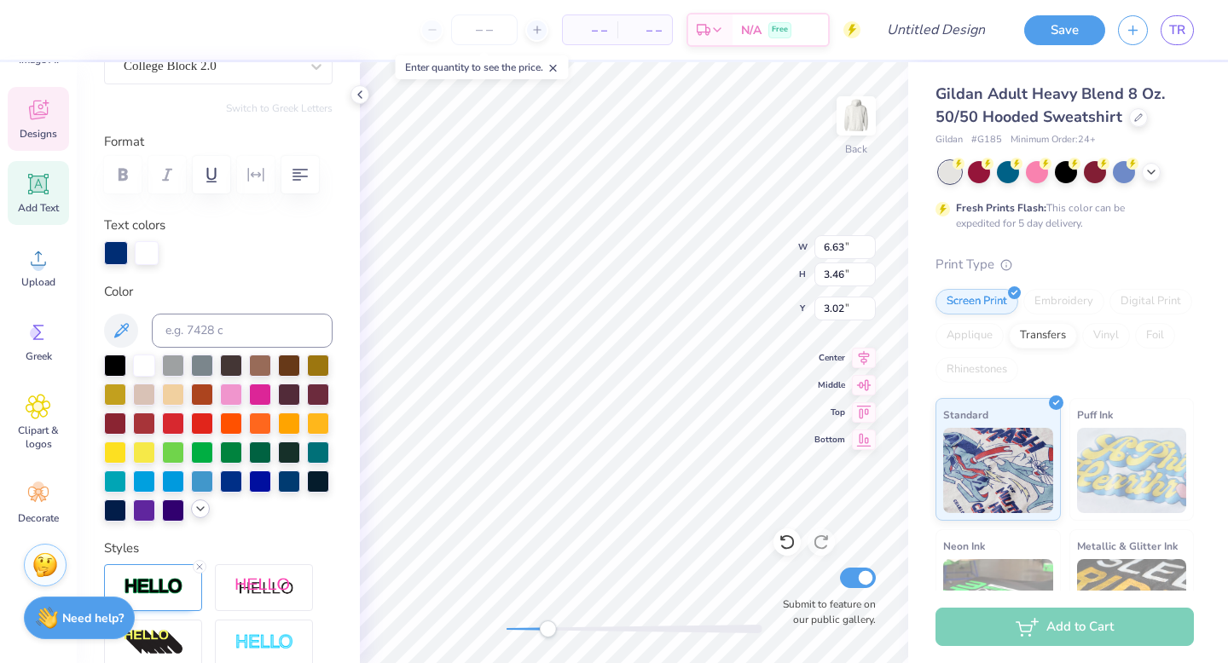
click at [198, 517] on div at bounding box center [200, 509] width 19 height 19
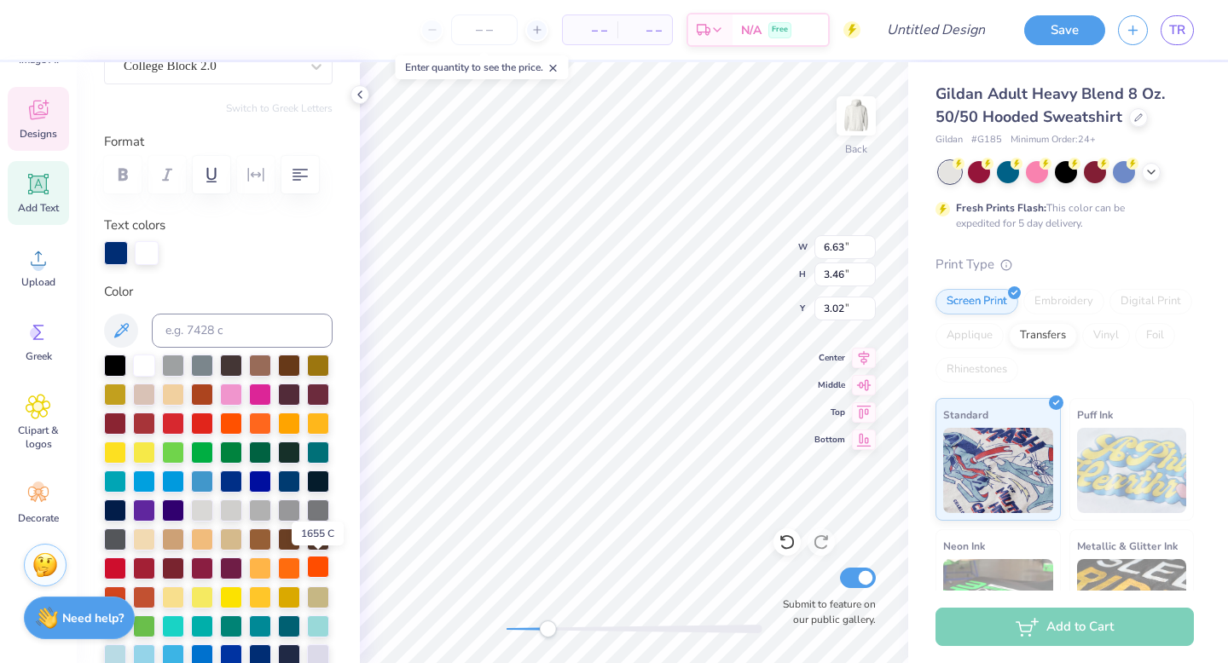
click at [318, 572] on div at bounding box center [318, 567] width 22 height 22
click at [150, 252] on div at bounding box center [147, 252] width 24 height 24
click at [150, 252] on div at bounding box center [147, 253] width 24 height 24
click at [145, 253] on div at bounding box center [147, 252] width 24 height 24
type input "8.66"
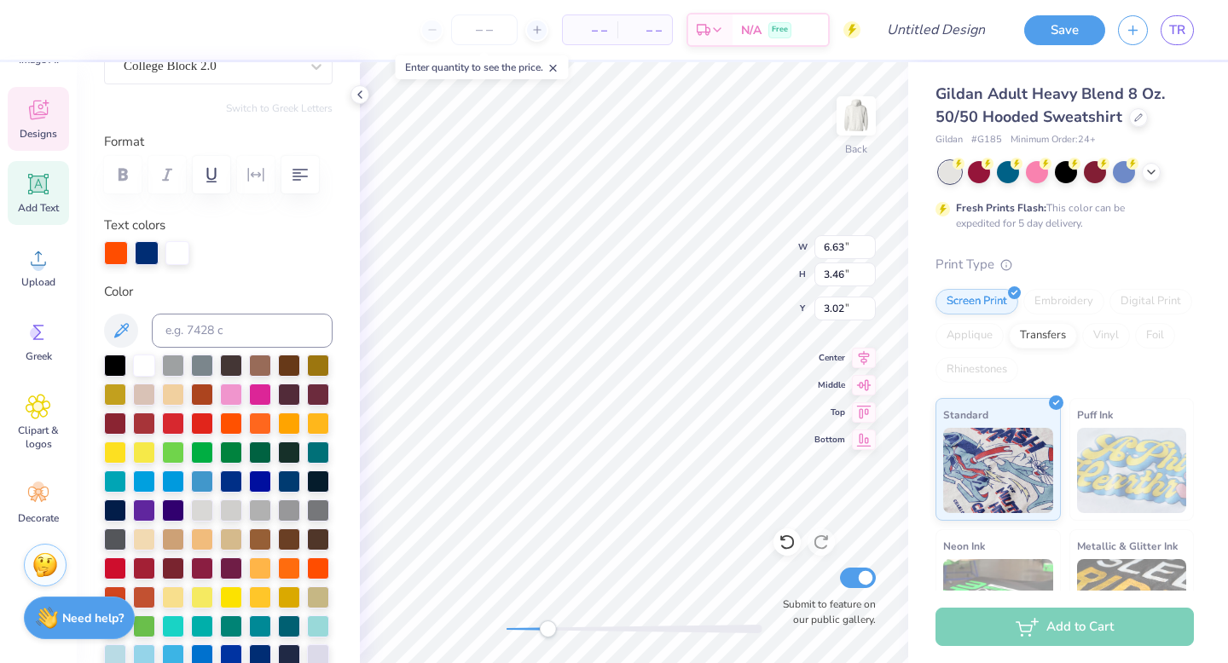
type input "4.42"
type input "2.61"
click at [150, 255] on div at bounding box center [147, 252] width 24 height 24
click at [150, 255] on div at bounding box center [147, 253] width 24 height 24
click at [45, 33] on div at bounding box center [46, 28] width 24 height 24
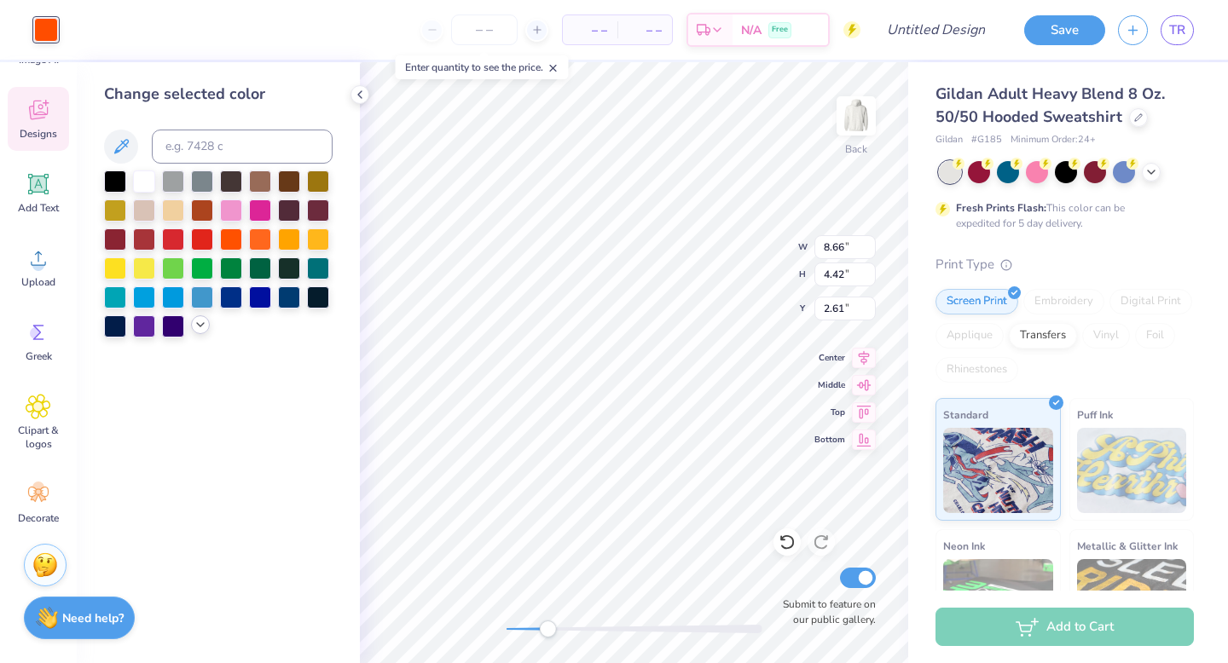
click at [198, 326] on icon at bounding box center [201, 325] width 14 height 14
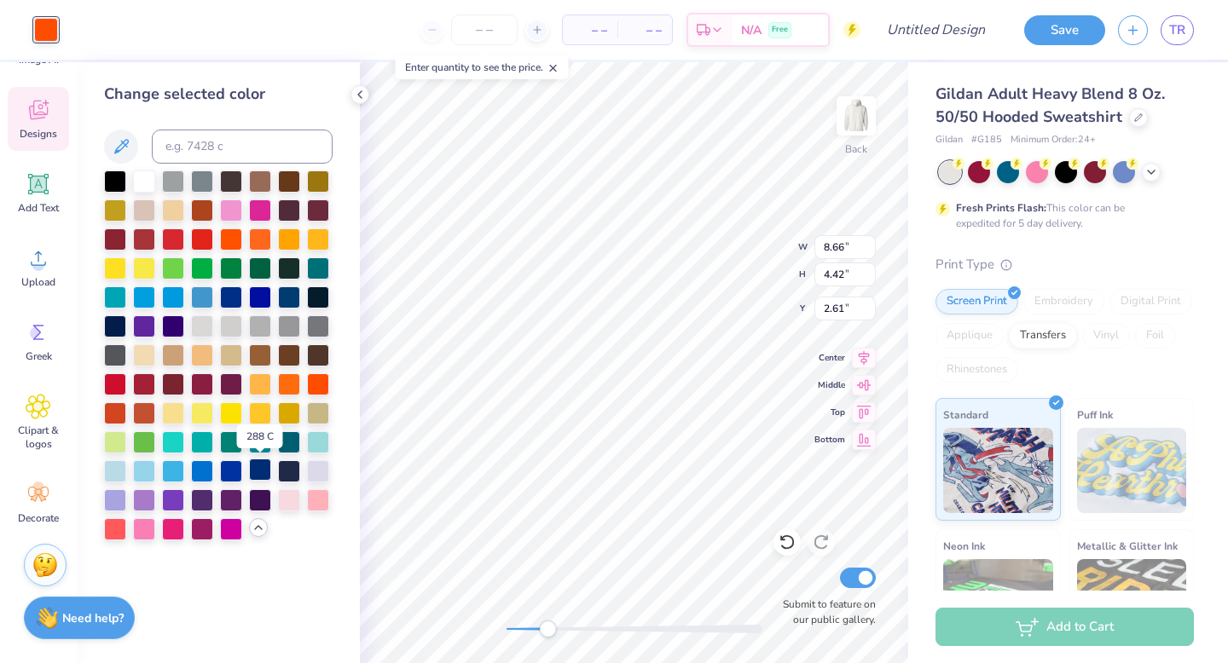
click at [264, 470] on div at bounding box center [260, 470] width 22 height 22
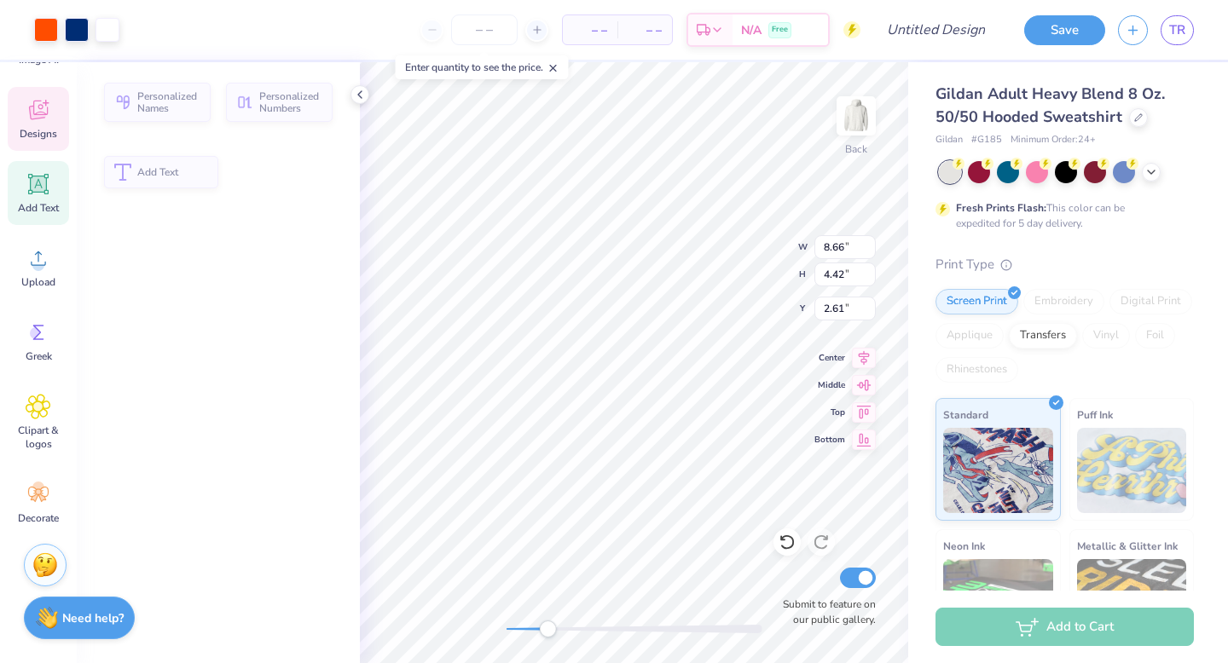
type input "6.63"
type input "3.46"
type input "3.02"
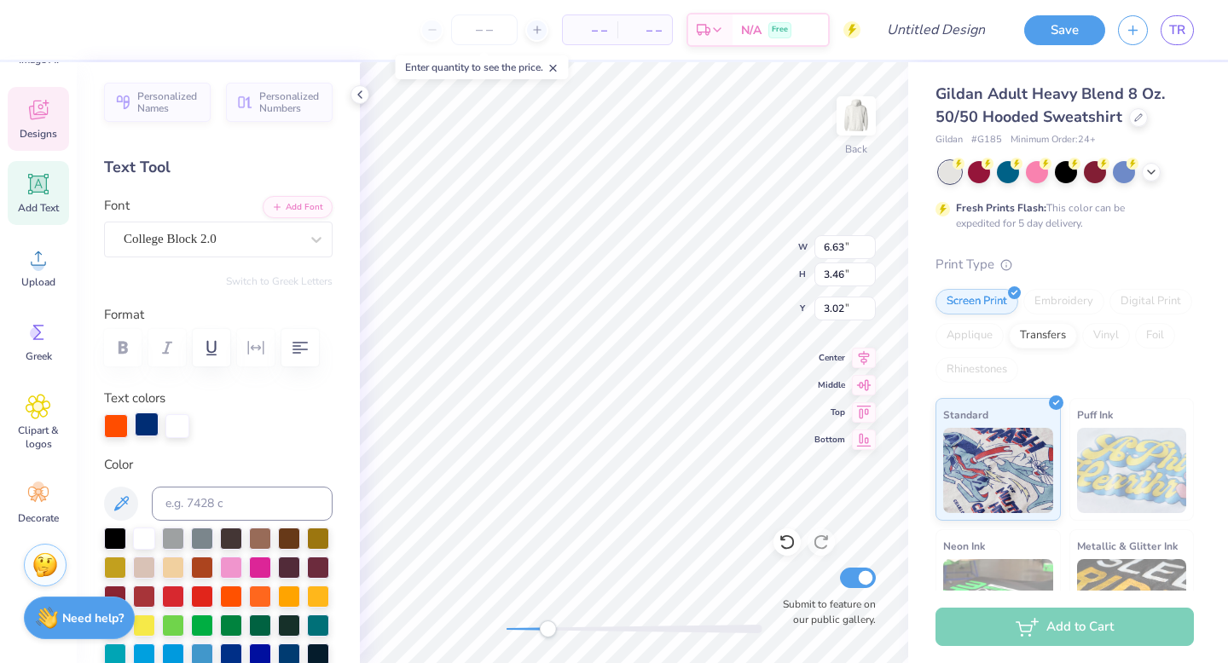
click at [147, 417] on div at bounding box center [147, 425] width 24 height 24
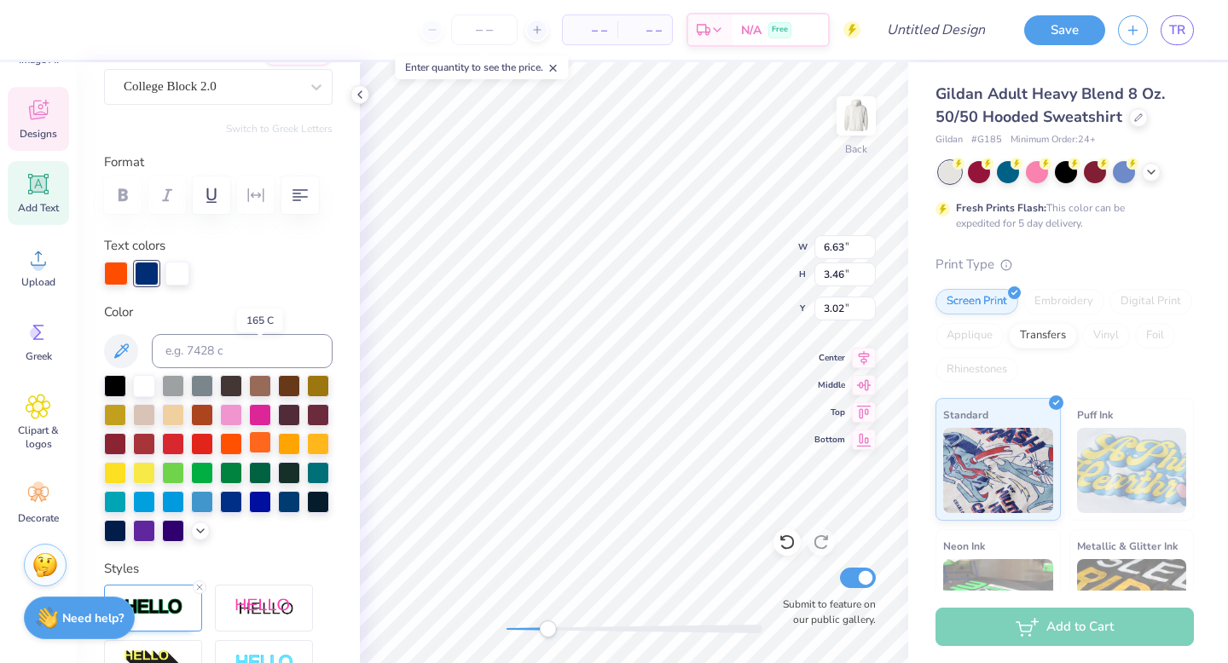
scroll to position [328, 0]
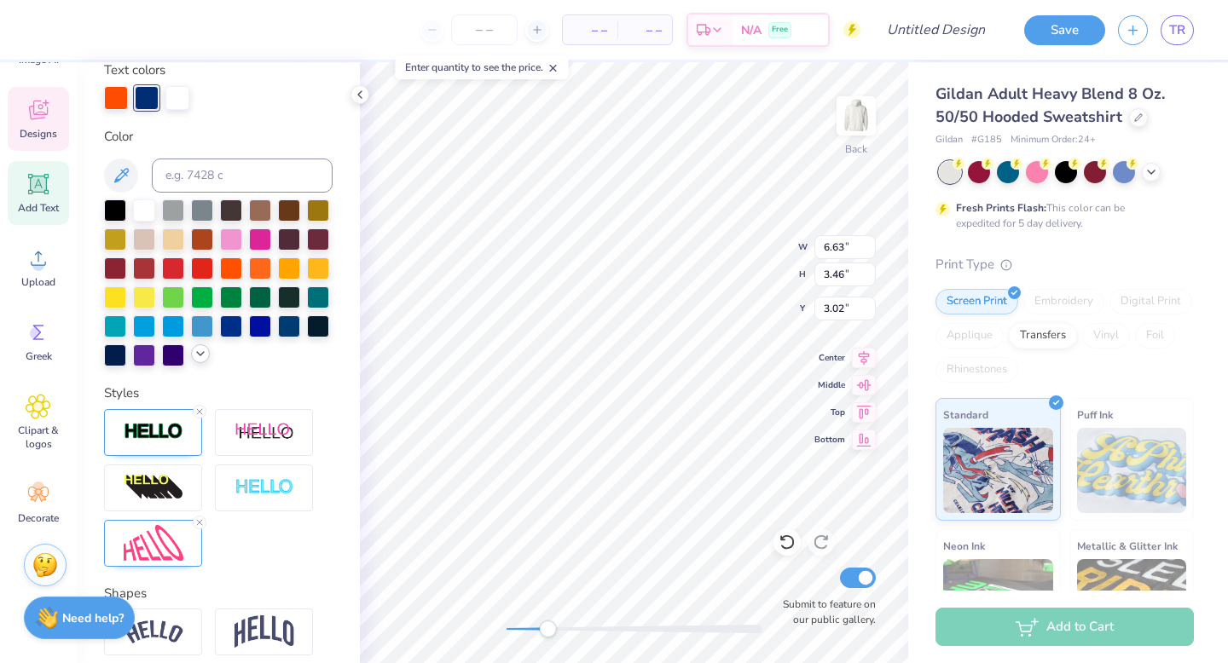
click at [202, 355] on icon at bounding box center [201, 354] width 14 height 14
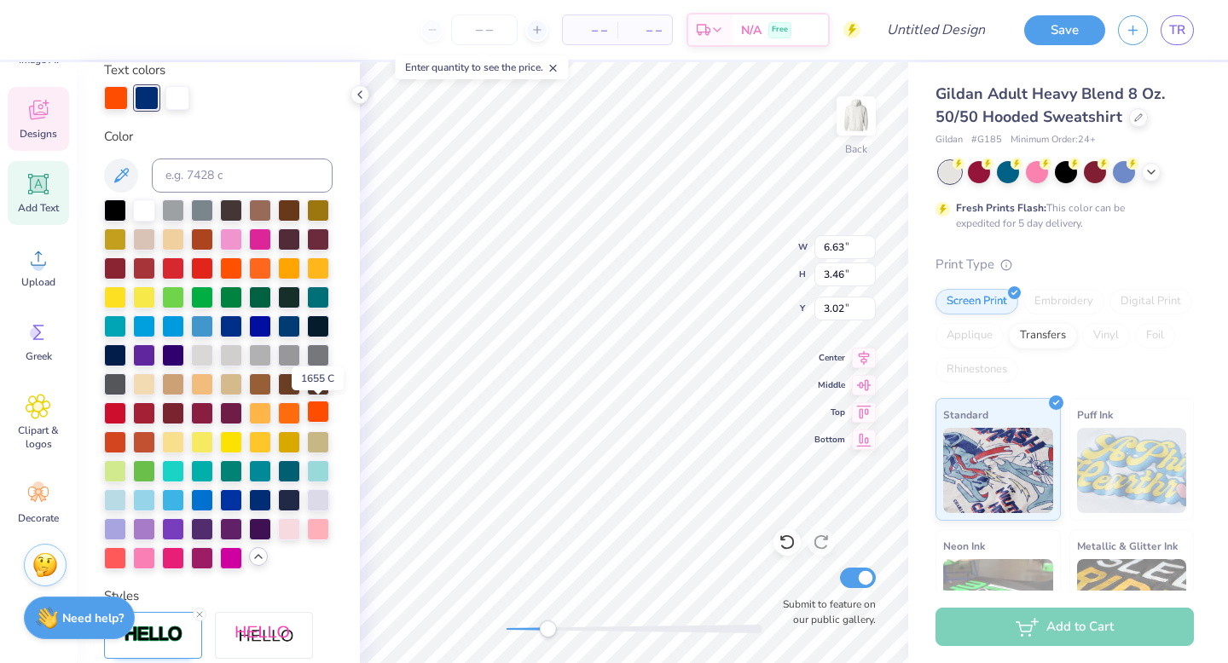
click at [317, 413] on div at bounding box center [318, 412] width 22 height 22
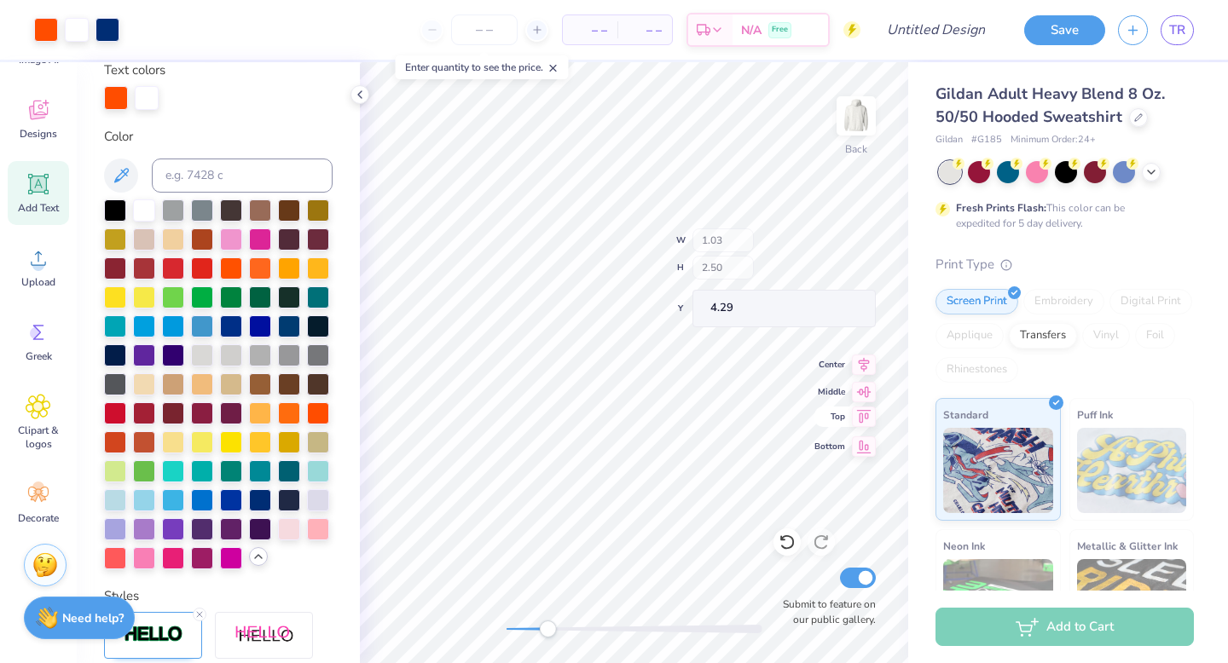
type input "10.30"
type input "4.70"
type input "2.54"
type input "0.65"
click at [872, 366] on div "Back W 0.48 0.48 " H 0.49 0.49 " Y 6.29 6.29 " Center Middle Top Bottom Submit …" at bounding box center [634, 362] width 548 height 601
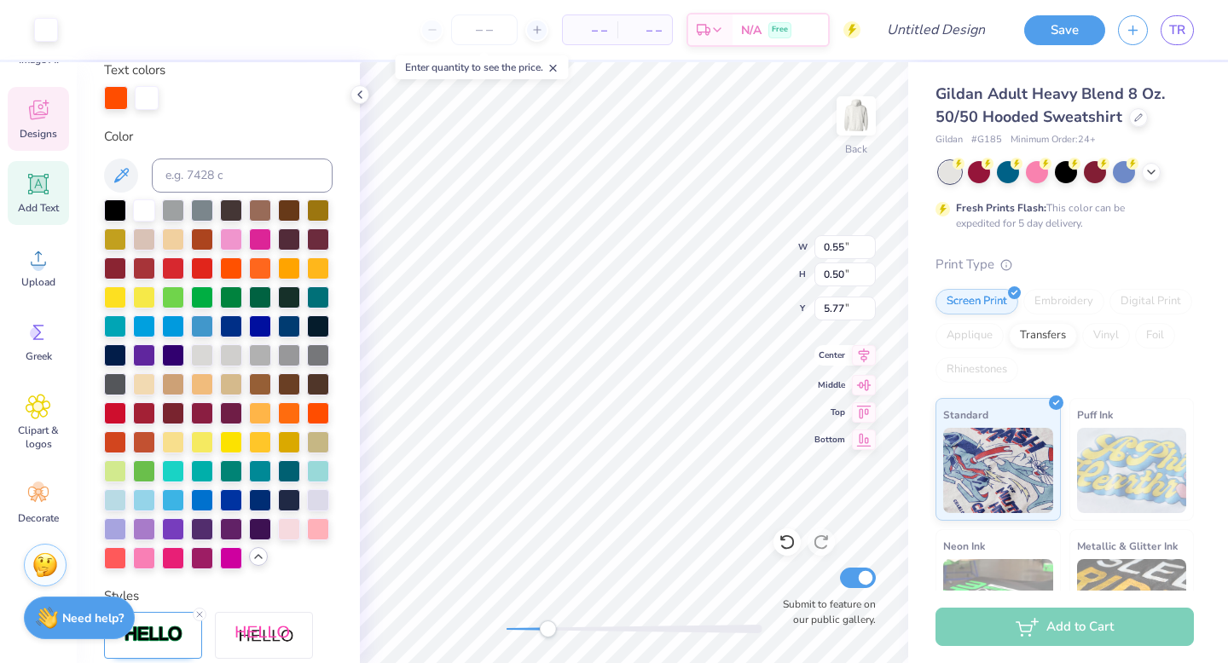
click at [846, 357] on div "Back W 0.55 0.55 " H 0.50 0.50 " Y 5.77 5.77 " Center Middle Top Bottom Submit …" at bounding box center [634, 362] width 548 height 601
type input "1.30"
type input "1.49"
type input "1.19"
type input "0.69"
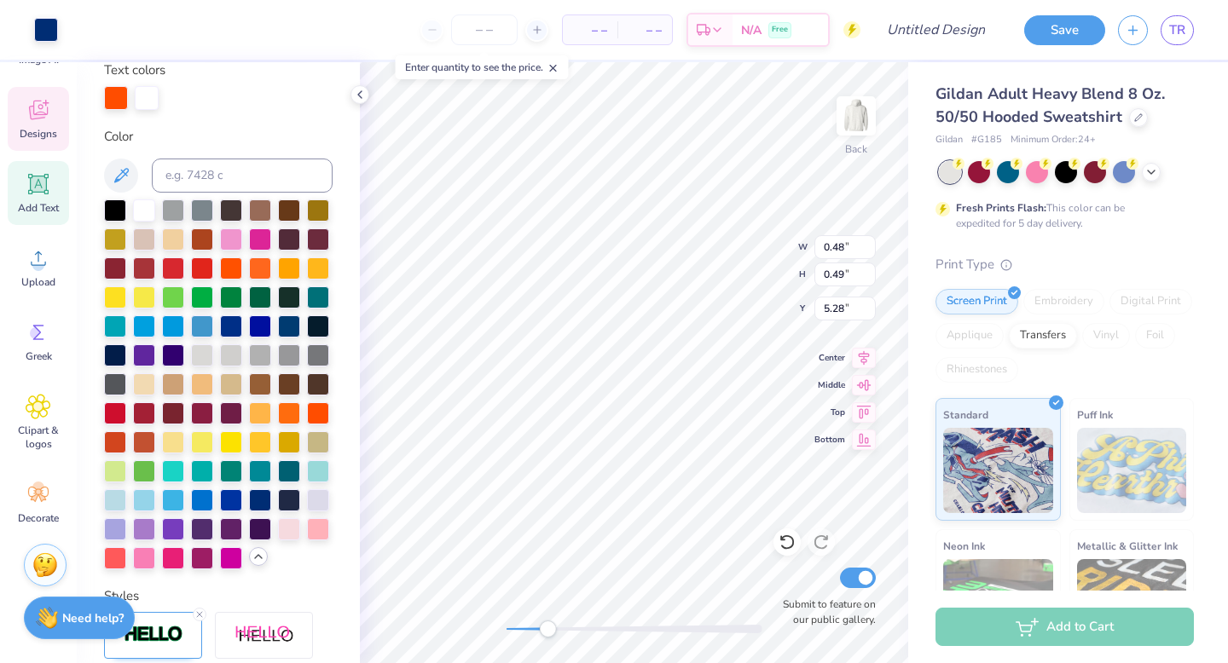
type input "5.15"
type input "1.30"
type input "1.56"
type input "4.29"
type input "1.27"
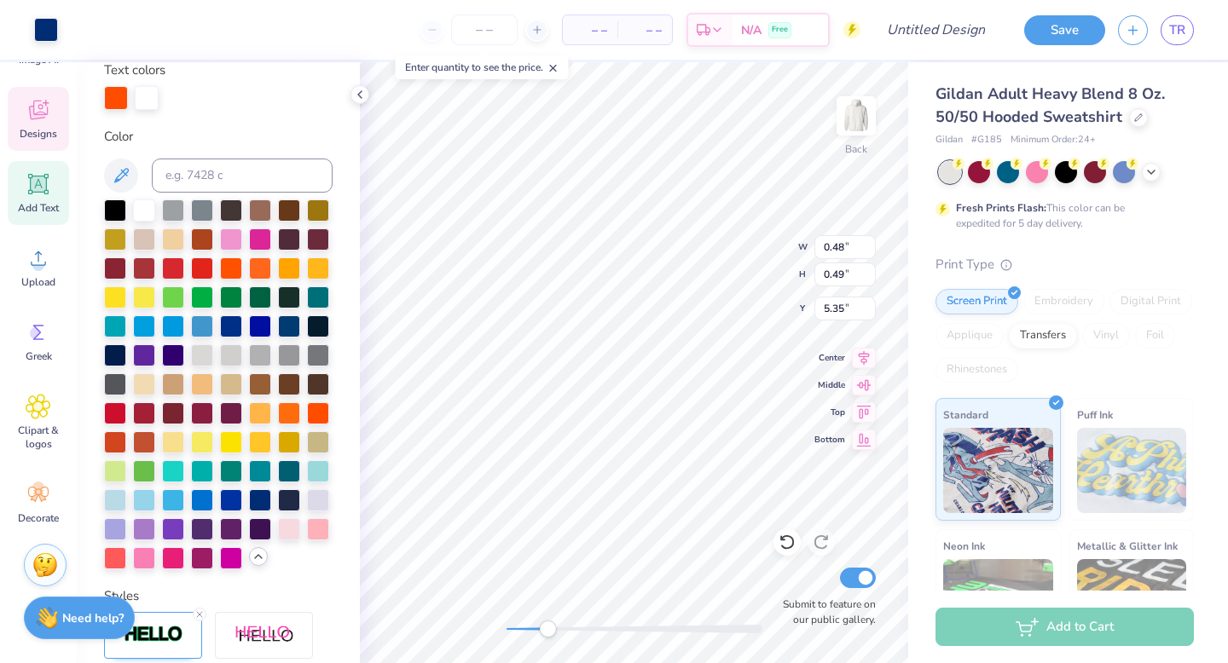
type input "0.75"
type input "5.15"
type input "1.30"
type input "1.61"
type input "4.29"
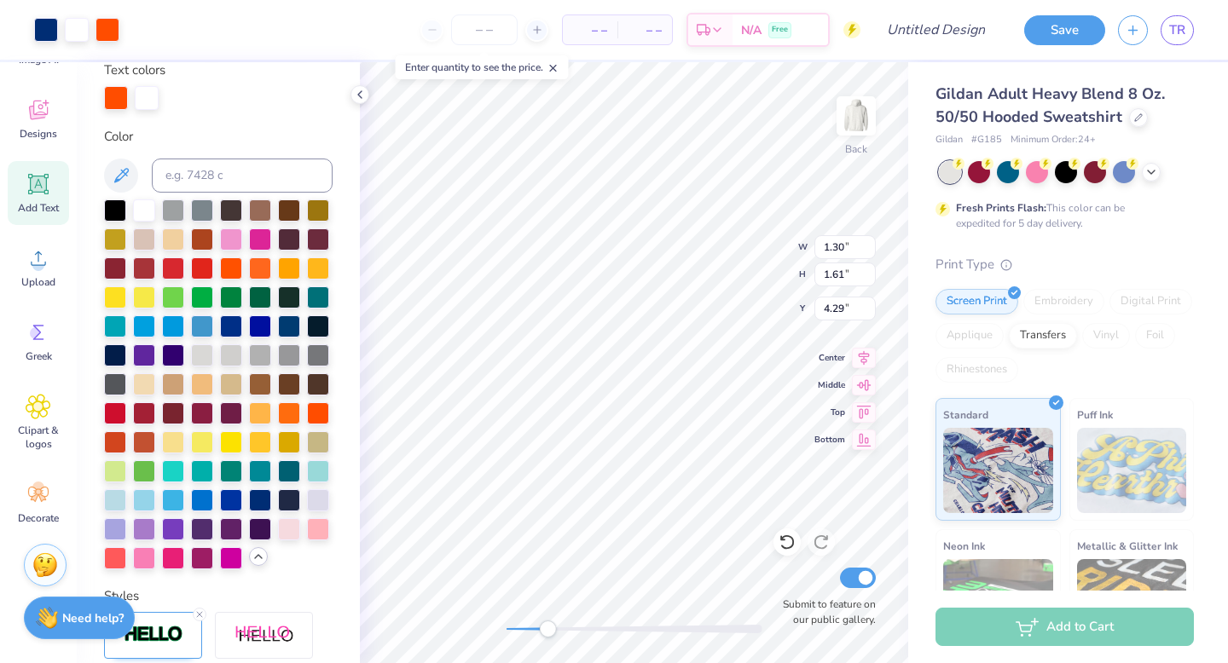
type input "6.63"
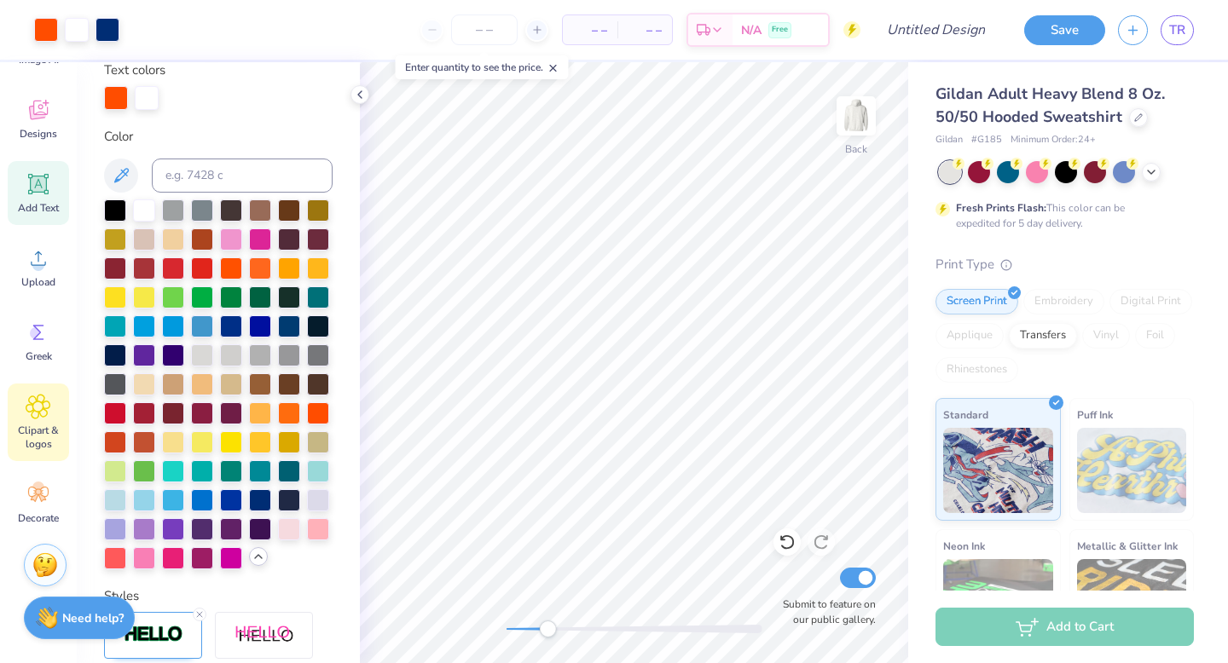
click at [43, 426] on span "Clipart & logos" at bounding box center [38, 437] width 56 height 27
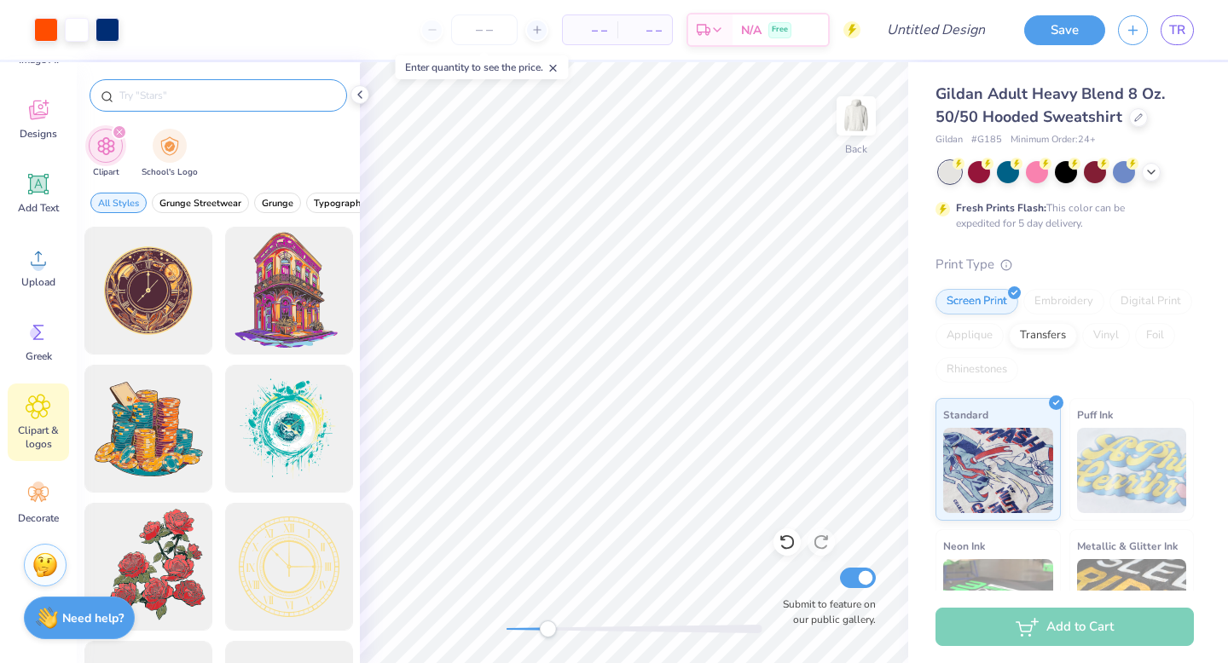
click at [256, 94] on input "text" at bounding box center [227, 95] width 218 height 17
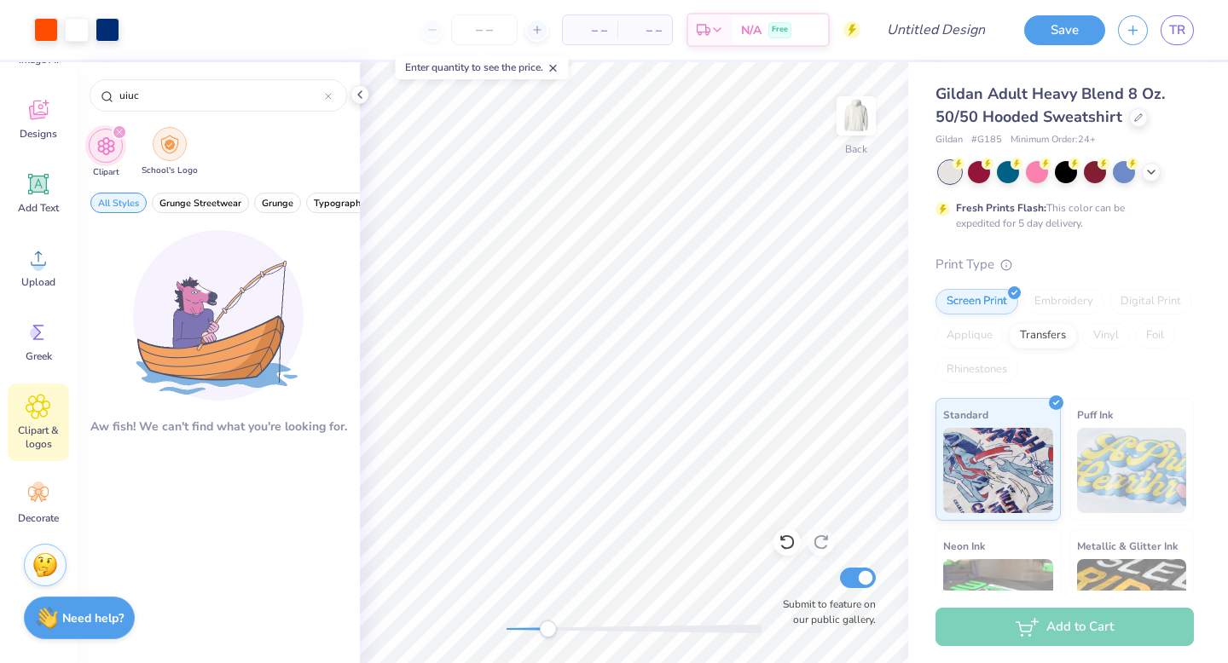
click at [166, 137] on img "filter for School's Logo" at bounding box center [169, 145] width 19 height 20
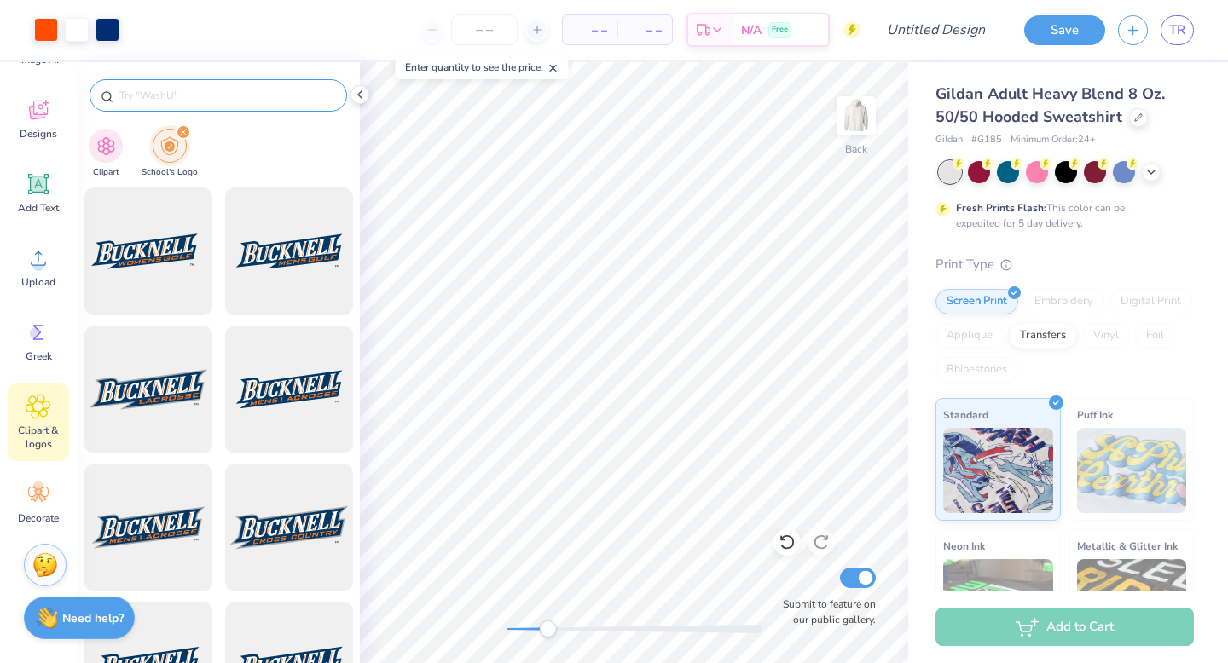
click at [200, 102] on input "text" at bounding box center [227, 95] width 218 height 17
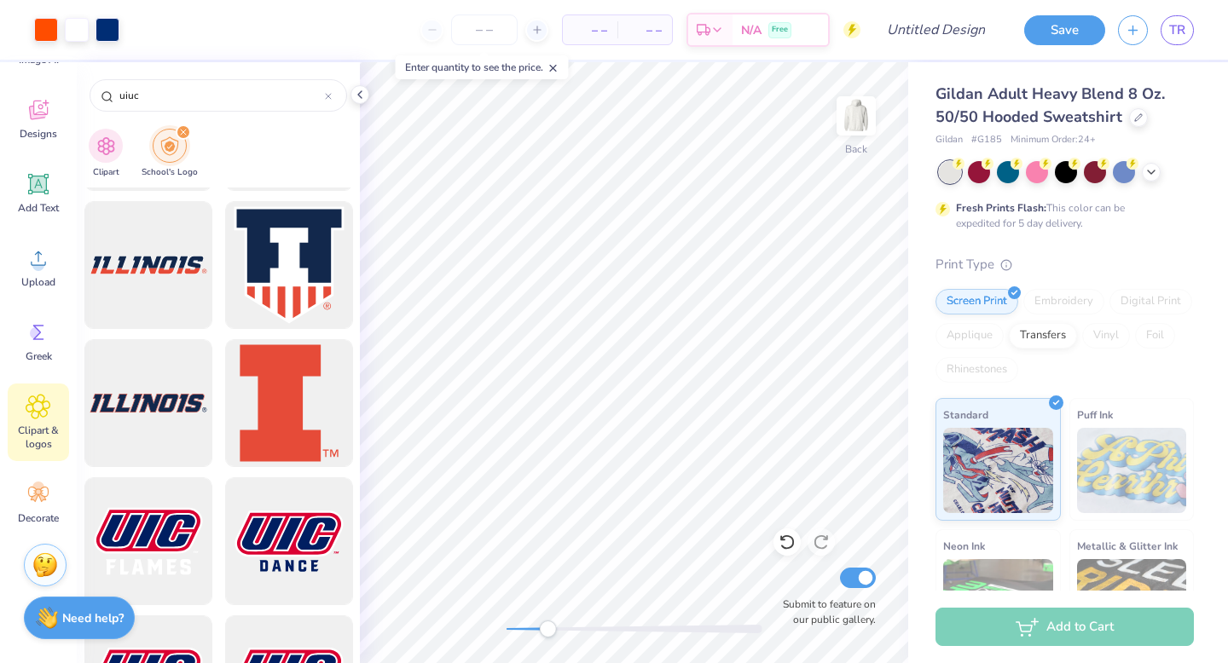
scroll to position [759, 0]
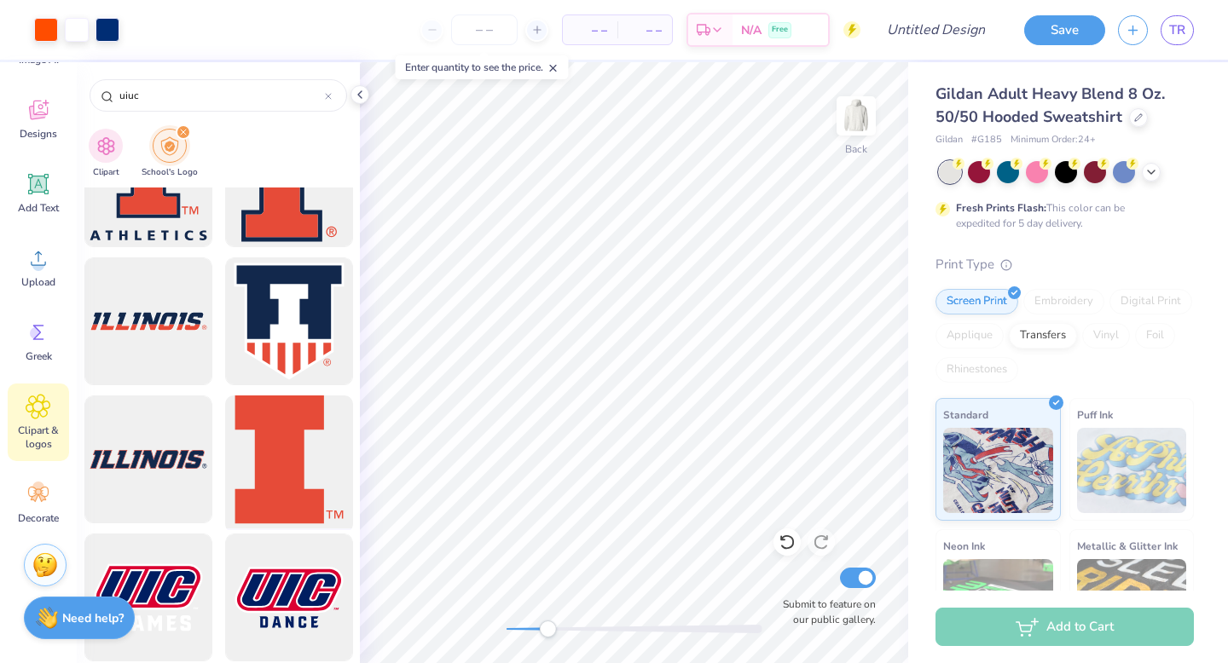
click at [292, 506] on div at bounding box center [288, 460] width 141 height 141
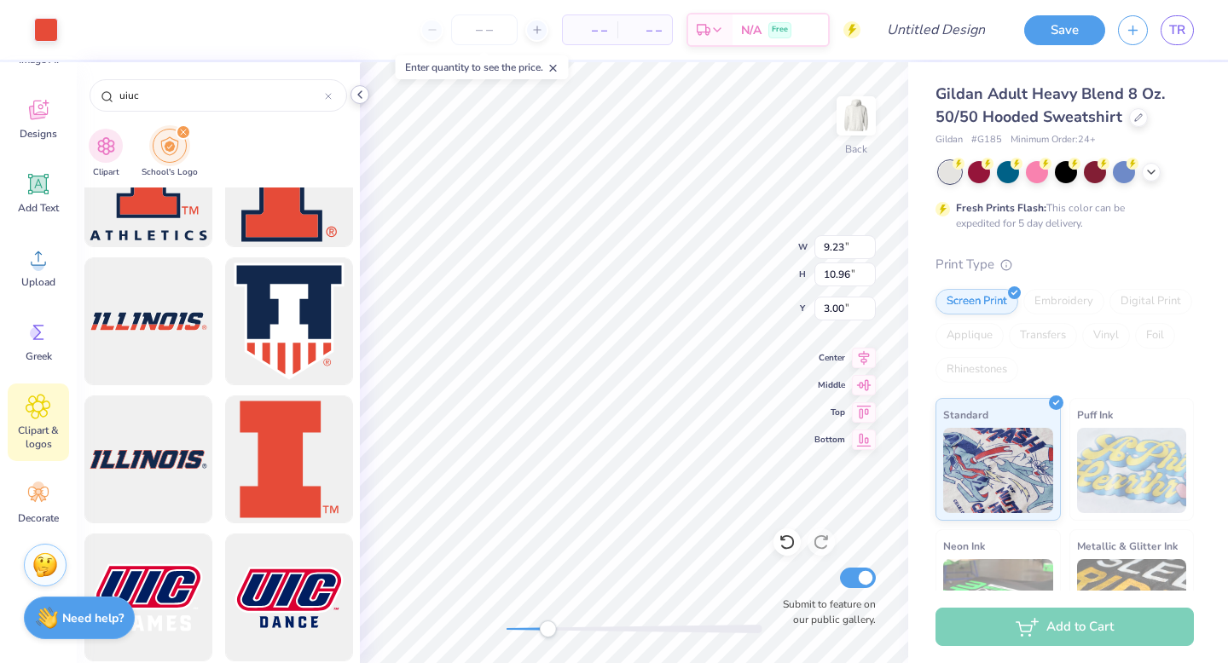
click at [357, 98] on icon at bounding box center [360, 95] width 14 height 14
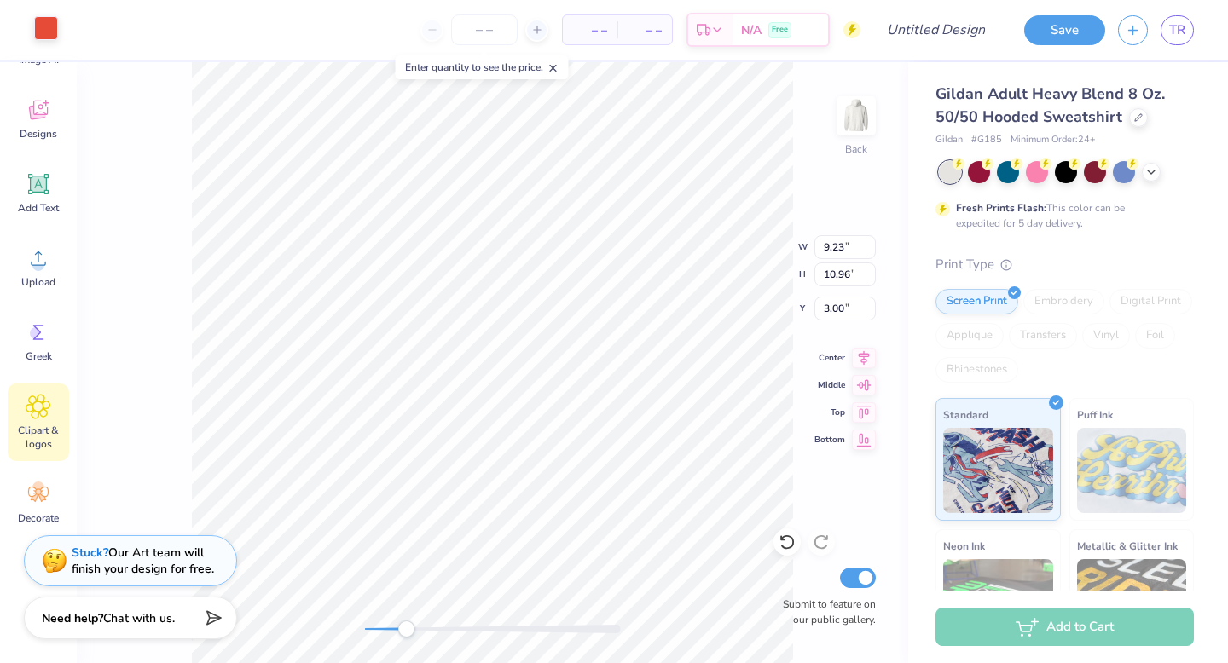
click at [50, 40] on div at bounding box center [46, 28] width 24 height 24
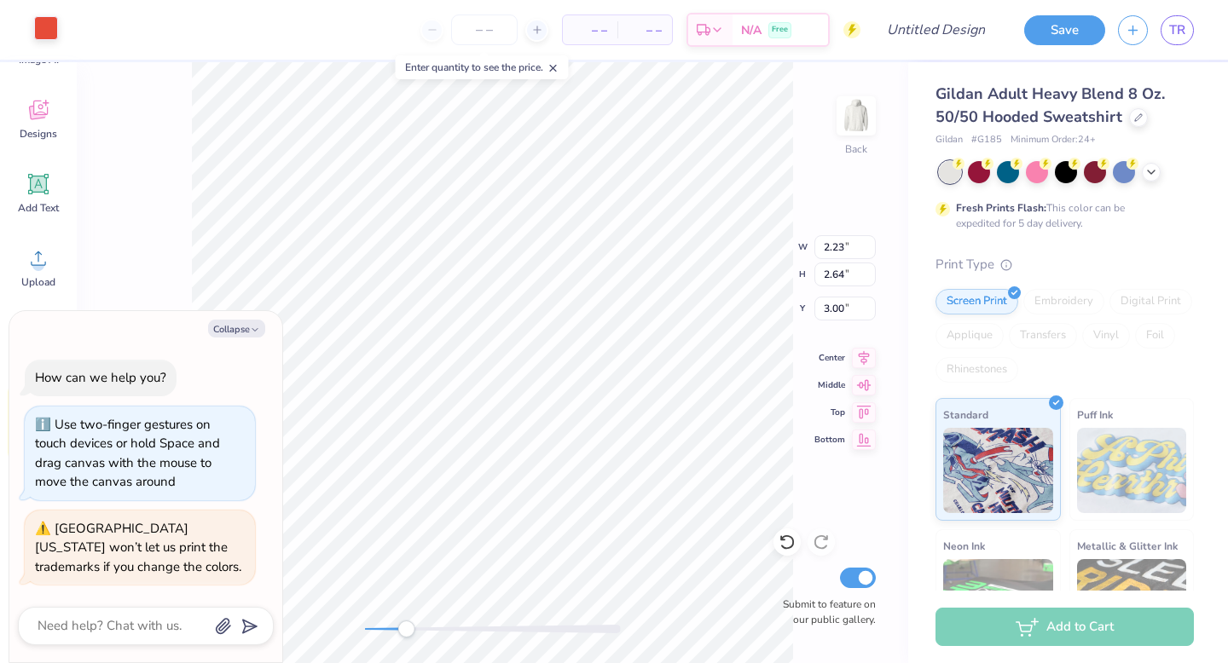
click at [46, 28] on div at bounding box center [46, 28] width 24 height 24
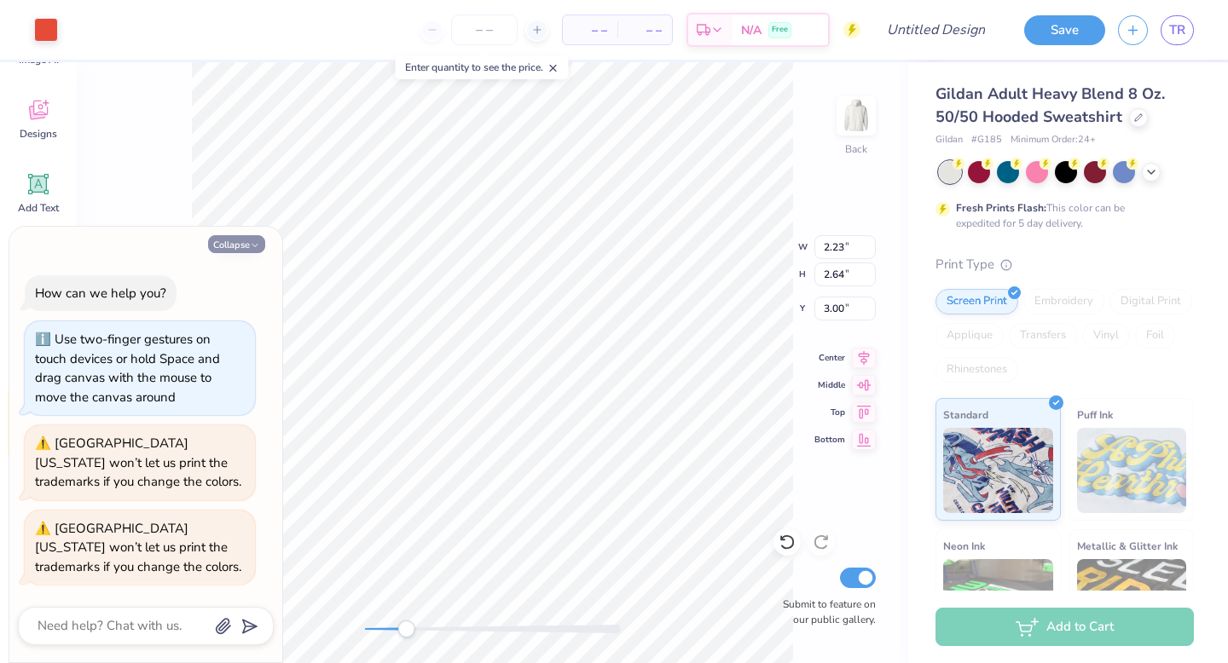
click at [242, 244] on button "Collapse" at bounding box center [236, 244] width 57 height 18
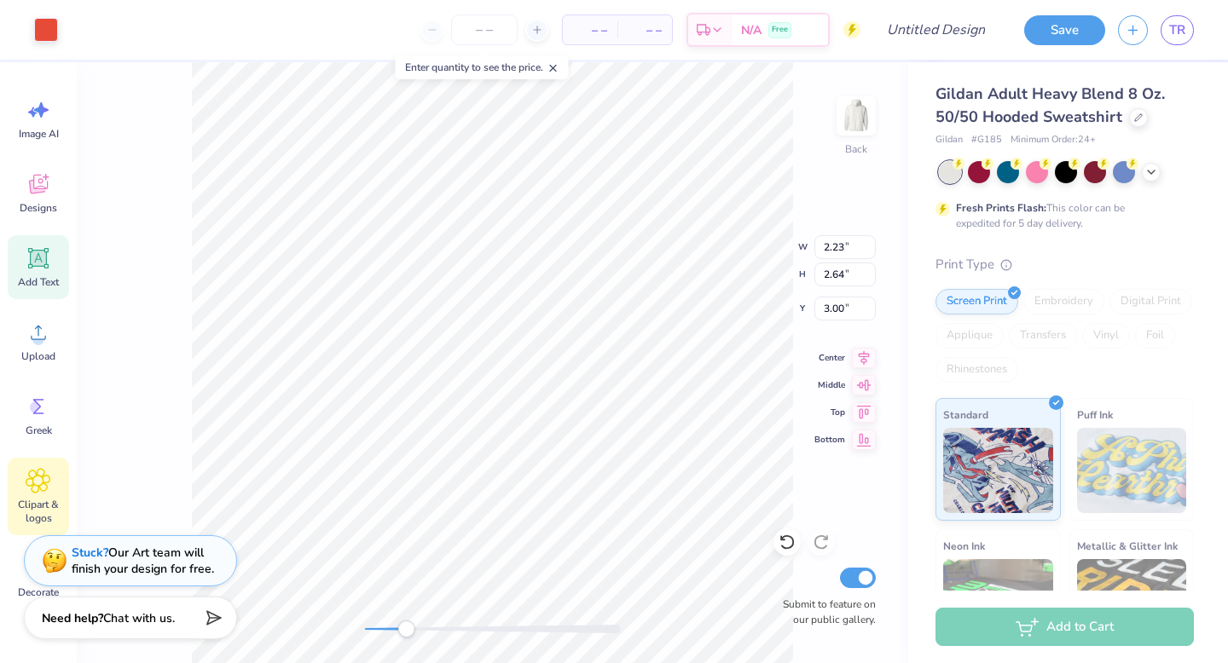
scroll to position [0, 0]
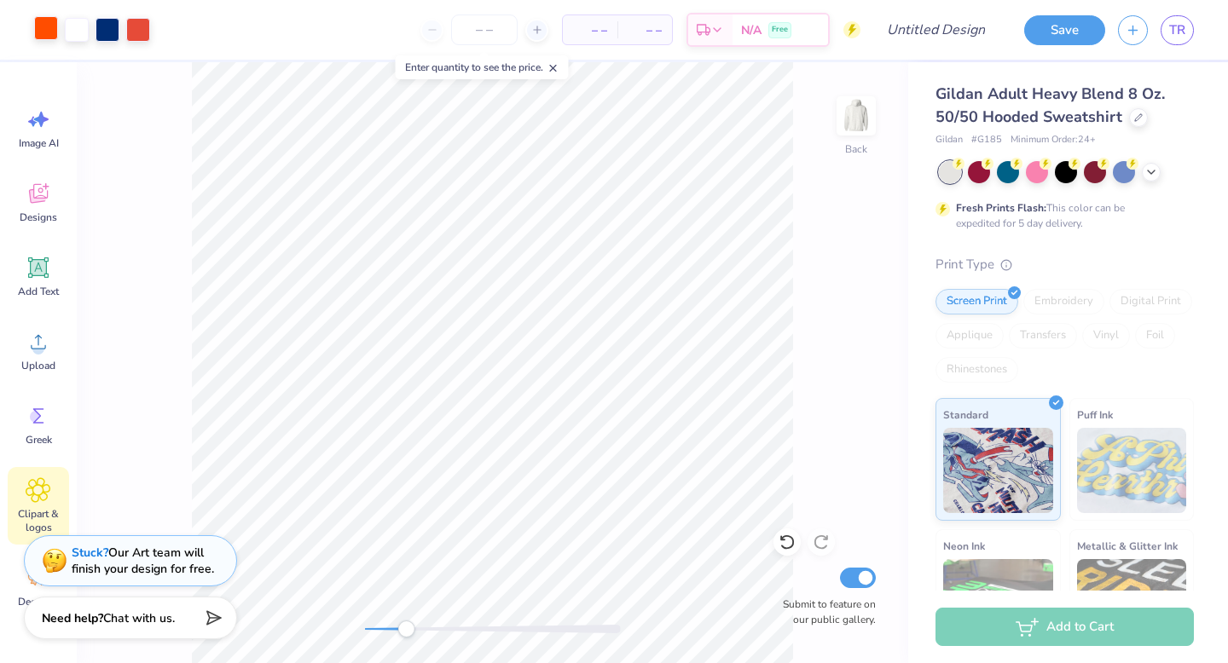
click at [44, 26] on div at bounding box center [46, 28] width 24 height 24
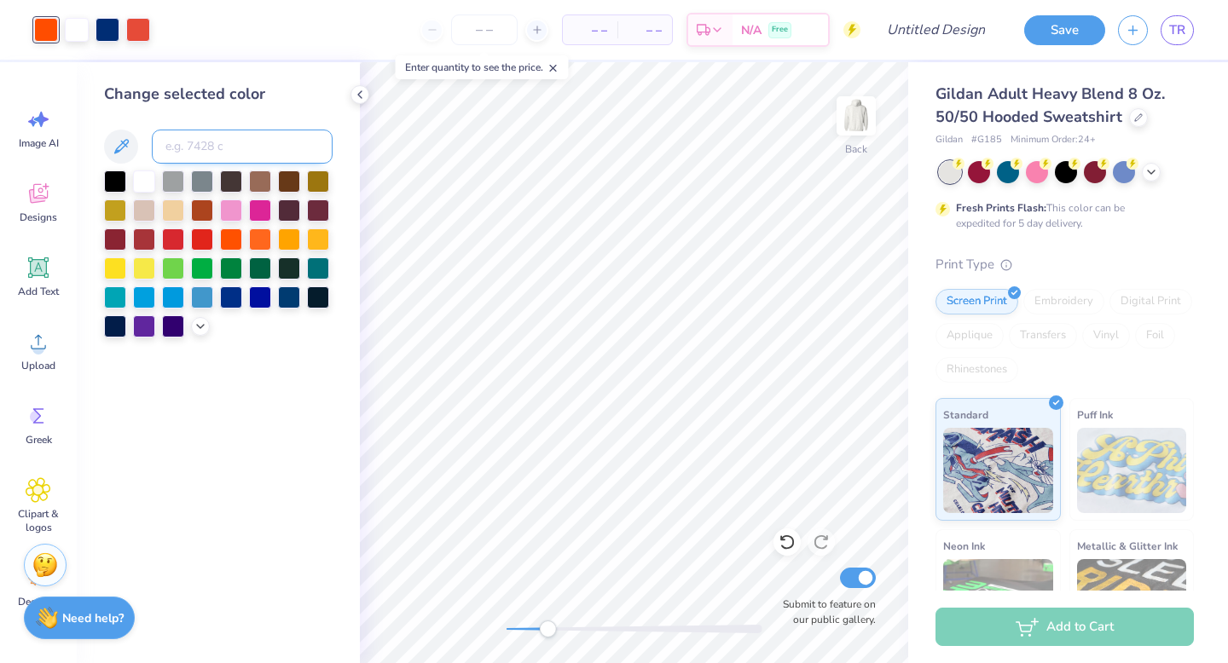
click at [221, 149] on input at bounding box center [242, 147] width 181 height 34
click at [199, 141] on input "741" at bounding box center [242, 147] width 181 height 34
click at [223, 159] on input at bounding box center [242, 147] width 181 height 34
click at [354, 90] on icon at bounding box center [360, 95] width 14 height 14
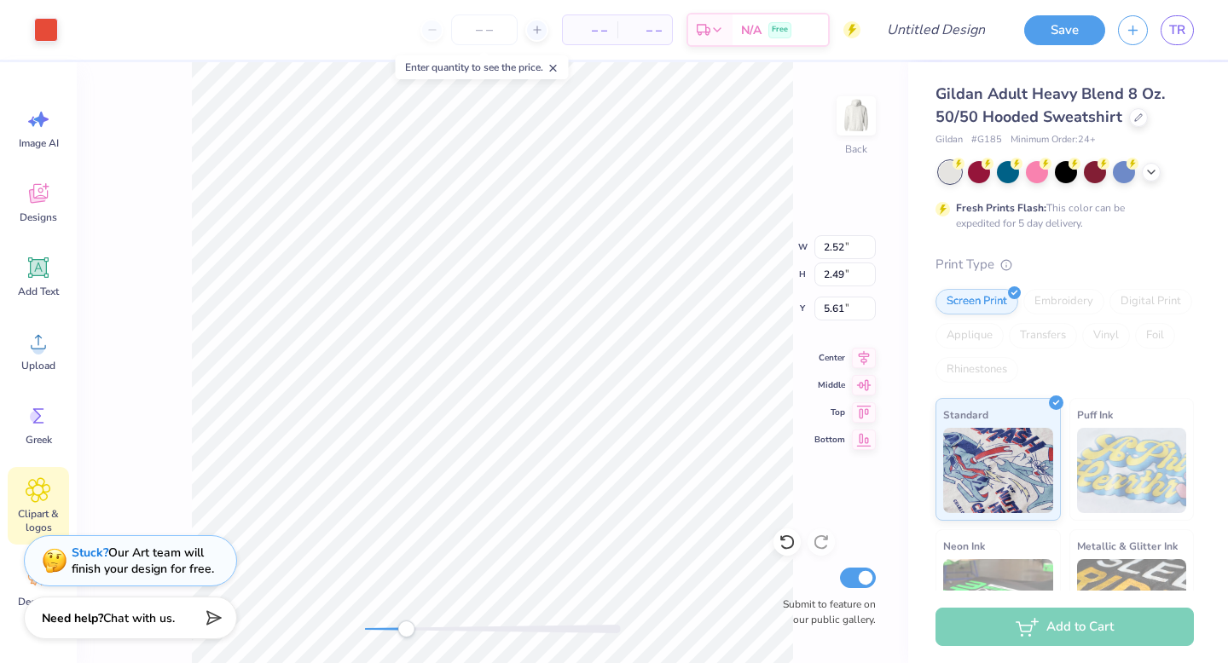
click at [41, 494] on icon at bounding box center [38, 490] width 10 height 10
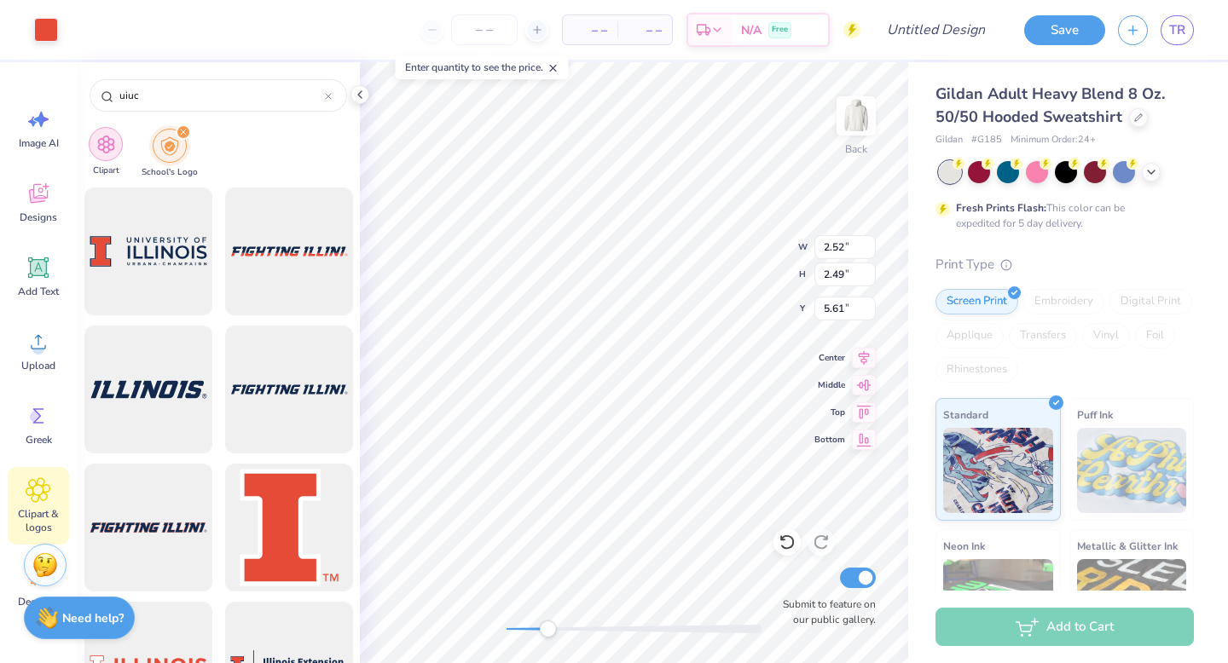
click at [117, 150] on div "filter for Clipart" at bounding box center [106, 144] width 34 height 34
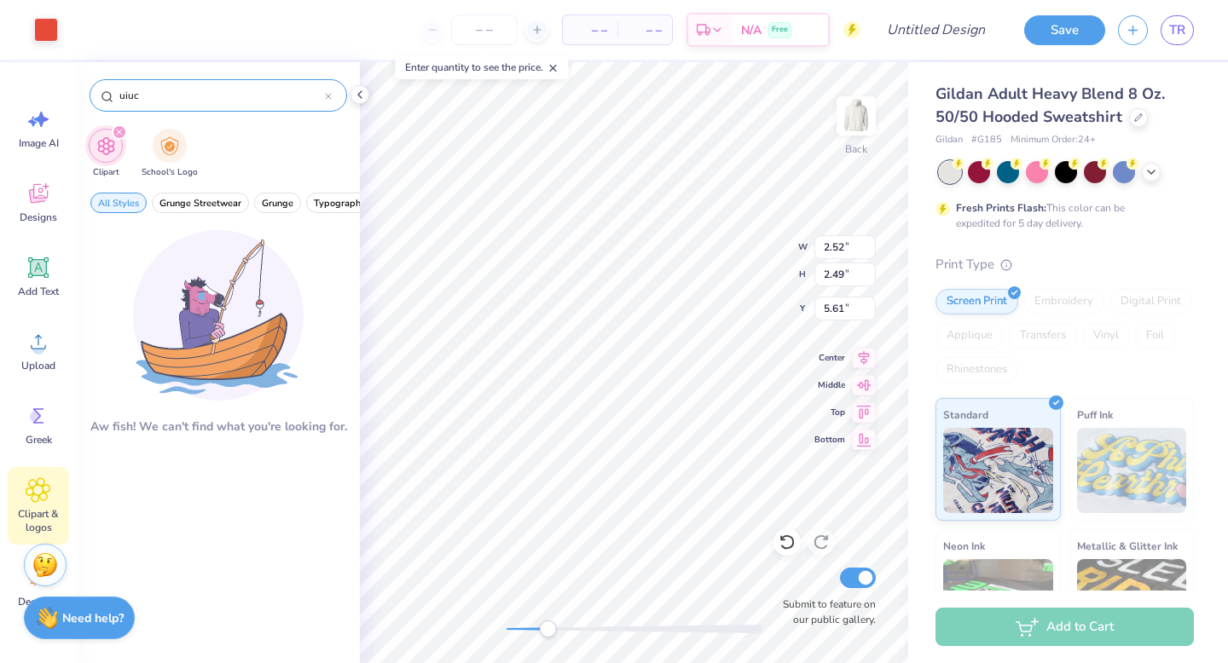
click at [326, 97] on icon at bounding box center [328, 96] width 5 height 5
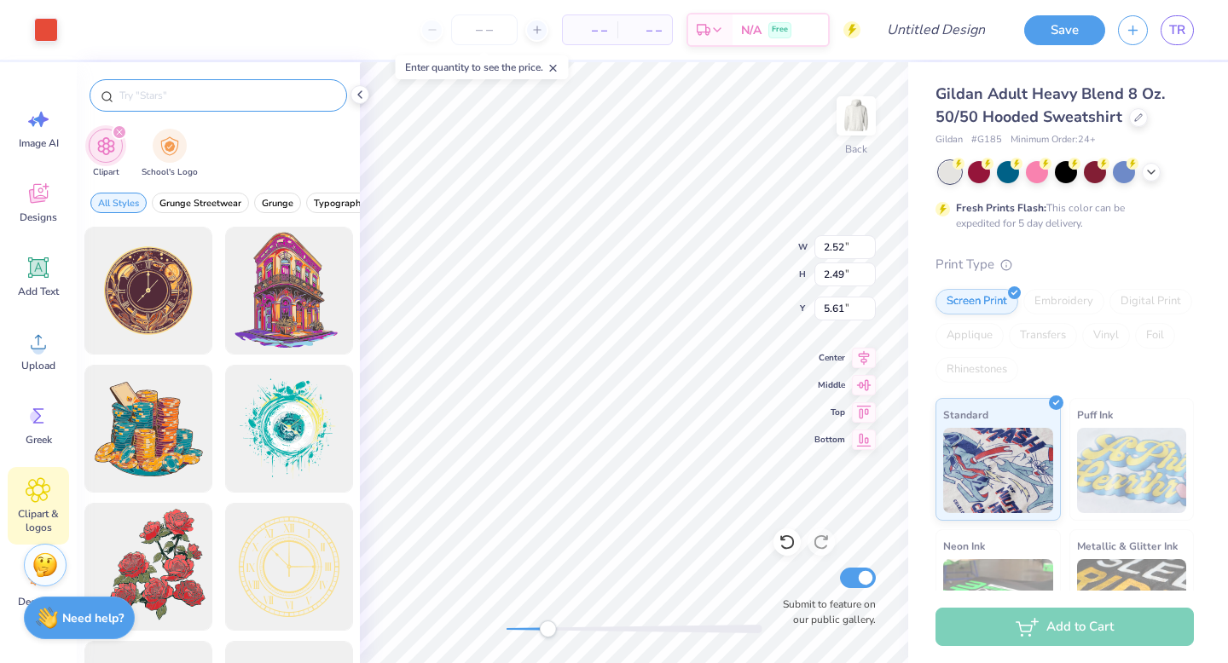
click at [277, 97] on input "text" at bounding box center [227, 95] width 218 height 17
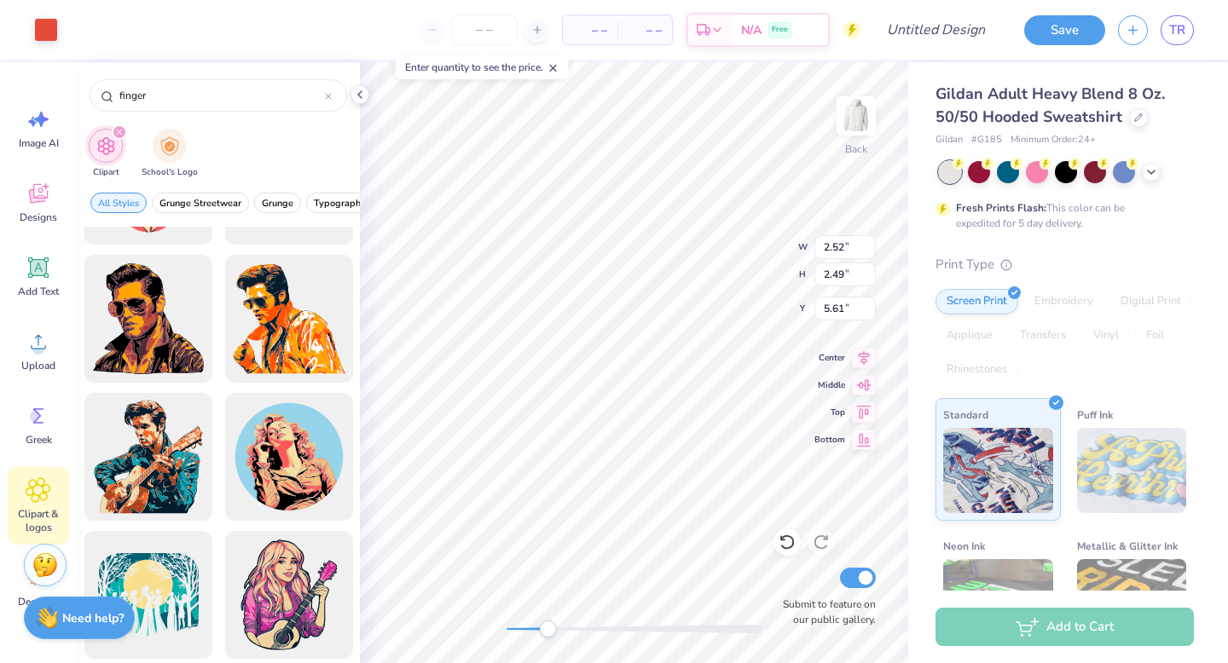
scroll to position [3152, 0]
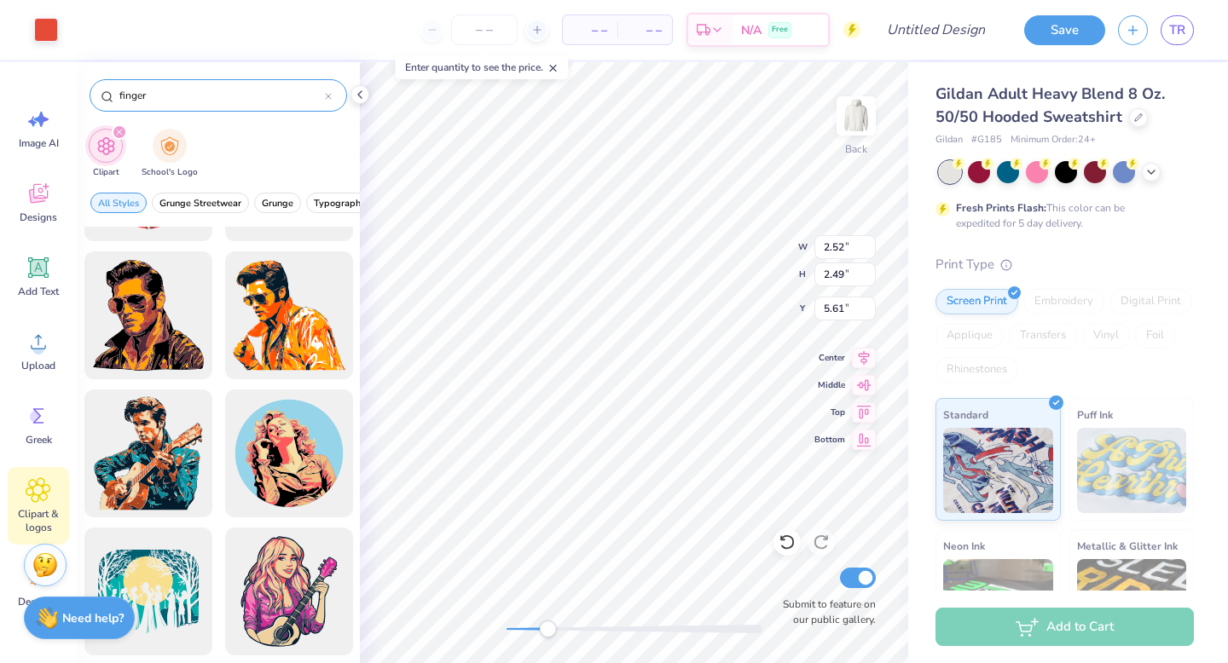
click at [332, 93] on div "finger" at bounding box center [218, 95] width 257 height 32
click at [327, 95] on icon at bounding box center [328, 96] width 5 height 5
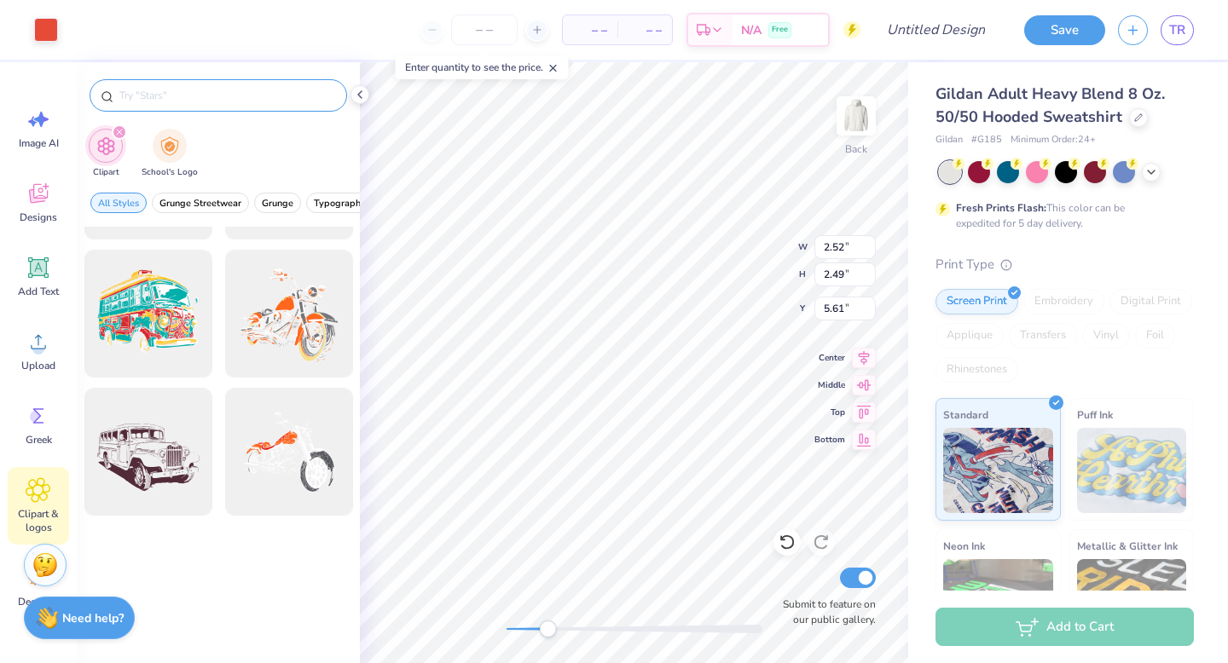
scroll to position [1772, 0]
click at [327, 95] on input "text" at bounding box center [227, 95] width 218 height 17
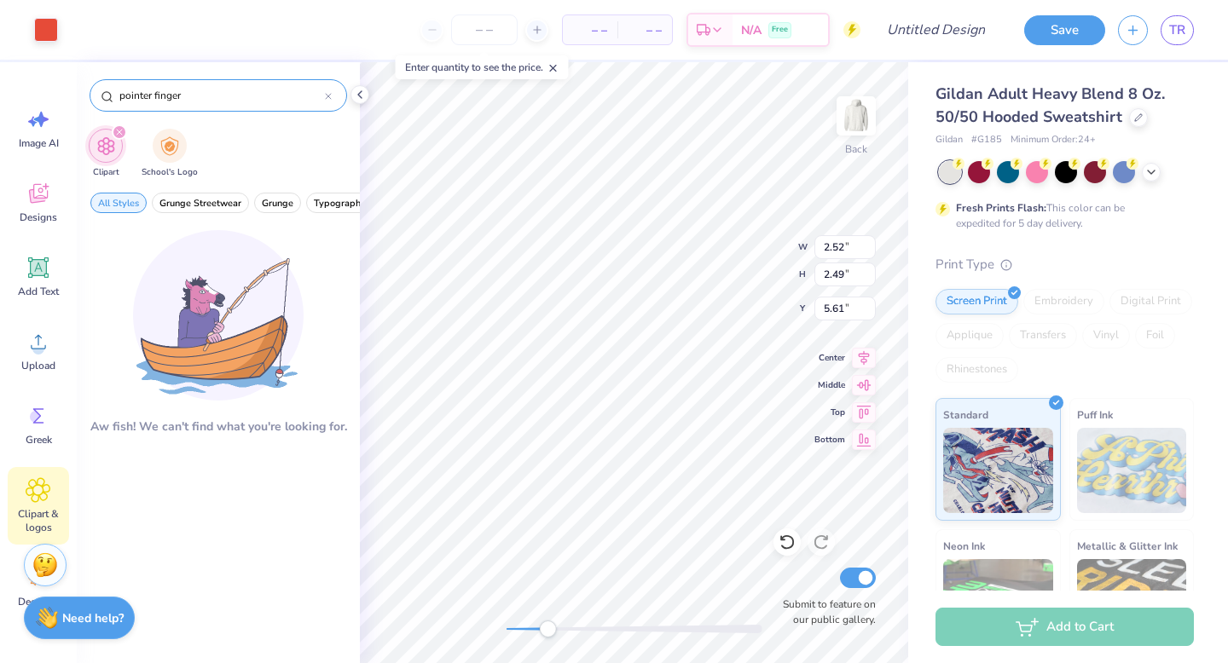
click at [325, 97] on icon at bounding box center [328, 96] width 7 height 7
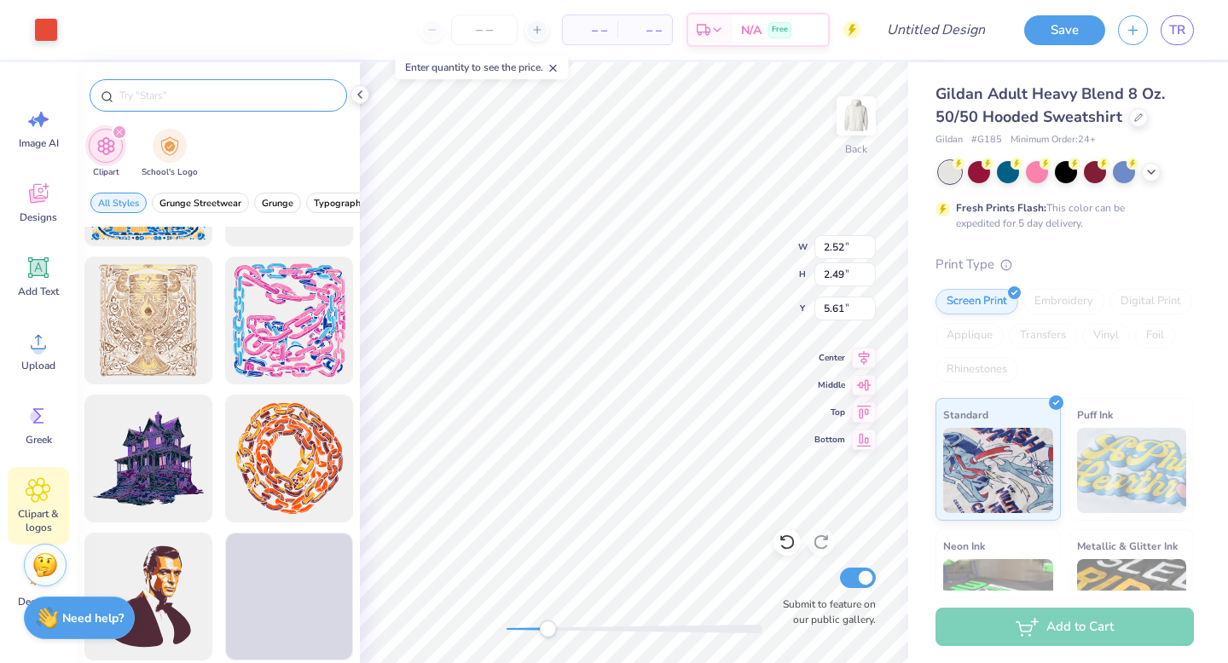
scroll to position [2778, 0]
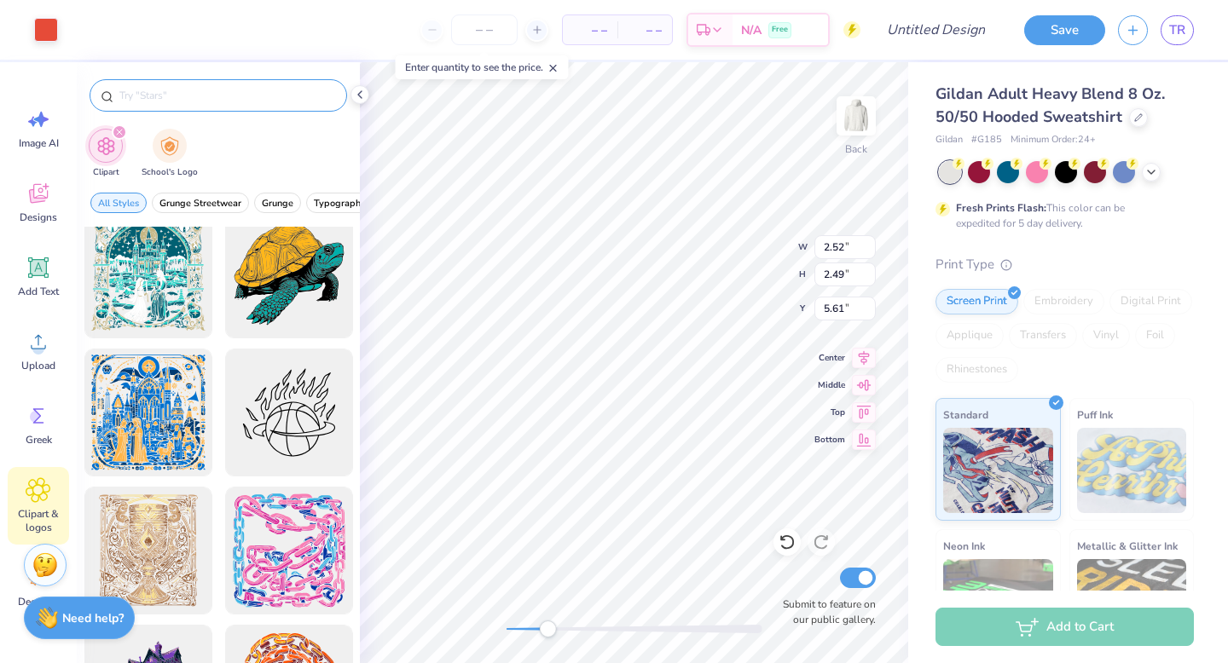
click at [197, 93] on input "text" at bounding box center [227, 95] width 218 height 17
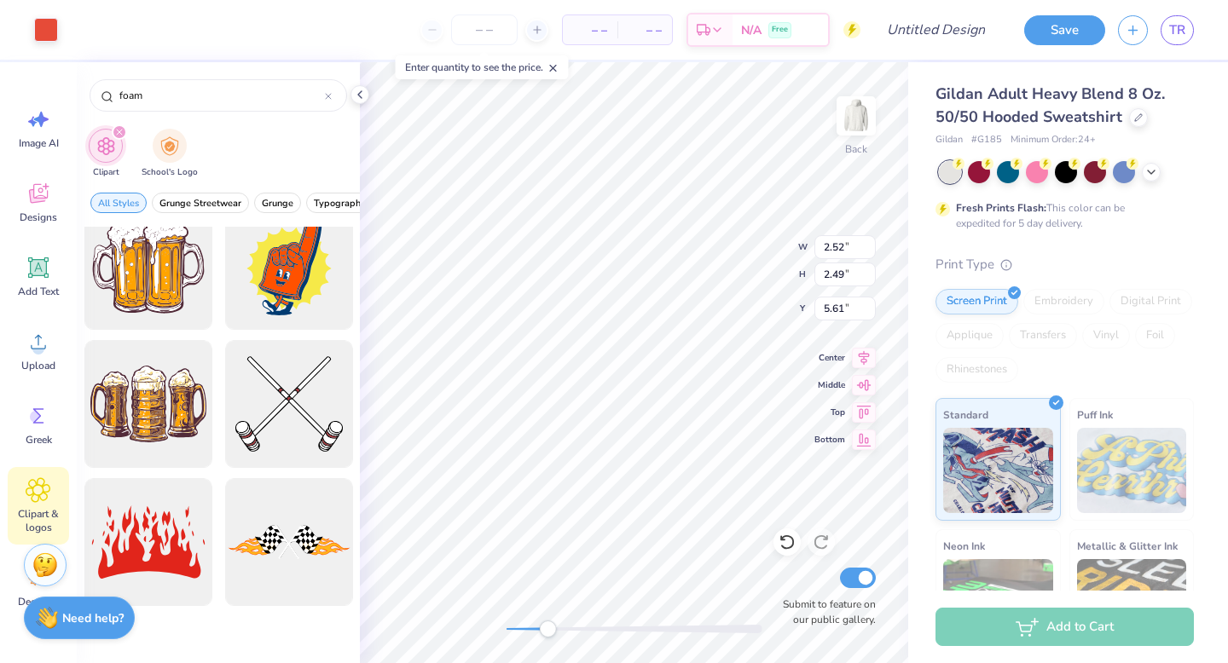
scroll to position [0, 0]
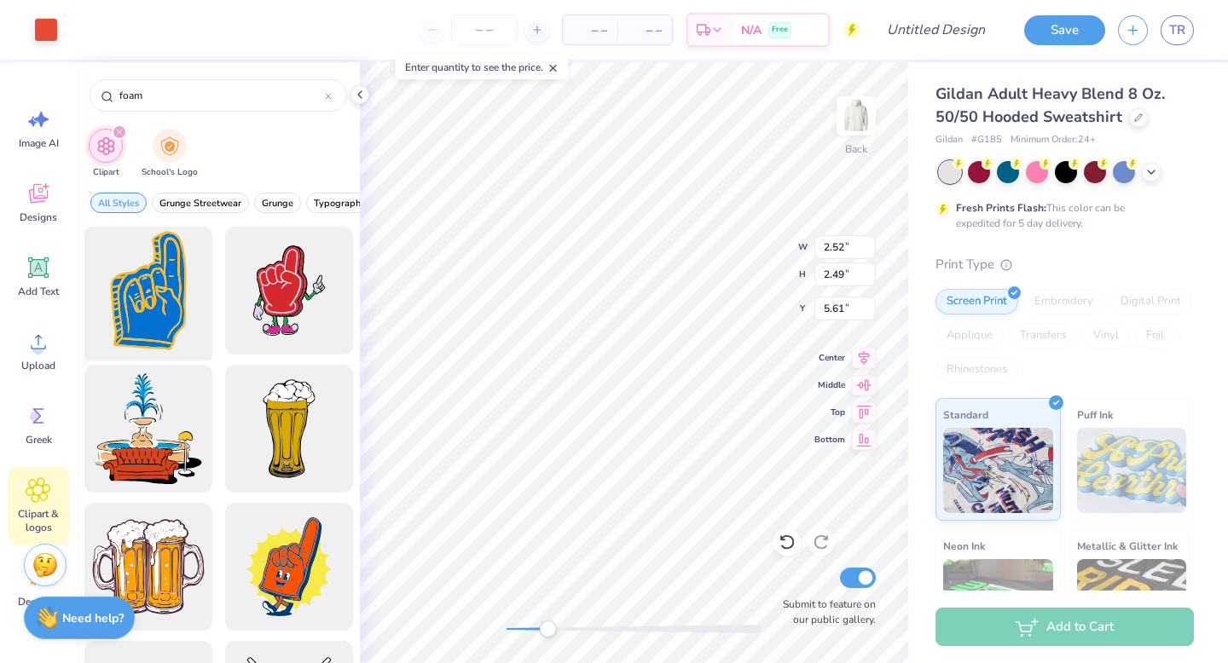
click at [169, 285] on div at bounding box center [148, 291] width 141 height 141
click at [75, 25] on div at bounding box center [77, 28] width 24 height 24
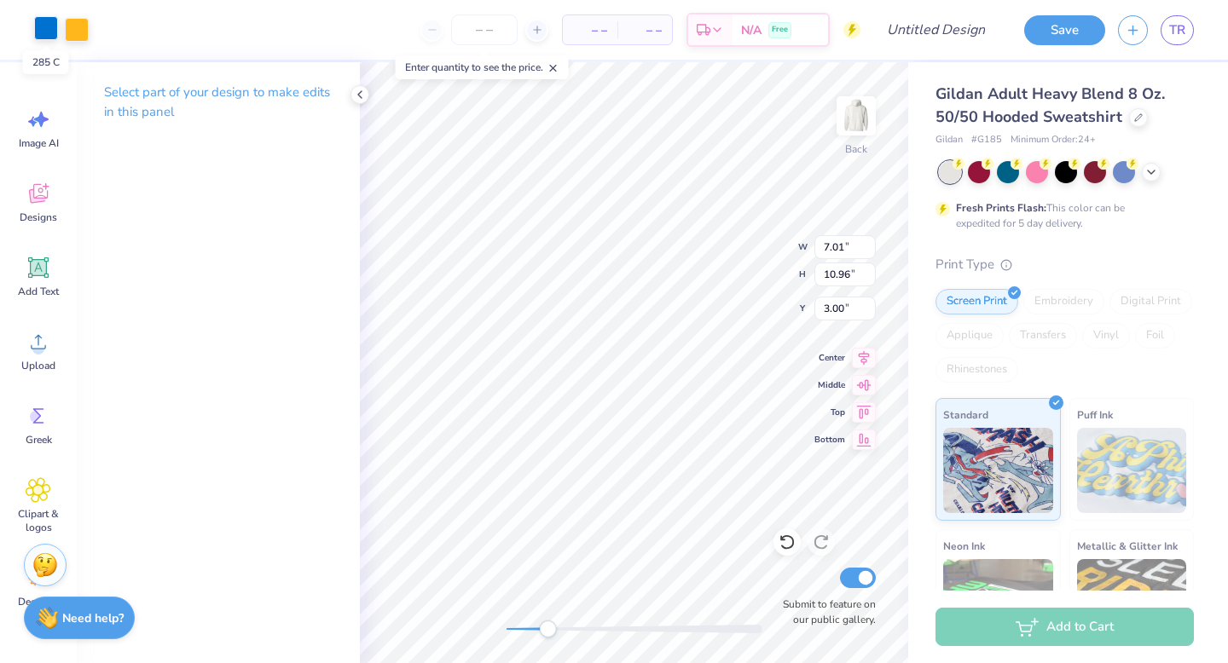
click at [41, 29] on div at bounding box center [46, 28] width 24 height 24
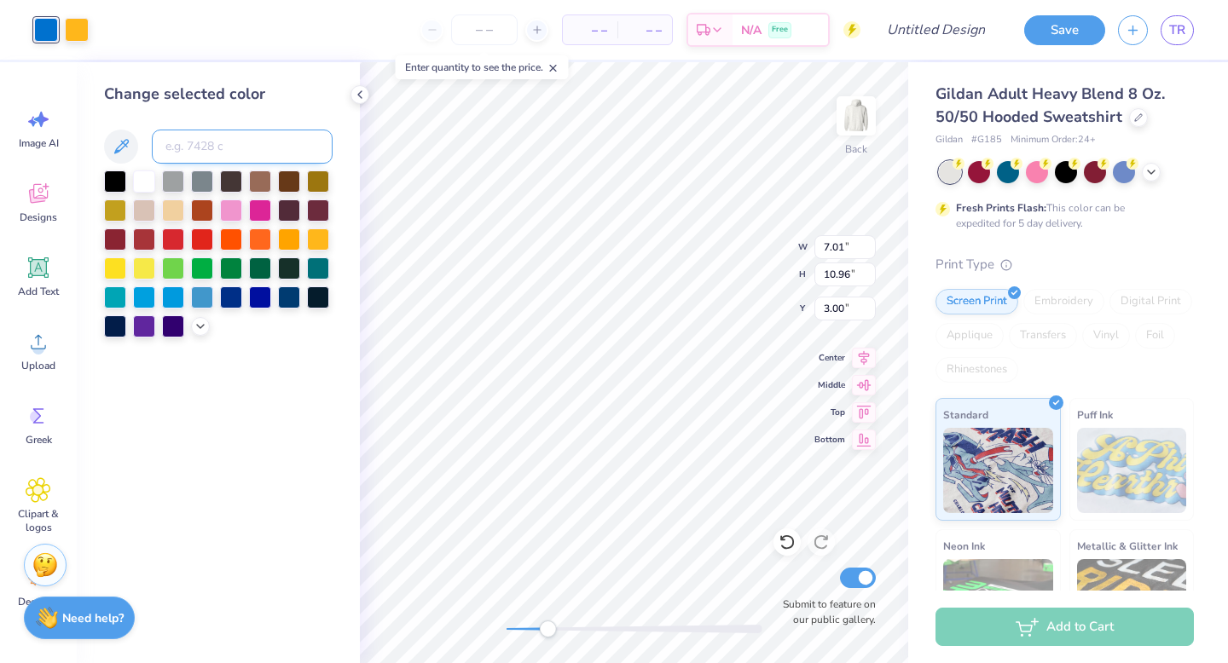
click at [228, 137] on input at bounding box center [242, 147] width 181 height 34
click at [264, 139] on input "7417" at bounding box center [242, 147] width 181 height 34
click at [270, 158] on input "7417" at bounding box center [242, 147] width 181 height 34
click at [117, 154] on icon at bounding box center [121, 146] width 20 height 20
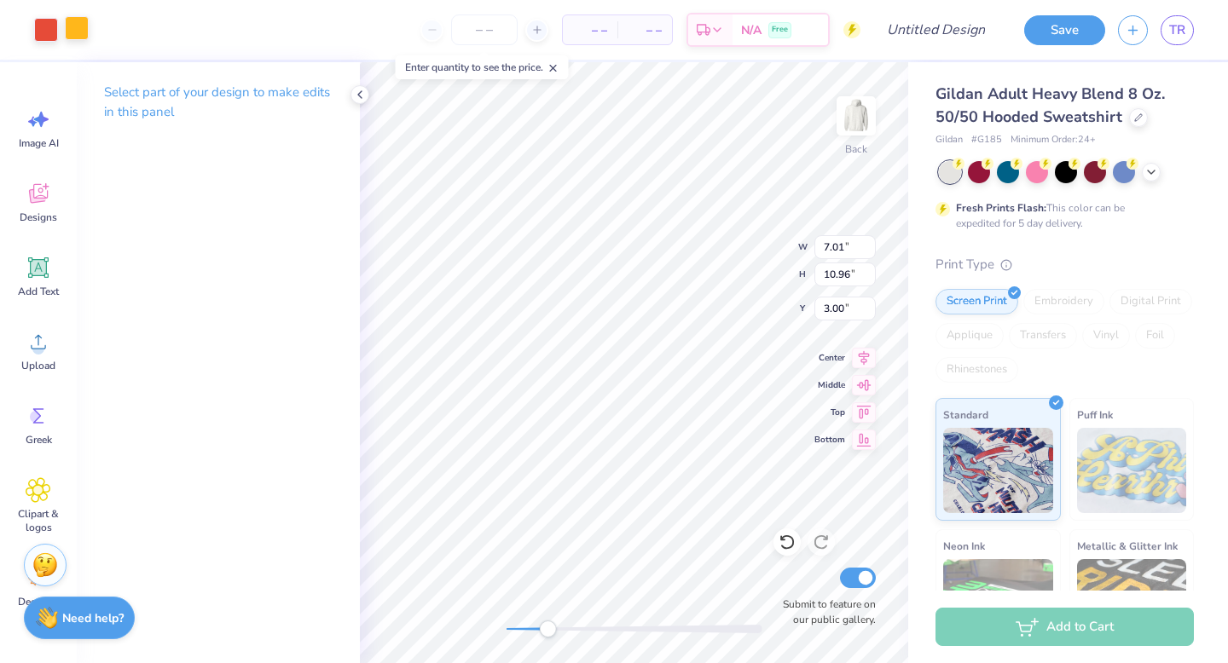
click at [74, 18] on div at bounding box center [77, 28] width 24 height 24
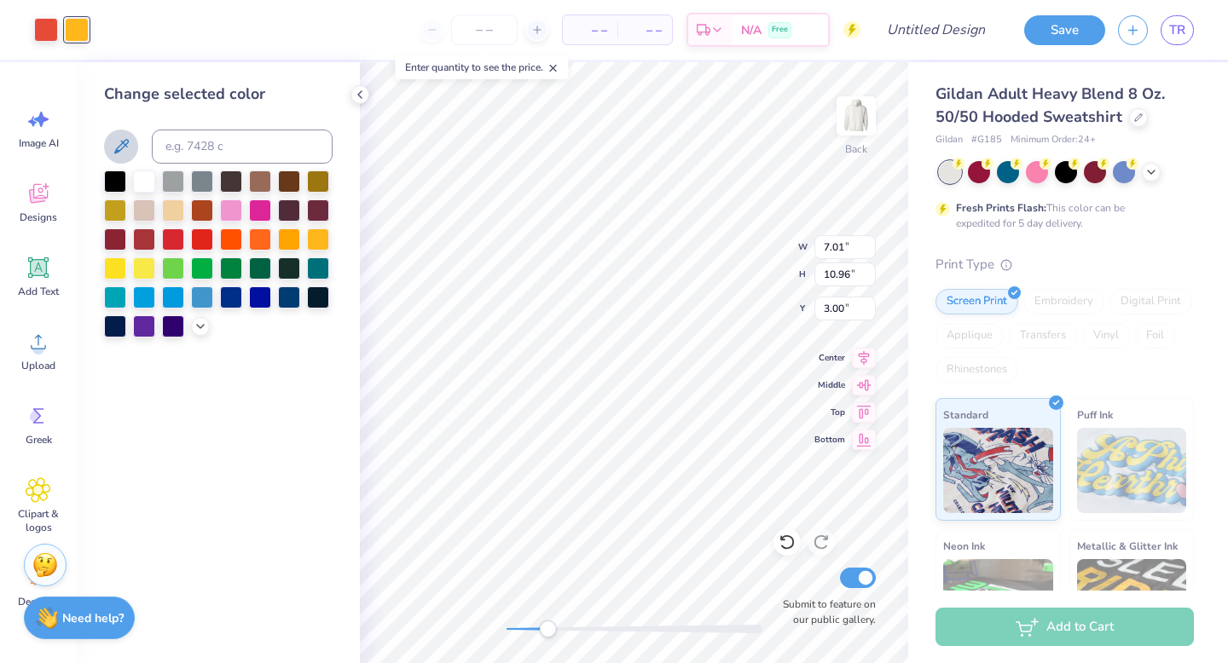
click at [113, 136] on icon at bounding box center [121, 146] width 20 height 20
